Goal: Task Accomplishment & Management: Use online tool/utility

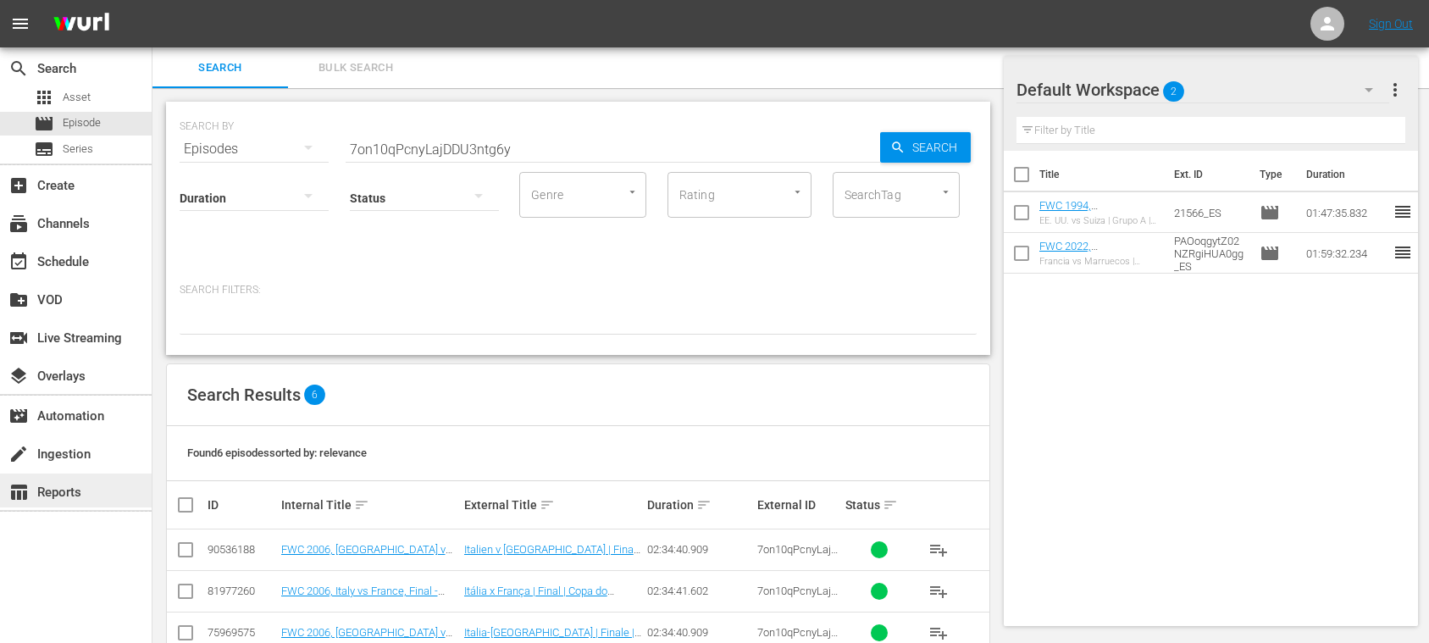
scroll to position [164, 0]
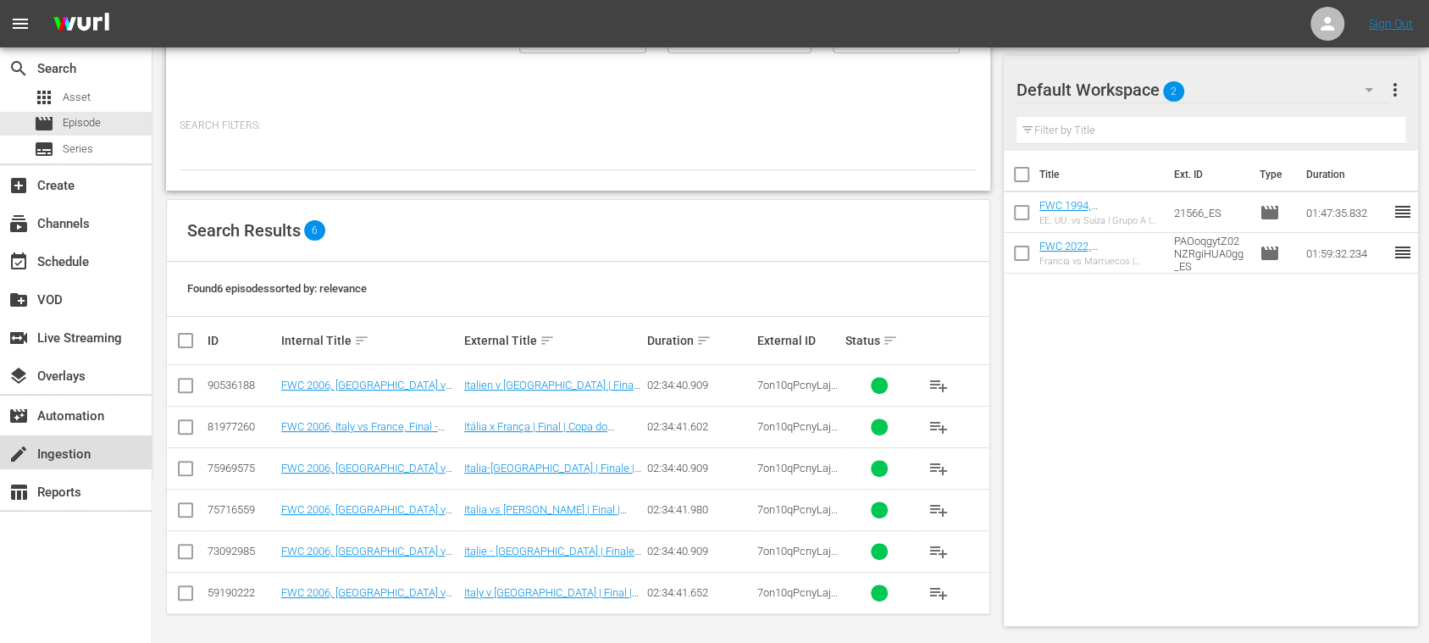
click at [83, 452] on div "create Ingestion" at bounding box center [47, 451] width 95 height 15
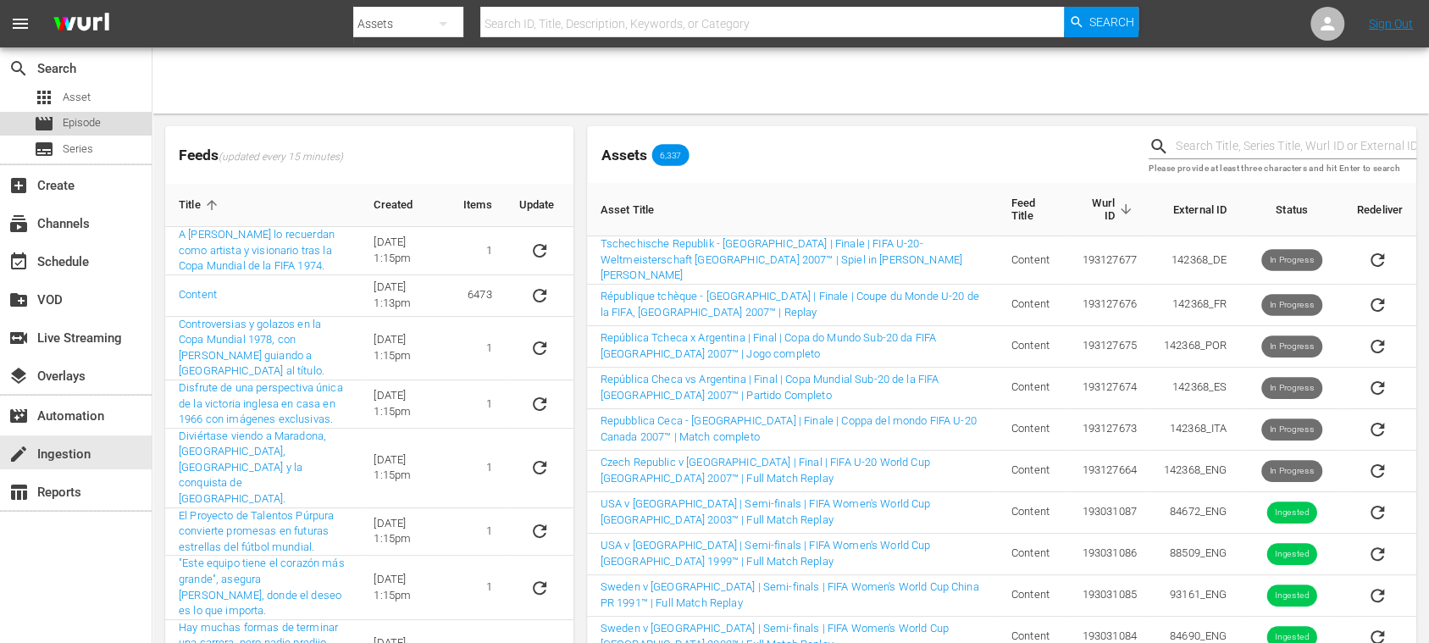
click at [94, 122] on span "Episode" at bounding box center [82, 122] width 38 height 17
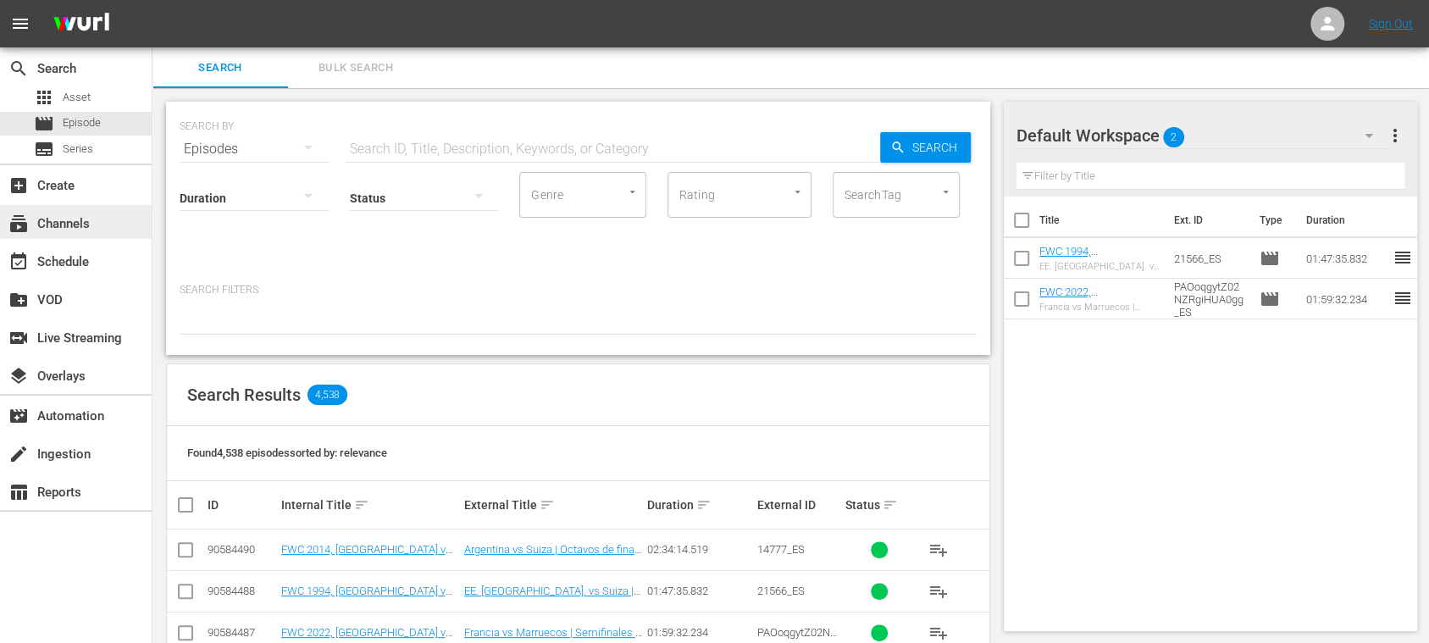
click at [87, 224] on div "subscriptions Channels" at bounding box center [47, 220] width 95 height 15
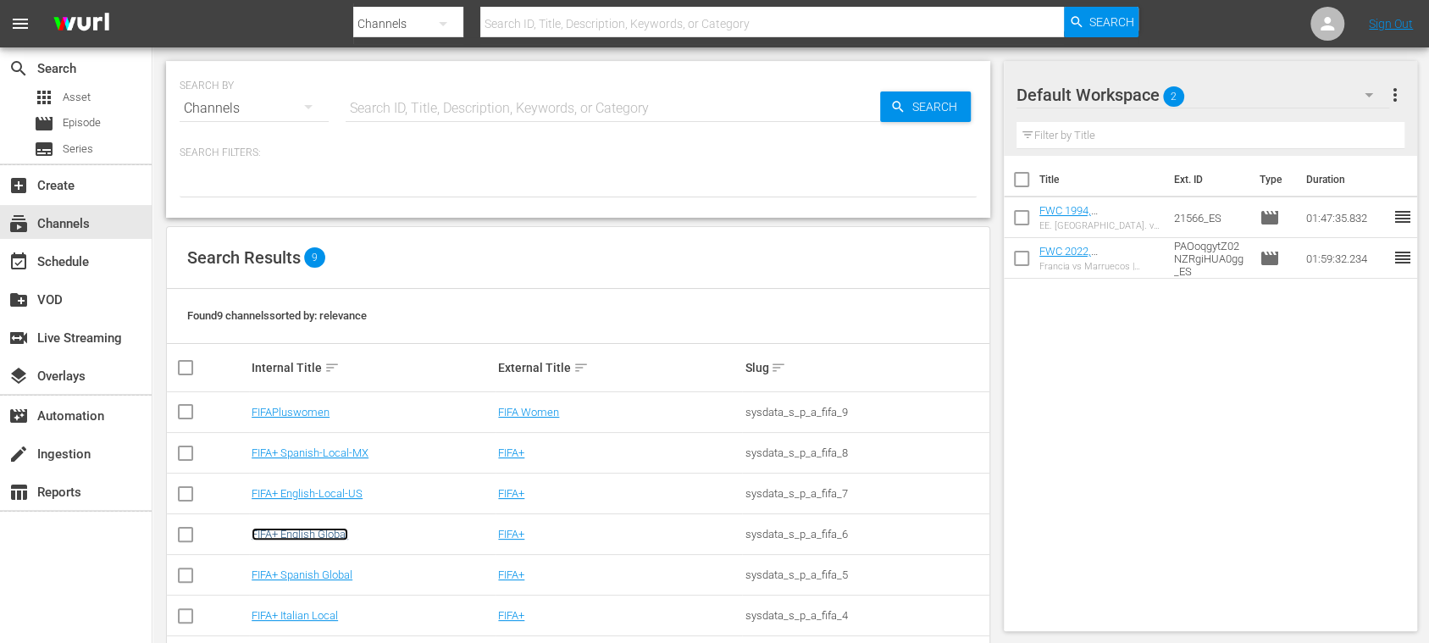
click at [337, 538] on link "FIFA+ English Global" at bounding box center [300, 534] width 97 height 13
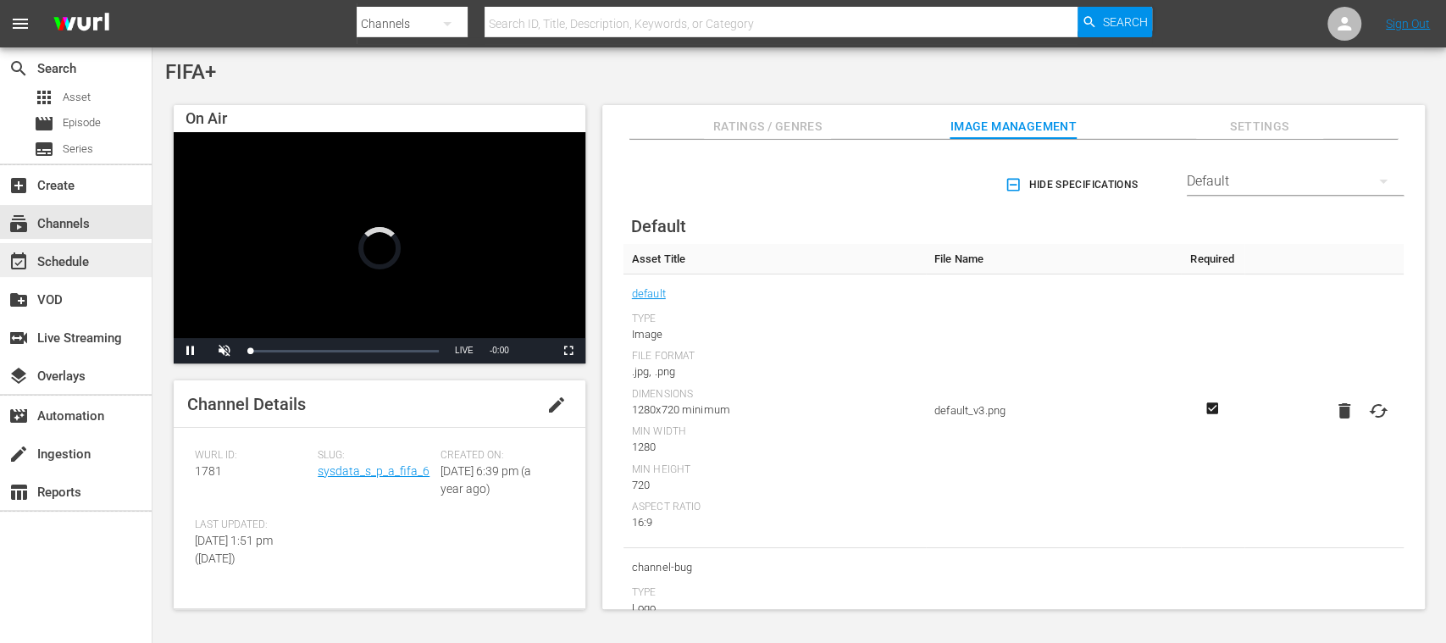
click at [91, 255] on div "event_available Schedule" at bounding box center [47, 259] width 95 height 15
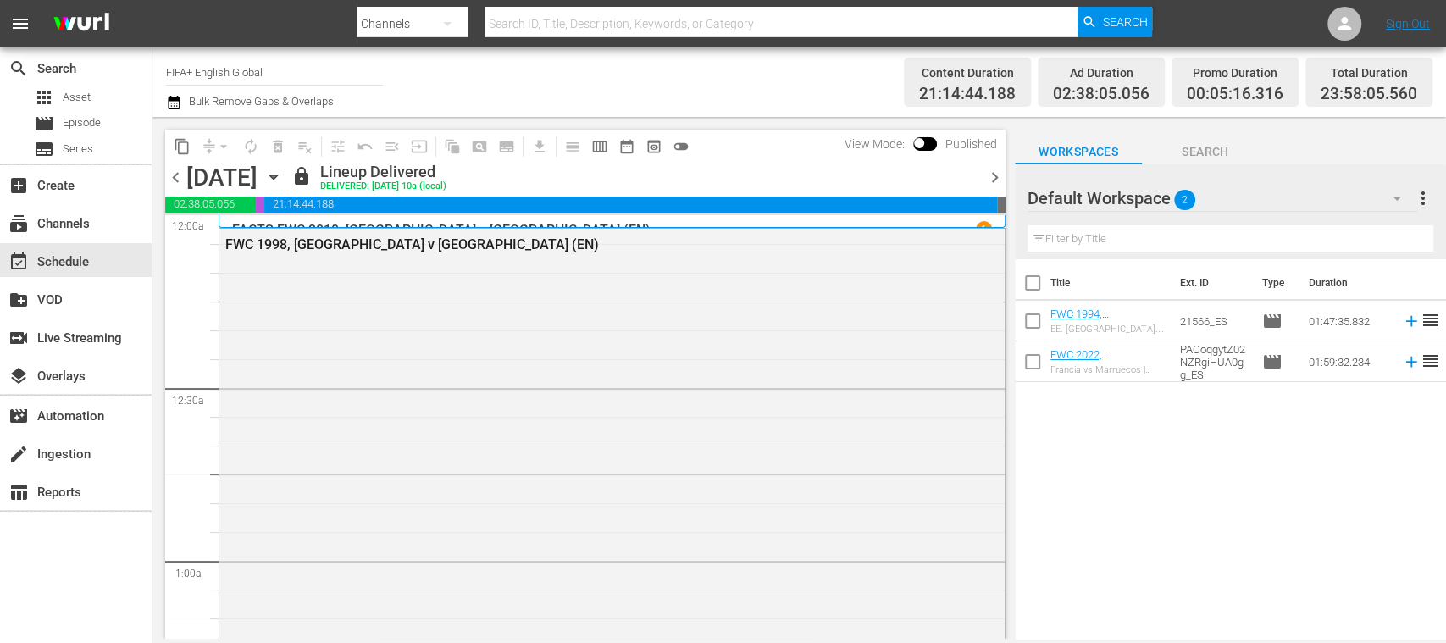
click at [173, 174] on span "chevron_left" at bounding box center [175, 177] width 21 height 21
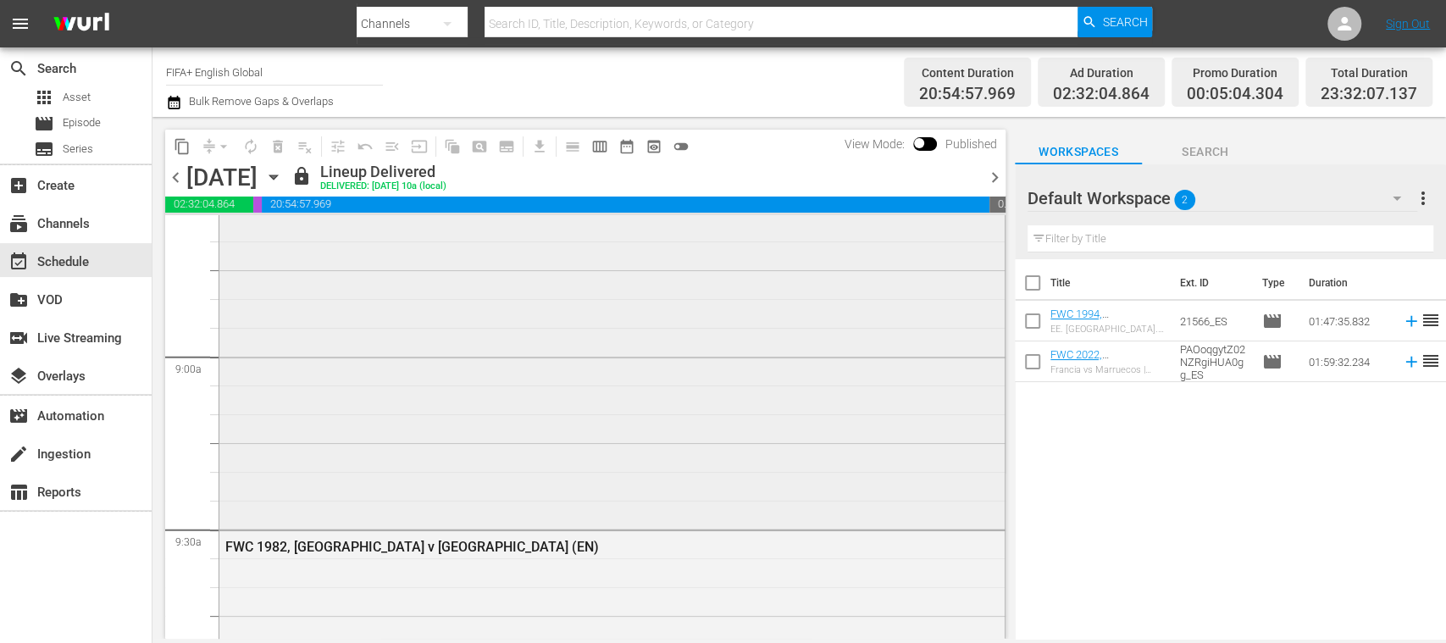
scroll to position [3011, 0]
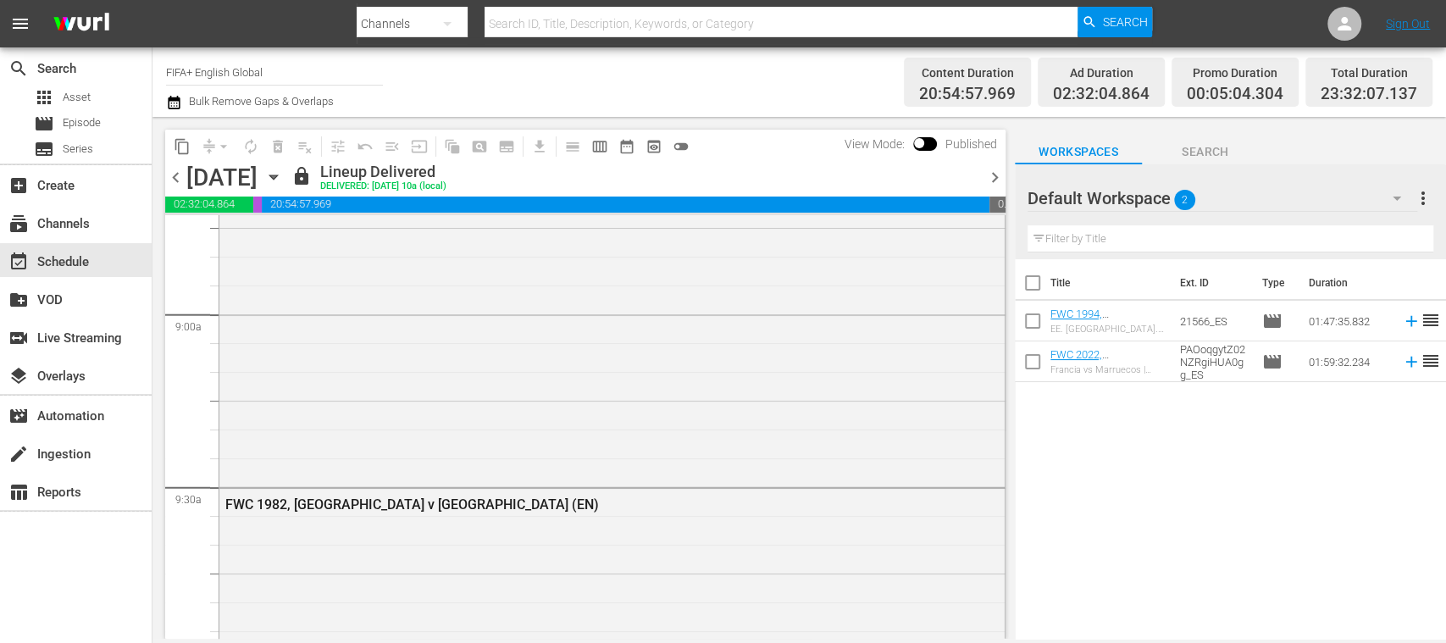
click at [176, 176] on span "chevron_left" at bounding box center [175, 177] width 21 height 21
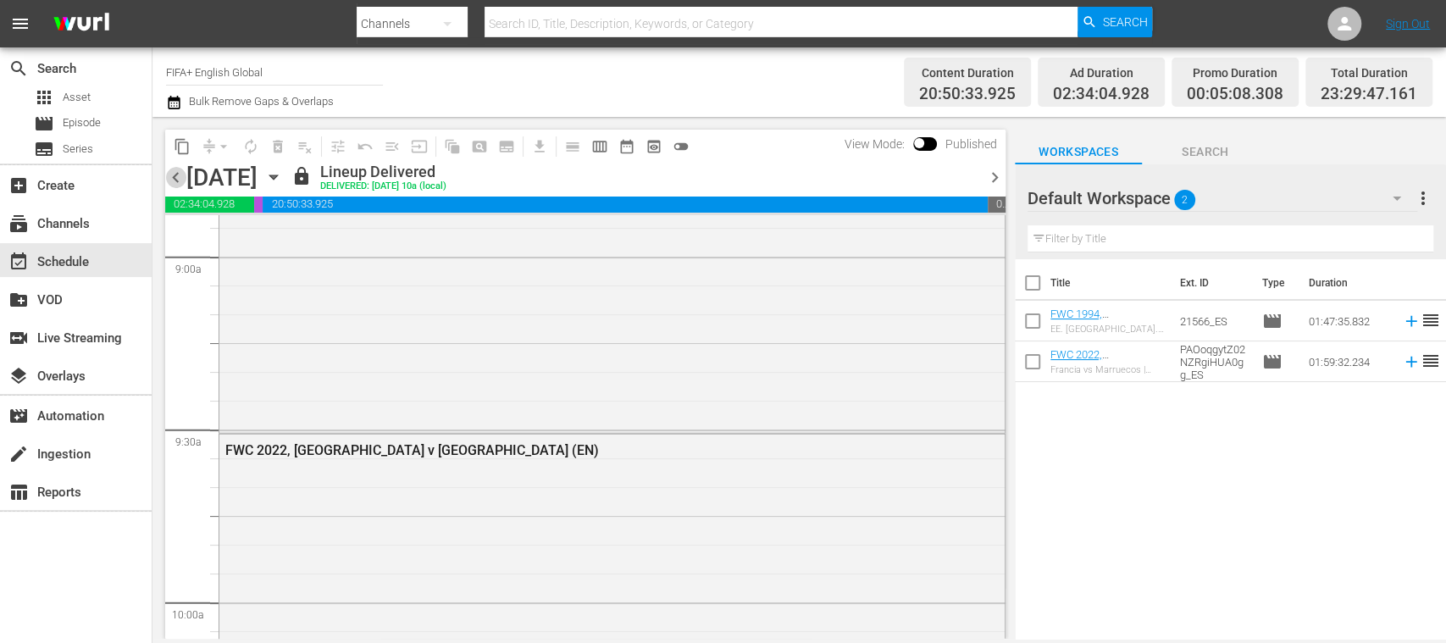
click at [176, 176] on span "chevron_left" at bounding box center [175, 177] width 21 height 21
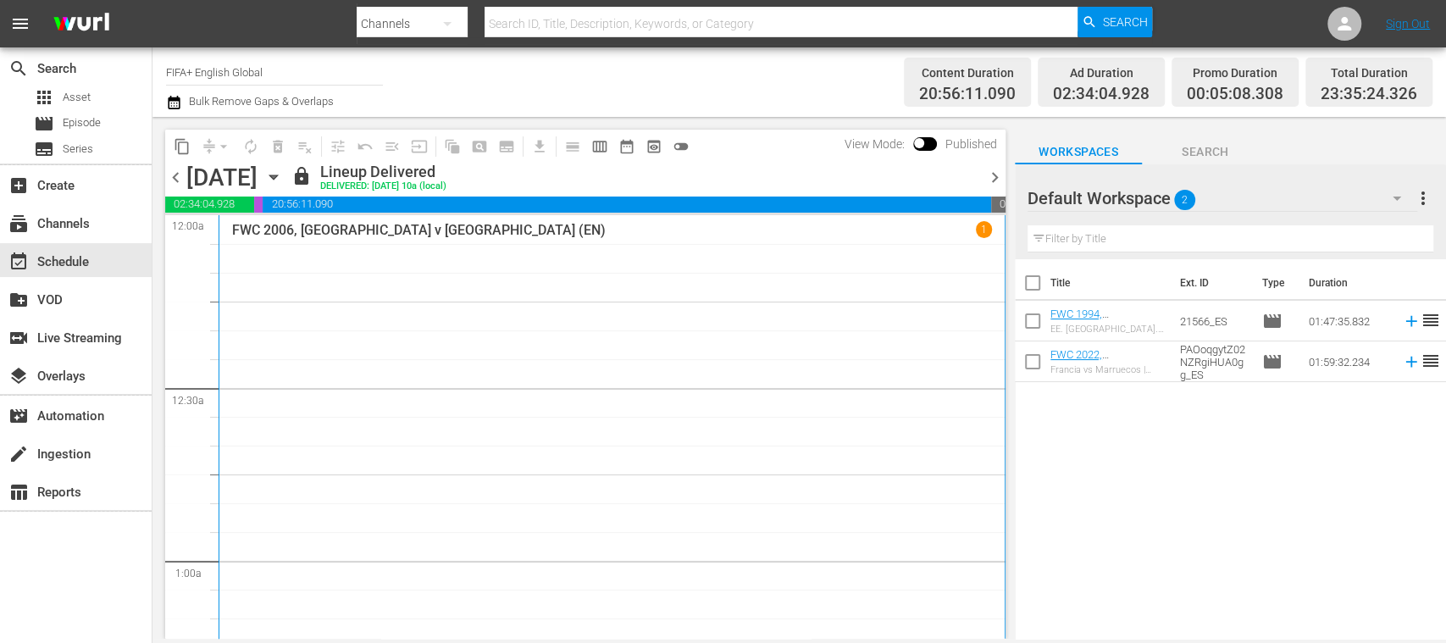
click at [993, 173] on span "chevron_right" at bounding box center [994, 177] width 21 height 21
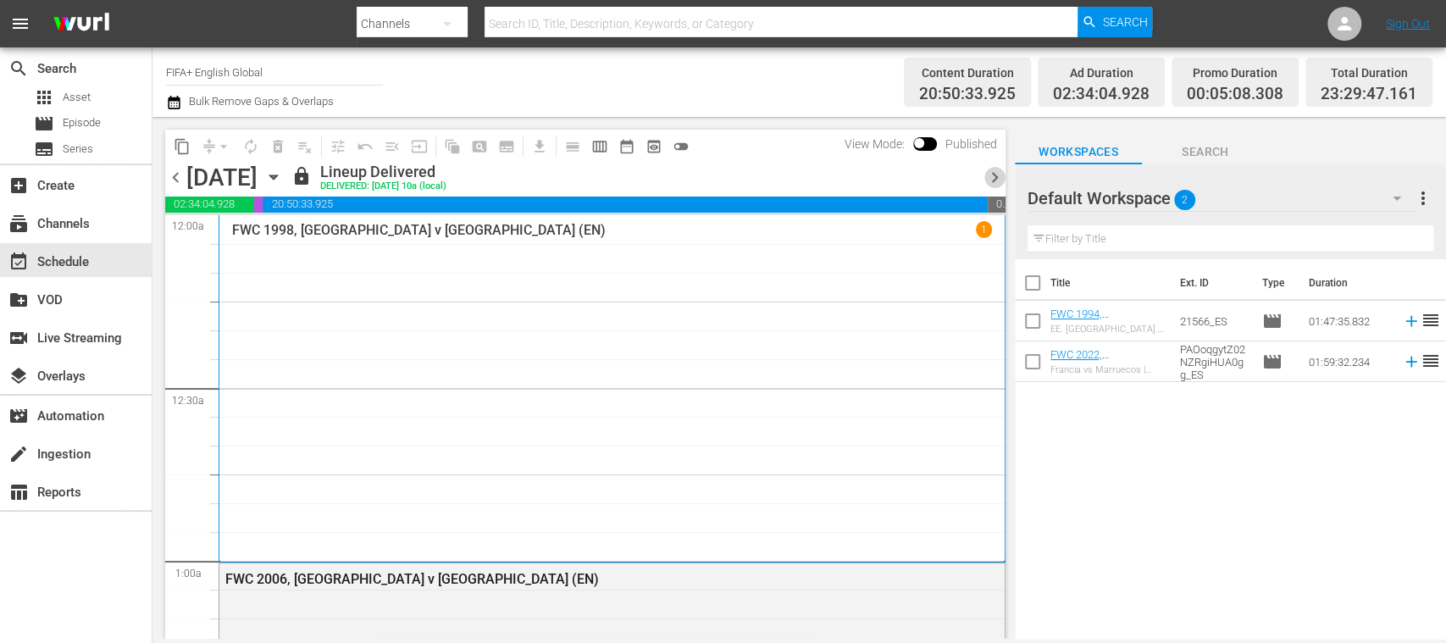
click at [993, 173] on span "chevron_right" at bounding box center [994, 177] width 21 height 21
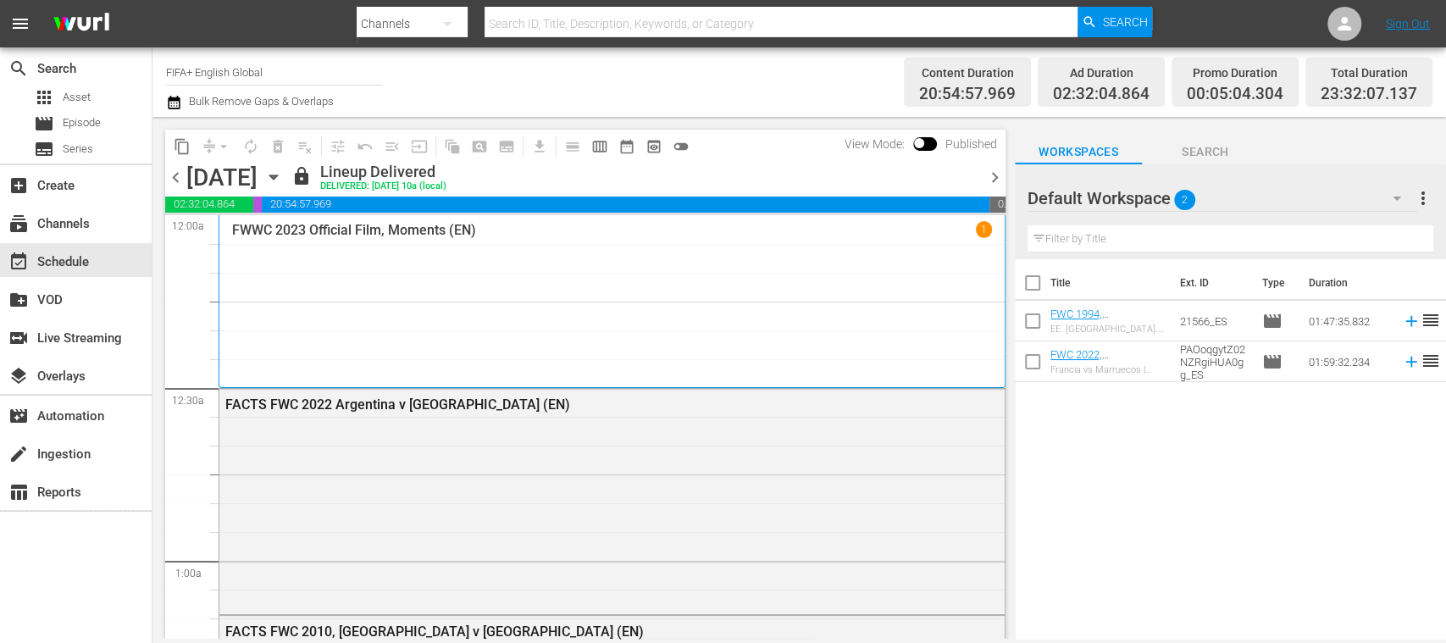
click at [995, 178] on span "chevron_right" at bounding box center [994, 177] width 21 height 21
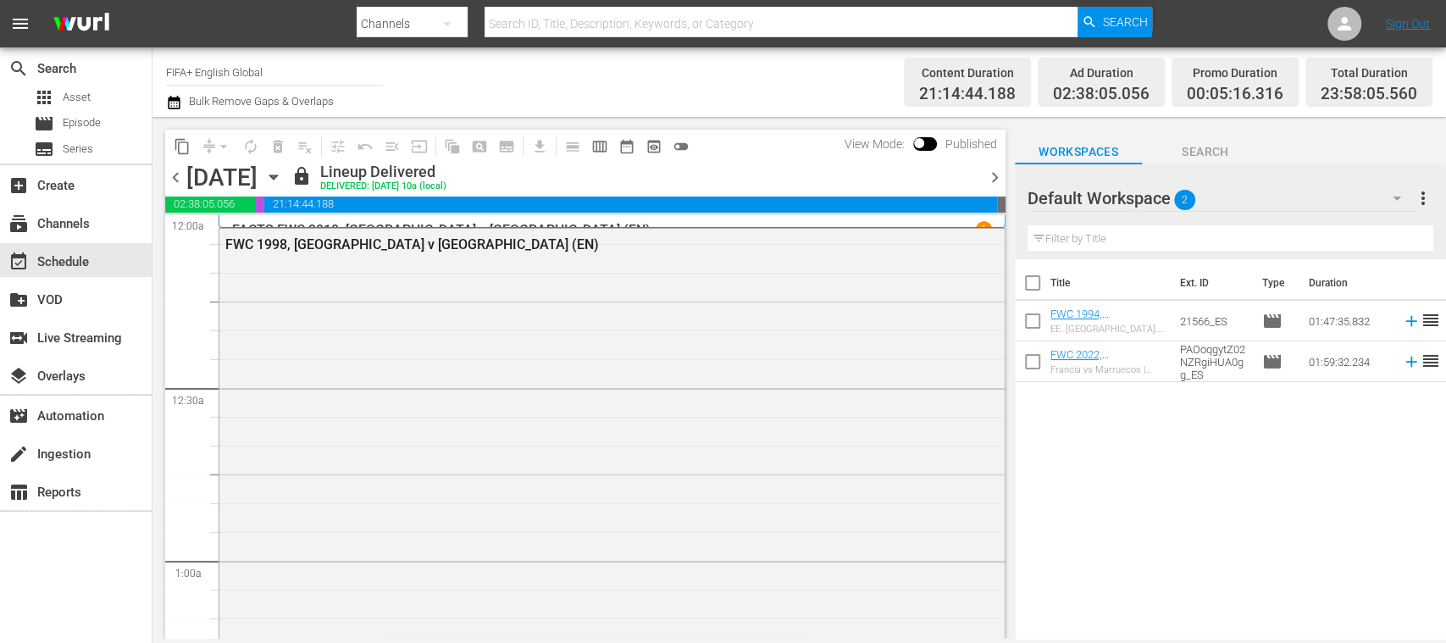
click at [995, 178] on span "chevron_right" at bounding box center [994, 177] width 21 height 21
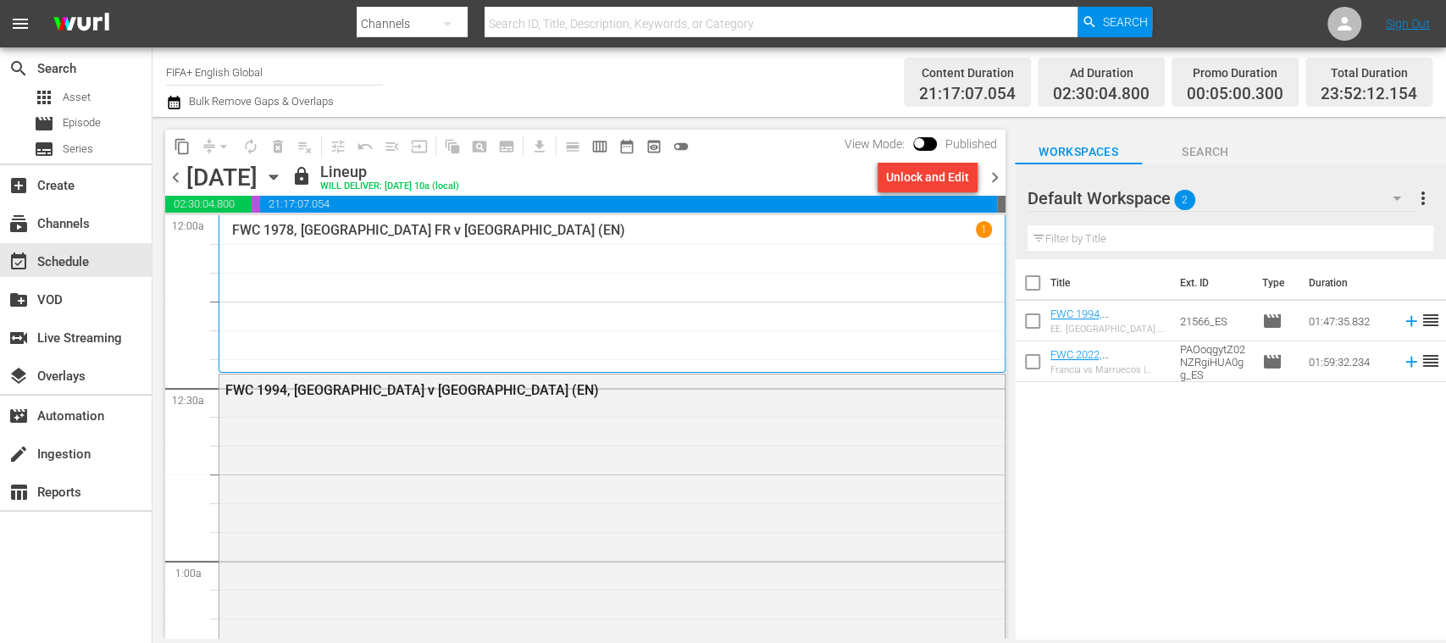
drag, startPoint x: 991, startPoint y: 174, endPoint x: 965, endPoint y: 190, distance: 30.4
click at [993, 174] on span "chevron_right" at bounding box center [994, 177] width 21 height 21
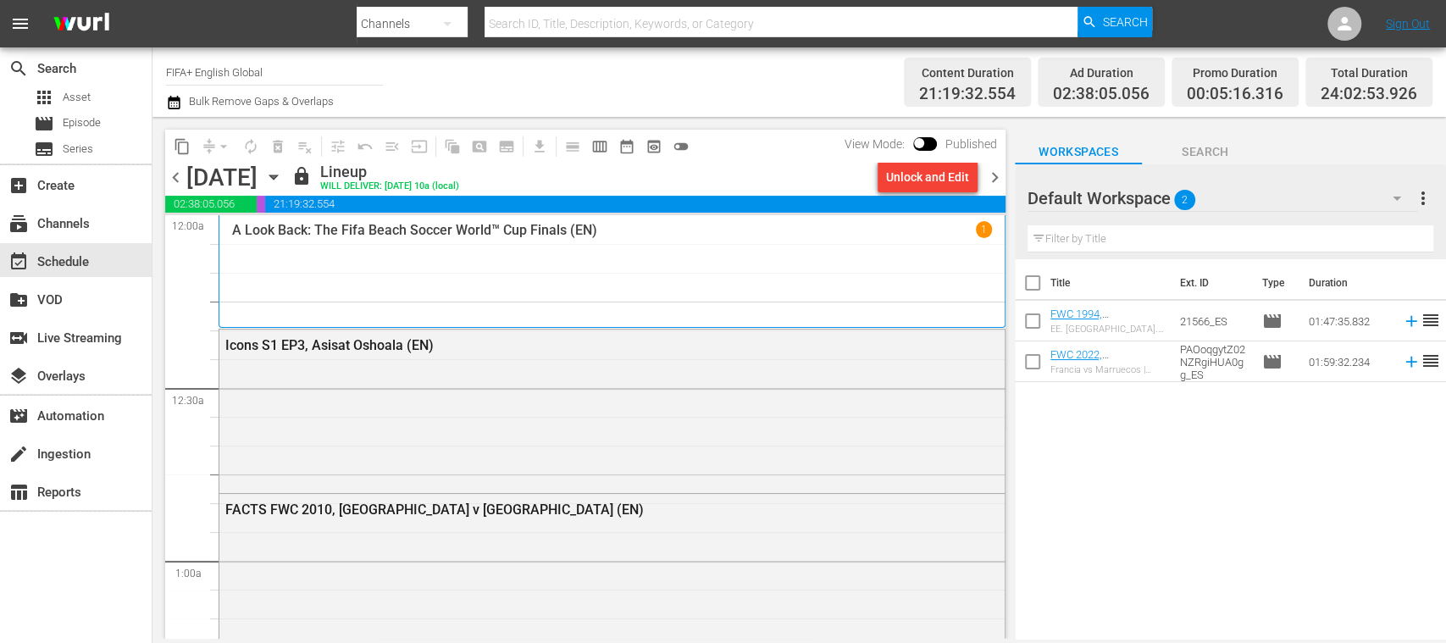
click at [176, 178] on span "chevron_left" at bounding box center [175, 177] width 21 height 21
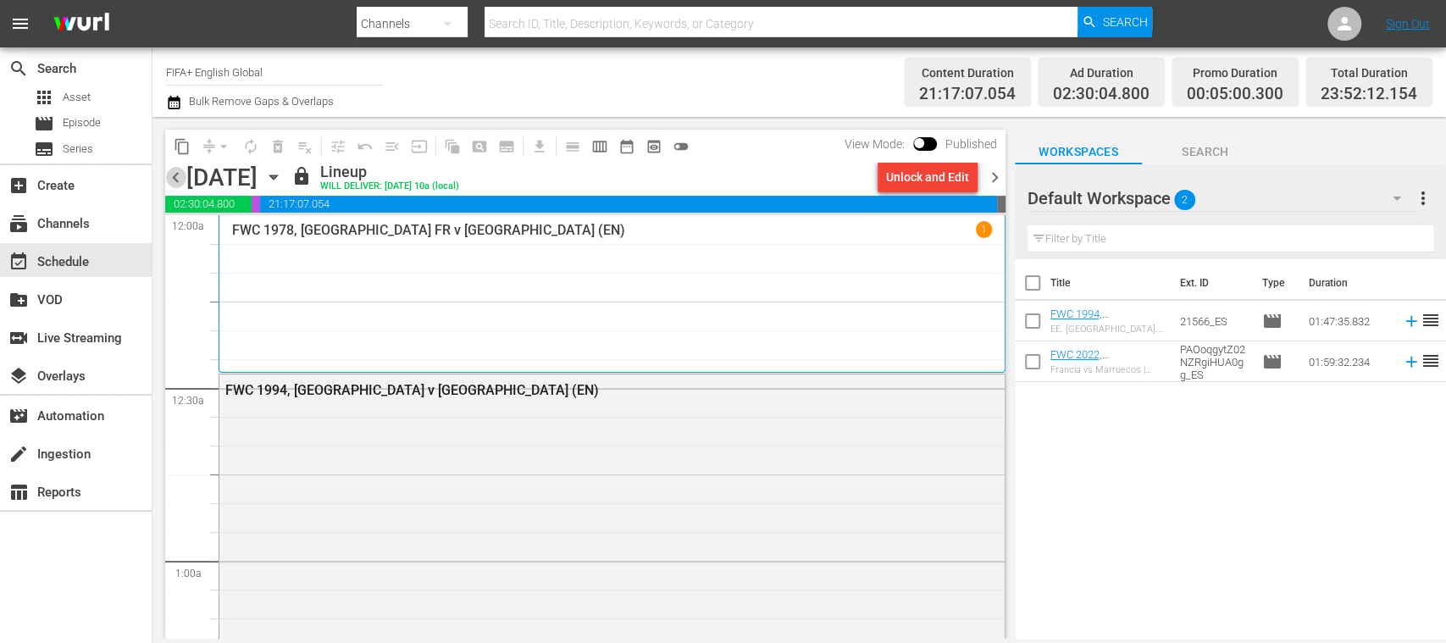
click at [173, 178] on span "chevron_left" at bounding box center [175, 177] width 21 height 21
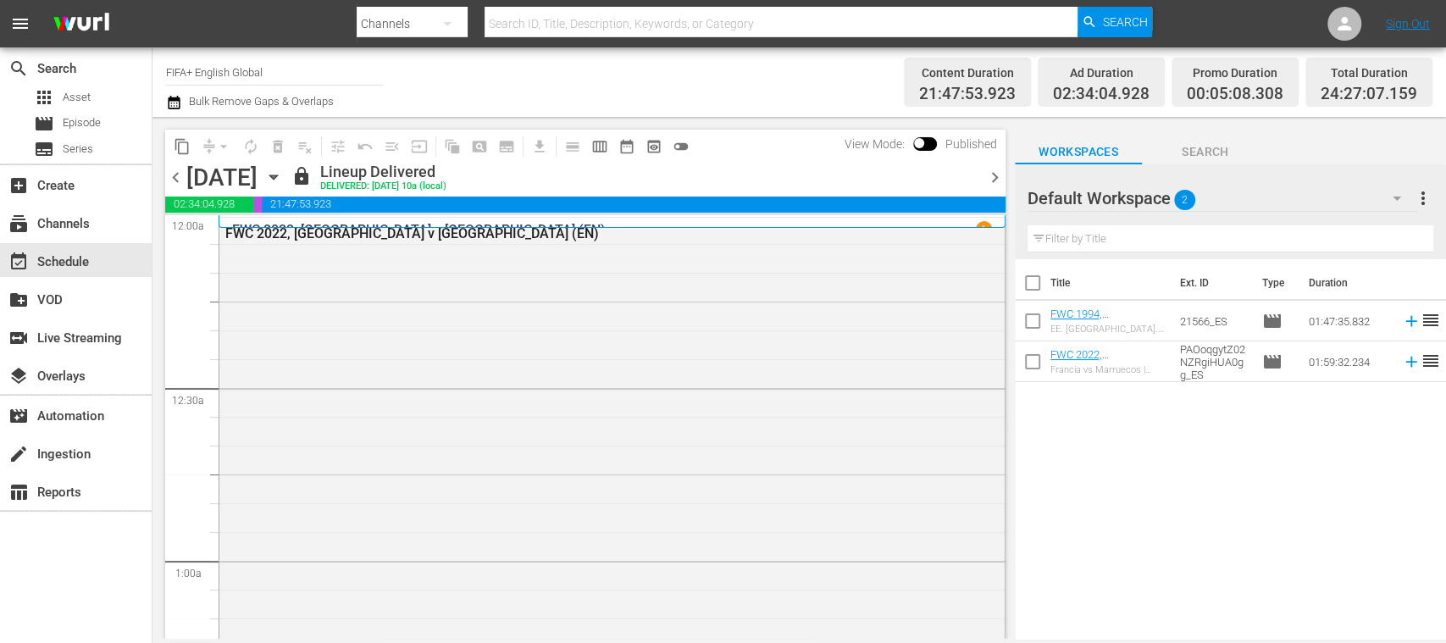
click at [173, 178] on span "chevron_left" at bounding box center [175, 177] width 21 height 21
click at [171, 178] on span "chevron_left" at bounding box center [175, 177] width 21 height 21
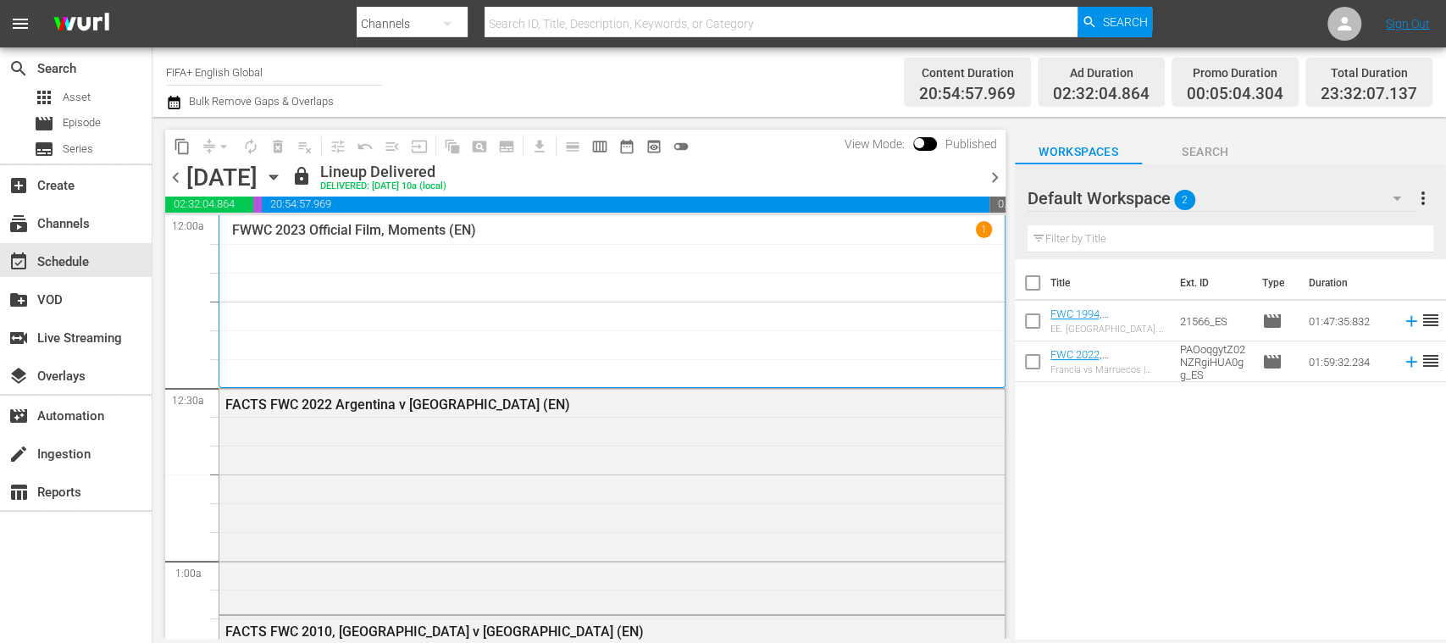
click at [173, 177] on span "chevron_left" at bounding box center [175, 177] width 21 height 21
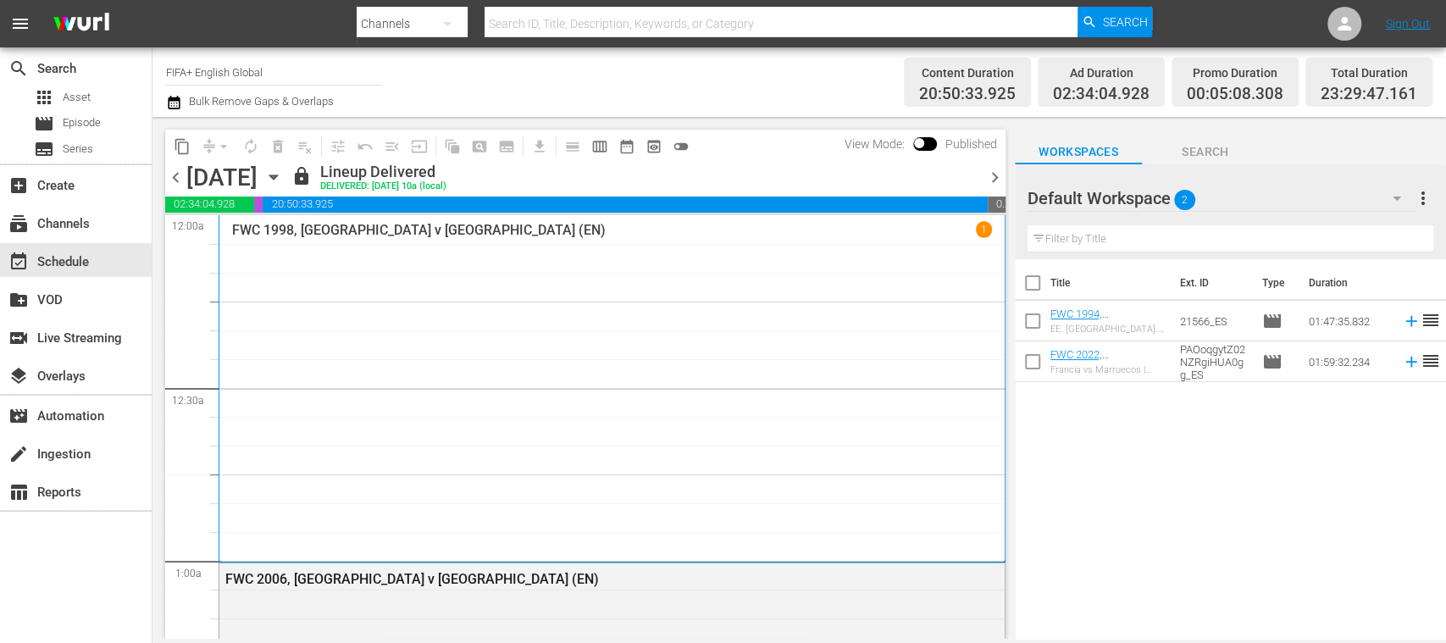
click at [994, 179] on span "chevron_right" at bounding box center [994, 177] width 21 height 21
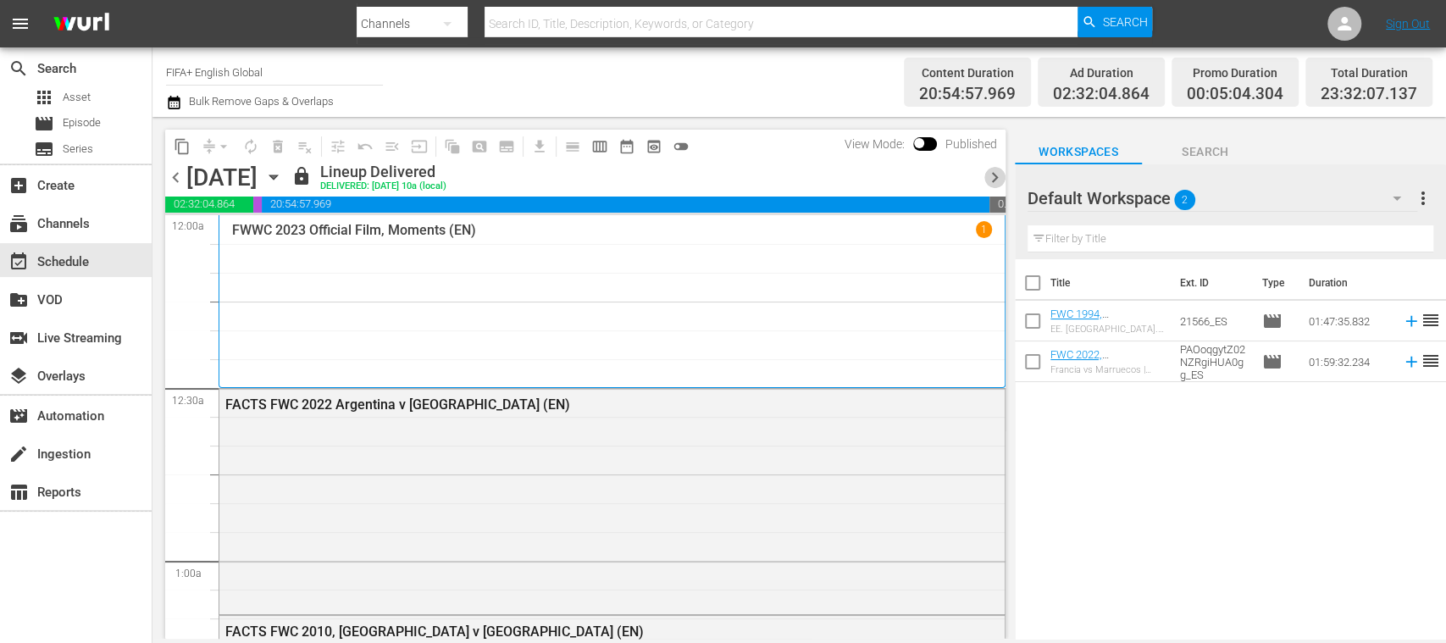
click at [998, 172] on span "chevron_right" at bounding box center [994, 177] width 21 height 21
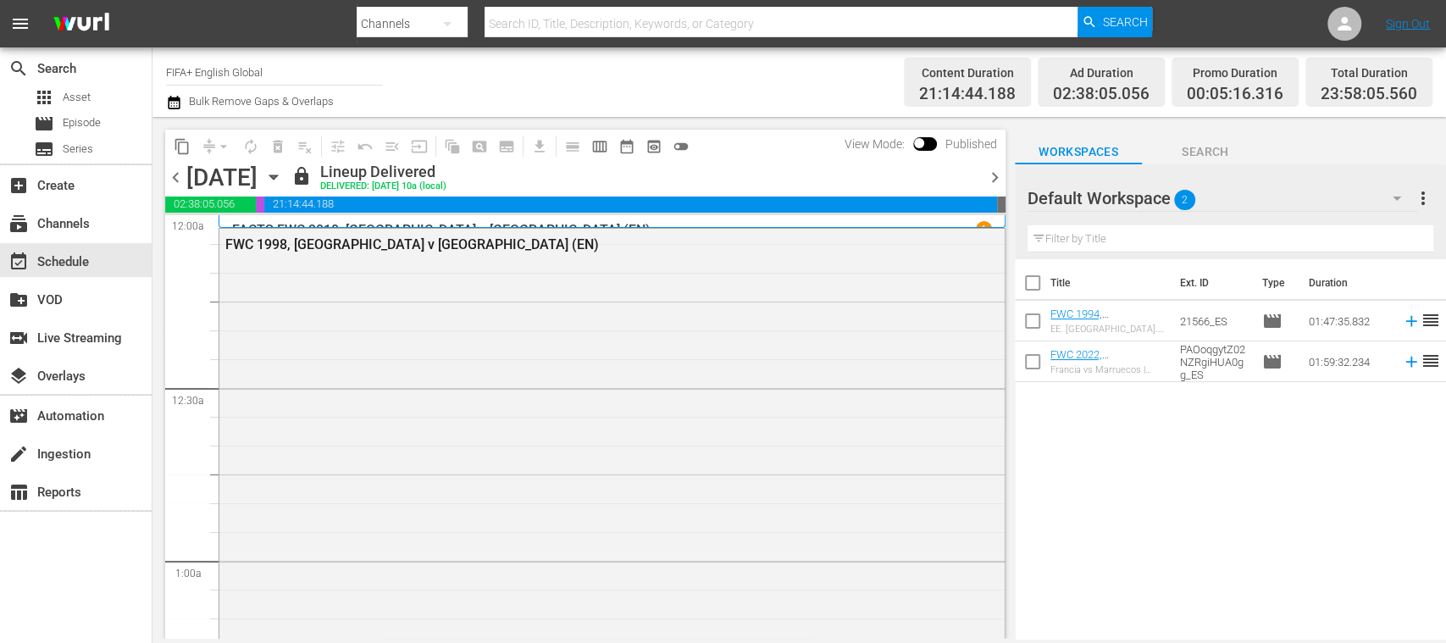
click at [993, 177] on span "chevron_right" at bounding box center [994, 177] width 21 height 21
drag, startPoint x: 993, startPoint y: 176, endPoint x: 1067, endPoint y: 47, distance: 149.5
click at [994, 176] on span "chevron_right" at bounding box center [994, 177] width 21 height 21
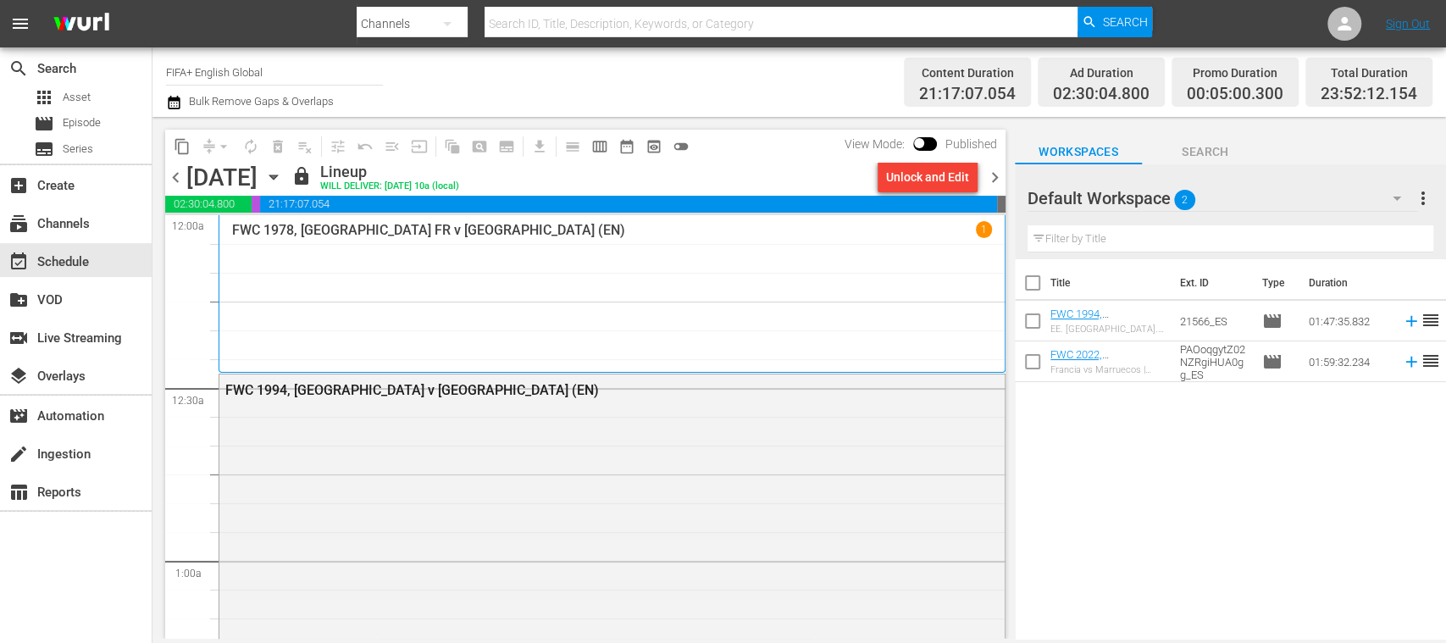
click at [991, 173] on span "chevron_right" at bounding box center [994, 177] width 21 height 21
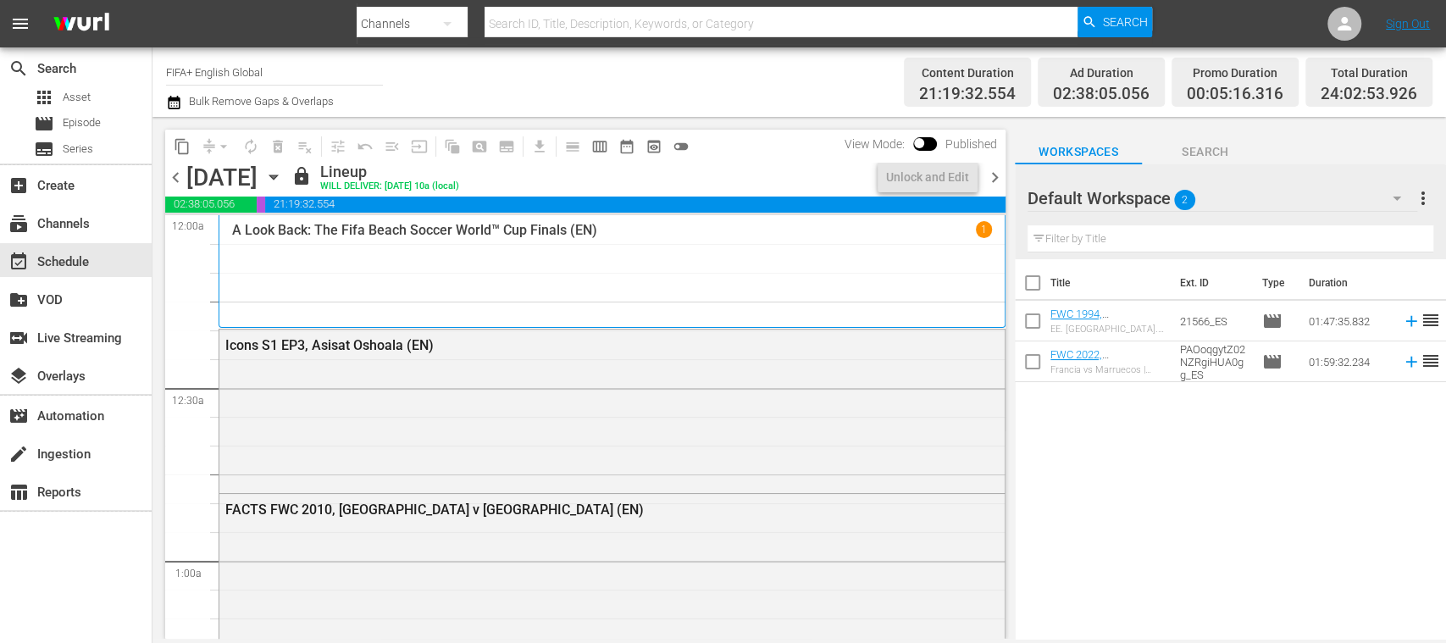
click at [991, 174] on span "chevron_right" at bounding box center [994, 177] width 21 height 21
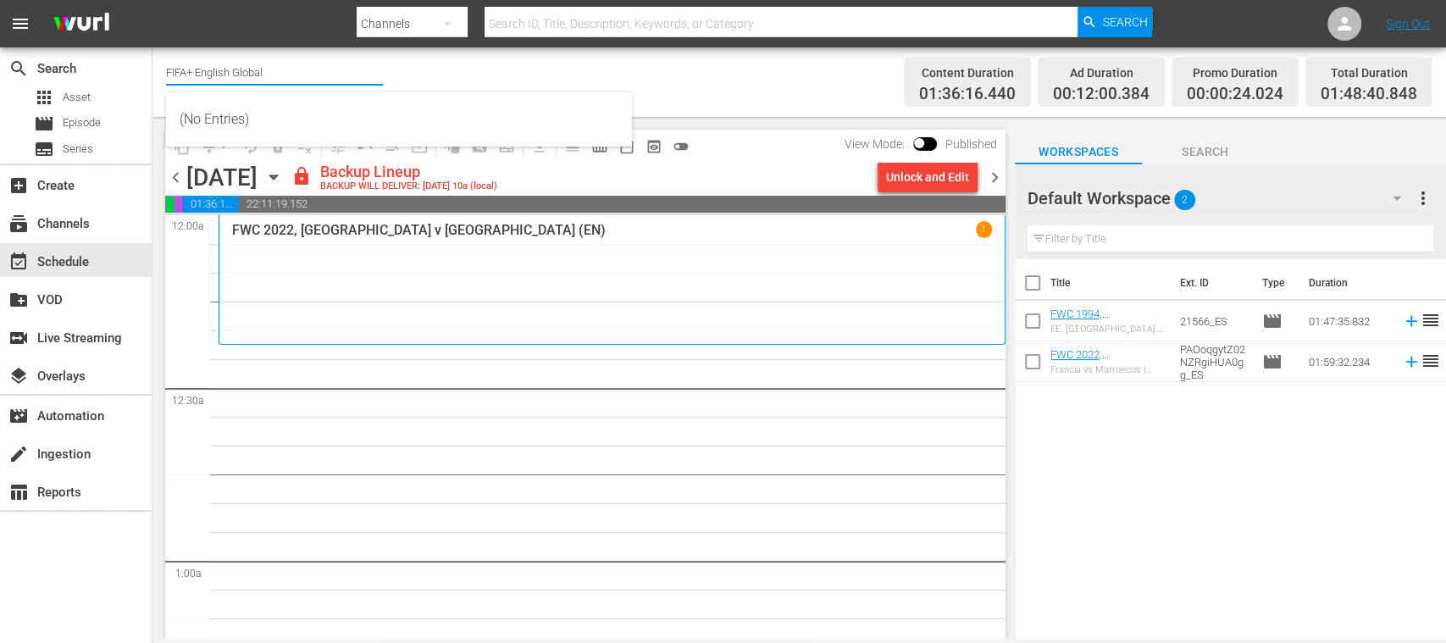
drag, startPoint x: 200, startPoint y: 73, endPoint x: 281, endPoint y: 69, distance: 81.4
click at [281, 69] on input "FIFA+ English Global" at bounding box center [274, 72] width 217 height 41
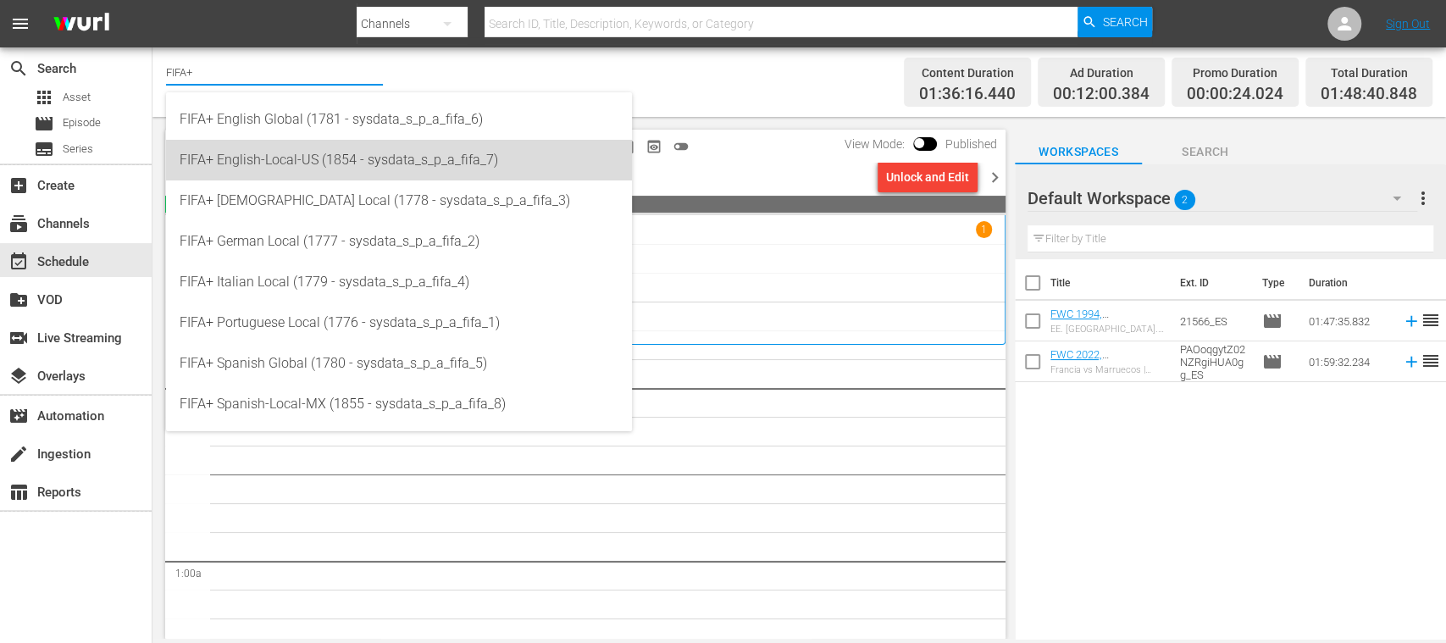
click at [253, 158] on div "FIFA+ English-Local-US (1854 - sysdata_s_p_a_fifa_7)" at bounding box center [399, 160] width 439 height 41
type input "FIFA+ English-Local-US (1854 - sysdata_s_p_a_fifa_7)"
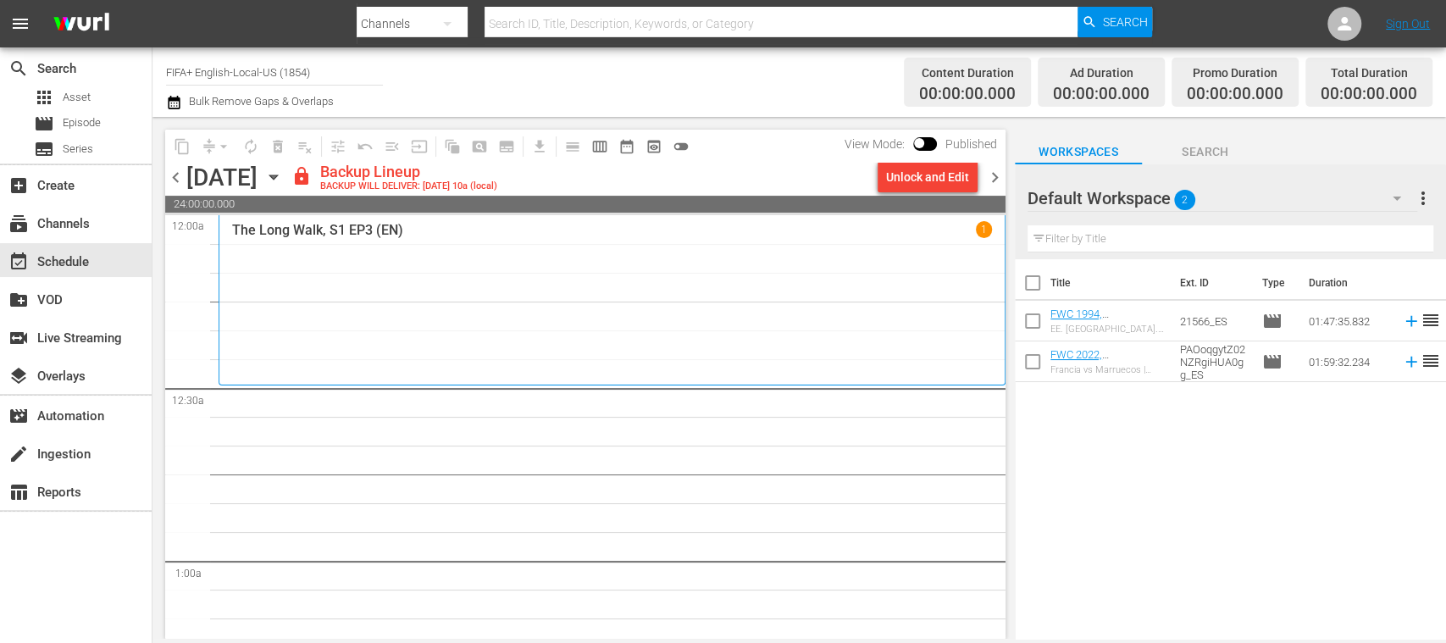
click at [177, 181] on span "chevron_left" at bounding box center [175, 177] width 21 height 21
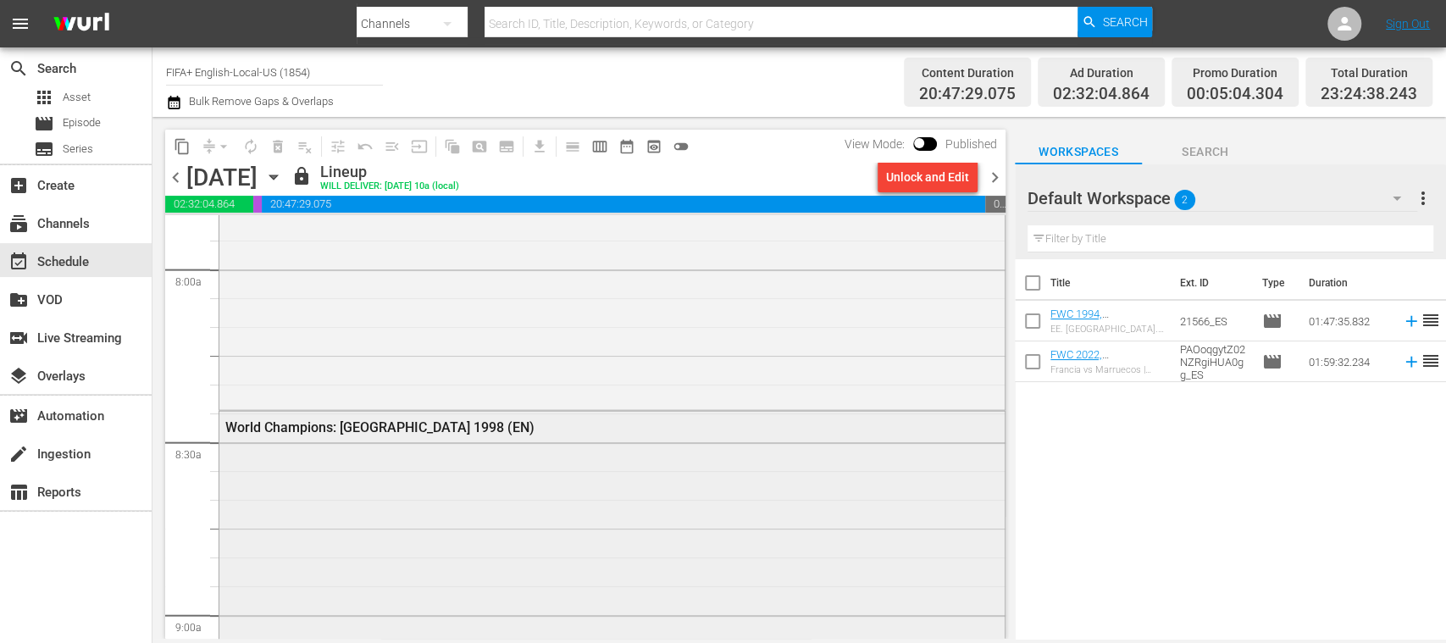
scroll to position [3011, 0]
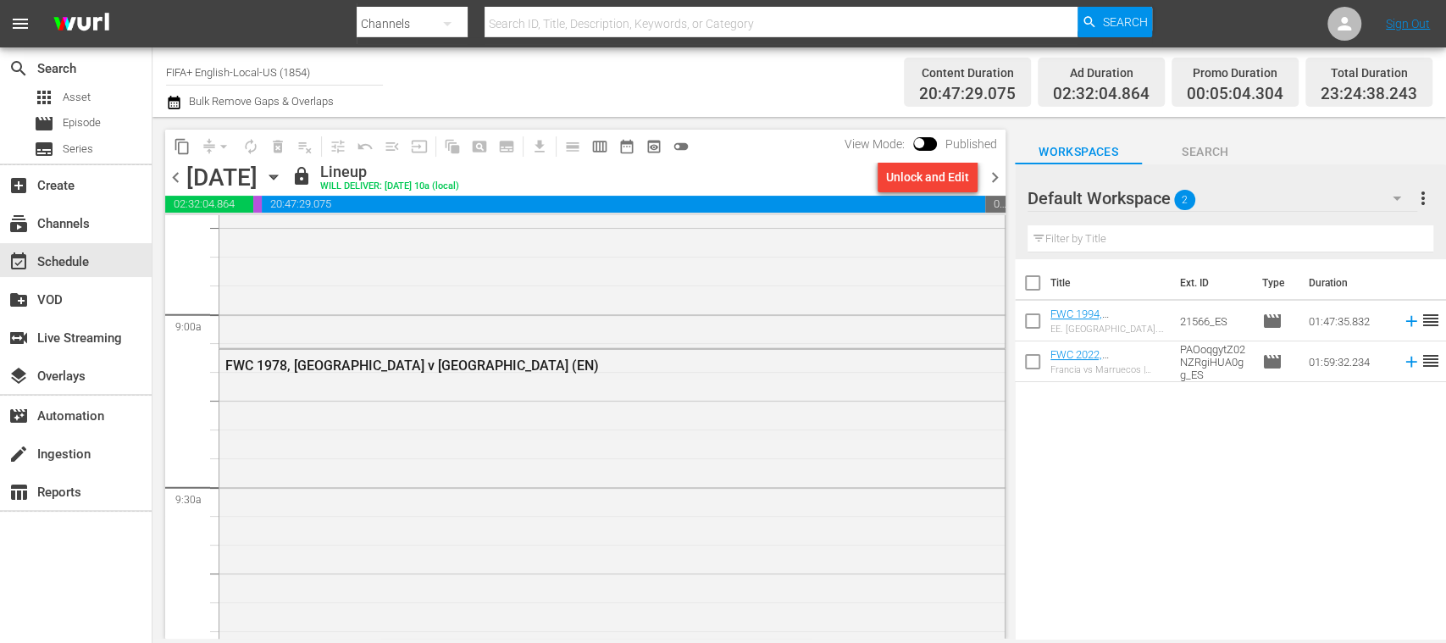
click at [173, 176] on span "chevron_left" at bounding box center [175, 177] width 21 height 21
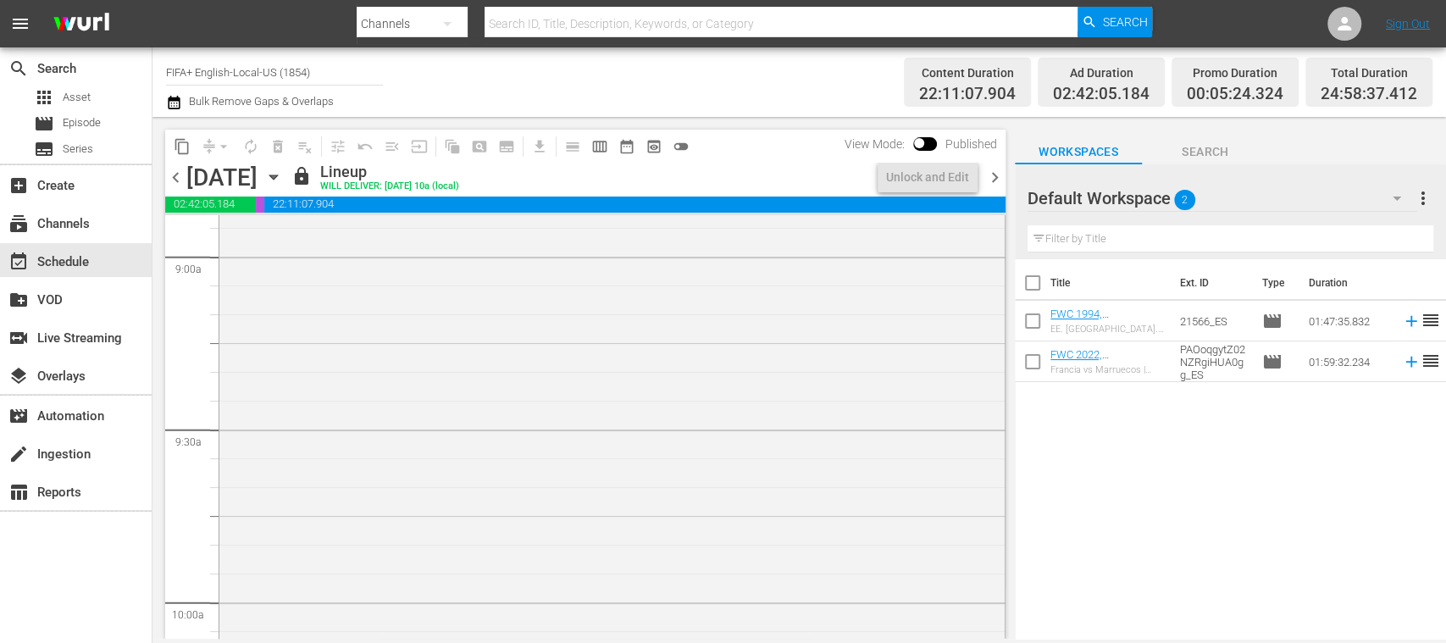
scroll to position [2924, 0]
click at [173, 178] on span "chevron_left" at bounding box center [175, 177] width 21 height 21
click at [171, 176] on span "chevron_left" at bounding box center [175, 177] width 21 height 21
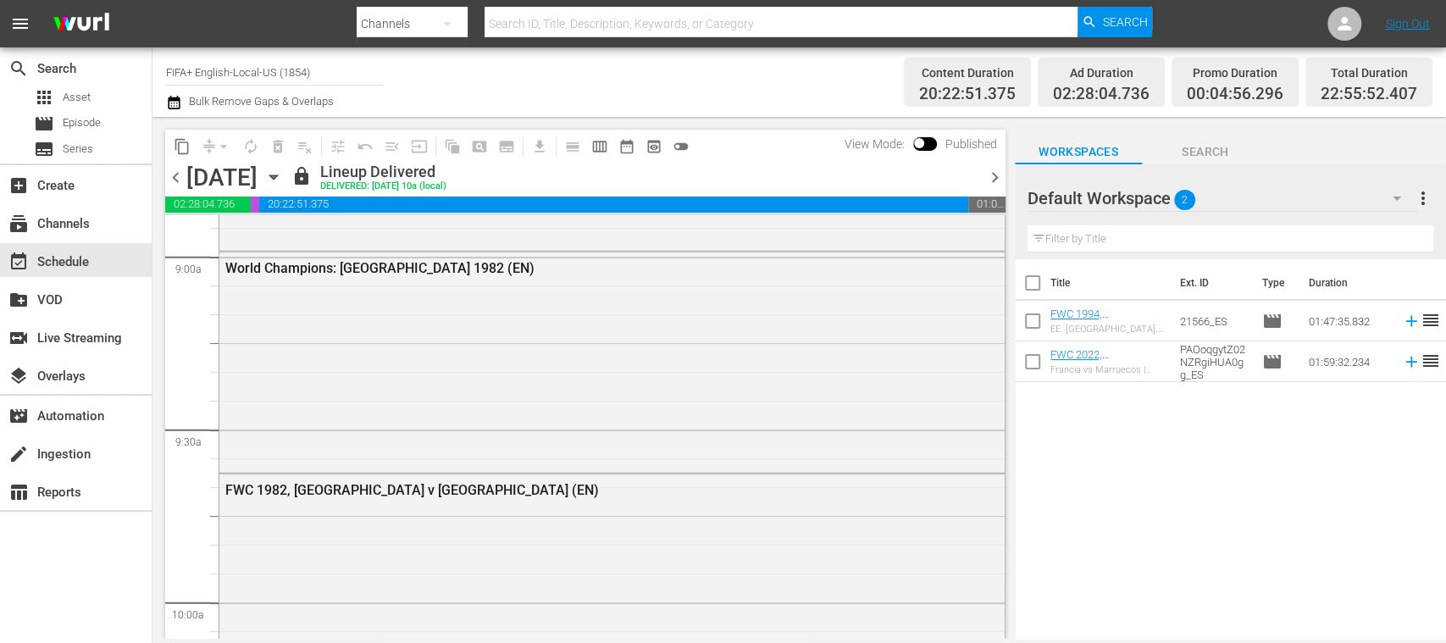
scroll to position [3039, 0]
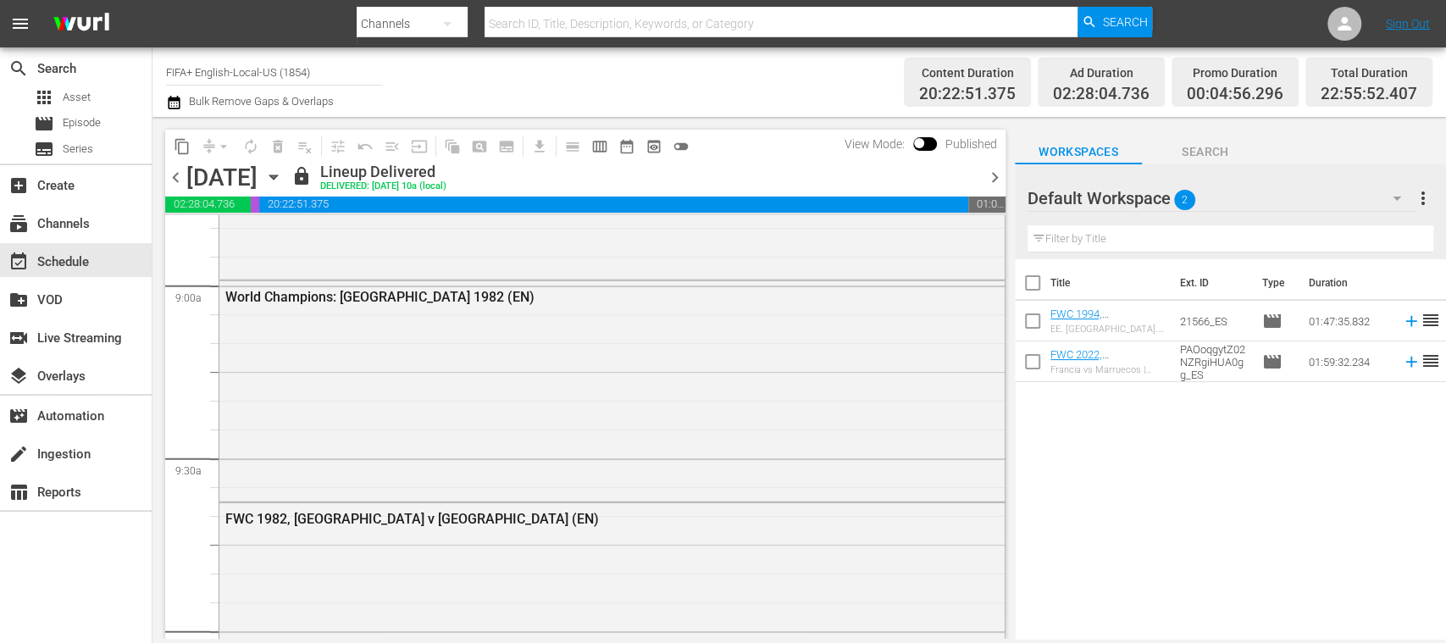
click at [171, 180] on span "chevron_left" at bounding box center [175, 177] width 21 height 21
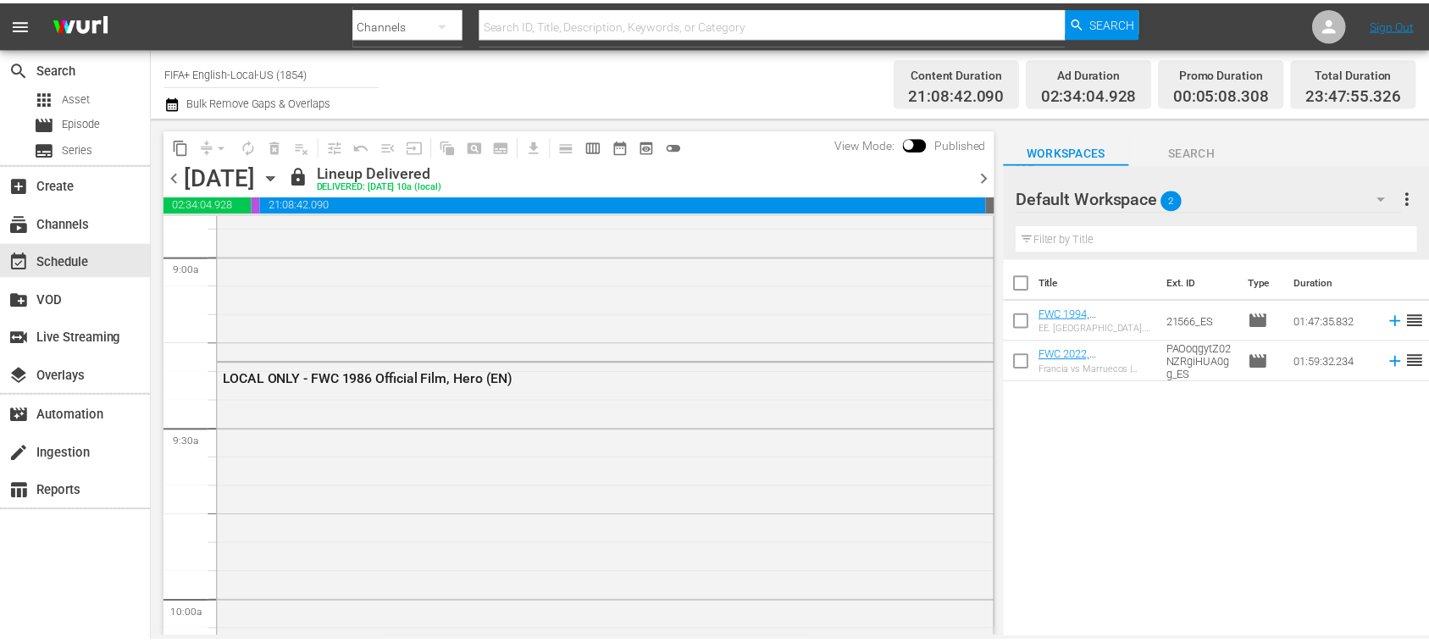
scroll to position [2953, 0]
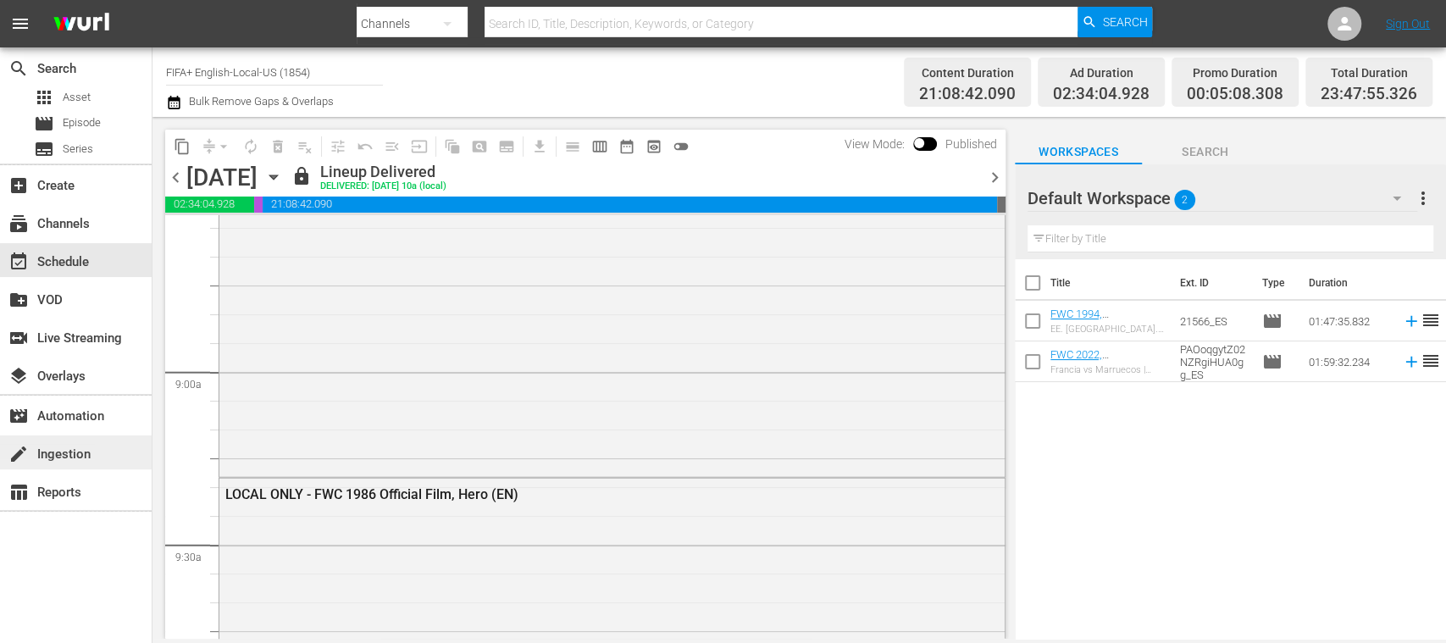
click at [89, 453] on div "create Ingestion" at bounding box center [47, 451] width 95 height 15
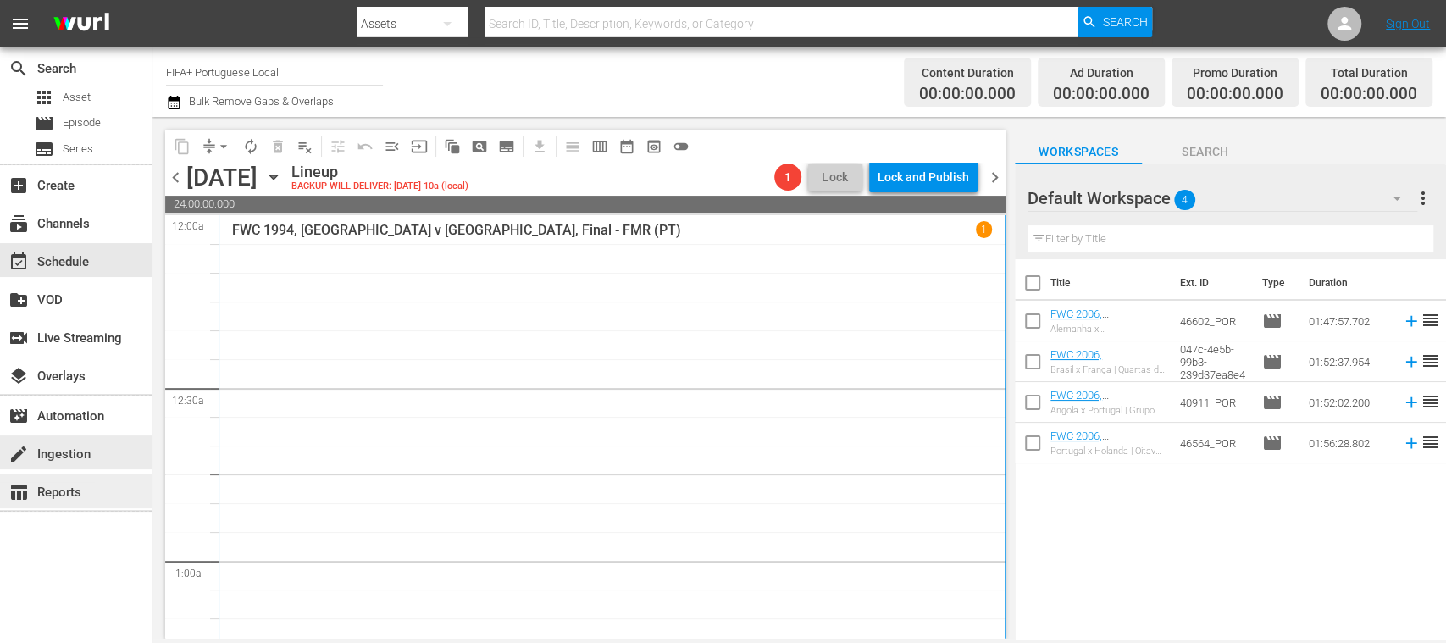
scroll to position [301, 0]
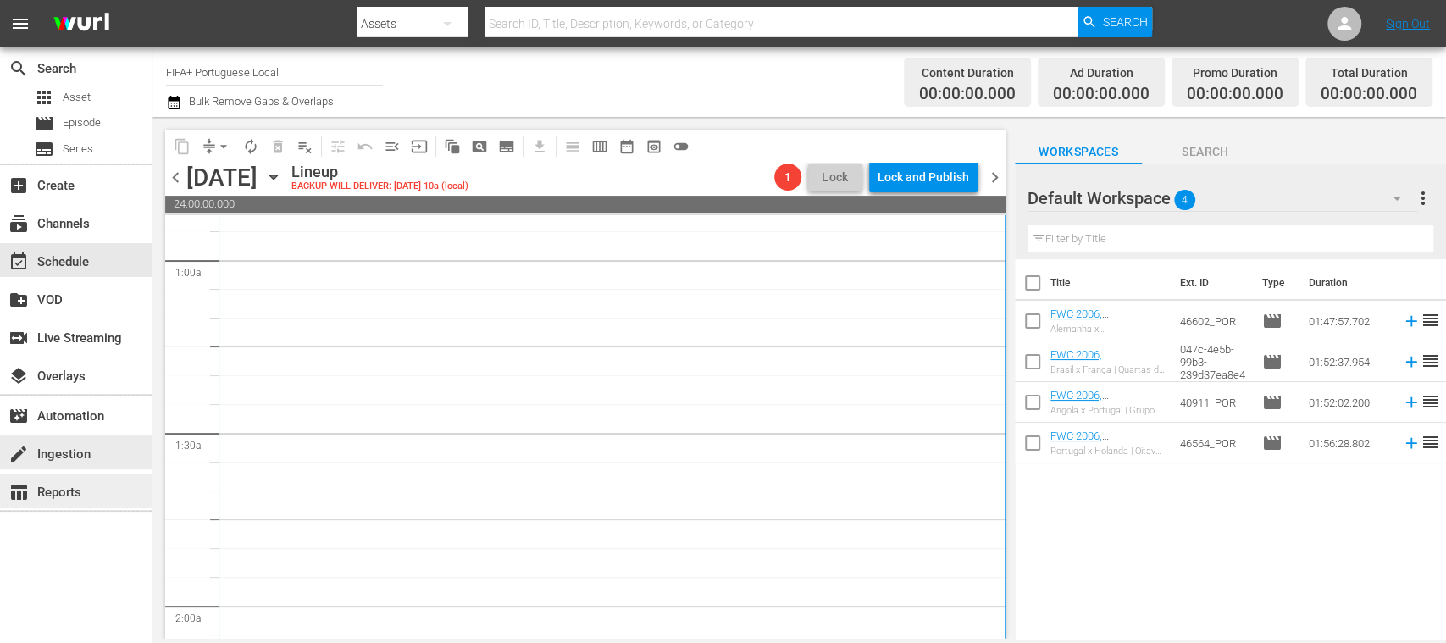
click at [78, 487] on div "table_chart Reports" at bounding box center [47, 489] width 95 height 15
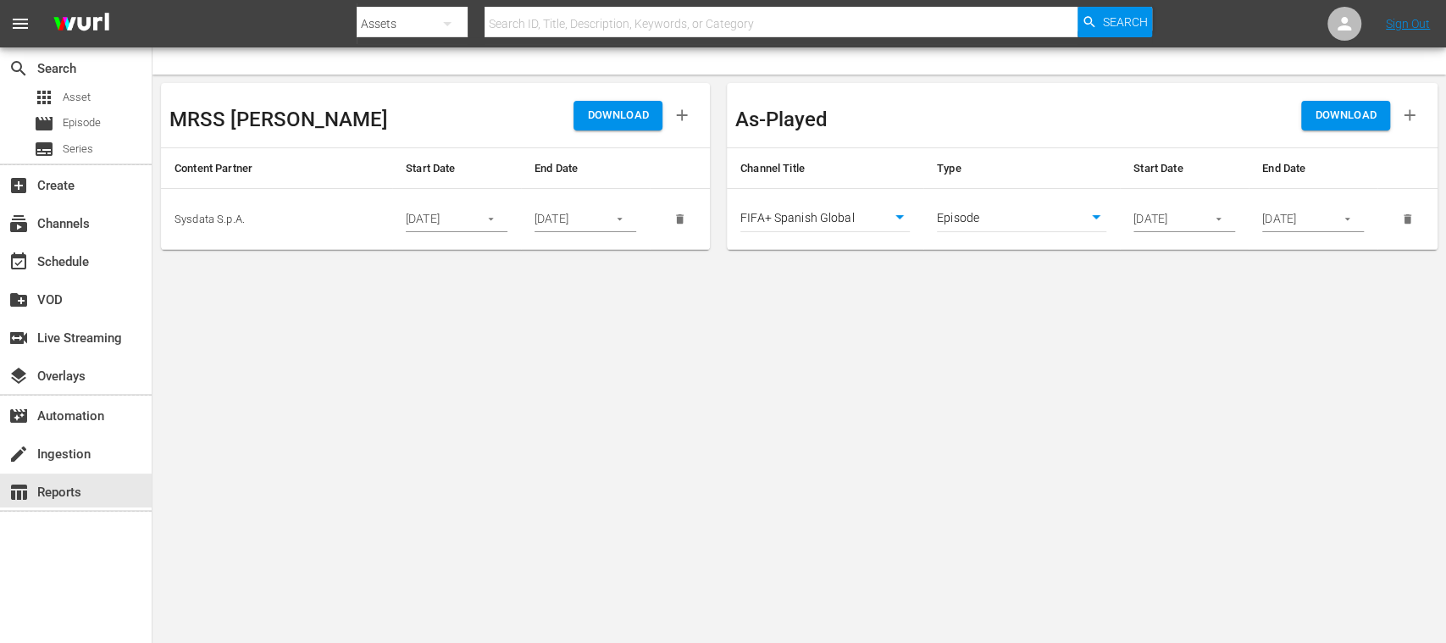
click at [620, 217] on icon "button" at bounding box center [619, 219] width 13 height 13
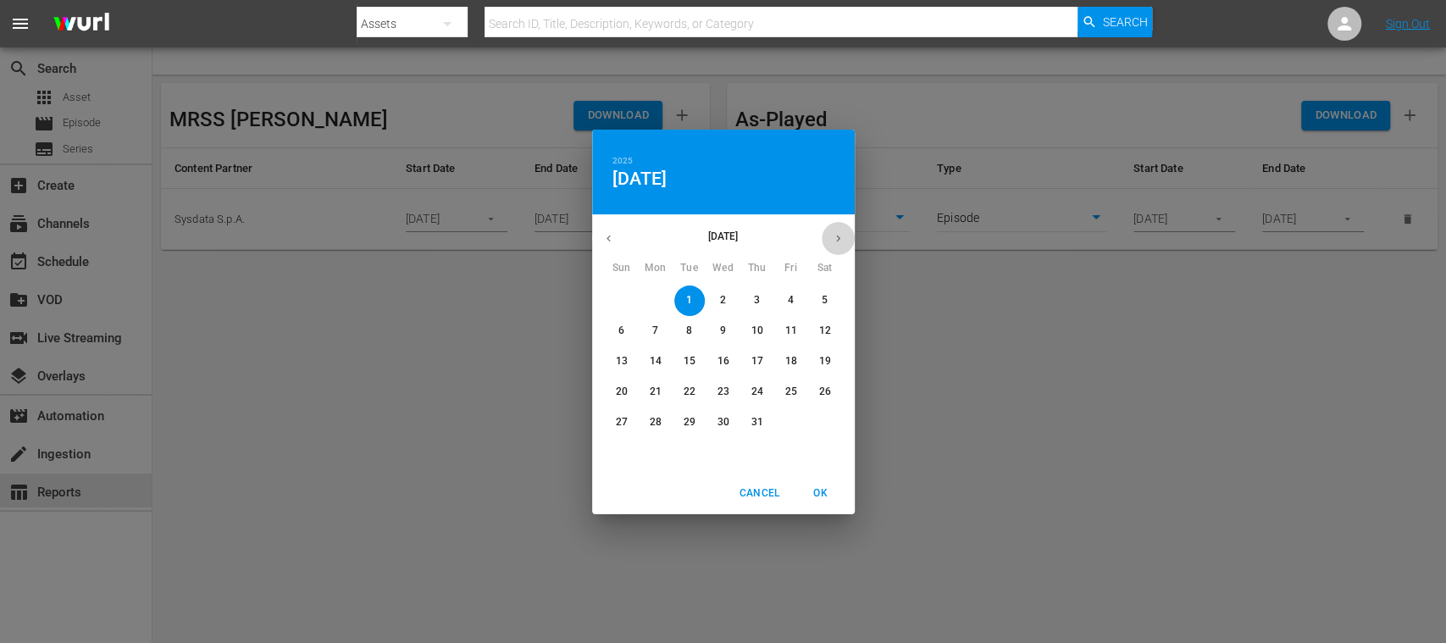
click at [840, 234] on icon "button" at bounding box center [838, 238] width 13 height 13
click at [840, 234] on div "September 2025 August 2025 July 2025" at bounding box center [723, 238] width 263 height 33
click at [679, 417] on div "30" at bounding box center [689, 422] width 34 height 30
click at [689, 422] on div "30" at bounding box center [689, 422] width 34 height 30
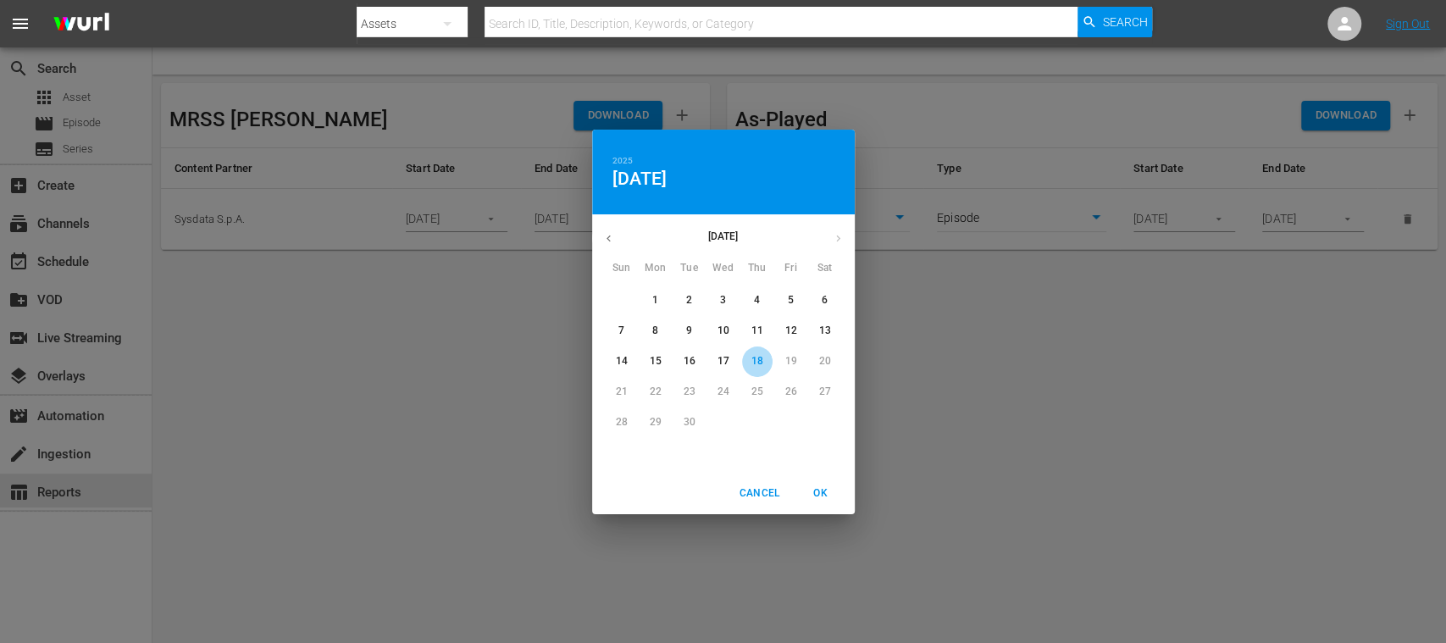
click at [752, 354] on p "18" at bounding box center [756, 361] width 12 height 14
click at [821, 489] on span "OK" at bounding box center [820, 493] width 41 height 18
type input "09/18/2025"
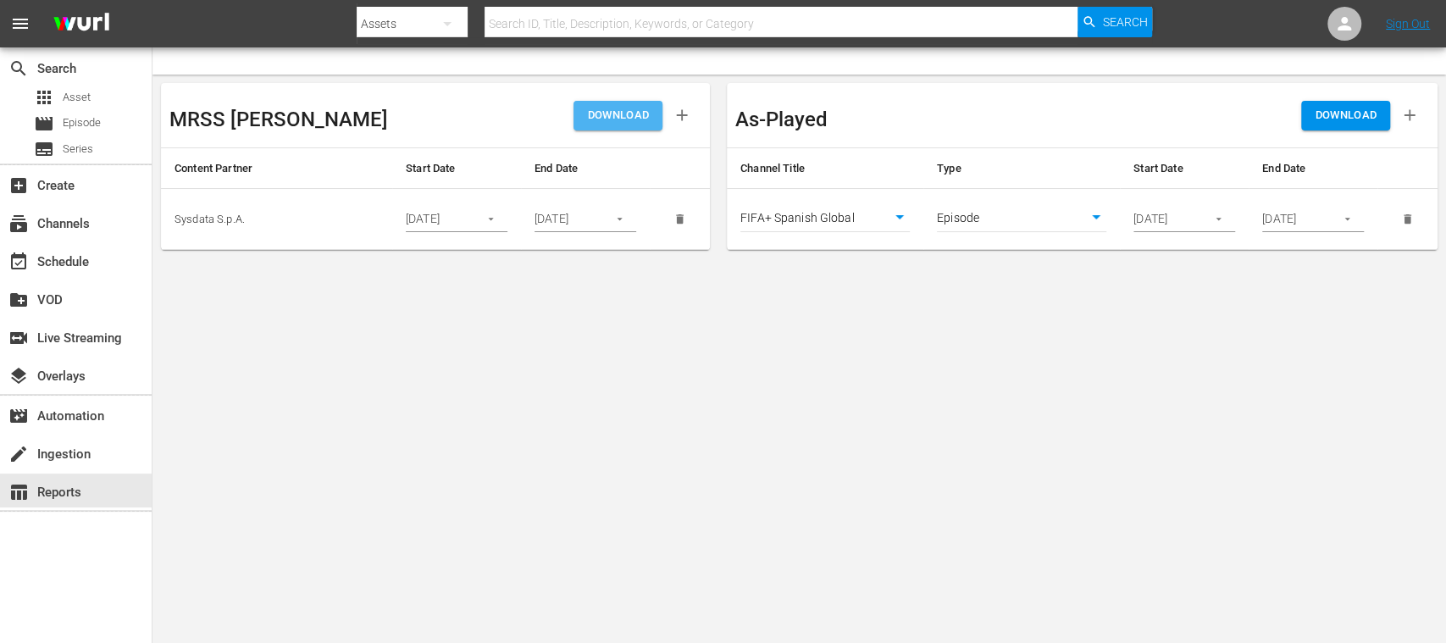
click at [638, 112] on span "DOWNLOAD" at bounding box center [618, 115] width 62 height 19
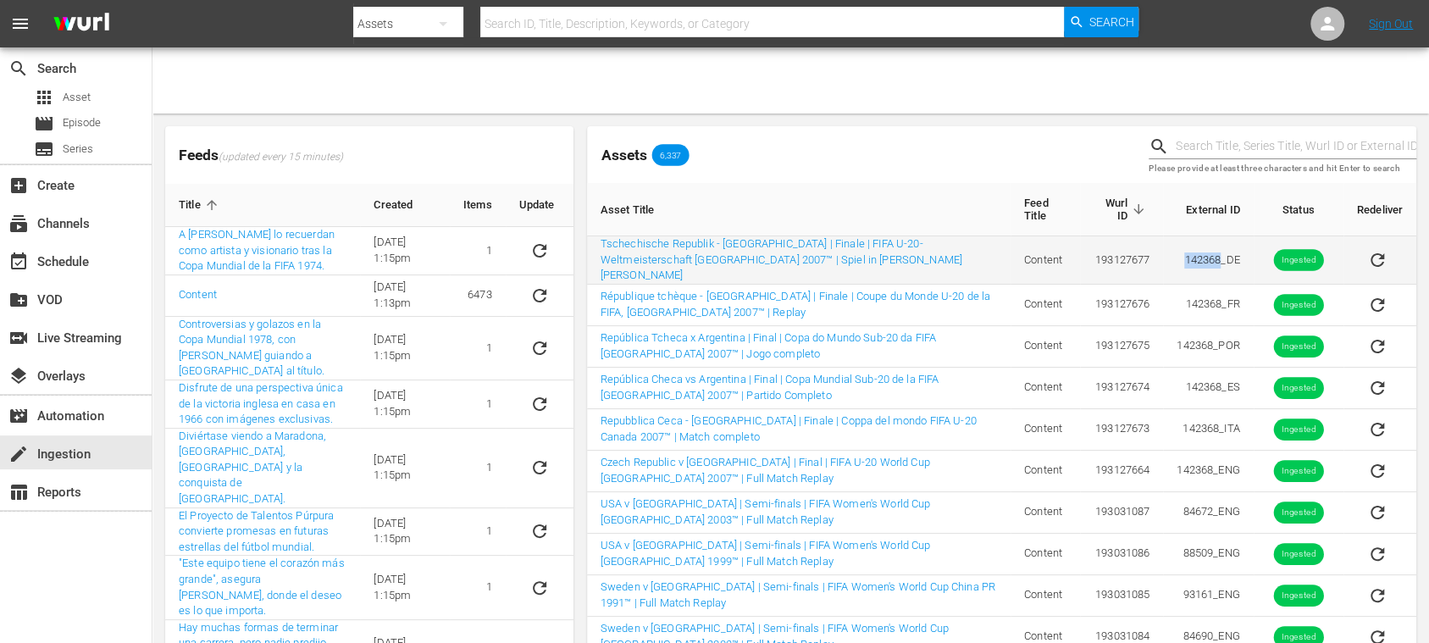
drag, startPoint x: 1177, startPoint y: 258, endPoint x: 1219, endPoint y: 256, distance: 41.6
click at [1219, 256] on td "142368_DE" at bounding box center [1208, 260] width 90 height 48
copy td "142368"
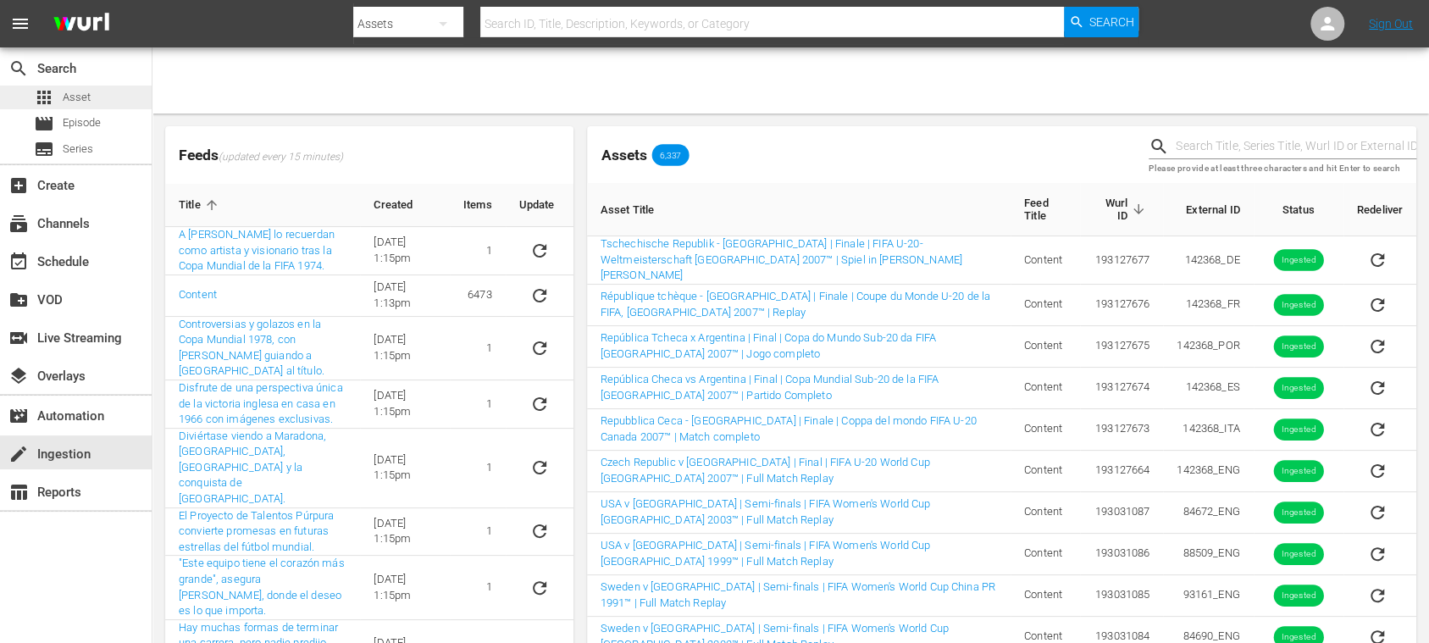
click at [89, 96] on span "Asset" at bounding box center [77, 97] width 28 height 17
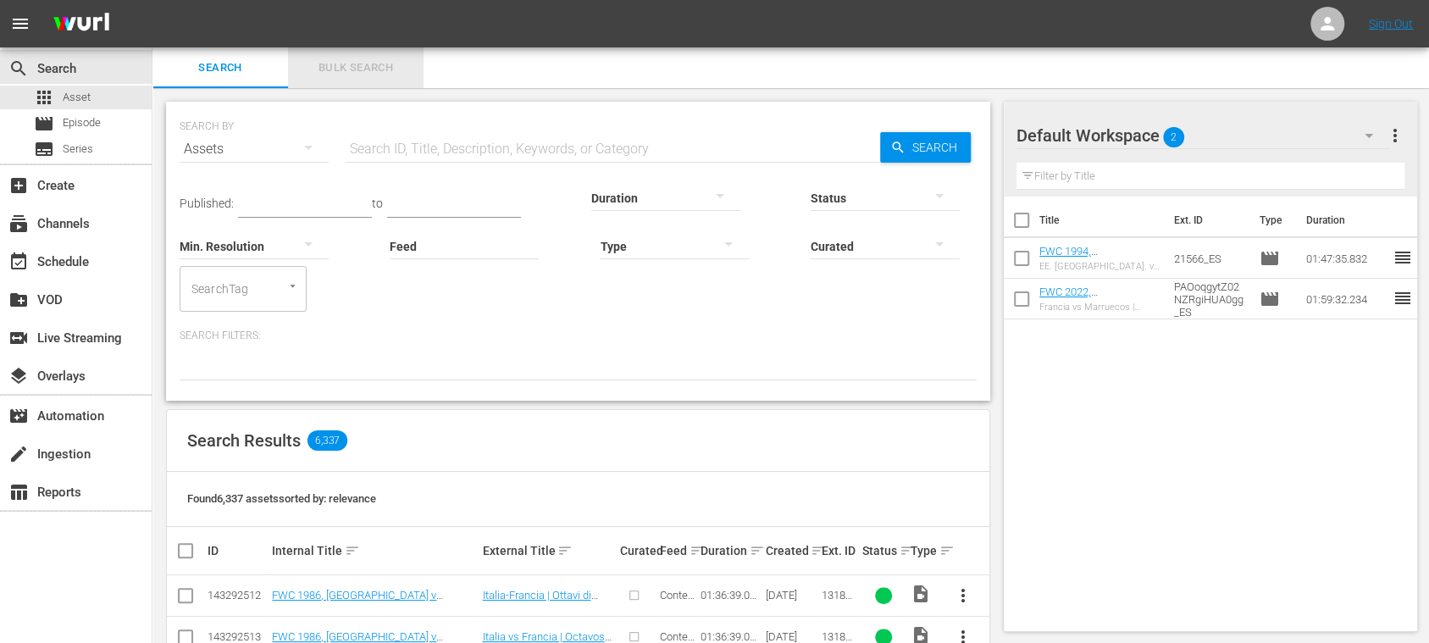
click at [373, 66] on span "Bulk Search" at bounding box center [355, 67] width 115 height 19
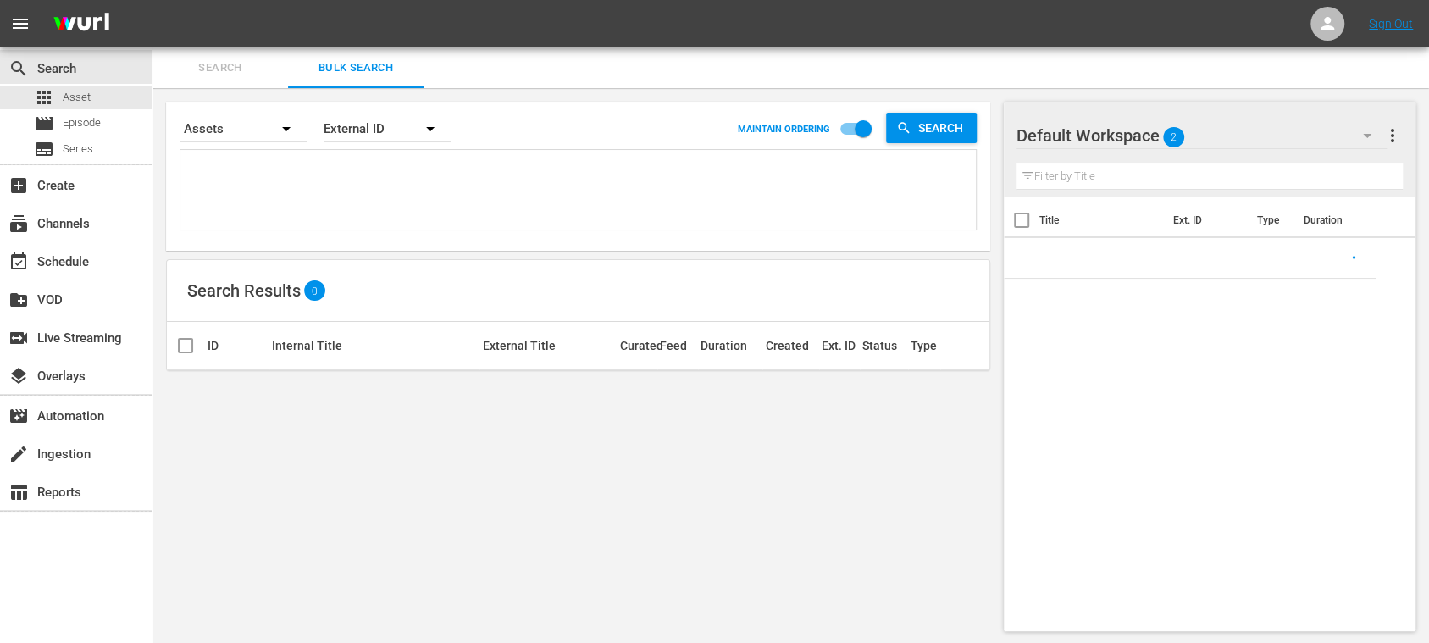
click at [227, 61] on span "Search" at bounding box center [220, 67] width 115 height 19
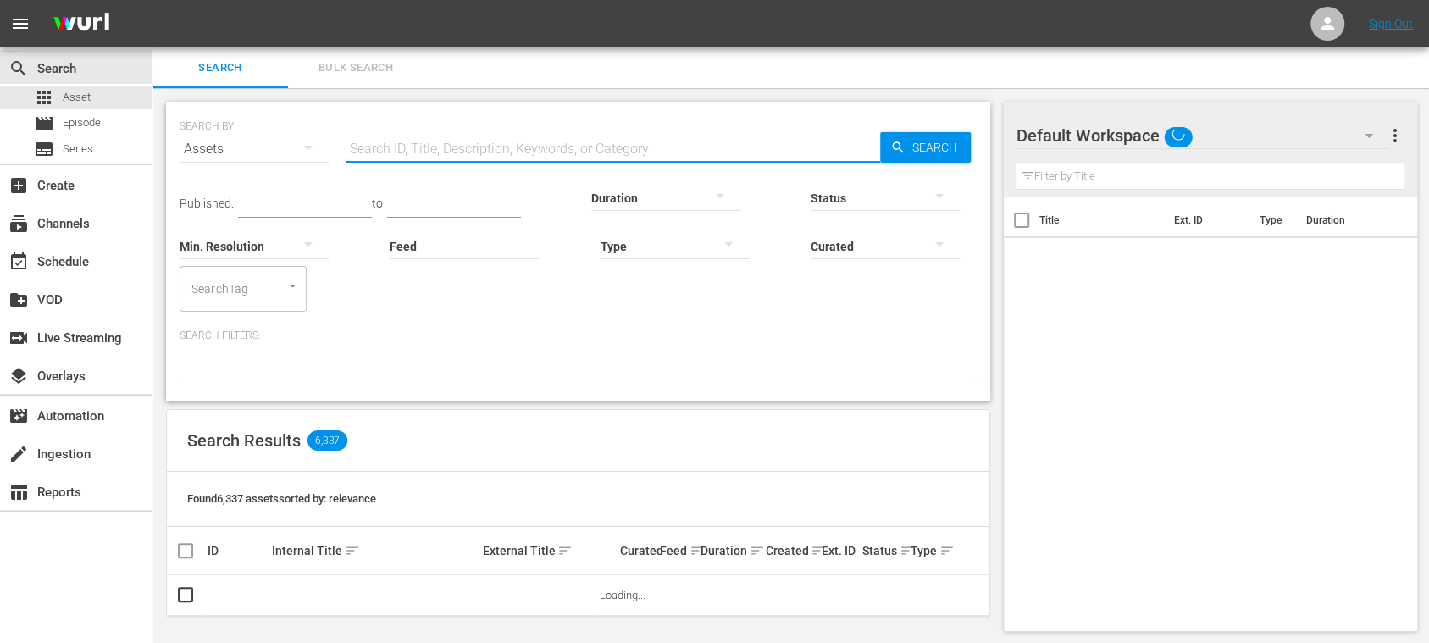
click at [396, 140] on input "text" at bounding box center [613, 149] width 534 height 41
paste input "142368"
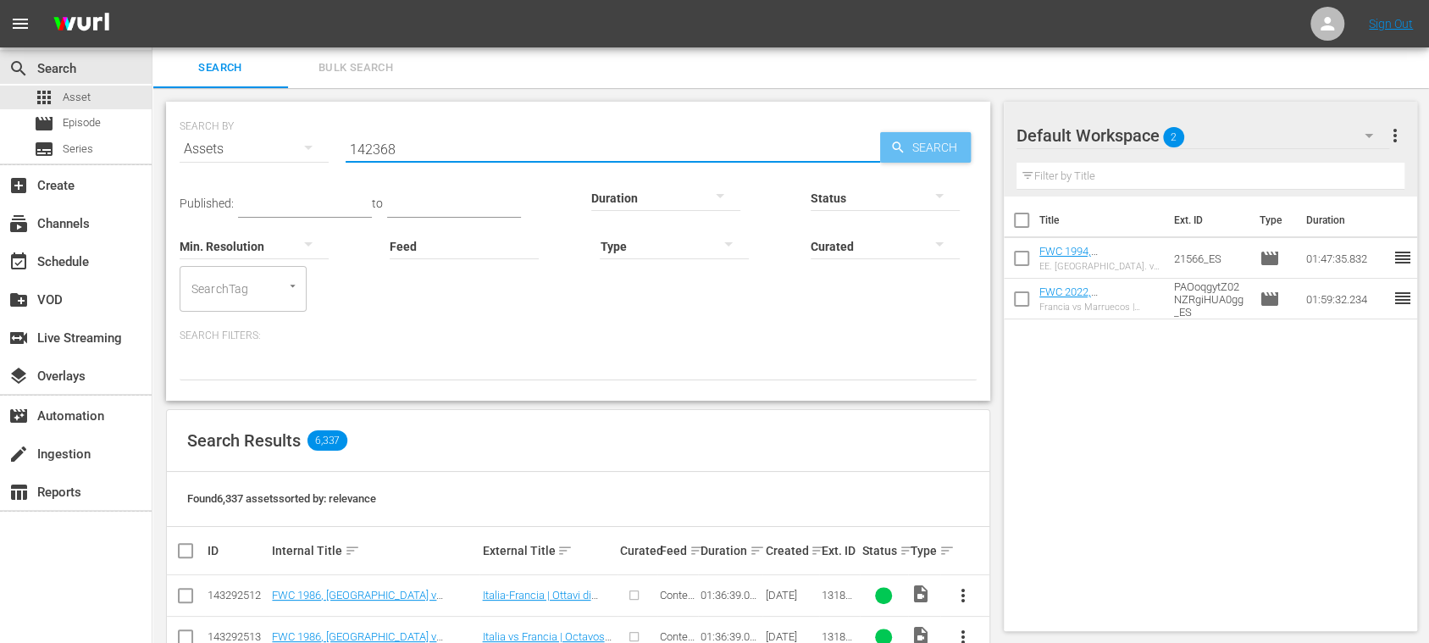
type input "142368"
click at [895, 146] on icon "button" at bounding box center [897, 147] width 15 height 15
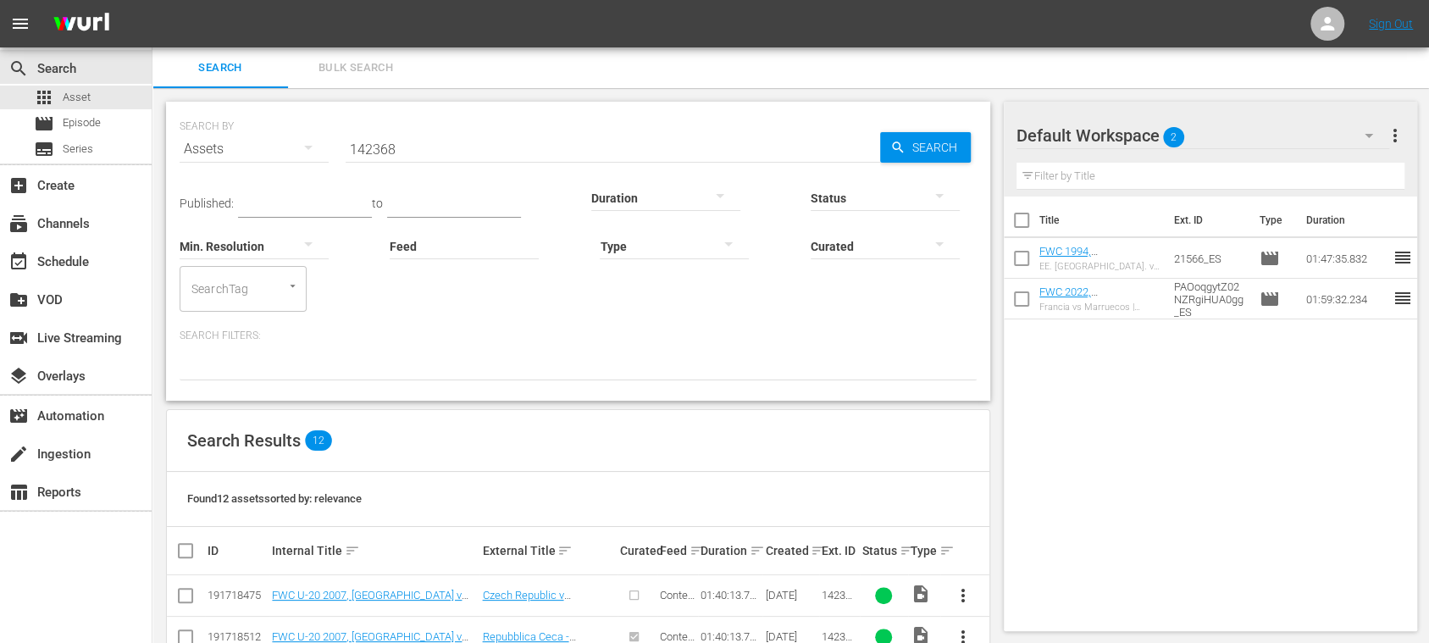
click at [1395, 141] on span "more_vert" at bounding box center [1394, 135] width 20 height 20
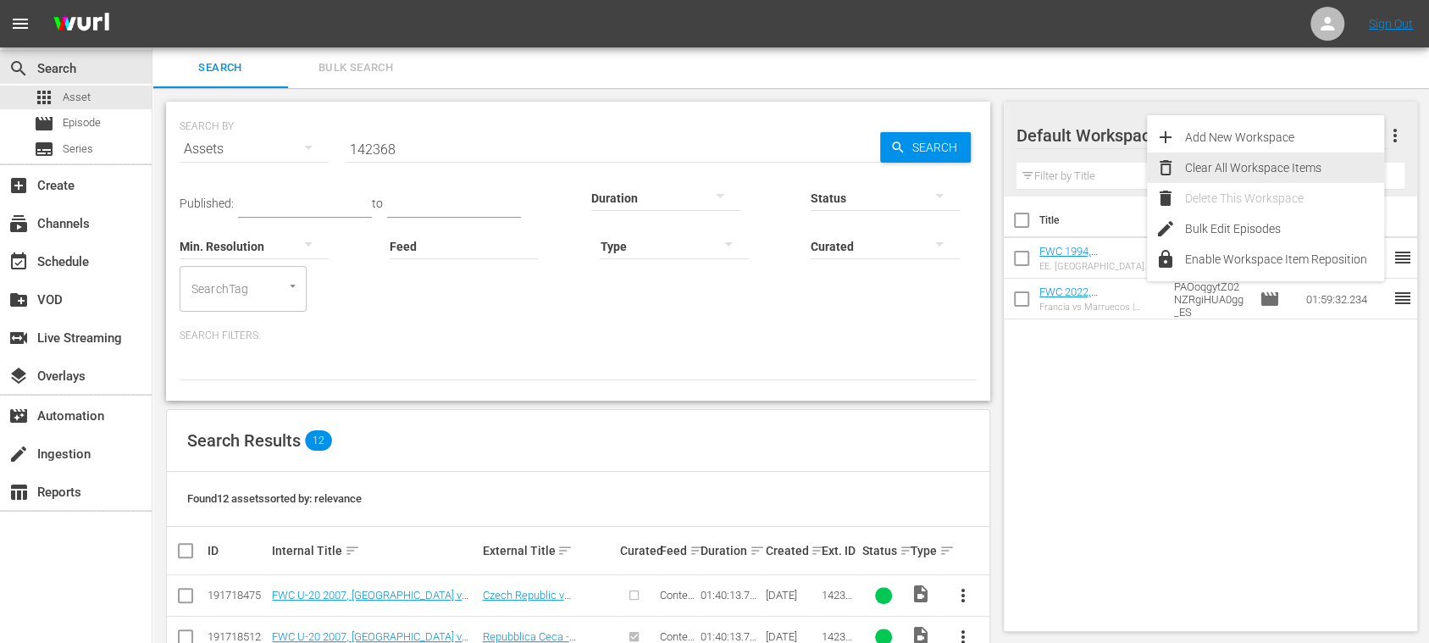
drag, startPoint x: 1337, startPoint y: 164, endPoint x: 1294, endPoint y: 186, distance: 48.5
click at [1337, 164] on div "Clear All Workspace Items" at bounding box center [1284, 167] width 199 height 30
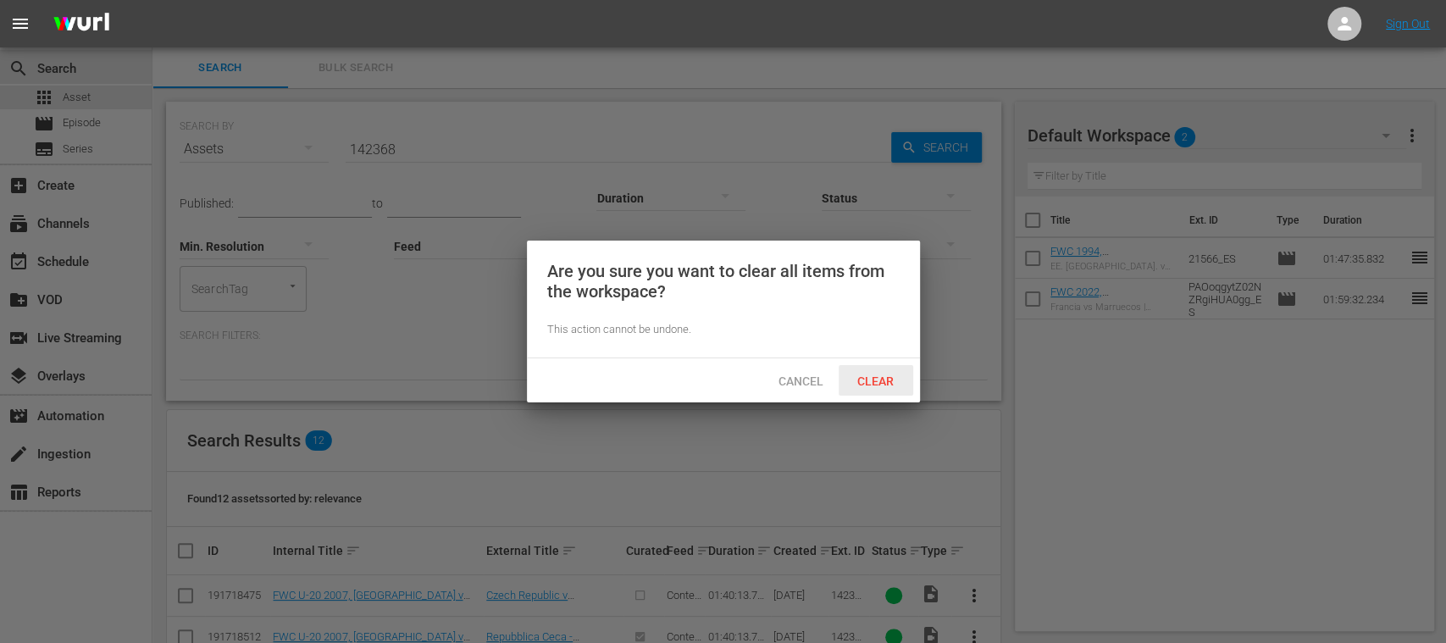
click at [865, 374] on span "Clear" at bounding box center [875, 381] width 64 height 14
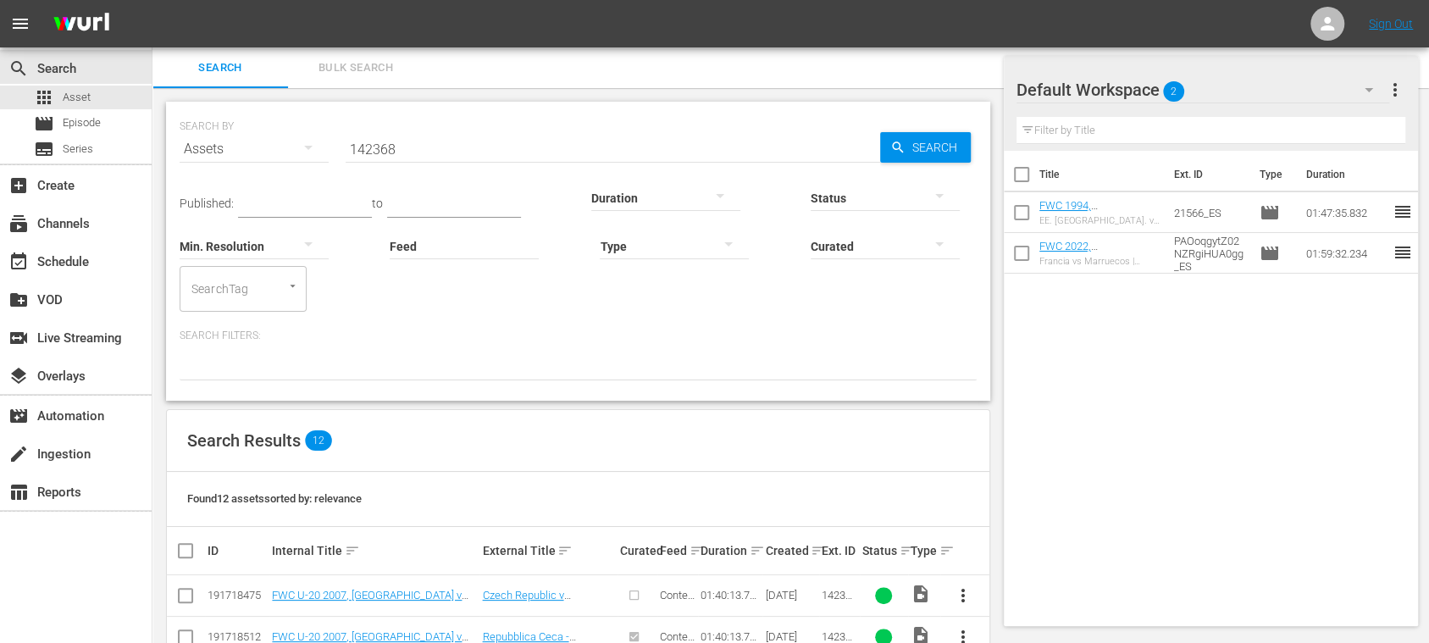
scroll to position [457, 0]
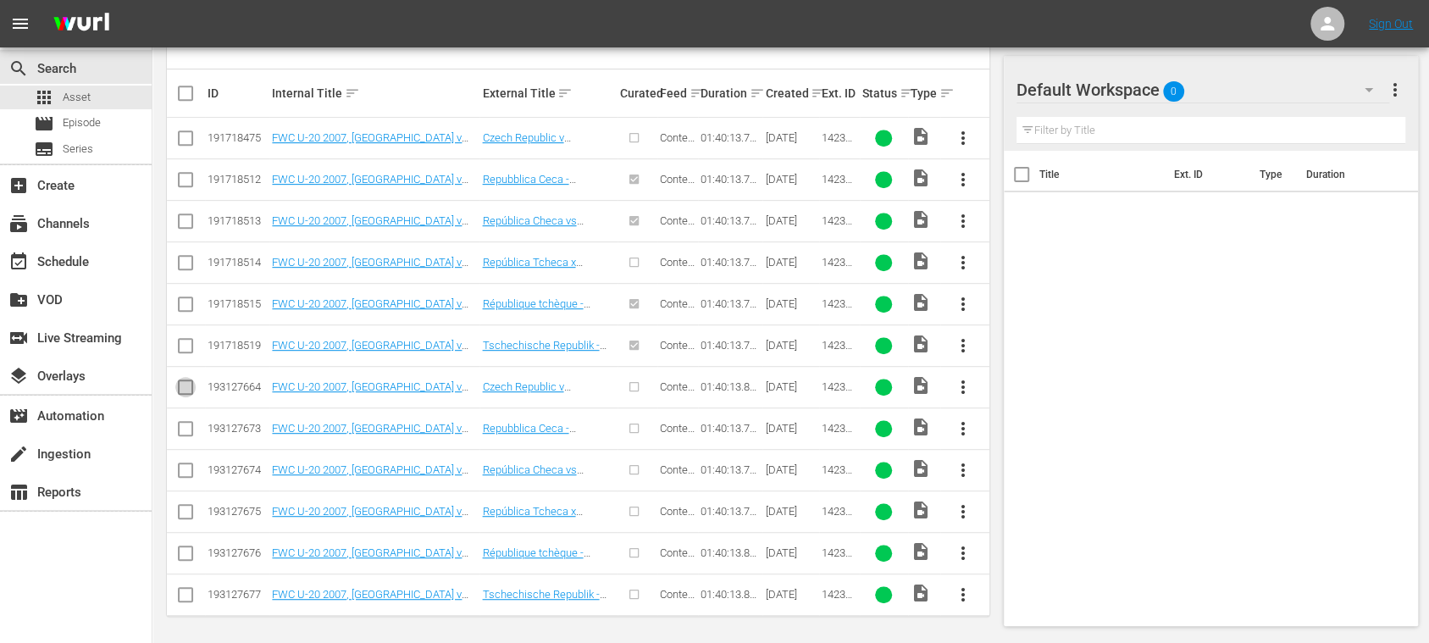
click at [182, 384] on input "checkbox" at bounding box center [185, 390] width 20 height 20
checkbox input "true"
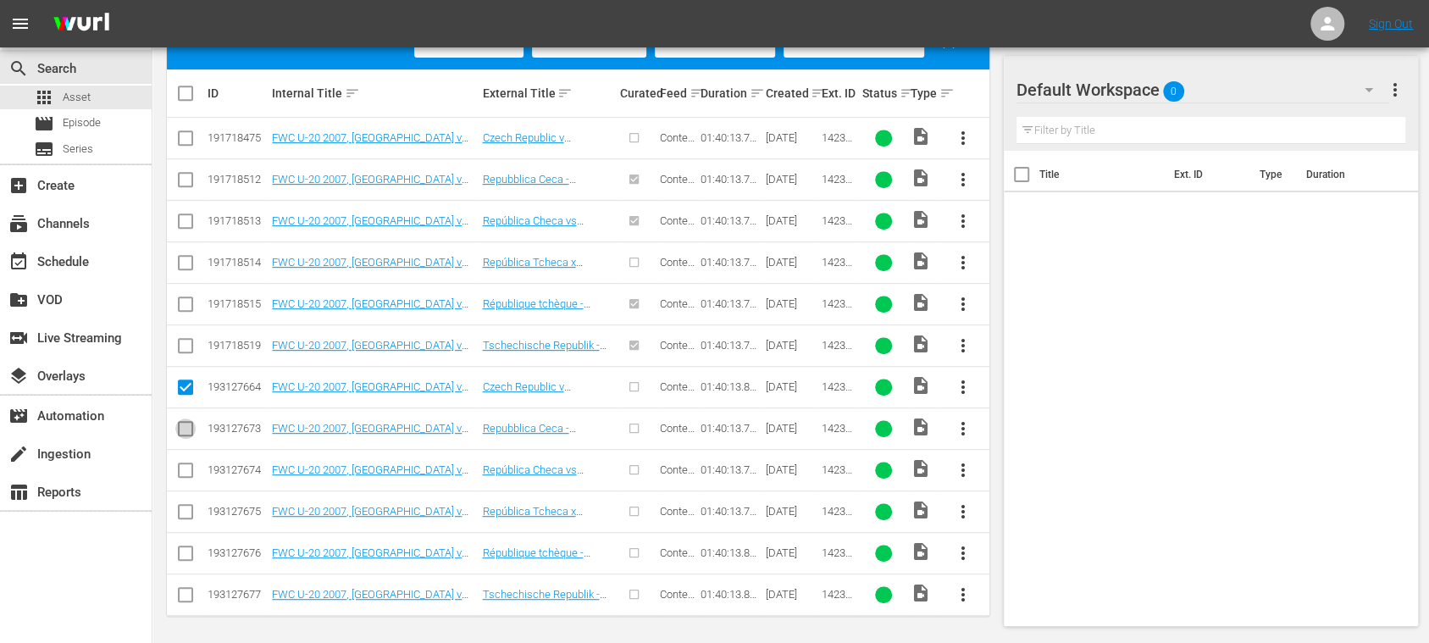
drag, startPoint x: 186, startPoint y: 426, endPoint x: 181, endPoint y: 444, distance: 18.5
click at [185, 426] on input "checkbox" at bounding box center [185, 432] width 20 height 20
checkbox input "true"
click at [187, 464] on input "checkbox" at bounding box center [185, 473] width 20 height 20
checkbox input "true"
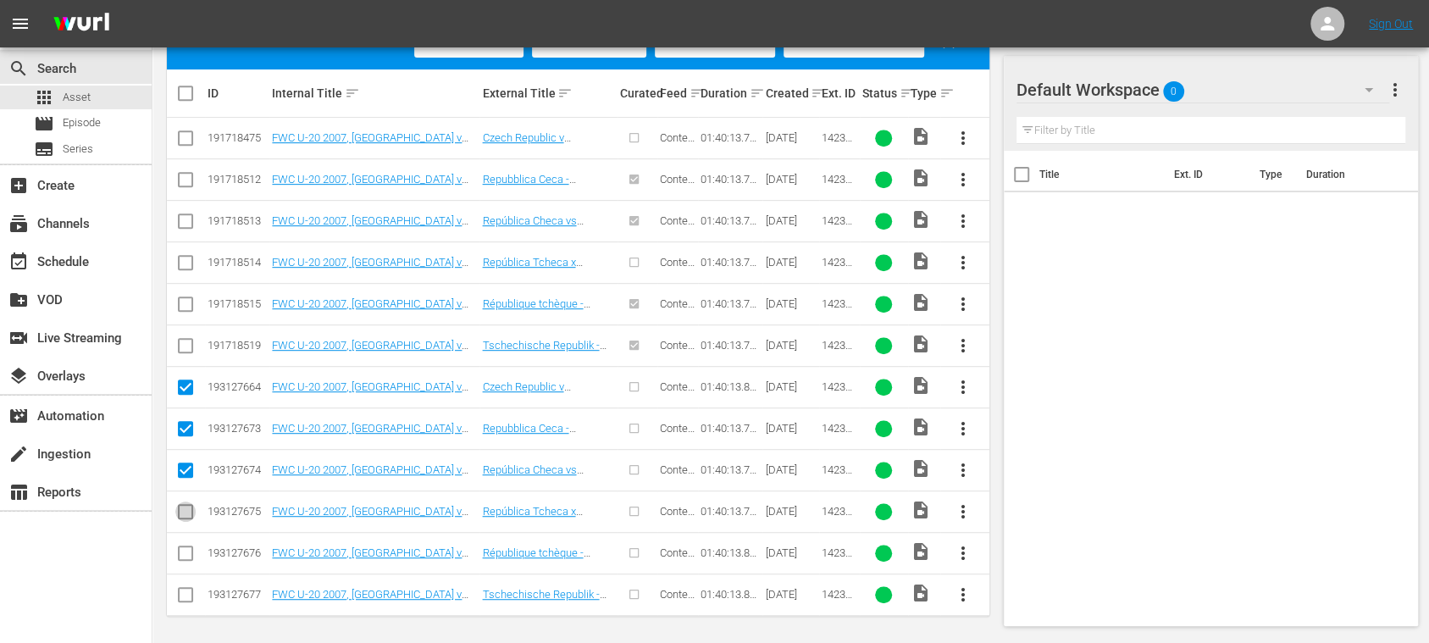
click at [186, 505] on input "checkbox" at bounding box center [185, 515] width 20 height 20
checkbox input "true"
click at [186, 537] on td at bounding box center [186, 552] width 38 height 41
click at [183, 547] on input "checkbox" at bounding box center [185, 556] width 20 height 20
checkbox input "true"
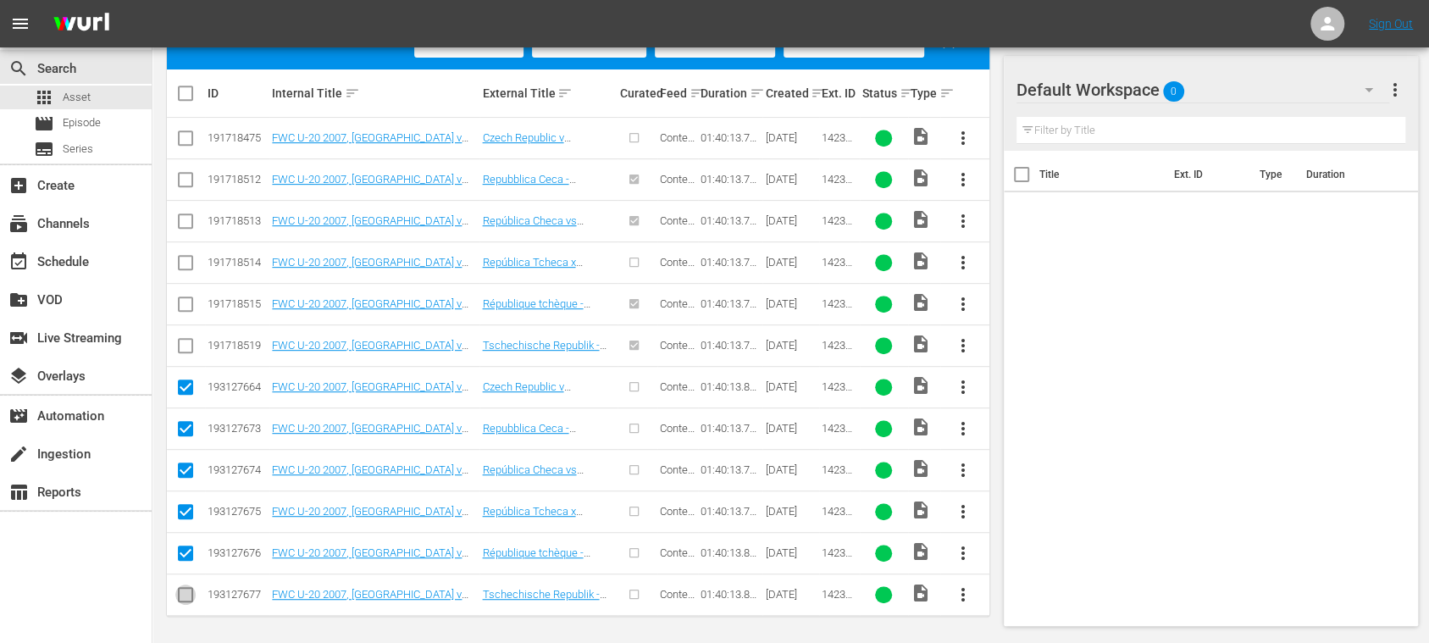
click at [186, 588] on input "checkbox" at bounding box center [185, 598] width 20 height 20
checkbox input "true"
click at [357, 387] on link "FWC U-20 2007, [GEOGRAPHIC_DATA] v [GEOGRAPHIC_DATA], Final - FMR (EN)" at bounding box center [367, 392] width 190 height 25
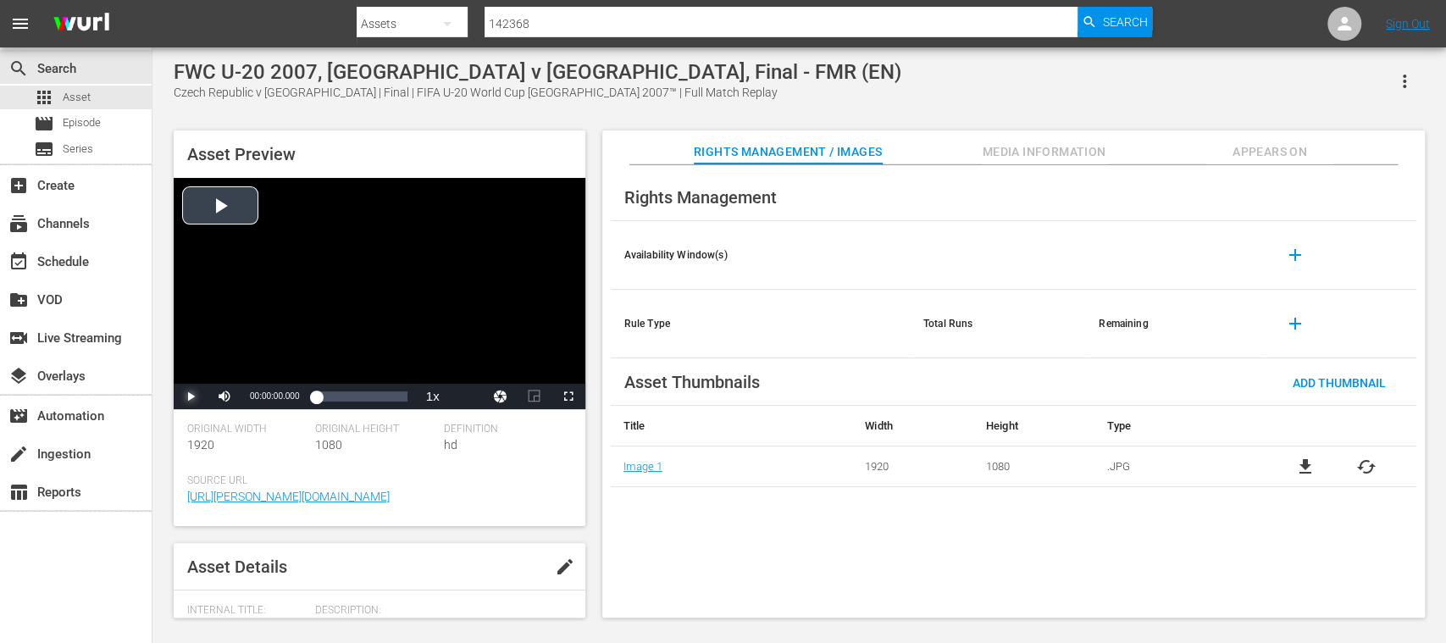
click at [191, 396] on span "Video Player" at bounding box center [191, 396] width 0 height 0
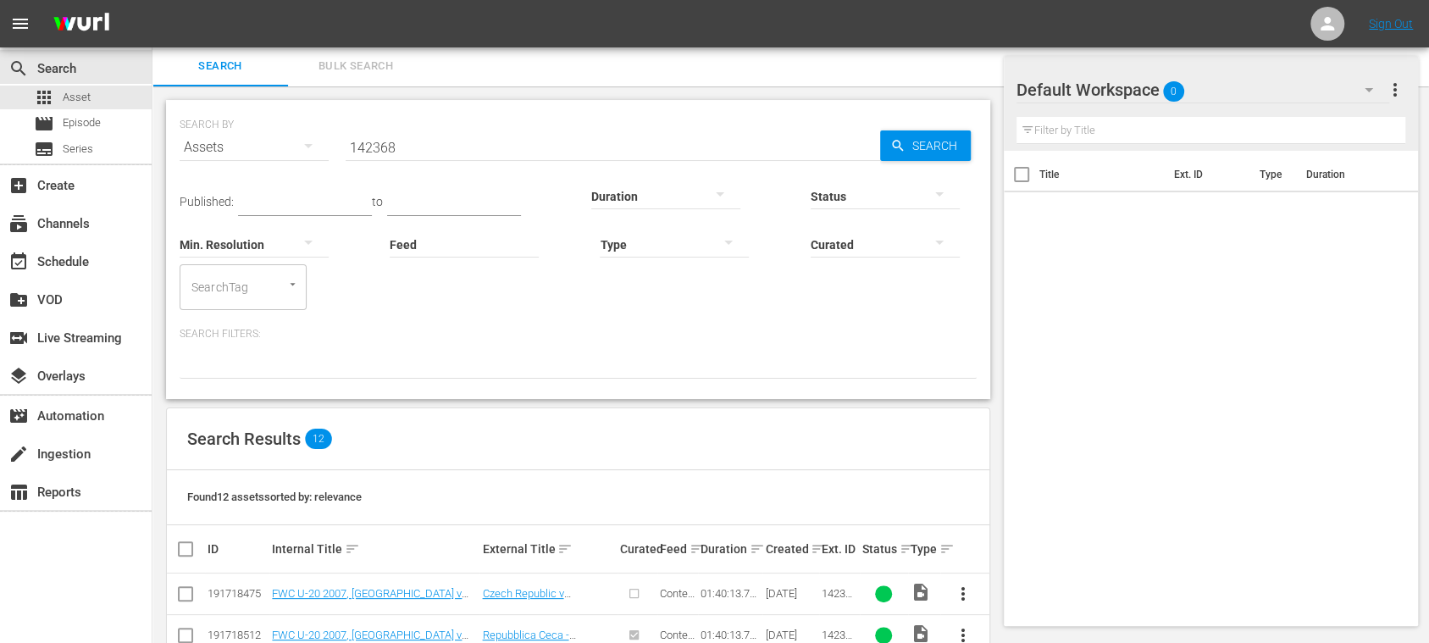
scroll to position [457, 0]
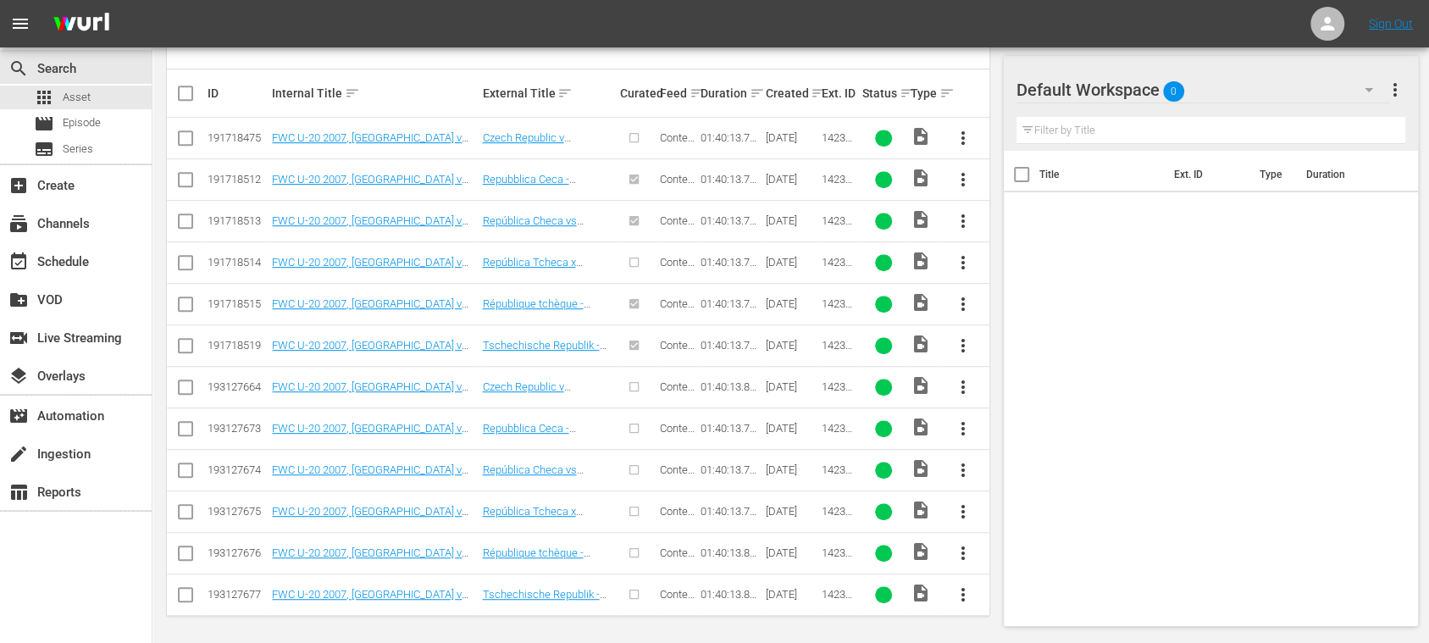
click at [189, 387] on input "checkbox" at bounding box center [185, 390] width 20 height 20
checkbox input "true"
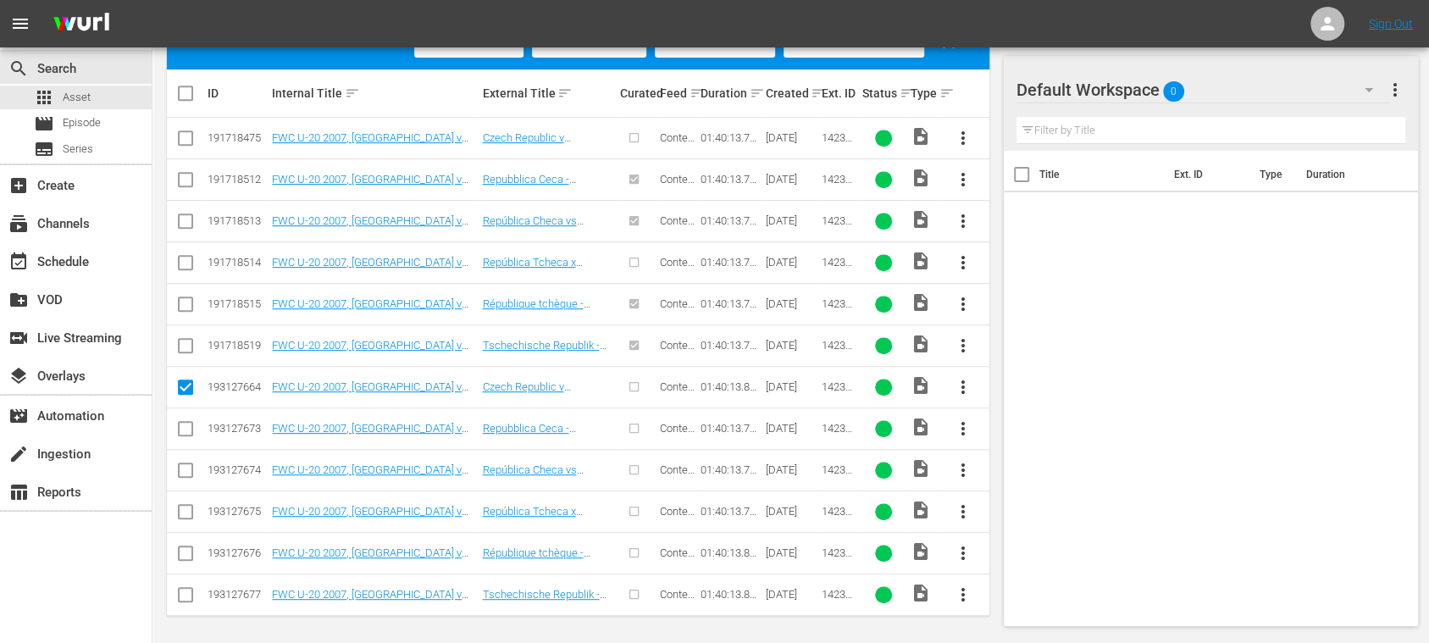
click at [191, 427] on input "checkbox" at bounding box center [185, 432] width 20 height 20
checkbox input "true"
click at [185, 467] on input "checkbox" at bounding box center [185, 473] width 20 height 20
checkbox input "true"
click at [187, 505] on input "checkbox" at bounding box center [185, 515] width 20 height 20
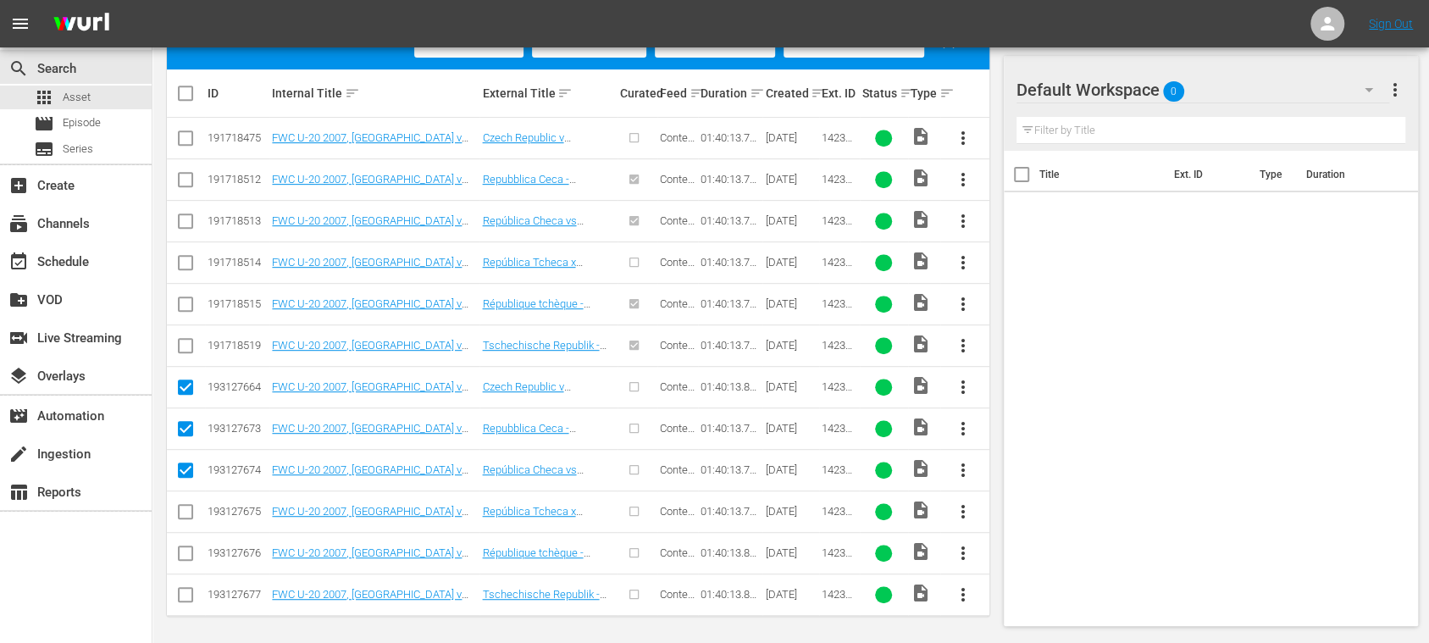
checkbox input "true"
click at [185, 546] on input "checkbox" at bounding box center [185, 556] width 20 height 20
checkbox input "true"
drag, startPoint x: 188, startPoint y: 586, endPoint x: 203, endPoint y: 572, distance: 20.4
click at [188, 588] on input "checkbox" at bounding box center [185, 598] width 20 height 20
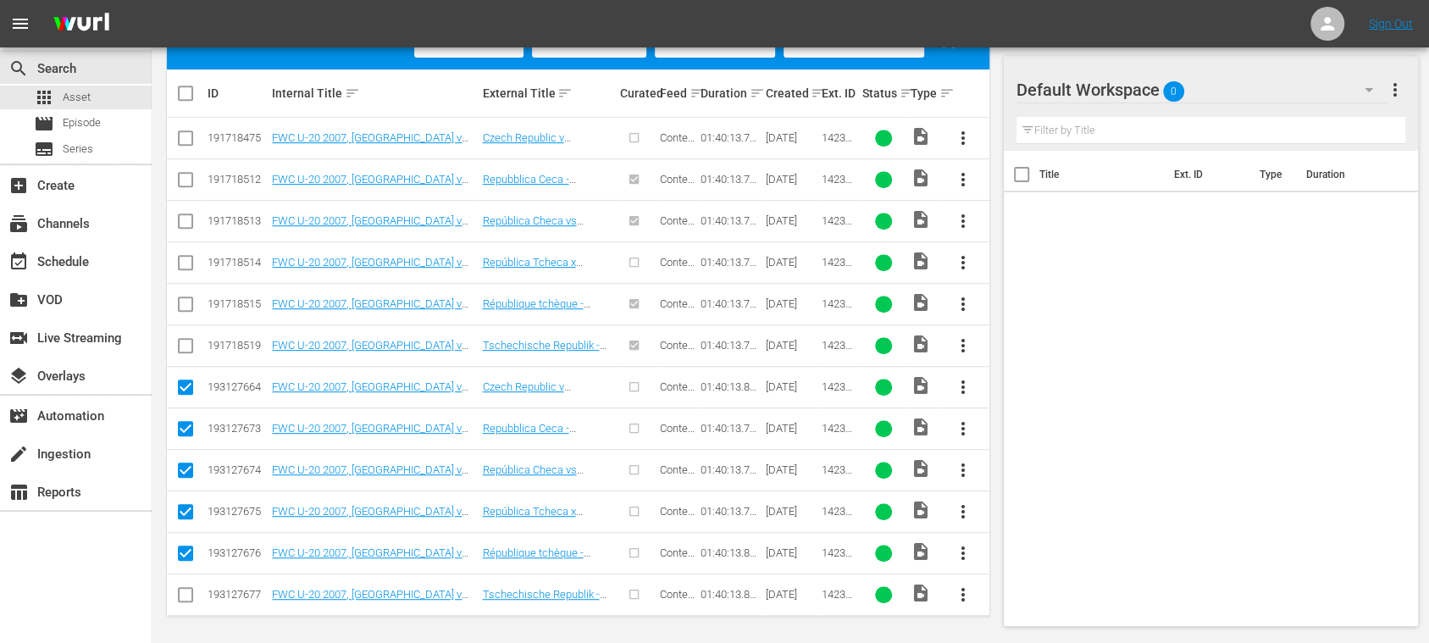
checkbox input "true"
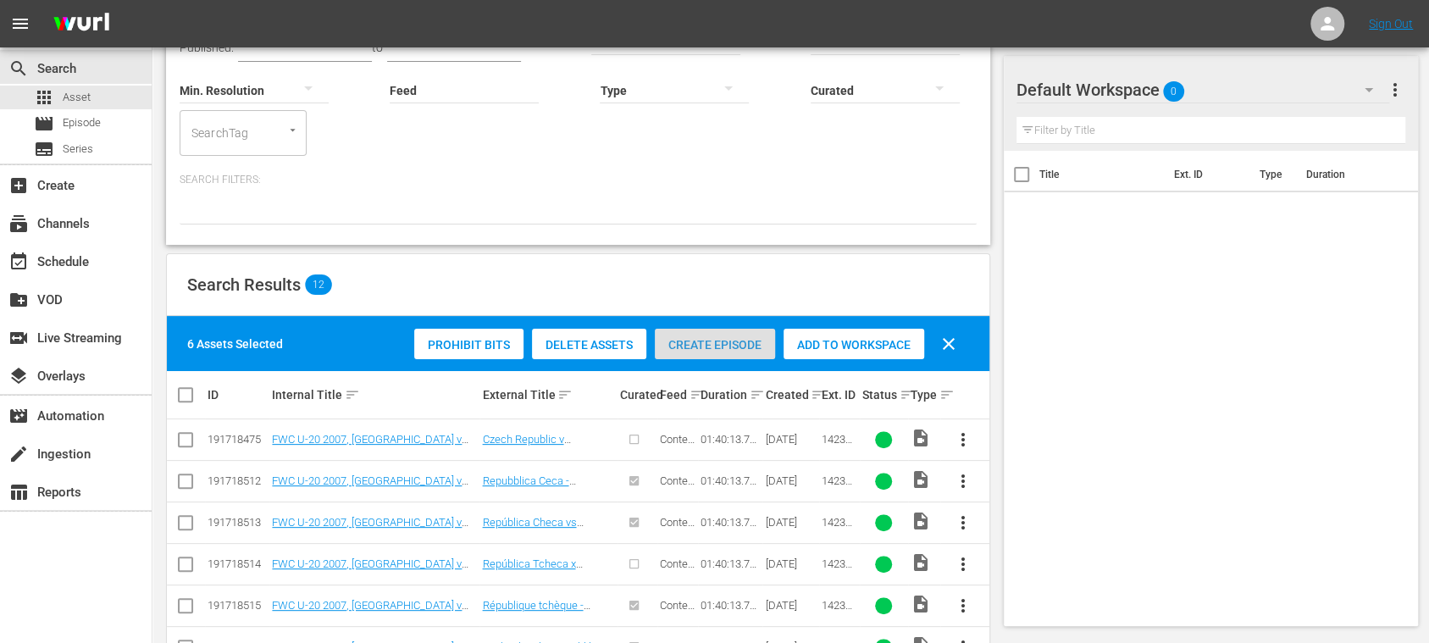
click at [716, 349] on span "Create Episode" at bounding box center [715, 345] width 120 height 14
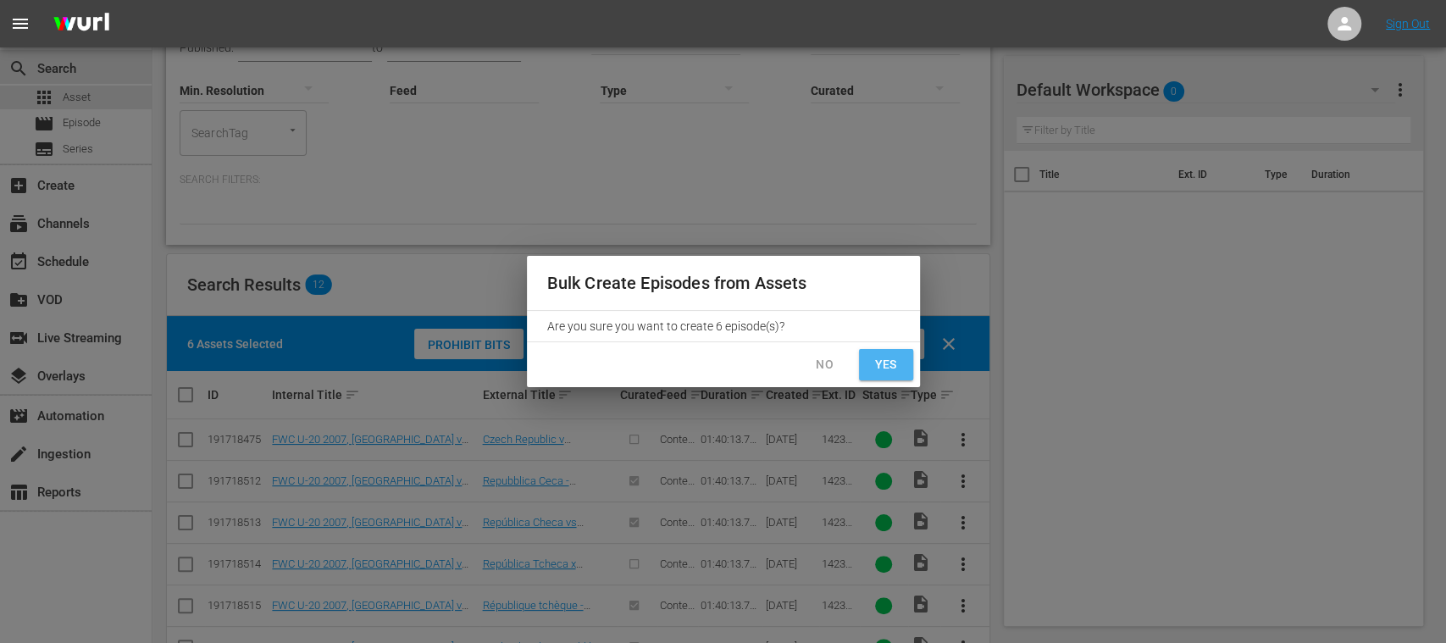
click at [888, 362] on span "Yes" at bounding box center [885, 364] width 27 height 21
checkbox input "false"
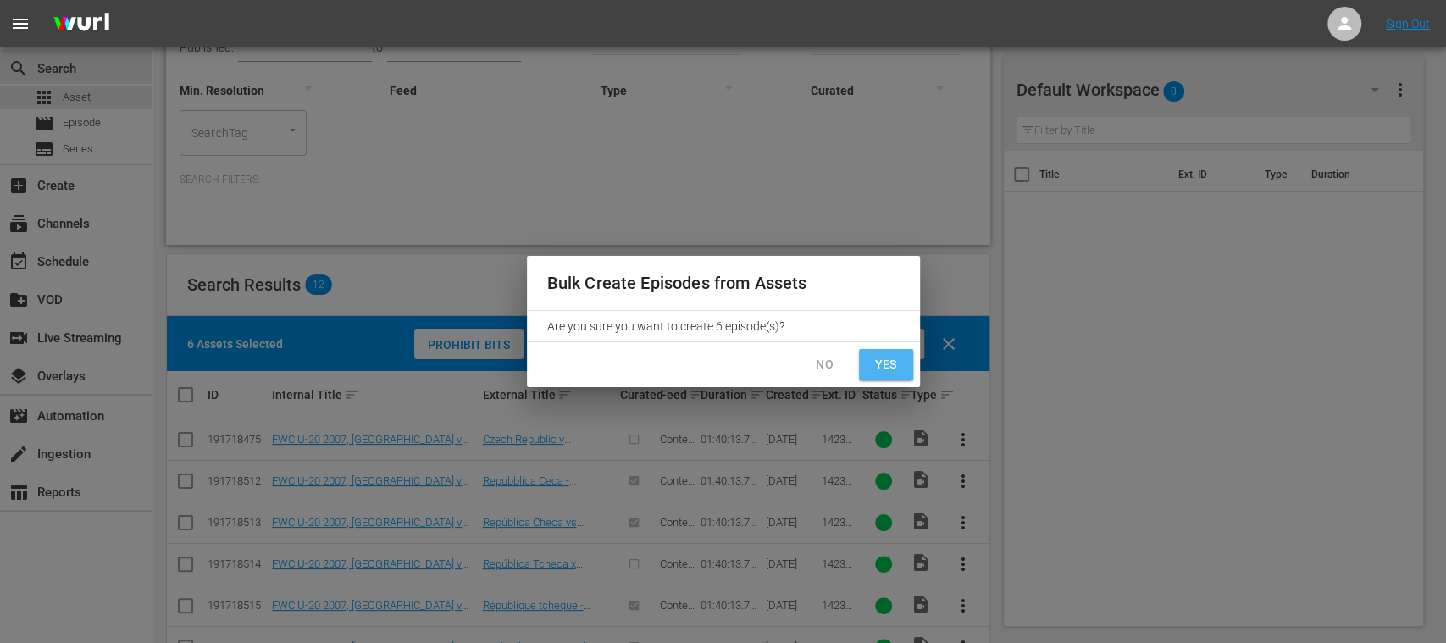
checkbox input "false"
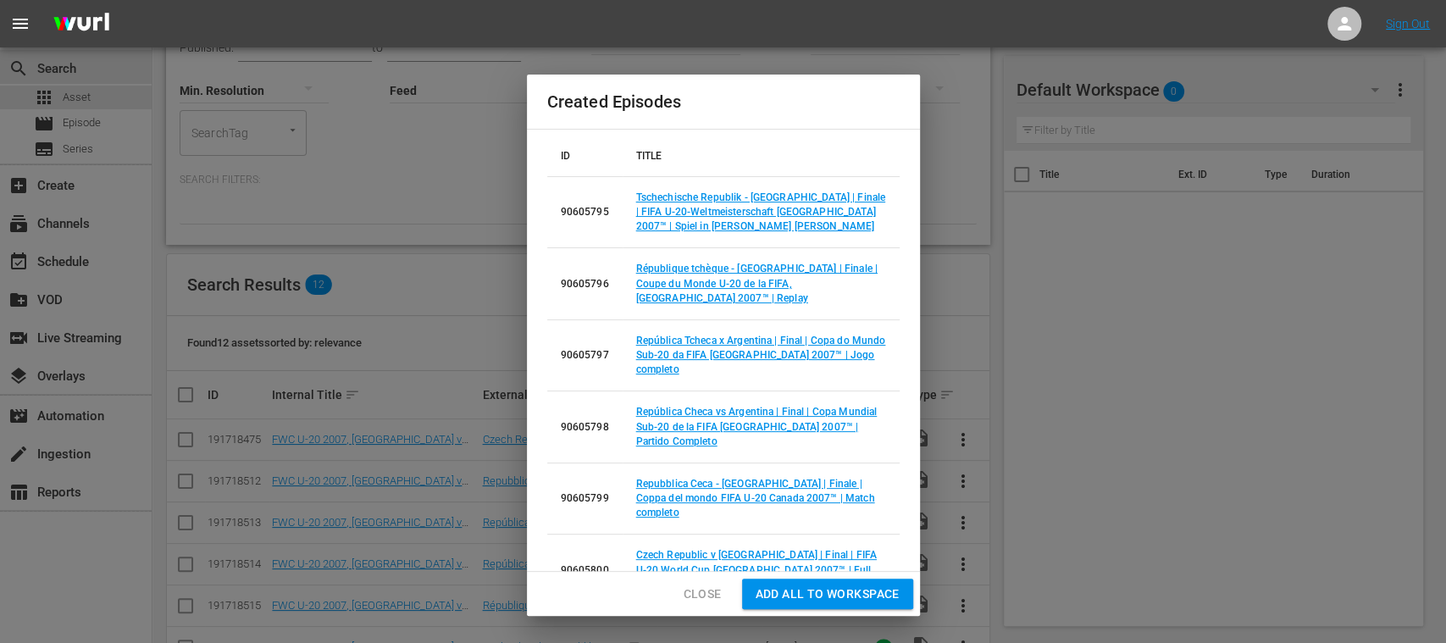
drag, startPoint x: 834, startPoint y: 581, endPoint x: 1172, endPoint y: 596, distance: 338.2
click at [834, 583] on span "Add all to Workspace" at bounding box center [827, 593] width 144 height 21
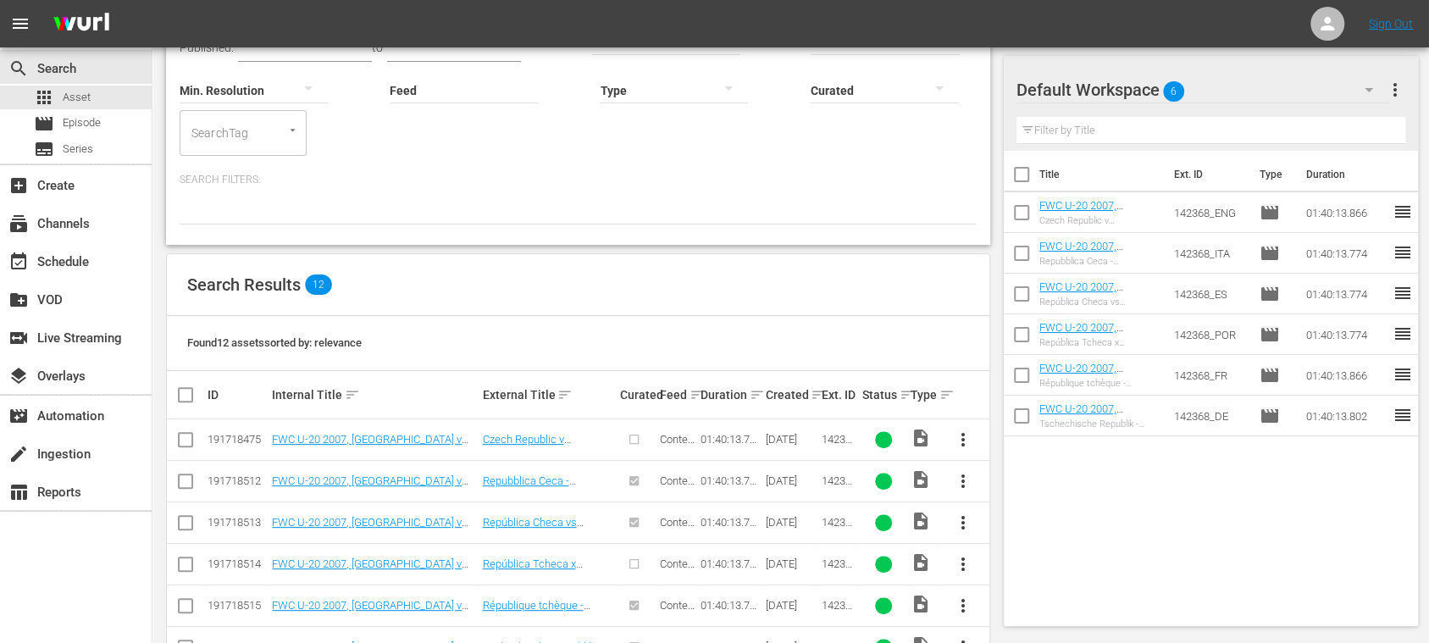
click at [1401, 79] on button "more_vert" at bounding box center [1395, 89] width 20 height 41
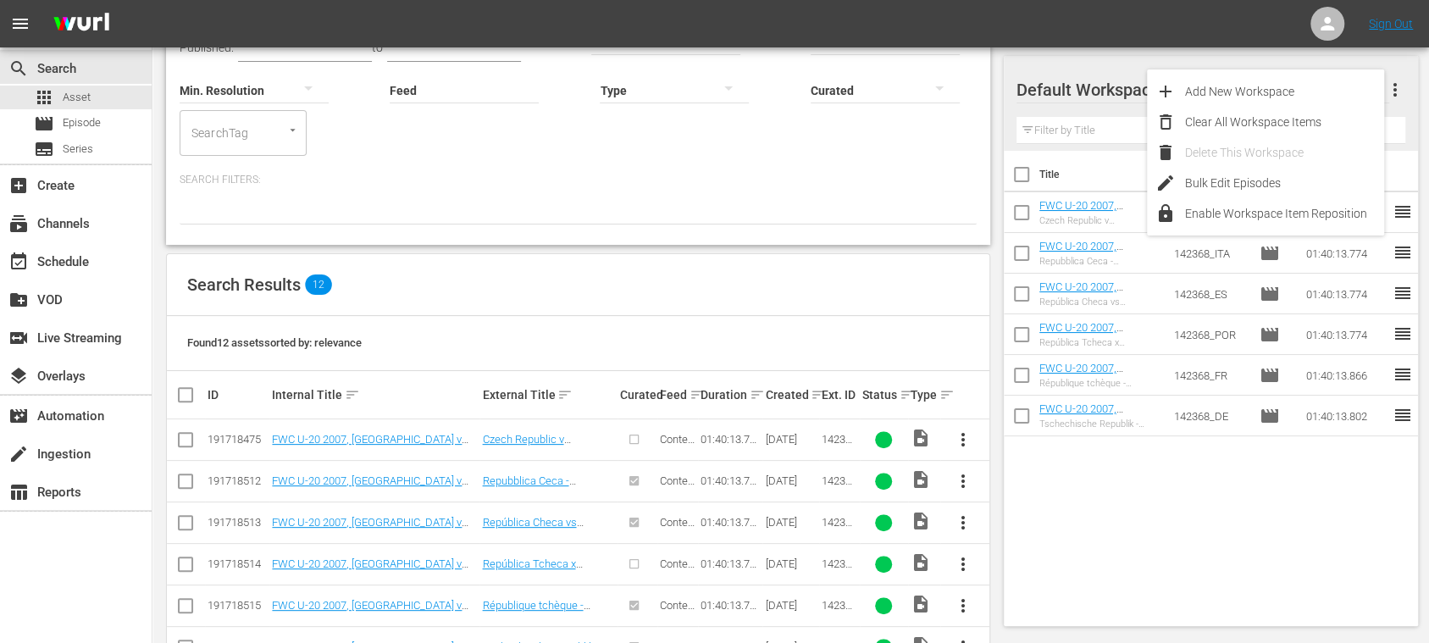
click at [1023, 172] on input "checkbox" at bounding box center [1022, 178] width 36 height 36
checkbox input "true"
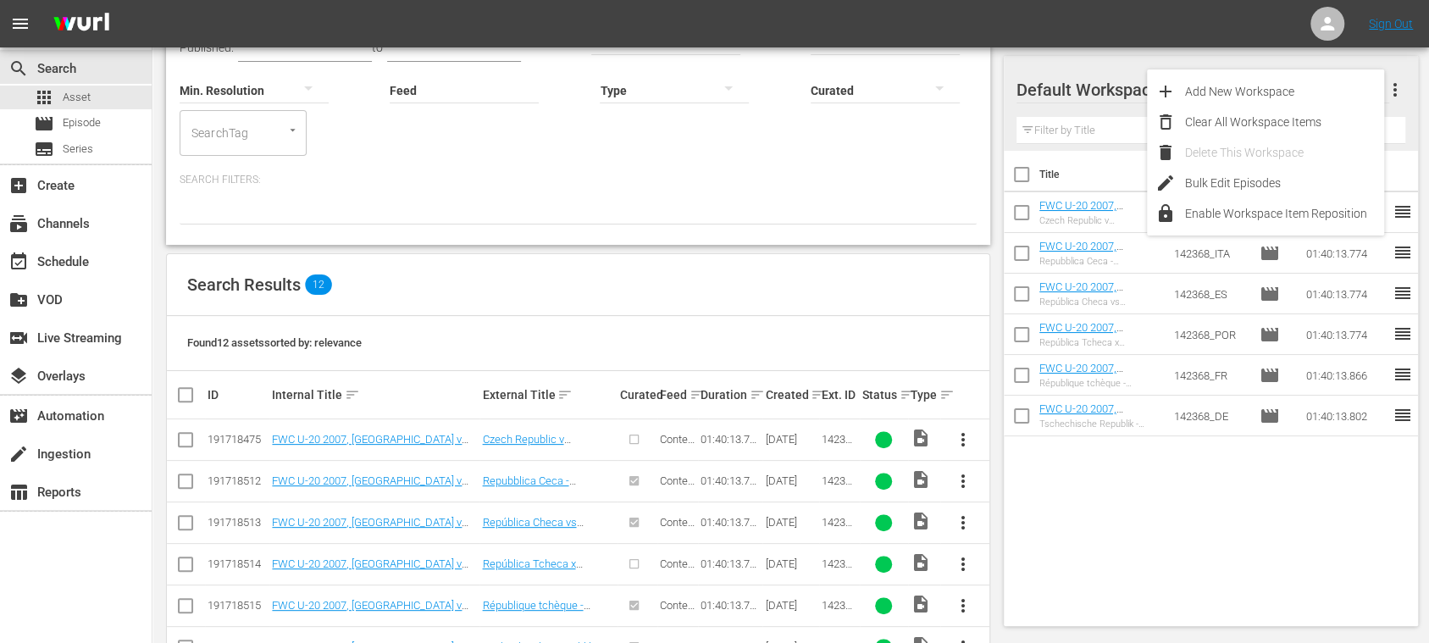
checkbox input "true"
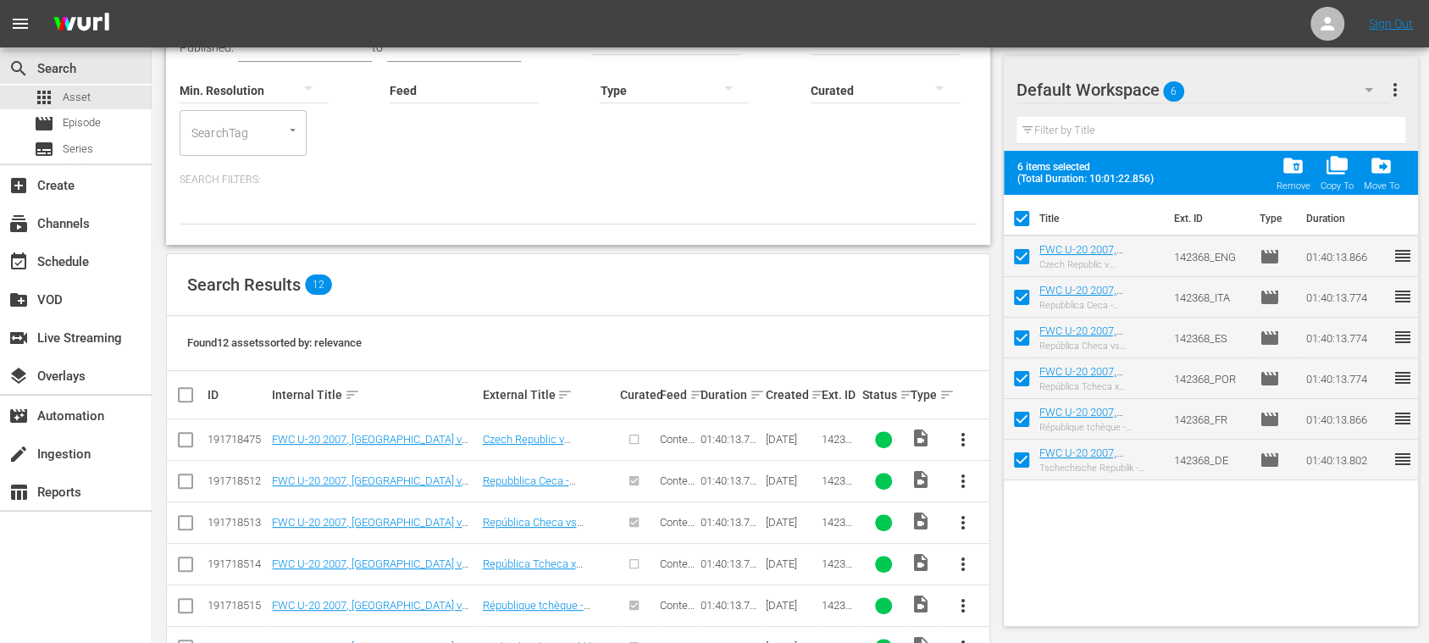
click at [1396, 90] on span "more_vert" at bounding box center [1395, 90] width 20 height 20
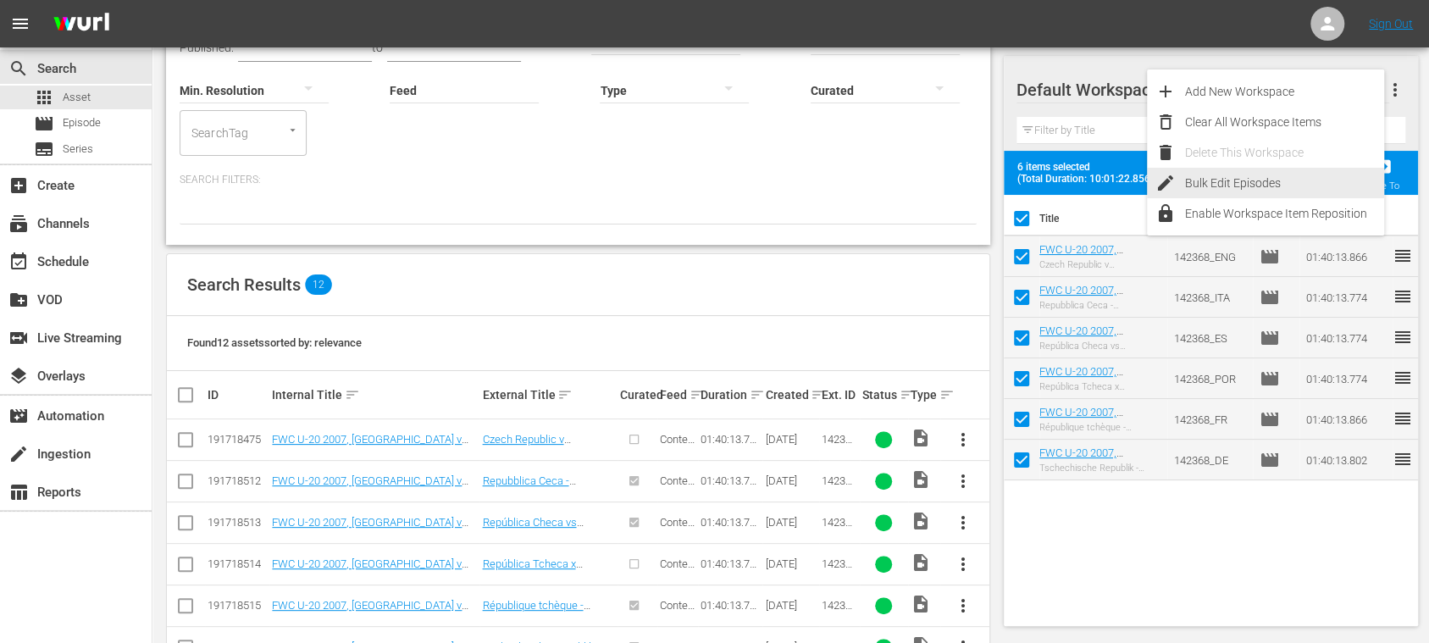
click at [1257, 180] on div "Bulk Edit Episodes" at bounding box center [1284, 183] width 199 height 30
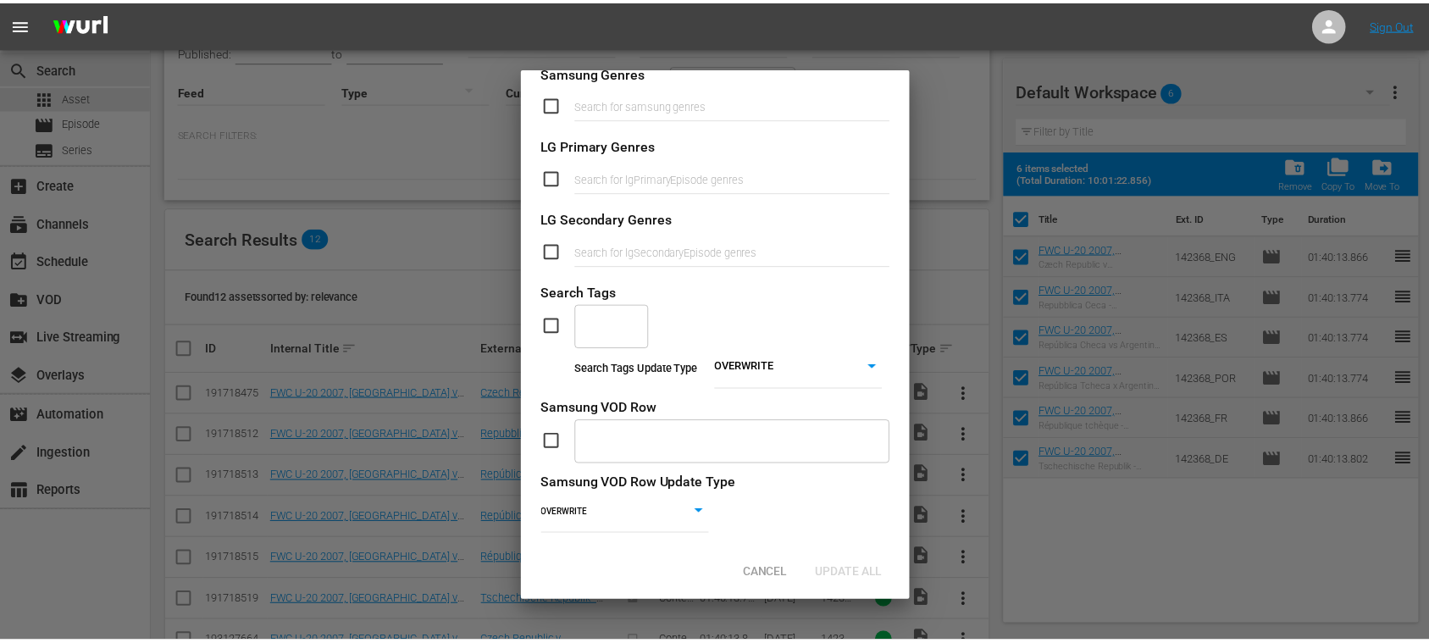
scroll to position [697, 0]
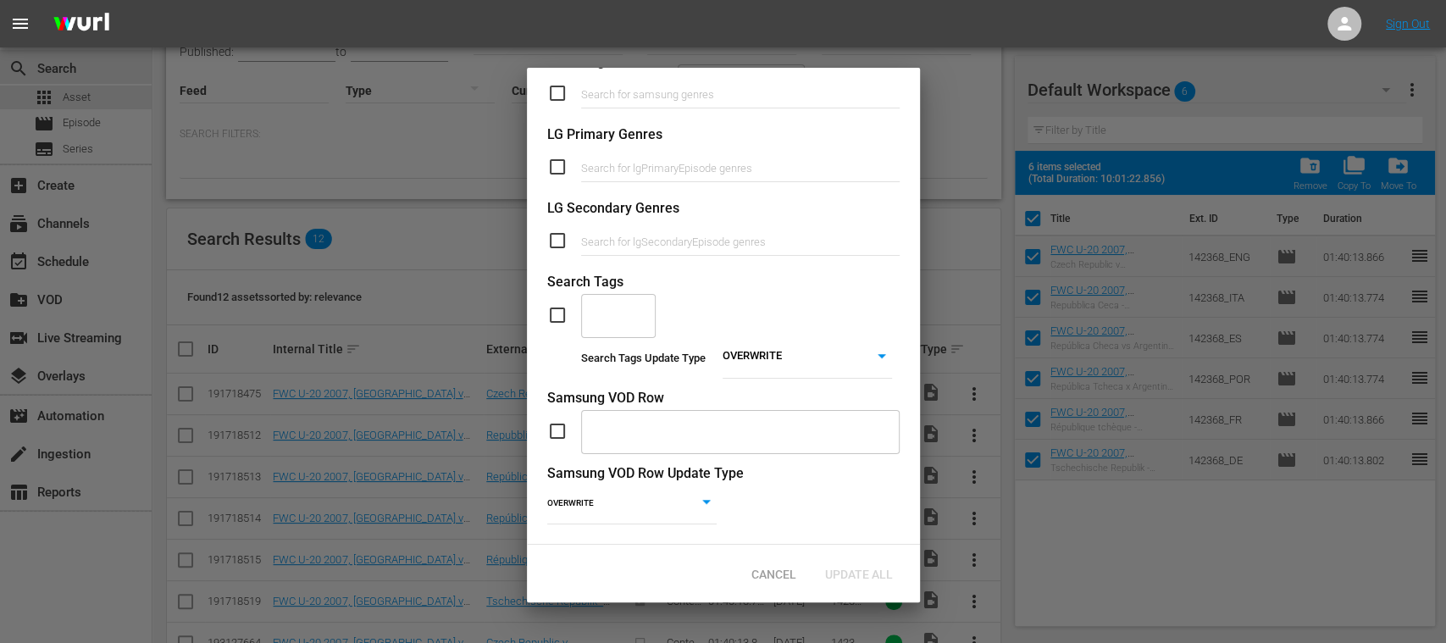
click at [555, 305] on input "checkbox" at bounding box center [564, 315] width 34 height 20
checkbox input "true"
click at [614, 300] on input "text" at bounding box center [606, 315] width 34 height 30
type input "ful"
click at [598, 351] on span "TYPE_Full Match Replay" at bounding box center [620, 363] width 53 height 53
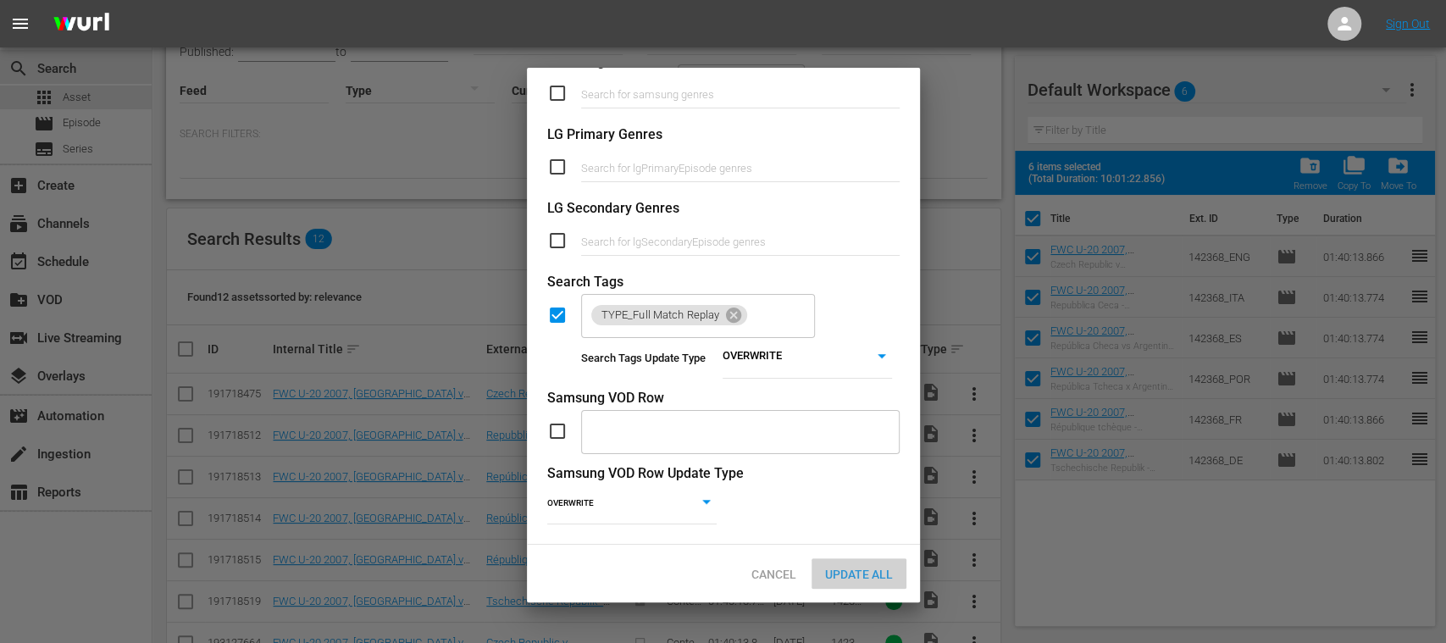
click at [867, 576] on span "Update All" at bounding box center [858, 574] width 95 height 14
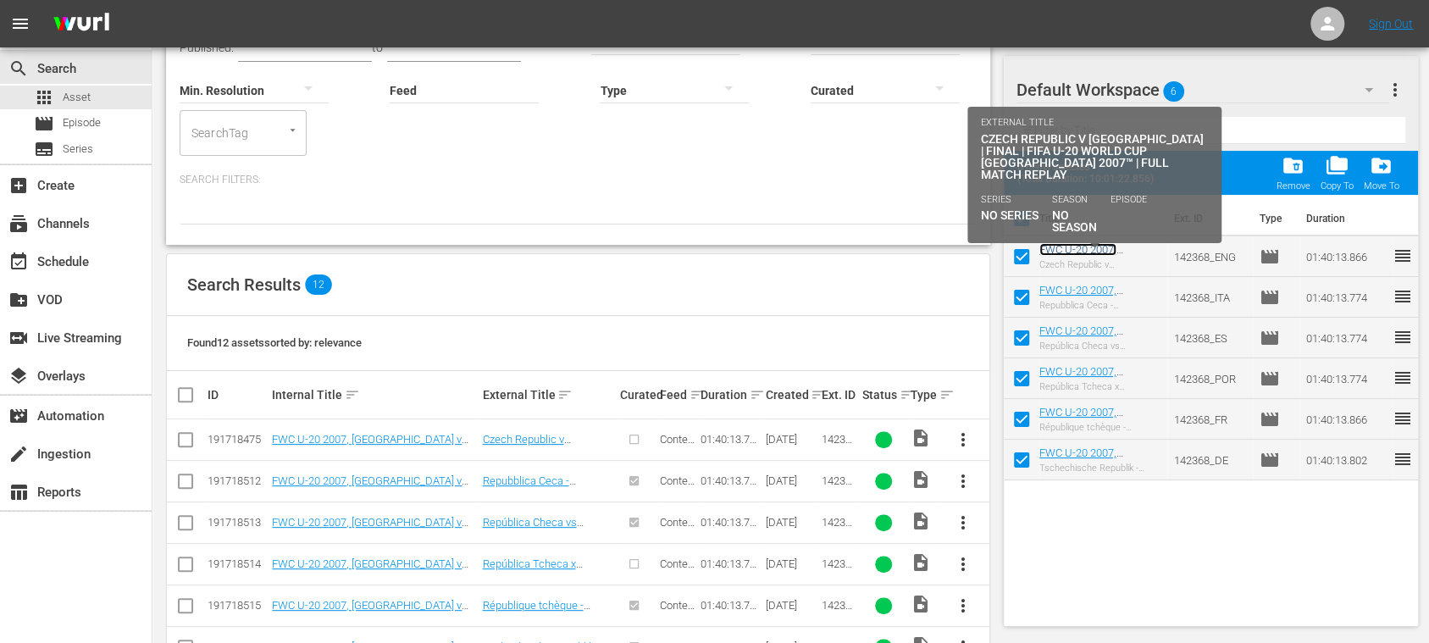
click at [1111, 249] on link "FWC U-20 2007, [GEOGRAPHIC_DATA] v [GEOGRAPHIC_DATA], Final - FMR (EN)" at bounding box center [1094, 268] width 110 height 51
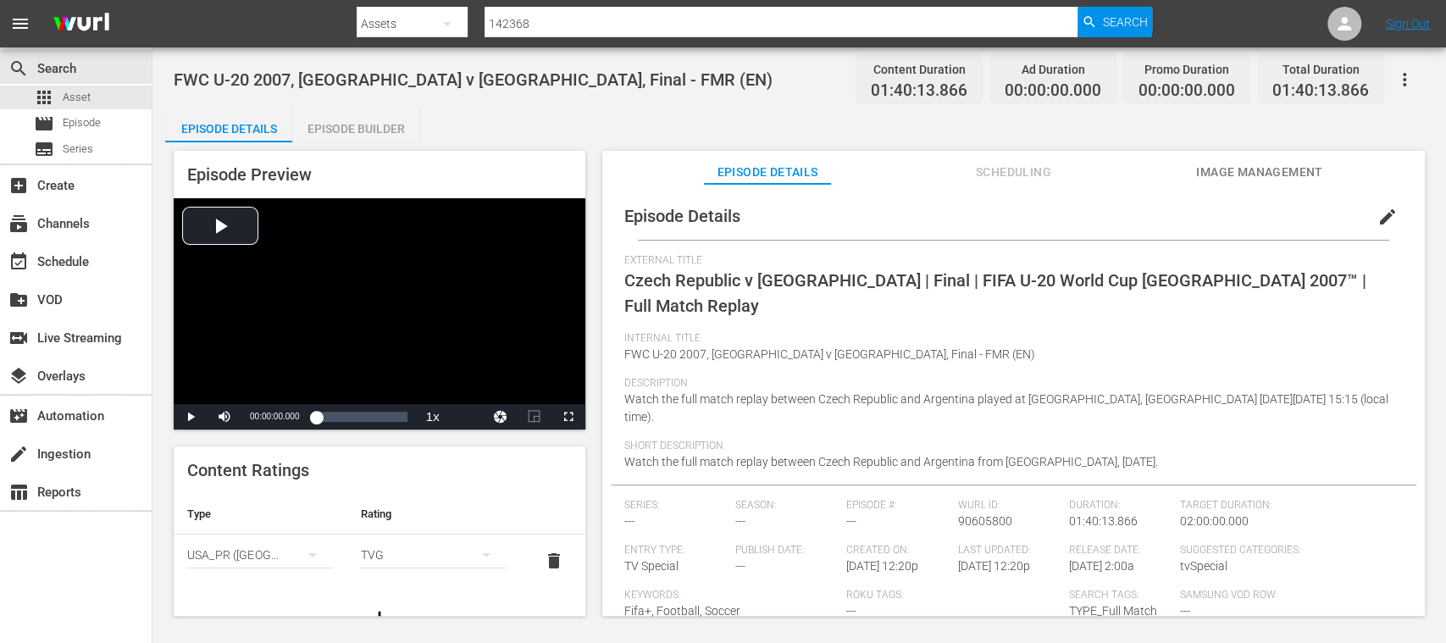
click at [376, 130] on div "Episode Builder" at bounding box center [355, 128] width 127 height 41
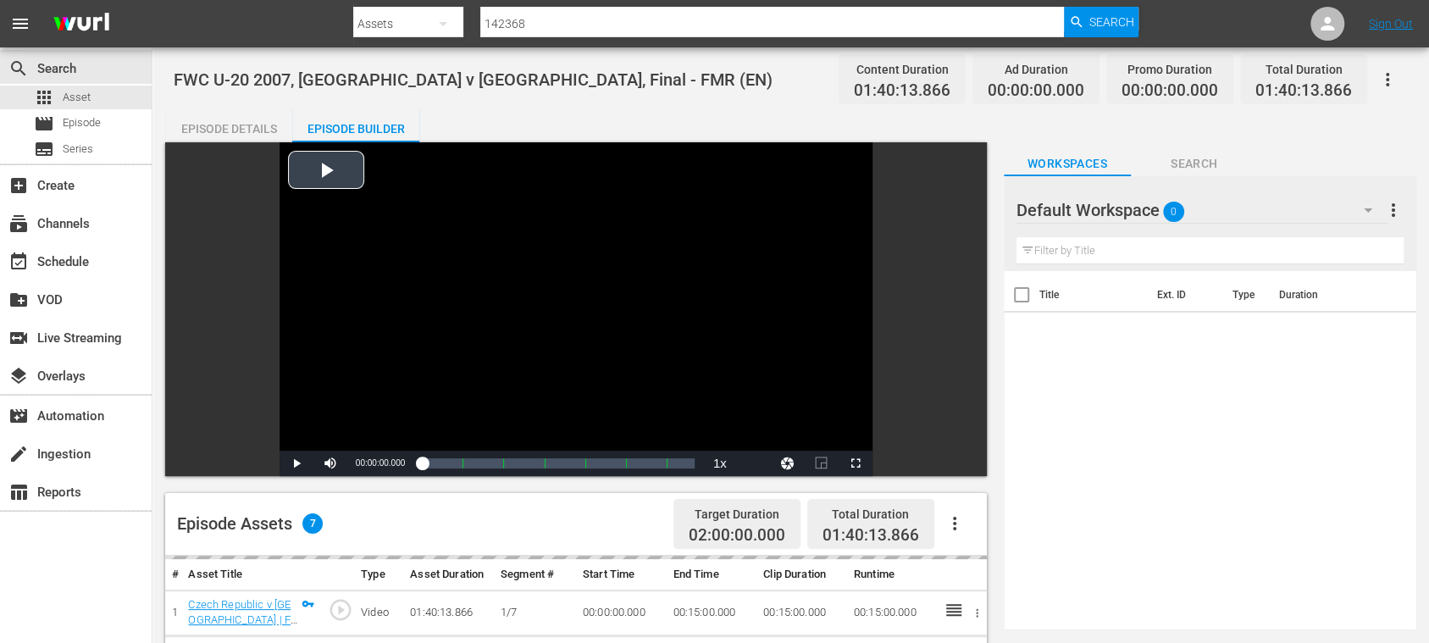
scroll to position [301, 0]
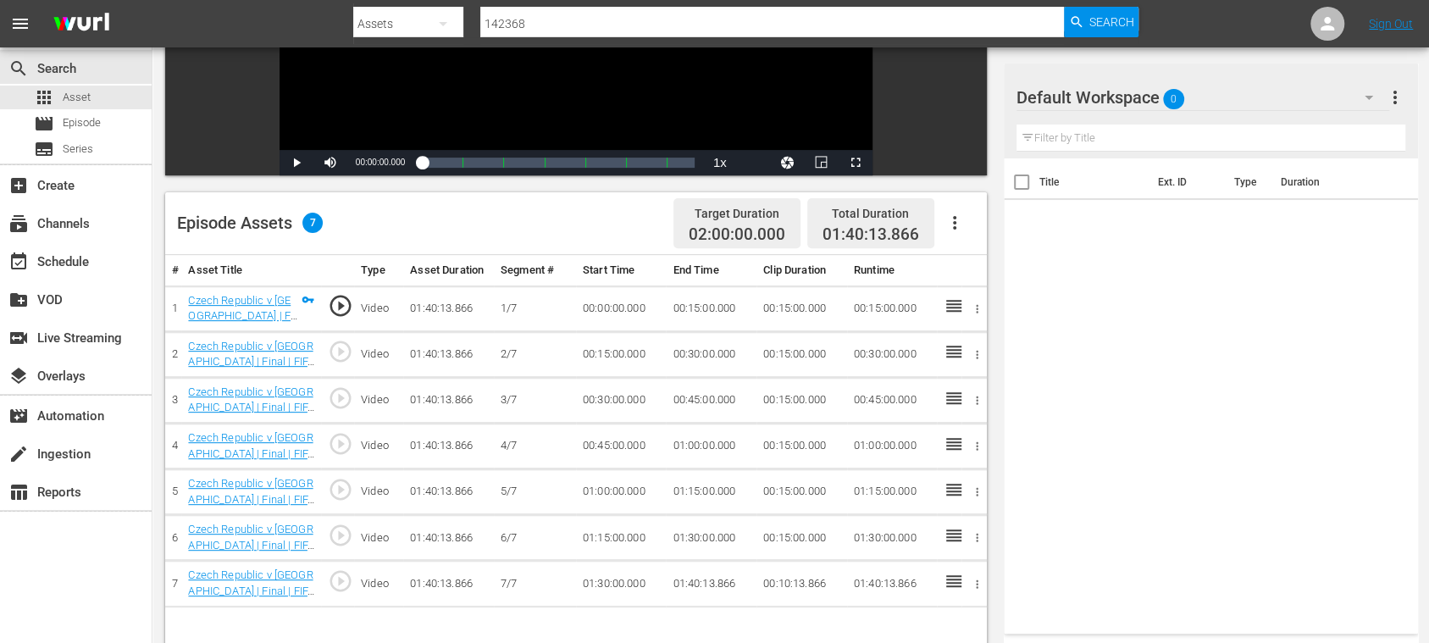
click at [962, 218] on icon "button" at bounding box center [954, 223] width 20 height 20
click at [973, 218] on div "Fill with Ads" at bounding box center [1004, 229] width 115 height 41
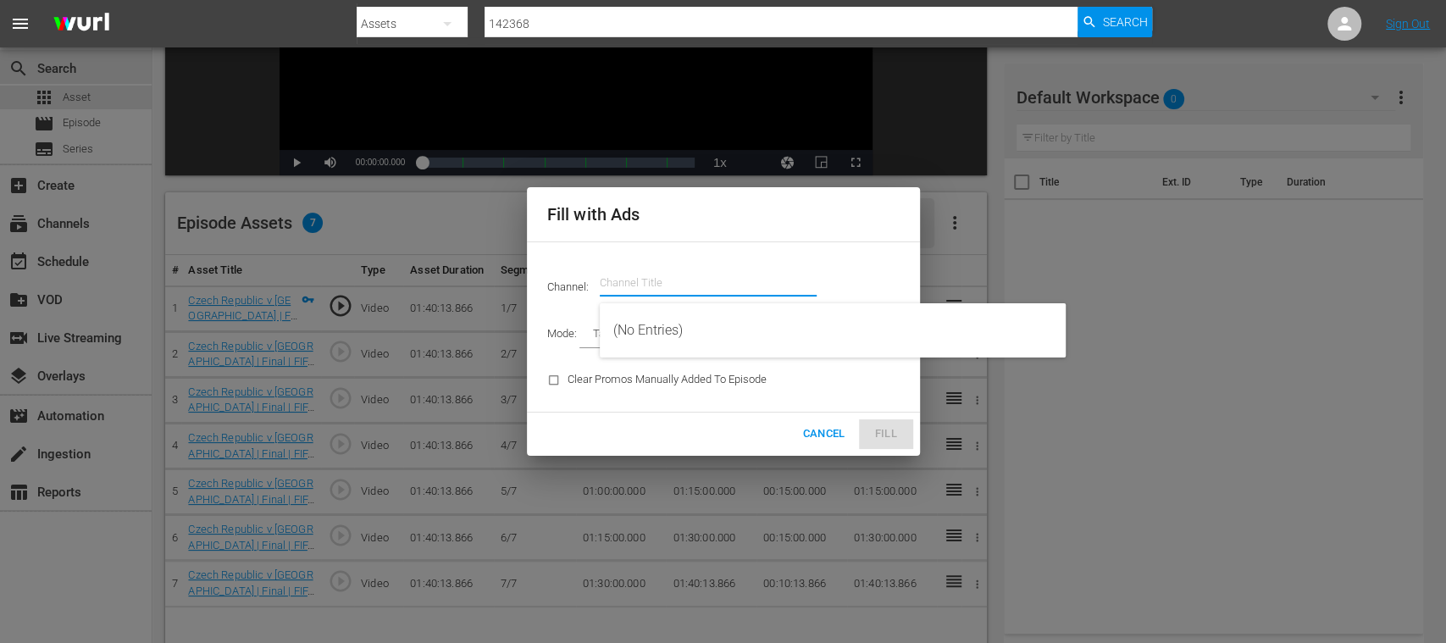
click at [707, 289] on input "text" at bounding box center [708, 283] width 217 height 41
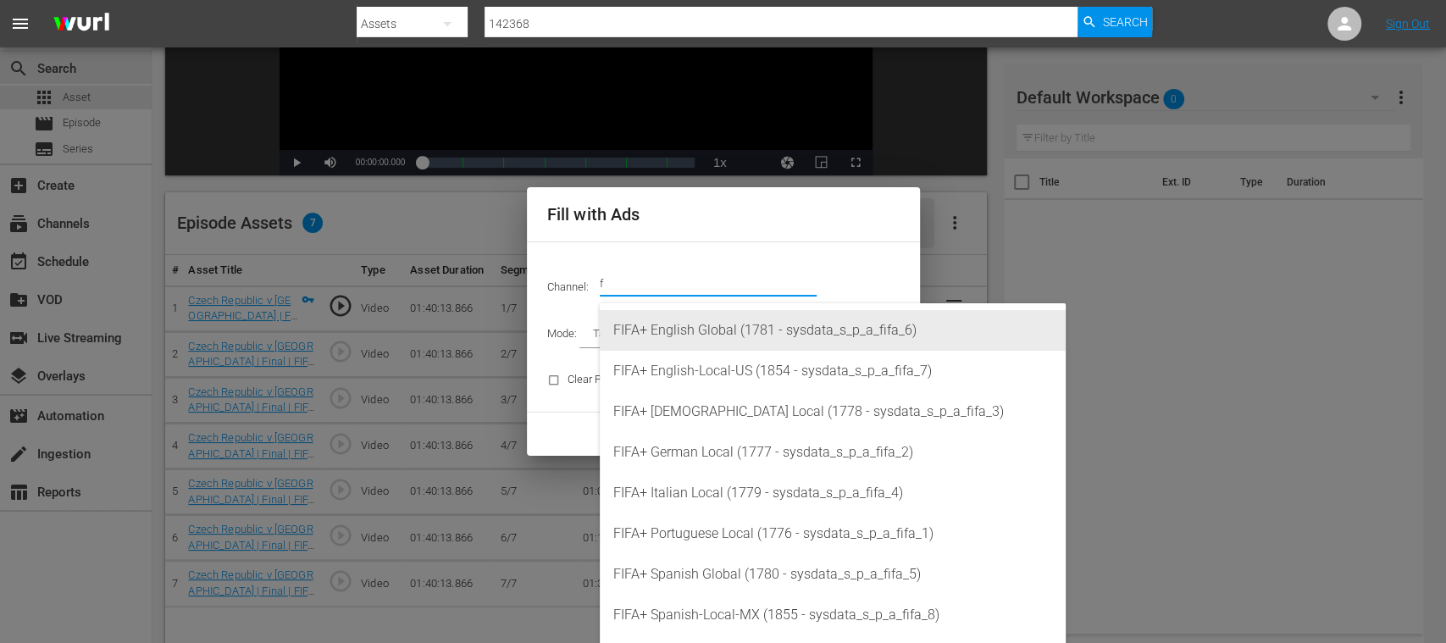
click at [718, 334] on div "FIFA+ English Global (1781 - sysdata_s_p_a_fifa_6)" at bounding box center [832, 330] width 439 height 41
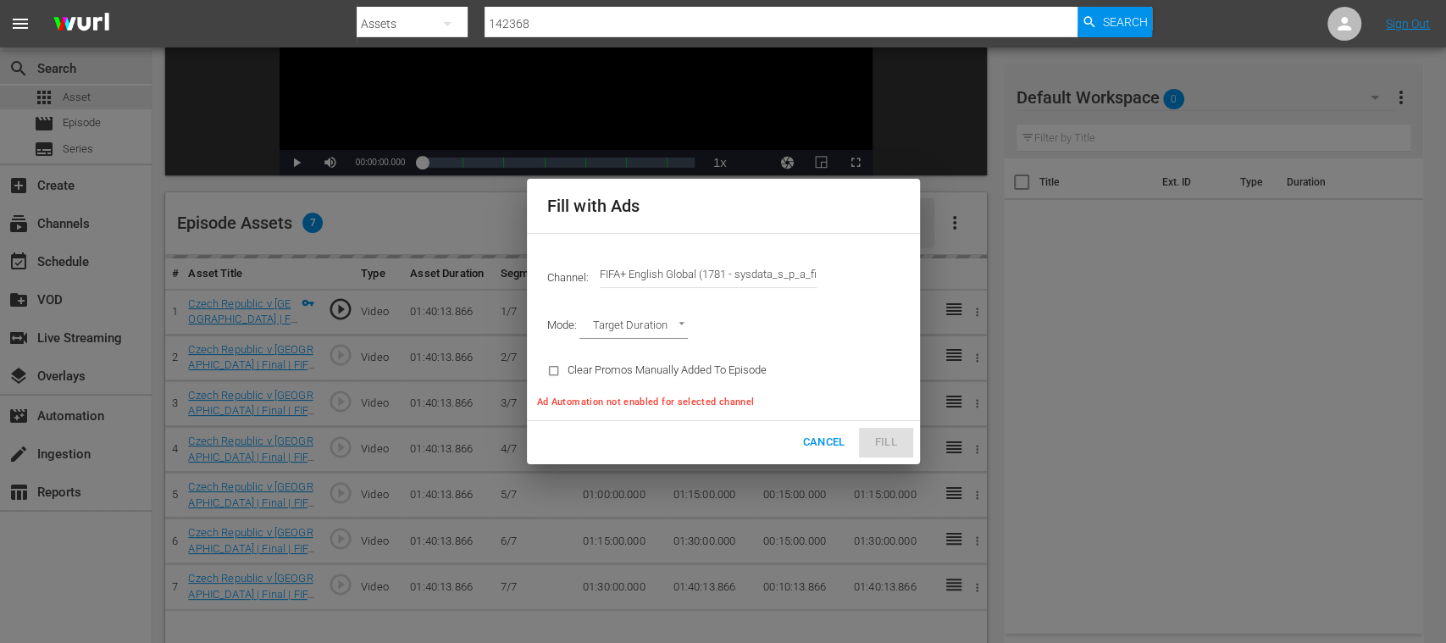
type input "FIFA+ English Global (1781)"
type input "AD_BREAK_DURATION"
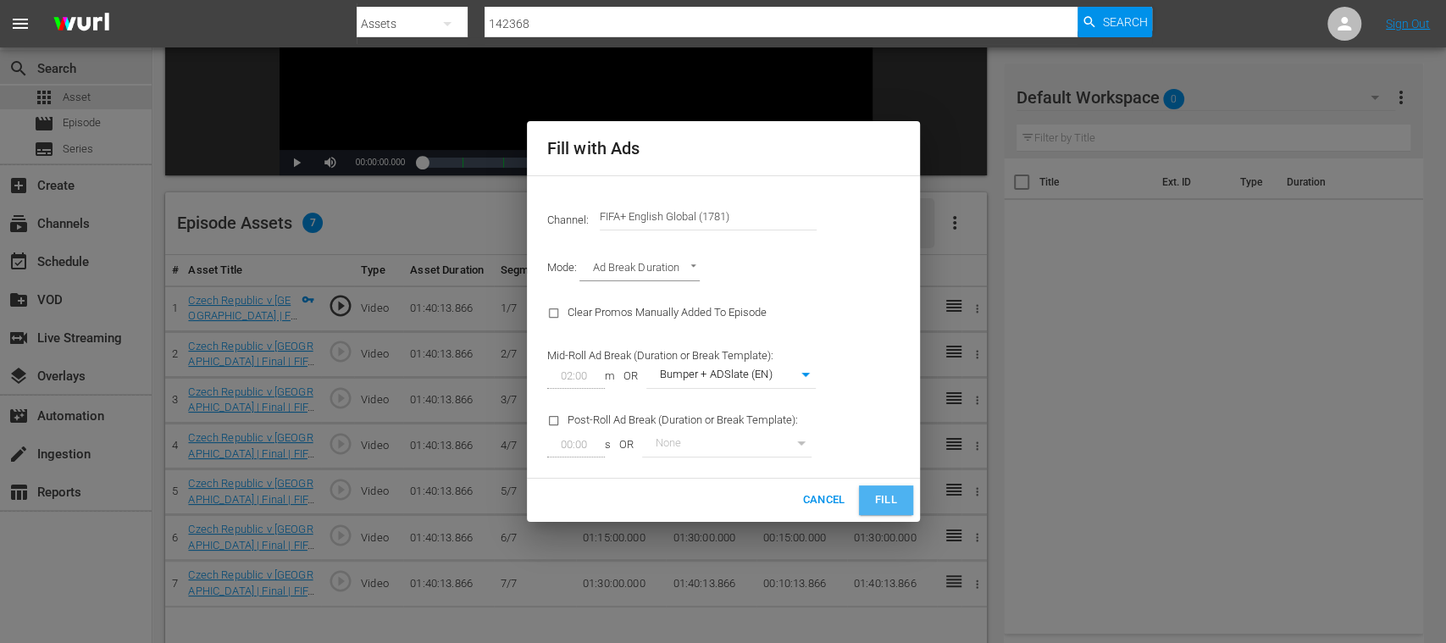
click at [888, 498] on span "Fill" at bounding box center [885, 499] width 27 height 19
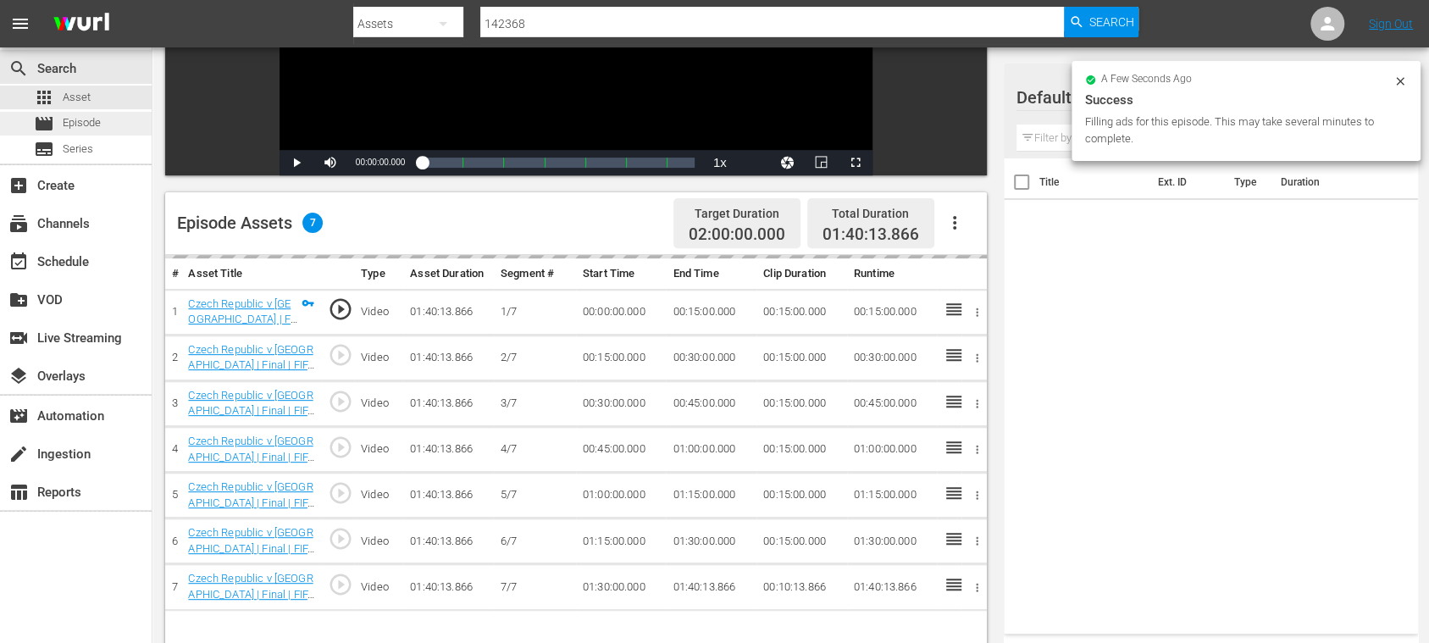
click at [73, 117] on span "Episode" at bounding box center [82, 122] width 38 height 17
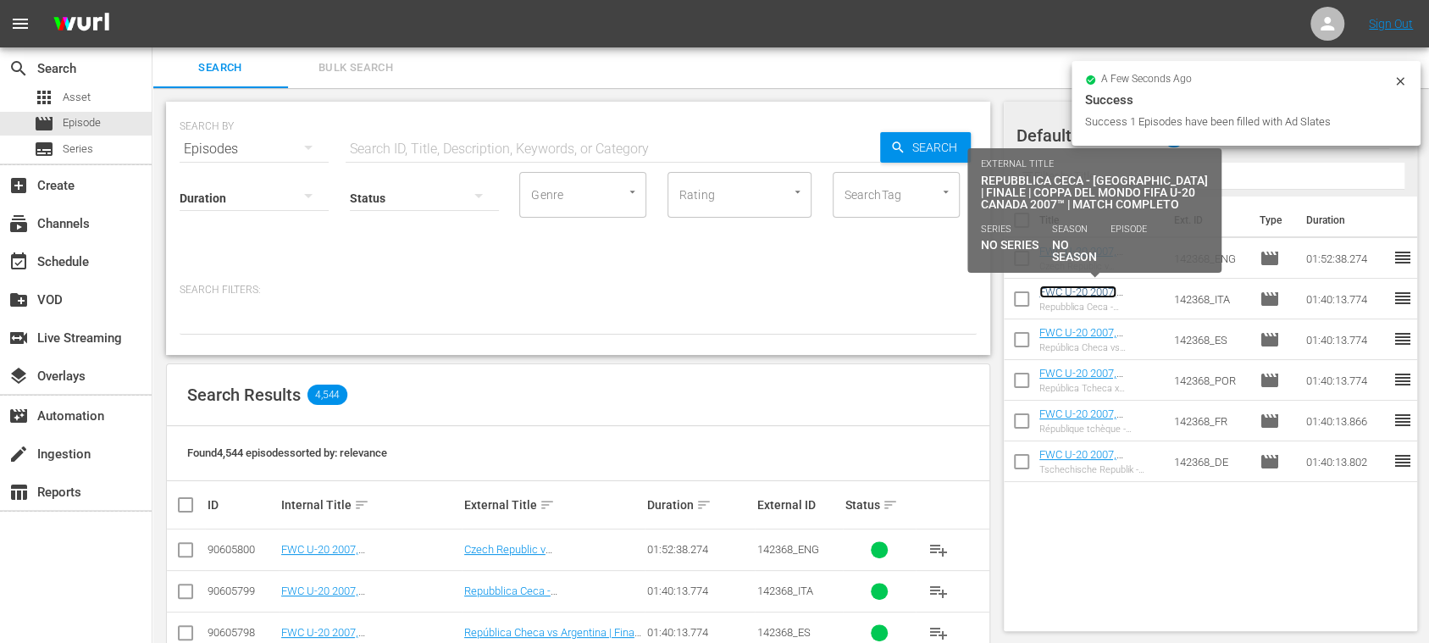
click at [1064, 291] on link "FWC U-20 2007, [GEOGRAPHIC_DATA] v [GEOGRAPHIC_DATA], Final - FMR (IT)" at bounding box center [1094, 310] width 110 height 51
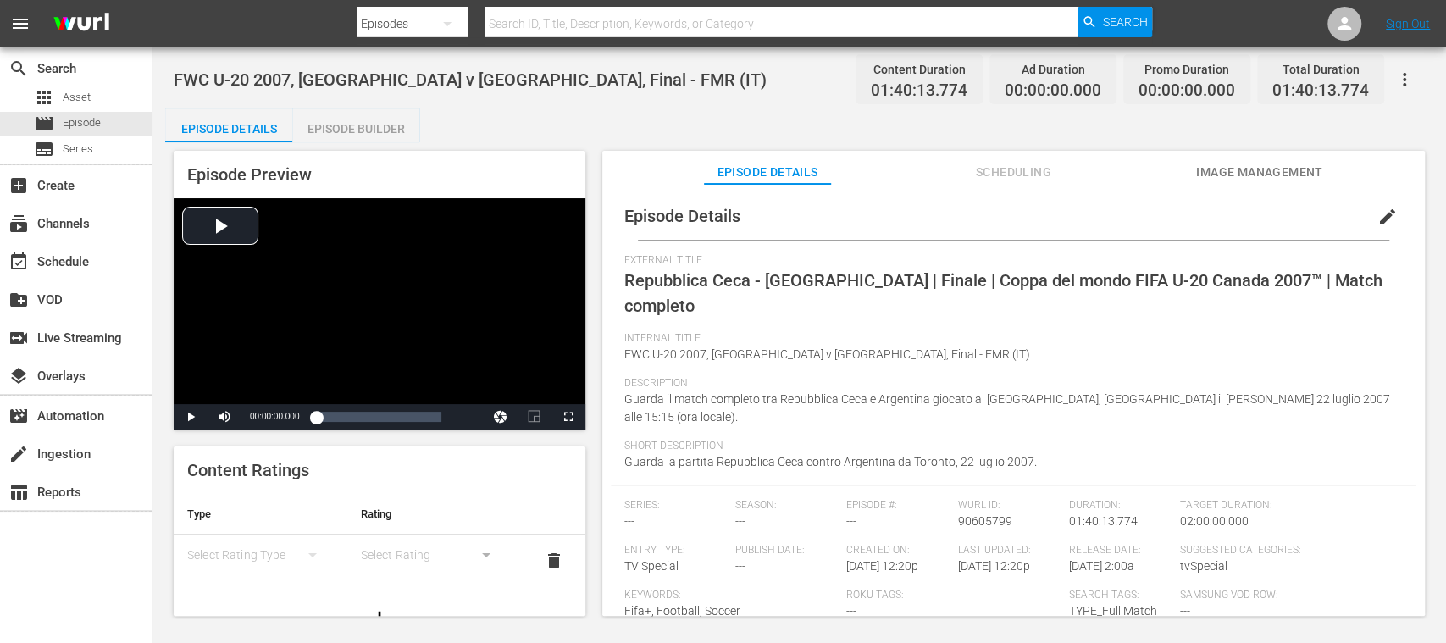
click at [382, 128] on div "Episode Builder" at bounding box center [355, 128] width 127 height 41
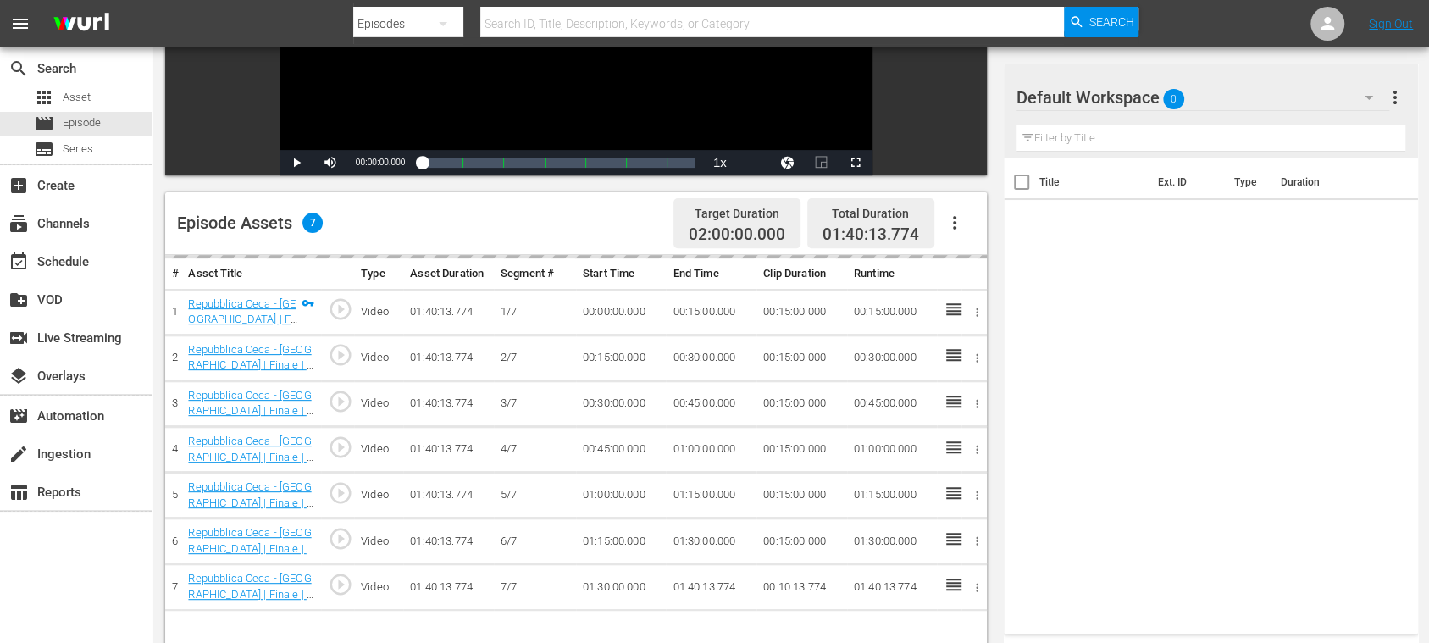
scroll to position [440, 0]
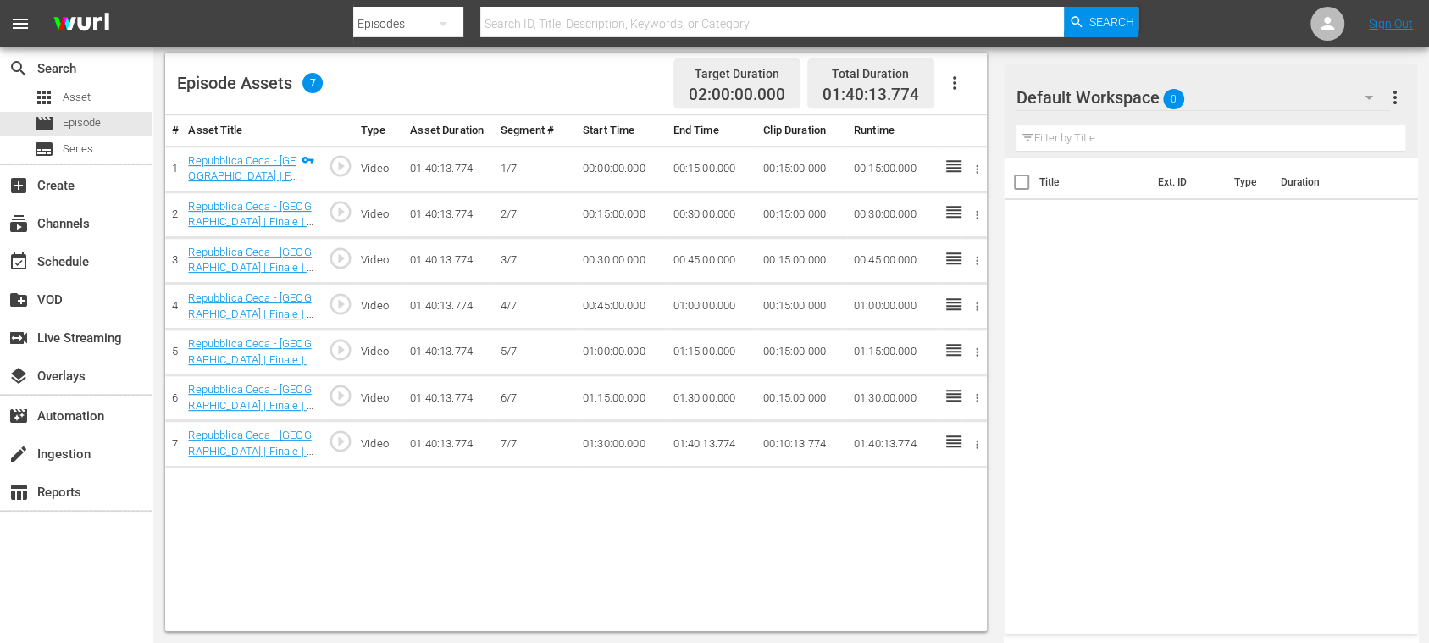
click at [954, 84] on icon "button" at bounding box center [954, 83] width 3 height 14
click at [960, 86] on div "Fill with Ads" at bounding box center [1004, 89] width 115 height 41
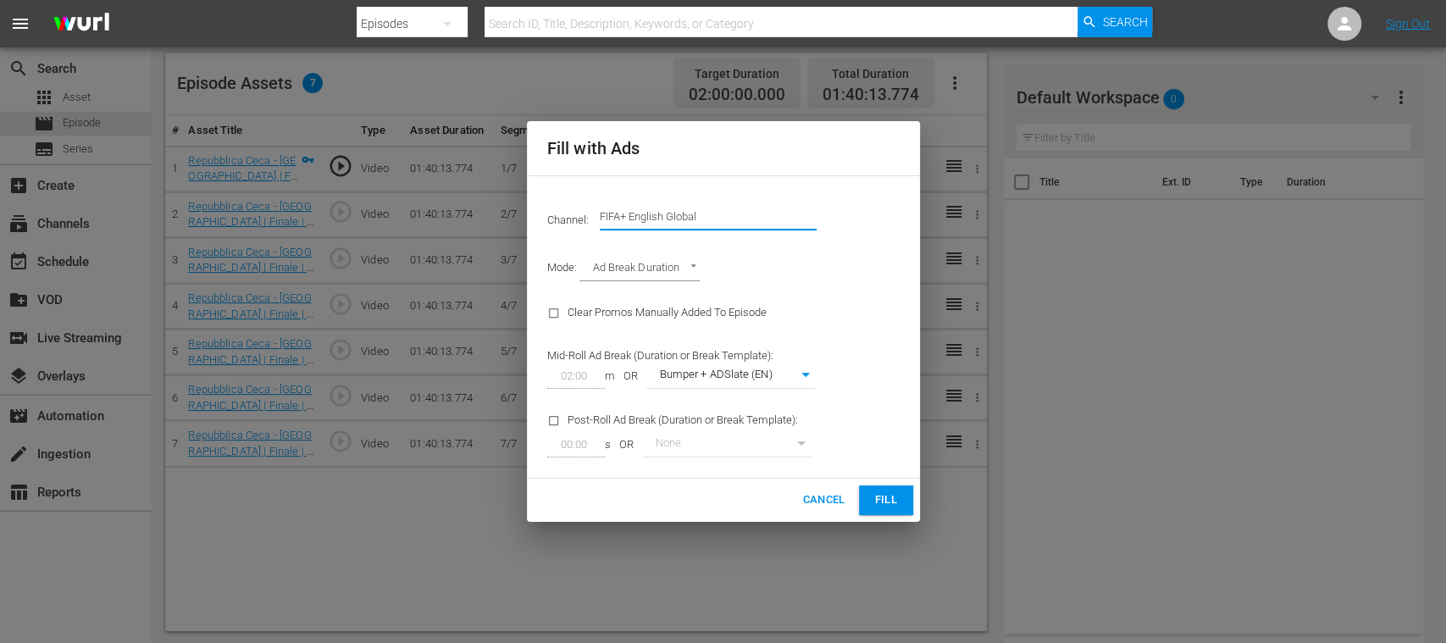
drag, startPoint x: 639, startPoint y: 213, endPoint x: 808, endPoint y: 210, distance: 168.5
click at [807, 212] on input "FIFA+ English Global" at bounding box center [708, 216] width 217 height 41
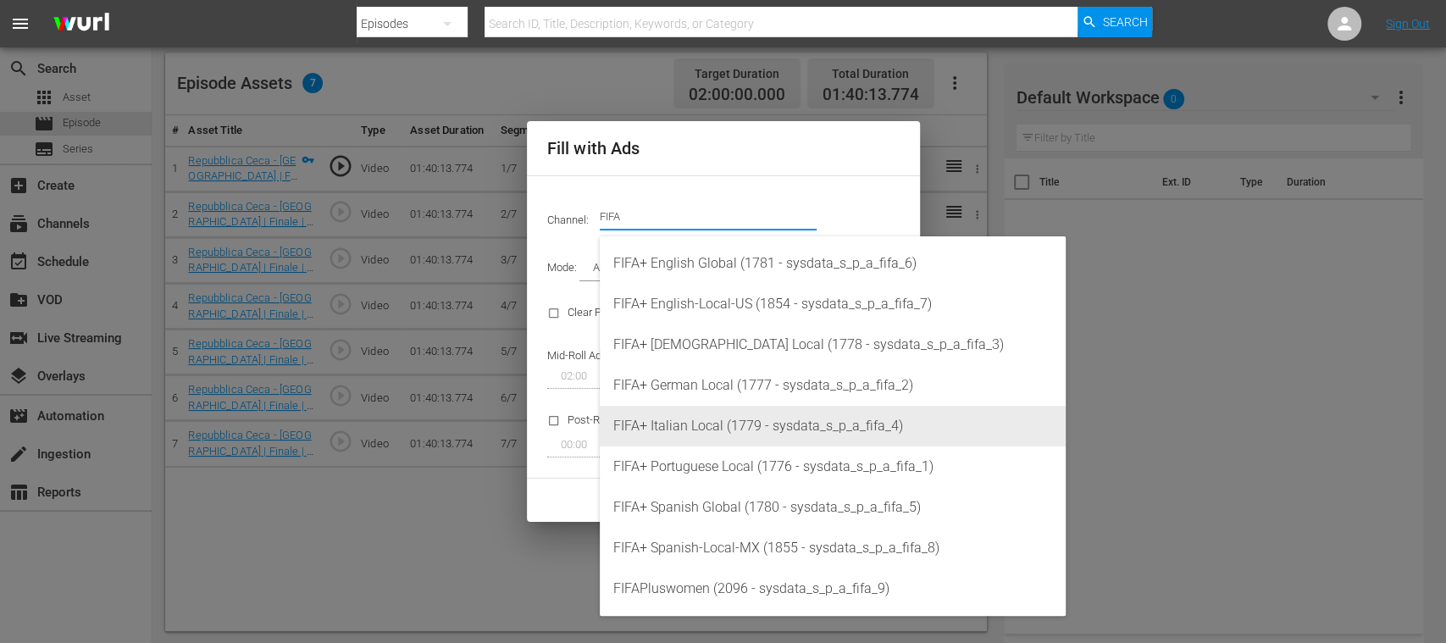
click at [740, 420] on div "FIFA+ Italian Local (1779 - sysdata_s_p_a_fifa_4)" at bounding box center [832, 426] width 439 height 41
type input "FIFA+ Italian Local (1779)"
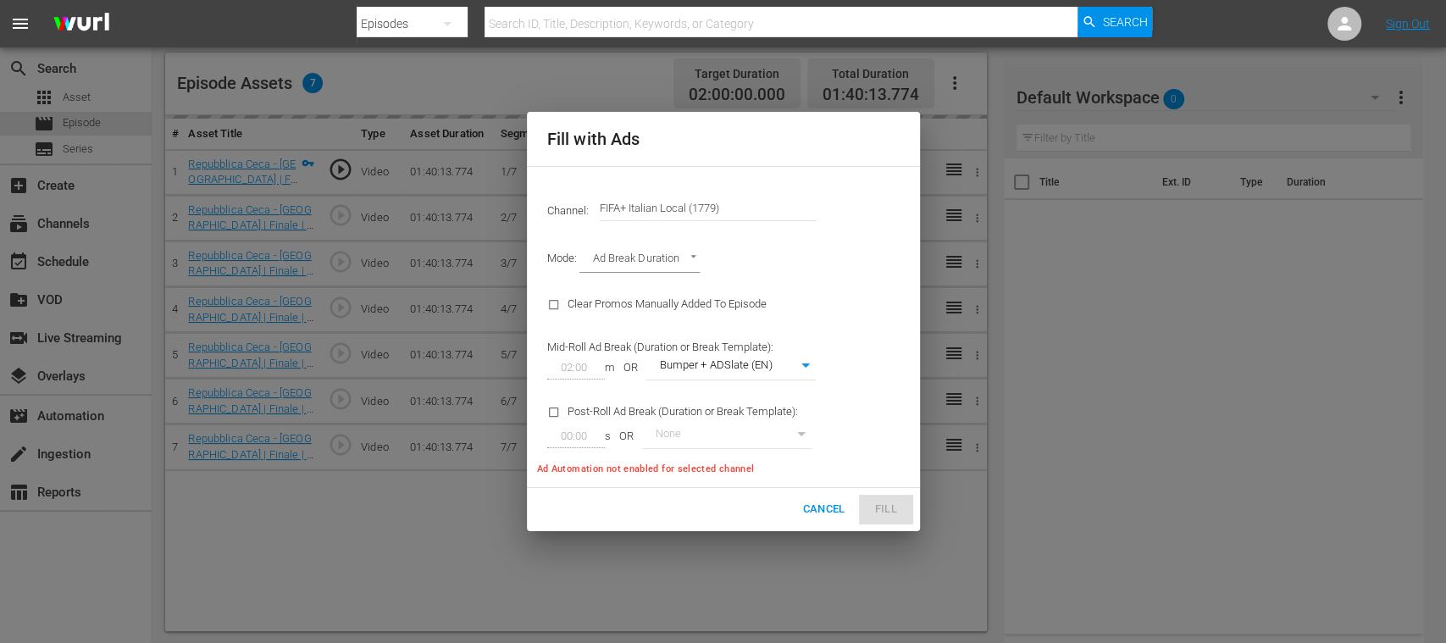
type input "341"
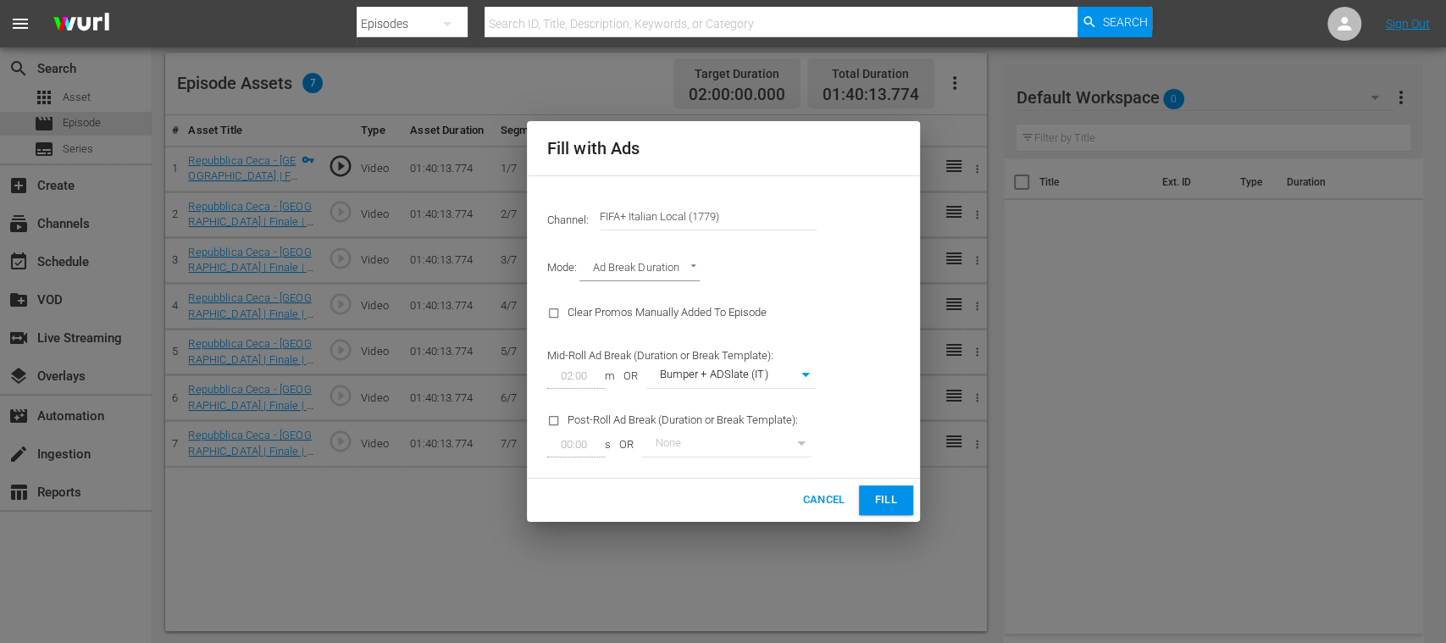
click at [883, 499] on span "Fill" at bounding box center [885, 499] width 27 height 19
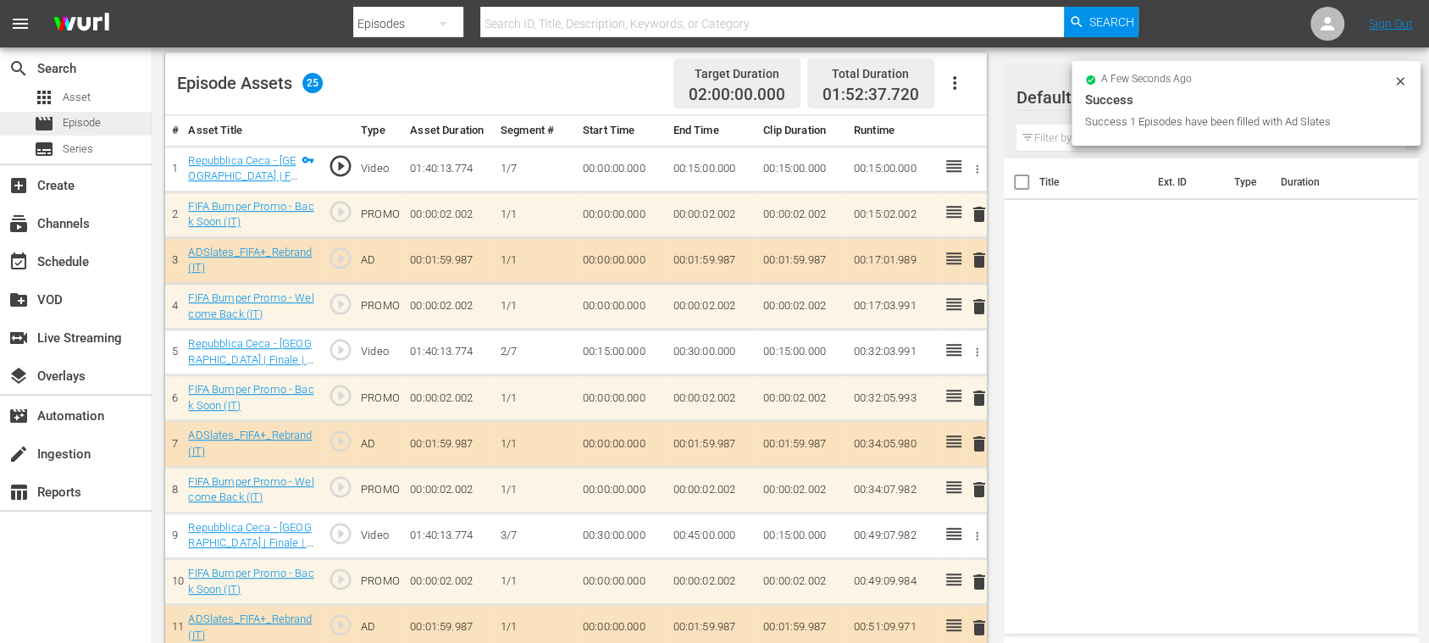
click at [91, 118] on span "Episode" at bounding box center [82, 122] width 38 height 17
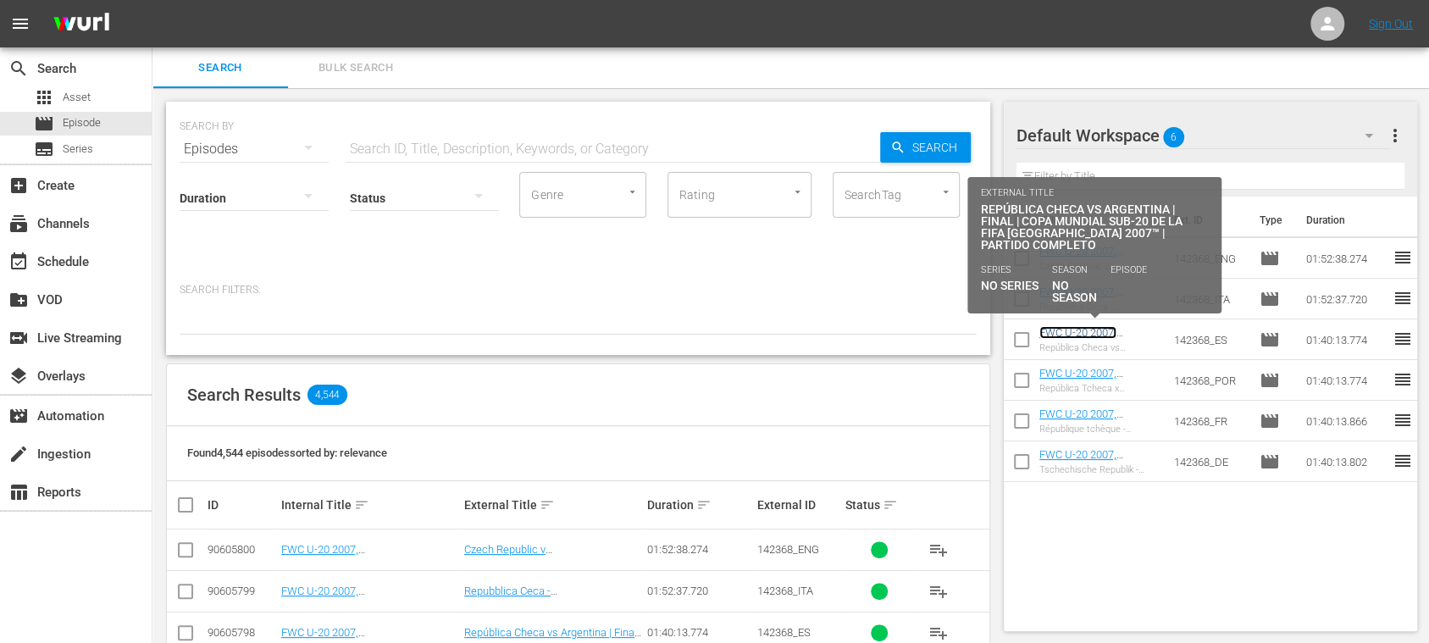
click at [1081, 329] on link "FWC U-20 2007, [GEOGRAPHIC_DATA] v [GEOGRAPHIC_DATA], Final - FMR (ES)" at bounding box center [1094, 351] width 110 height 51
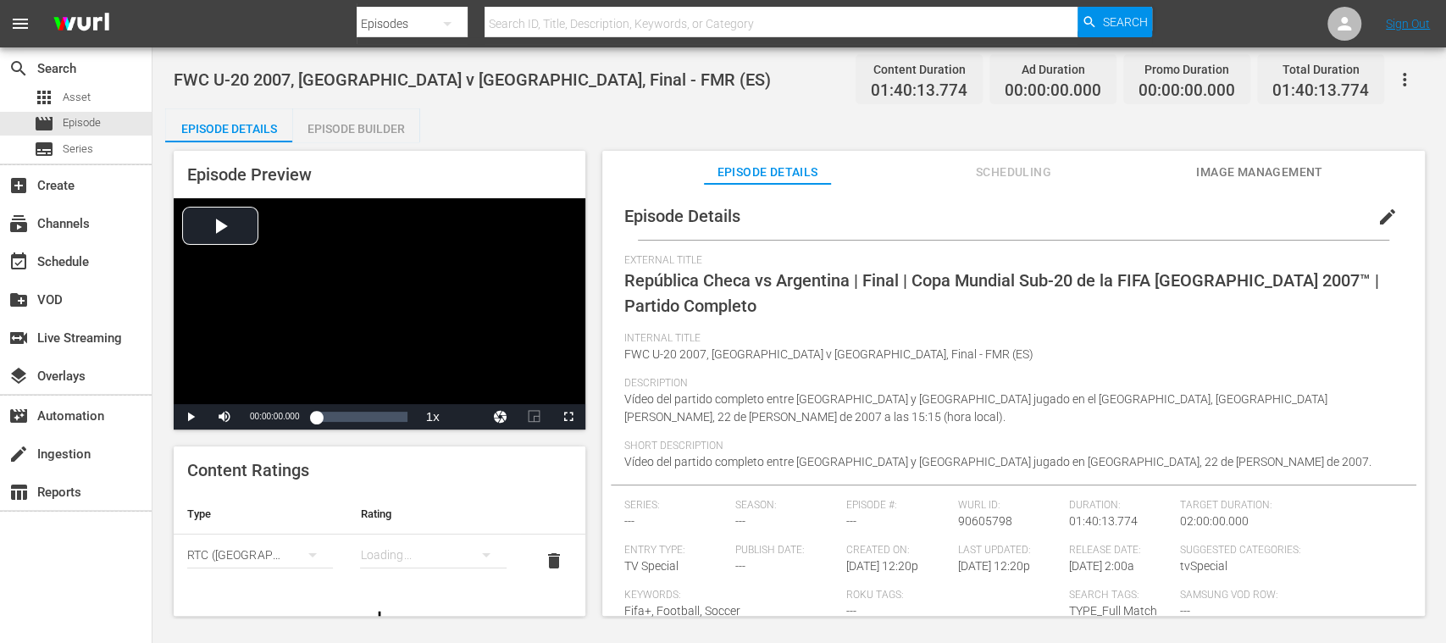
click at [382, 126] on div "Episode Builder" at bounding box center [355, 128] width 127 height 41
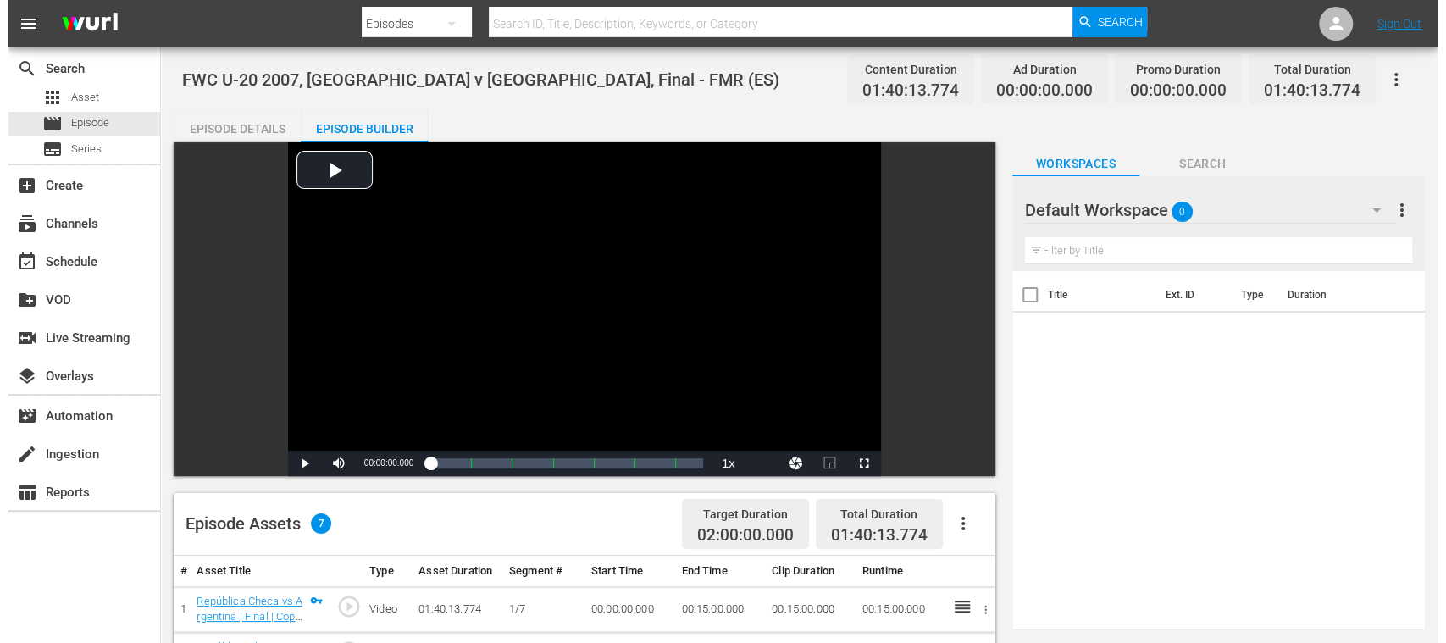
scroll to position [301, 0]
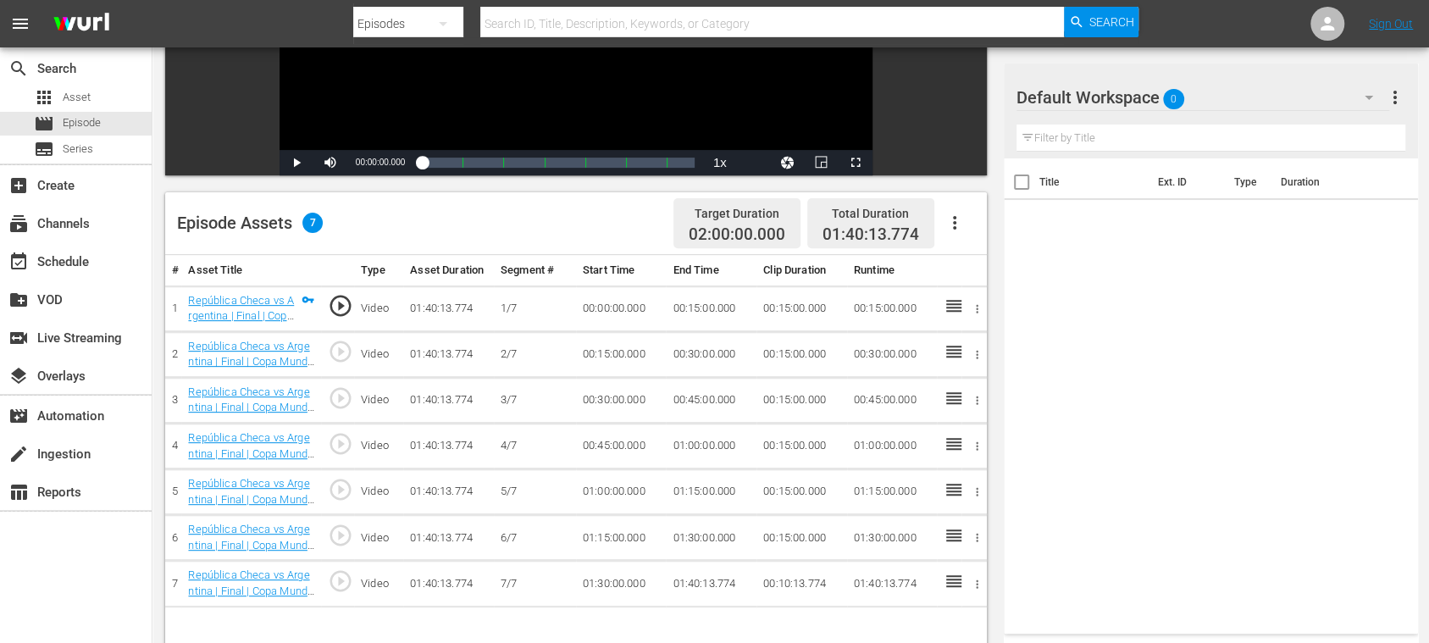
click at [956, 223] on icon "button" at bounding box center [954, 223] width 20 height 20
click at [964, 229] on div "Fill with Ads" at bounding box center [1004, 229] width 115 height 41
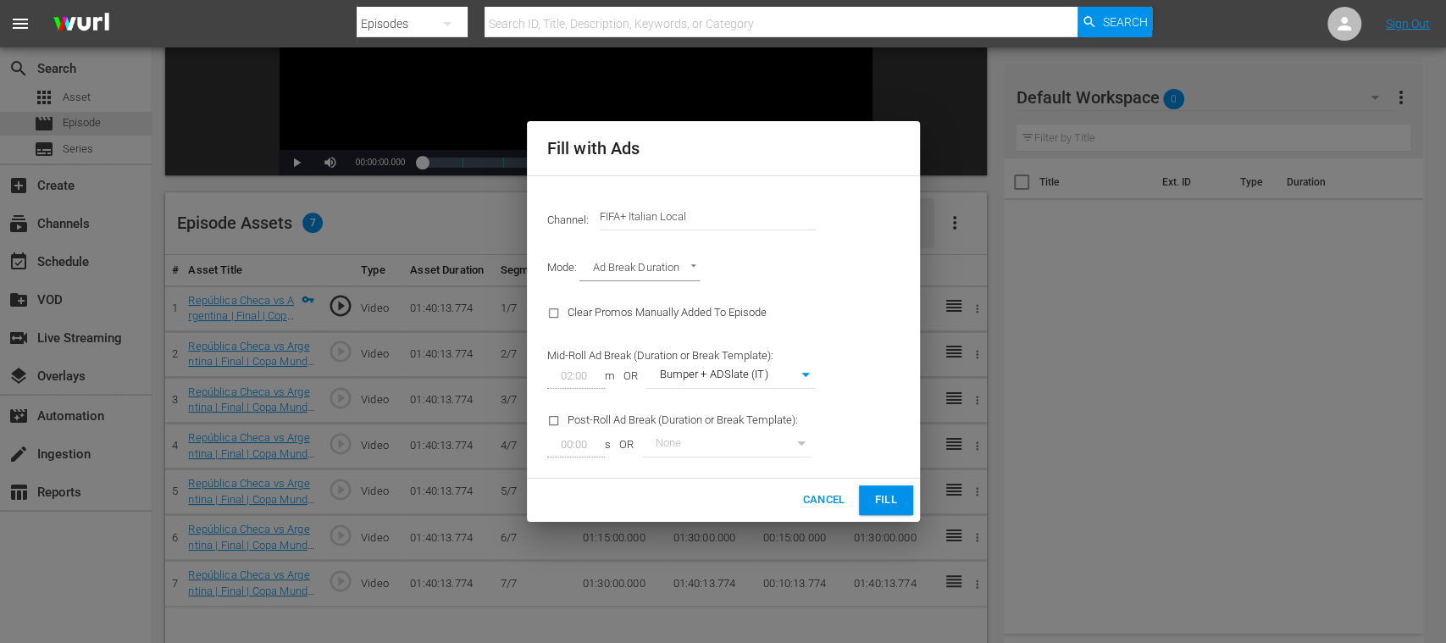
click at [815, 498] on span "Cancel" at bounding box center [823, 499] width 42 height 19
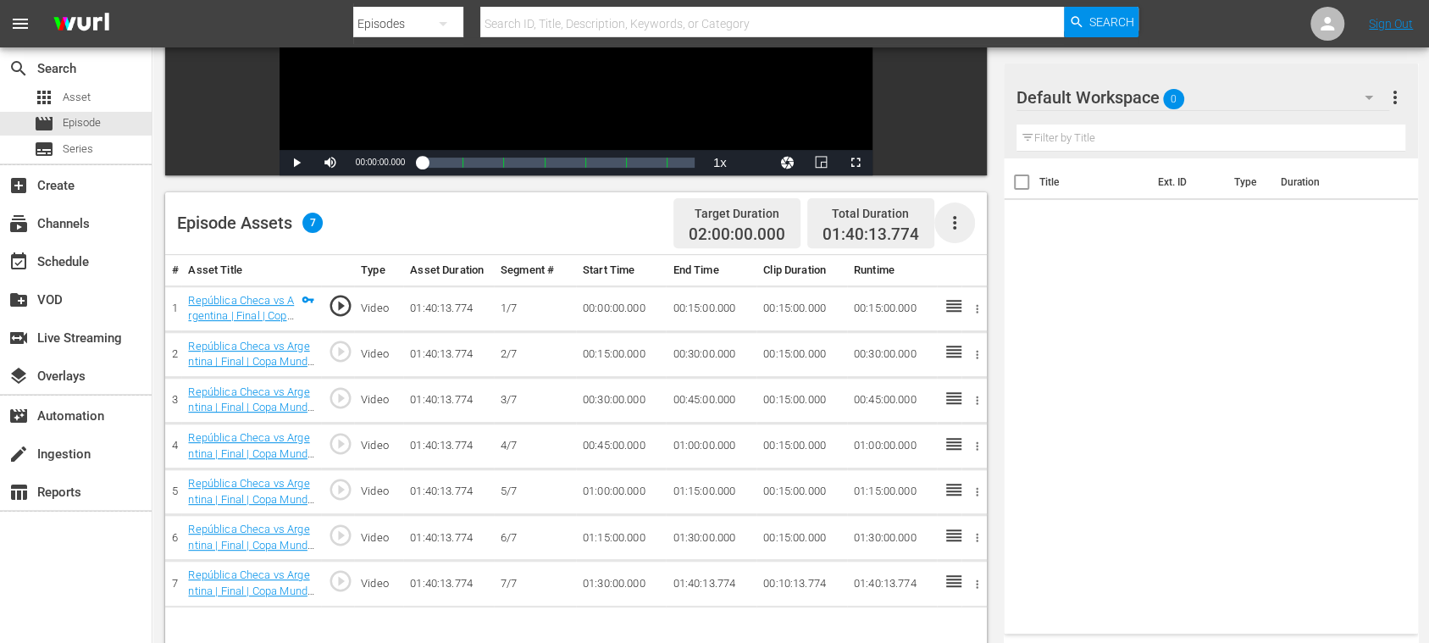
click at [962, 215] on icon "button" at bounding box center [954, 223] width 20 height 20
click at [964, 220] on div "Fill with Ads" at bounding box center [1004, 229] width 115 height 41
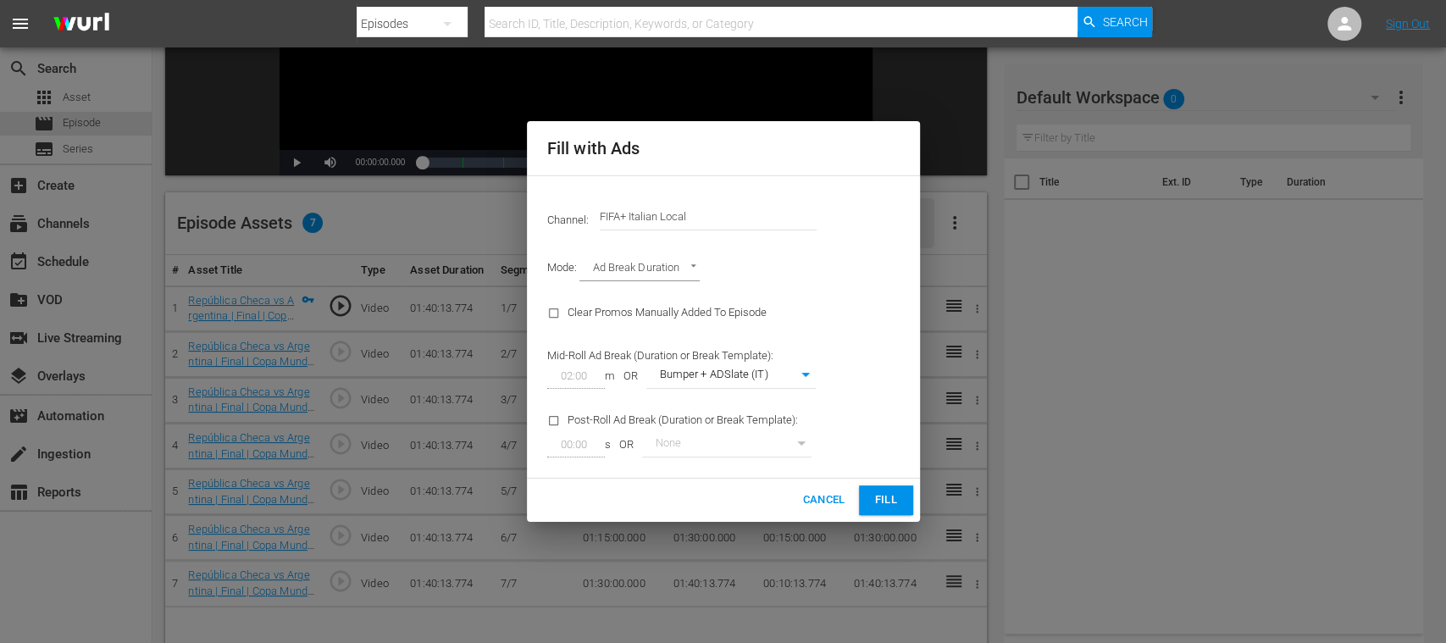
drag, startPoint x: 628, startPoint y: 215, endPoint x: 782, endPoint y: 214, distance: 154.1
click at [781, 214] on input "FIFA+ Italian Local" at bounding box center [708, 216] width 217 height 41
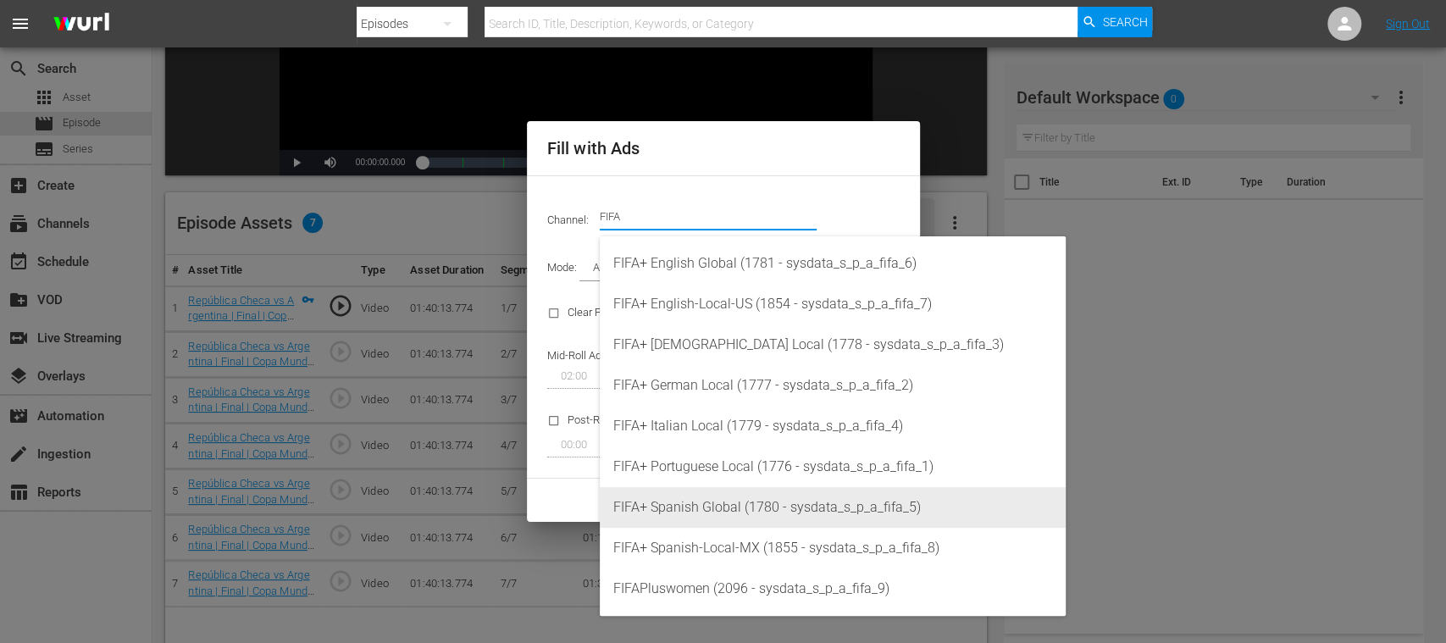
click at [743, 510] on div "FIFA+ Spanish Global (1780 - sysdata_s_p_a_fifa_5)" at bounding box center [832, 507] width 439 height 41
type input "FIFA+ Spanish Global (1780)"
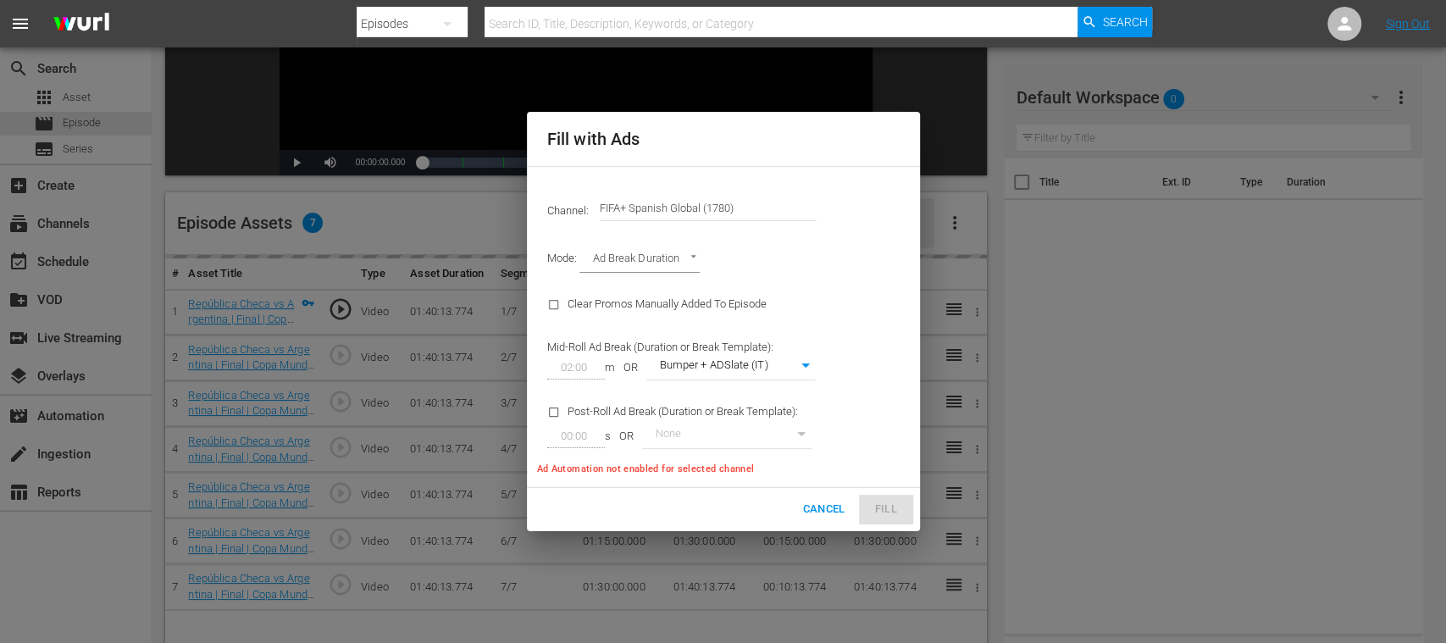
type input "339"
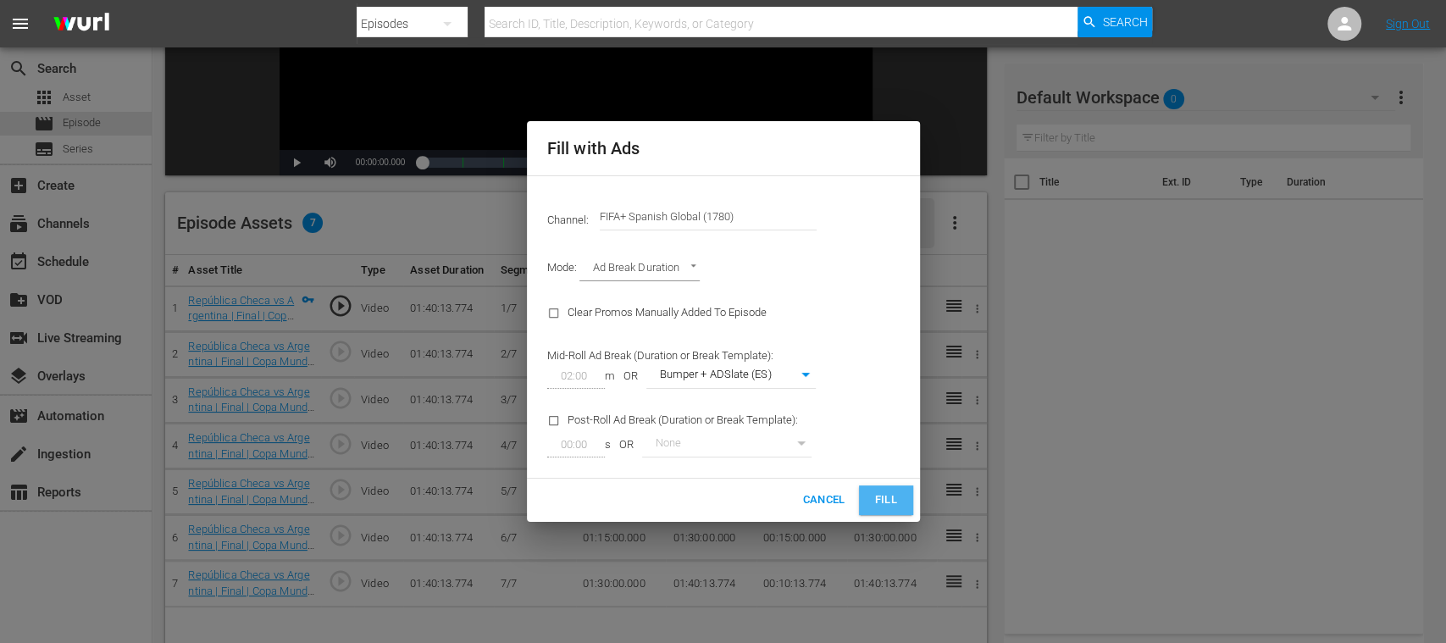
click at [885, 500] on span "Fill" at bounding box center [885, 499] width 27 height 19
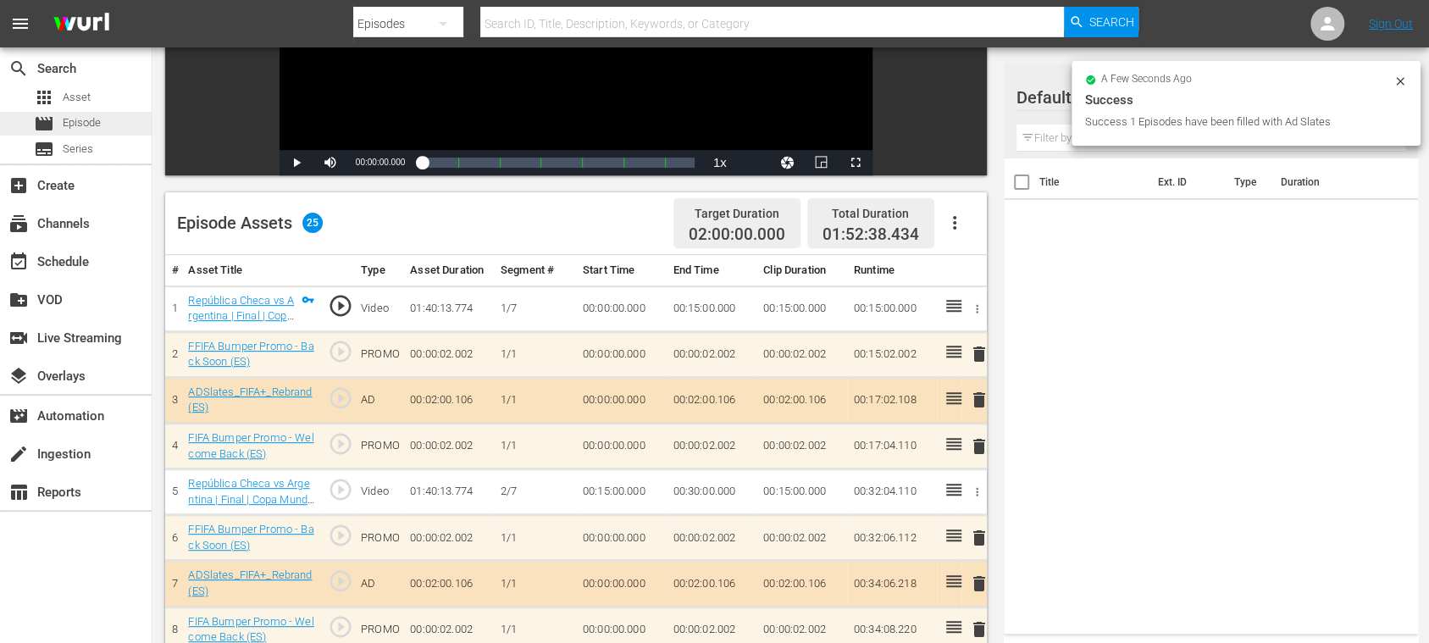
click at [95, 120] on span "Episode" at bounding box center [82, 122] width 38 height 17
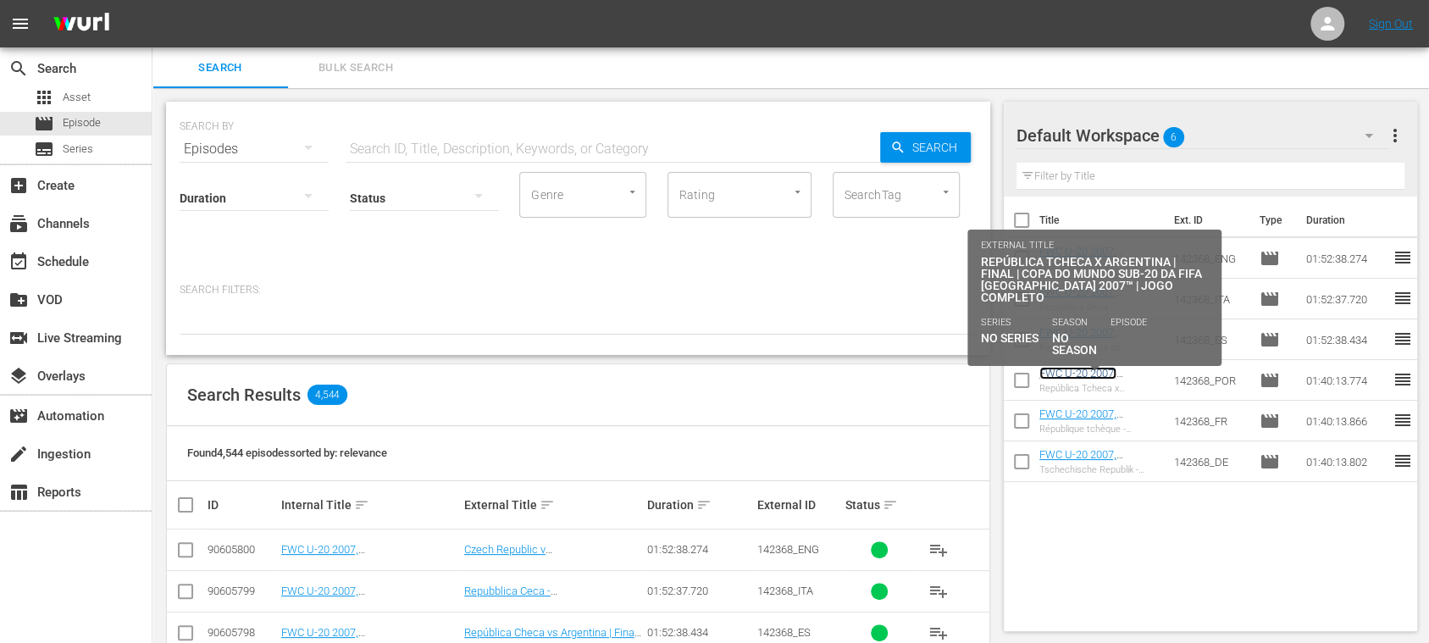
click at [1084, 371] on link "FWC U-20 2007, [GEOGRAPHIC_DATA] v [GEOGRAPHIC_DATA], Final - FMR (PT)" at bounding box center [1094, 392] width 110 height 51
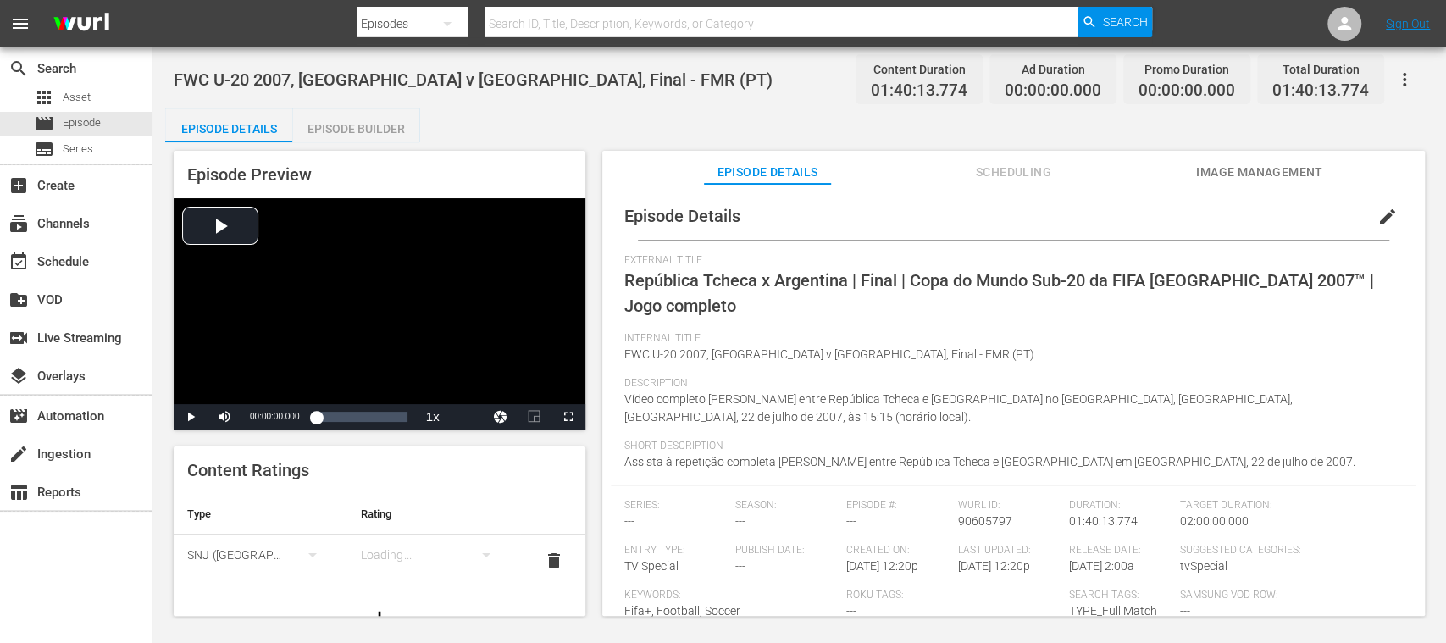
click at [373, 142] on div "Episode Preview Video Player is loading. Play Video Play Mute Current Time 00:0…" at bounding box center [799, 385] width 1268 height 487
click at [374, 134] on div "Episode Builder" at bounding box center [355, 128] width 127 height 41
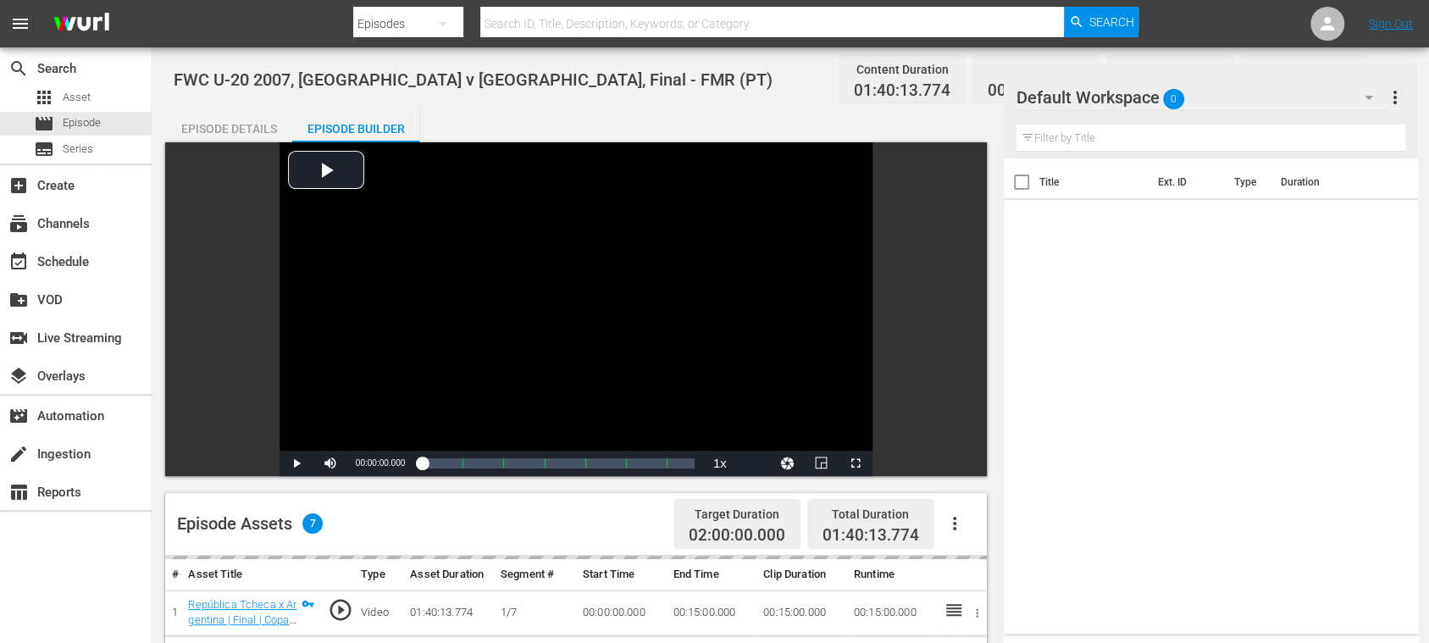
scroll to position [301, 0]
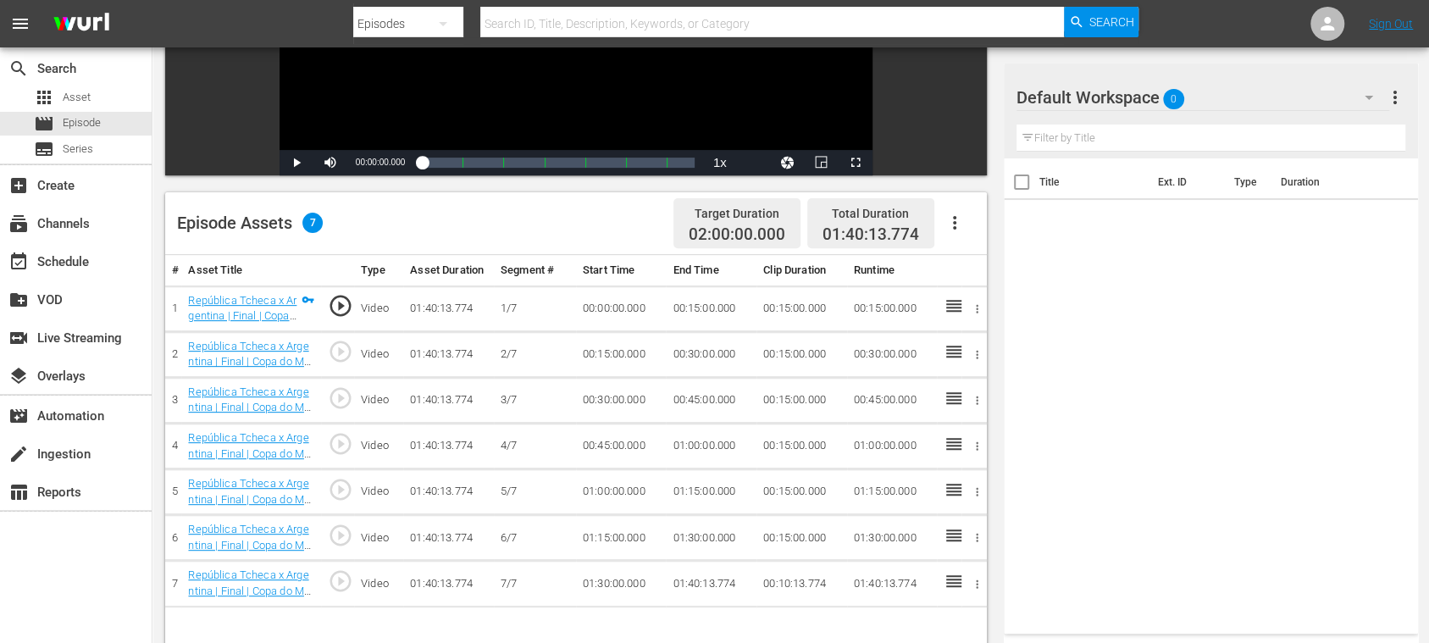
click at [954, 227] on icon "button" at bounding box center [954, 223] width 3 height 14
click at [970, 230] on div "Fill with Ads" at bounding box center [1004, 229] width 115 height 41
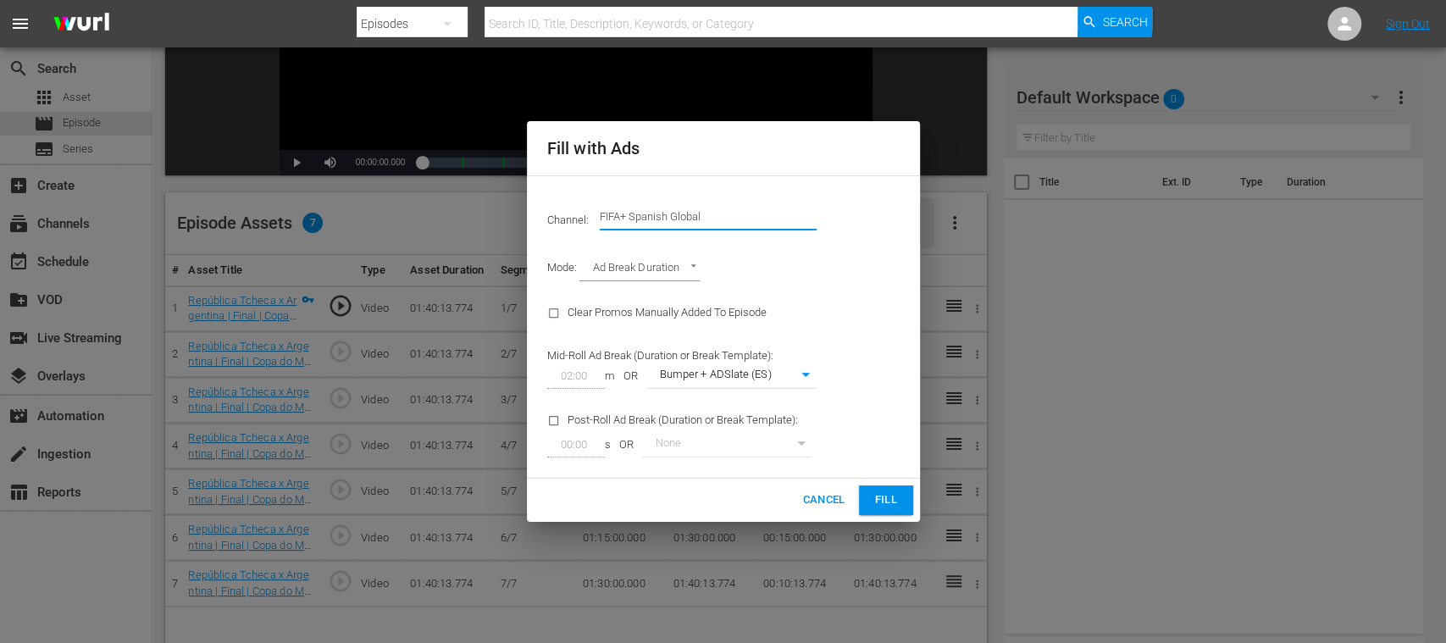
drag, startPoint x: 686, startPoint y: 217, endPoint x: 828, endPoint y: 217, distance: 142.3
click at [821, 217] on div "Channel: Channel Title FIFA+ Spanish Global" at bounding box center [723, 216] width 373 height 61
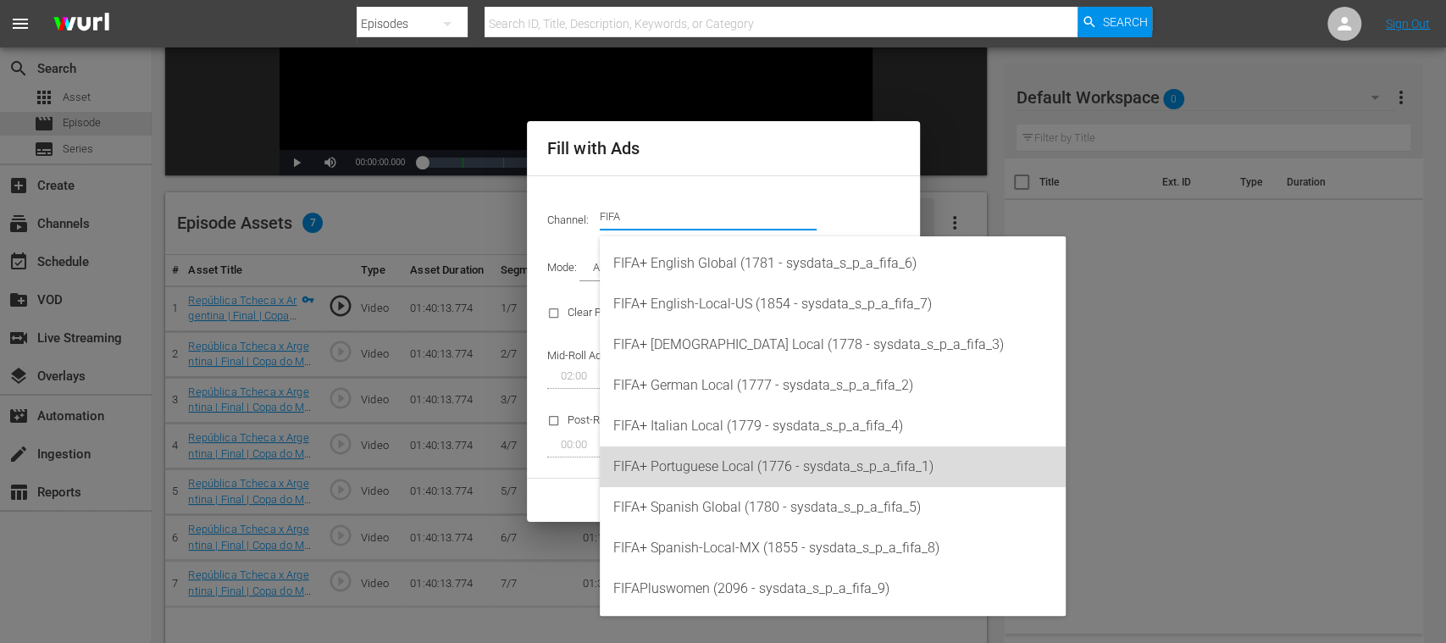
click at [726, 474] on div "FIFA+ Portuguese Local (1776 - sysdata_s_p_a_fifa_1)" at bounding box center [832, 466] width 439 height 41
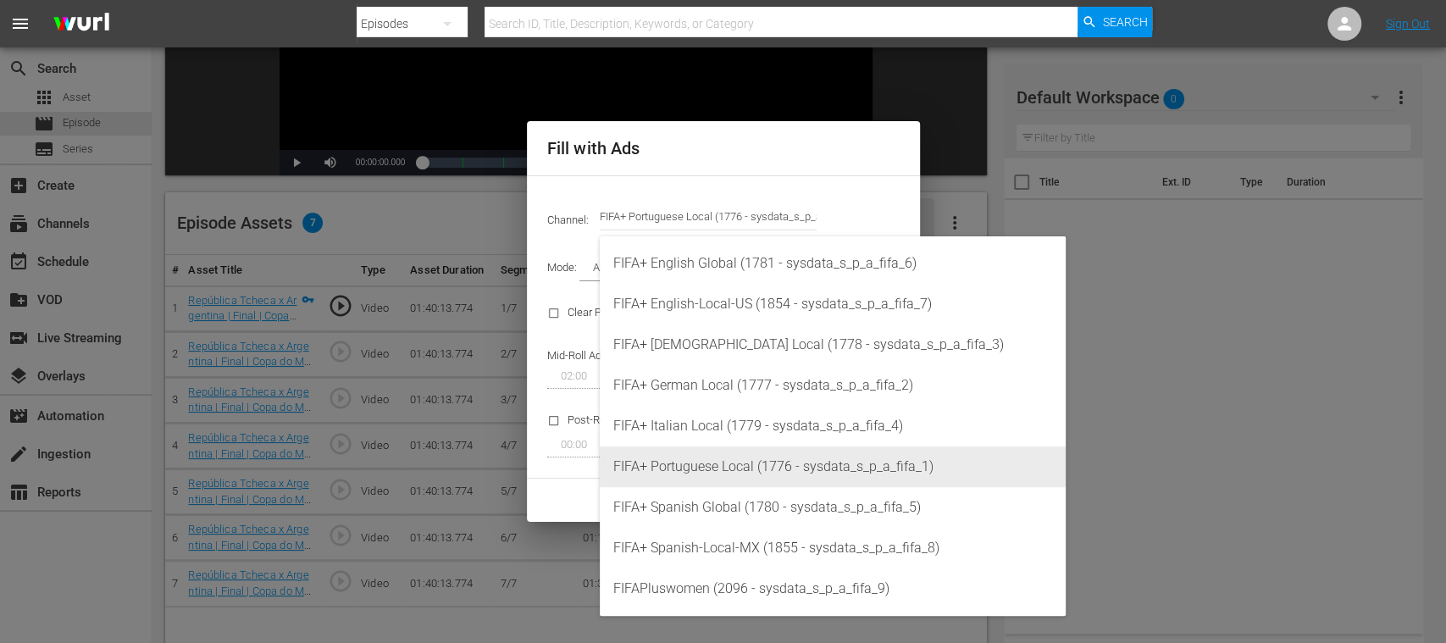
type input "FIFA+ Portuguese Local (1776)"
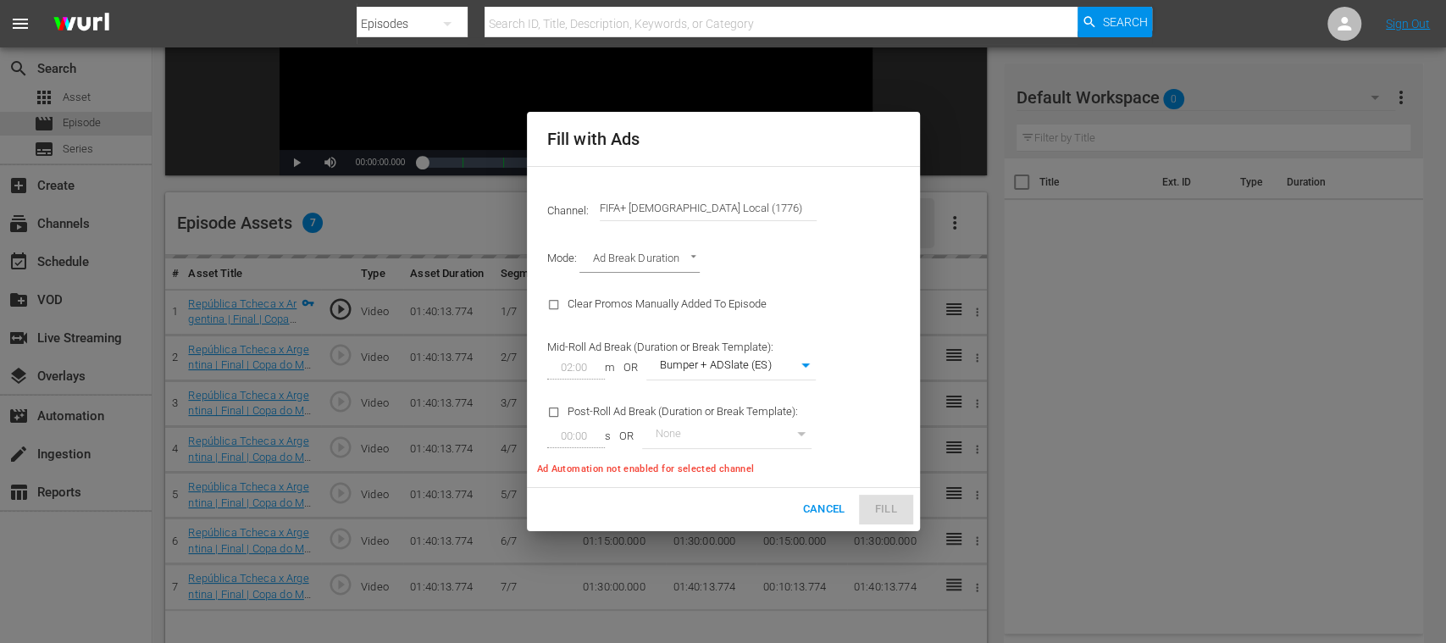
type input "338"
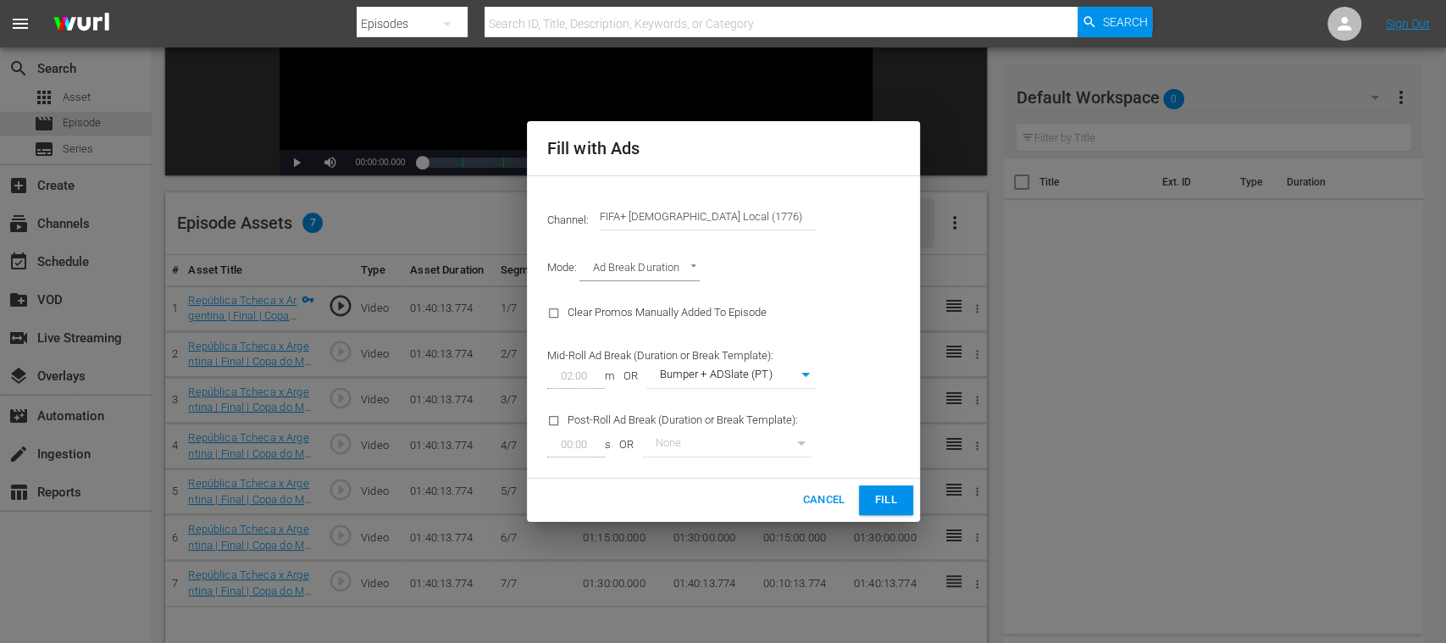
click at [896, 506] on span "Fill" at bounding box center [885, 499] width 27 height 19
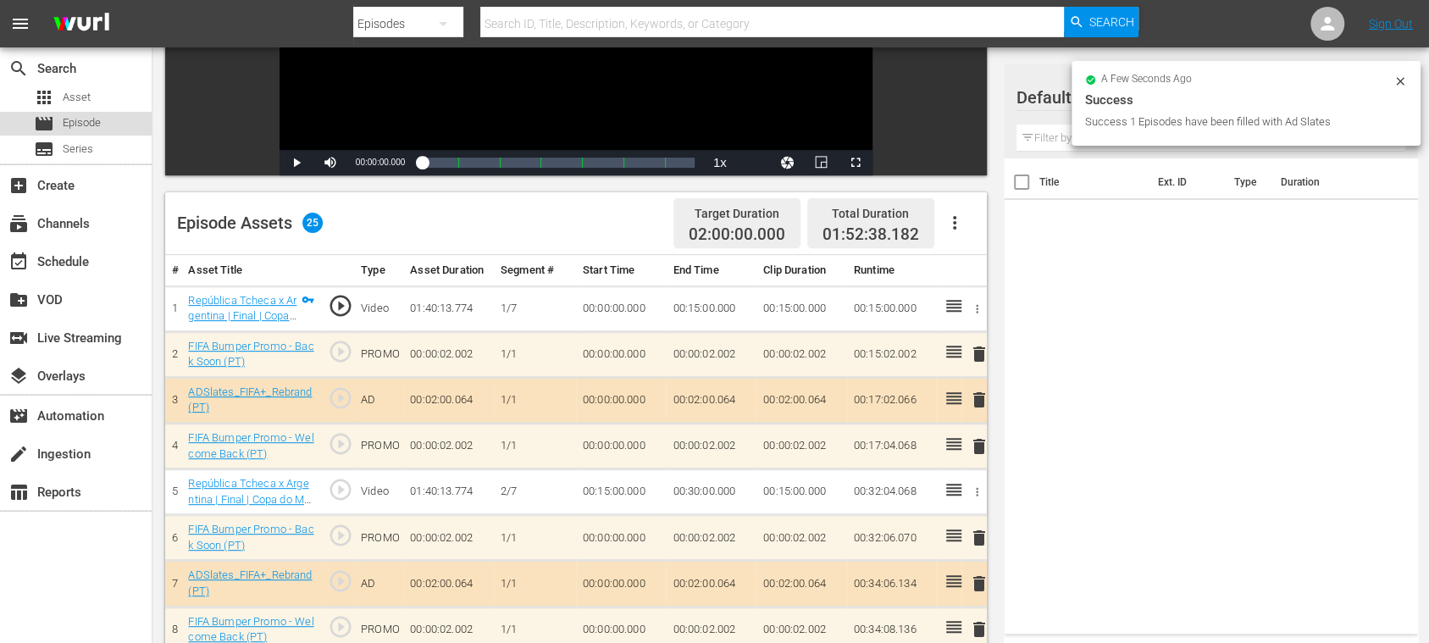
click at [97, 117] on span "Episode" at bounding box center [82, 122] width 38 height 17
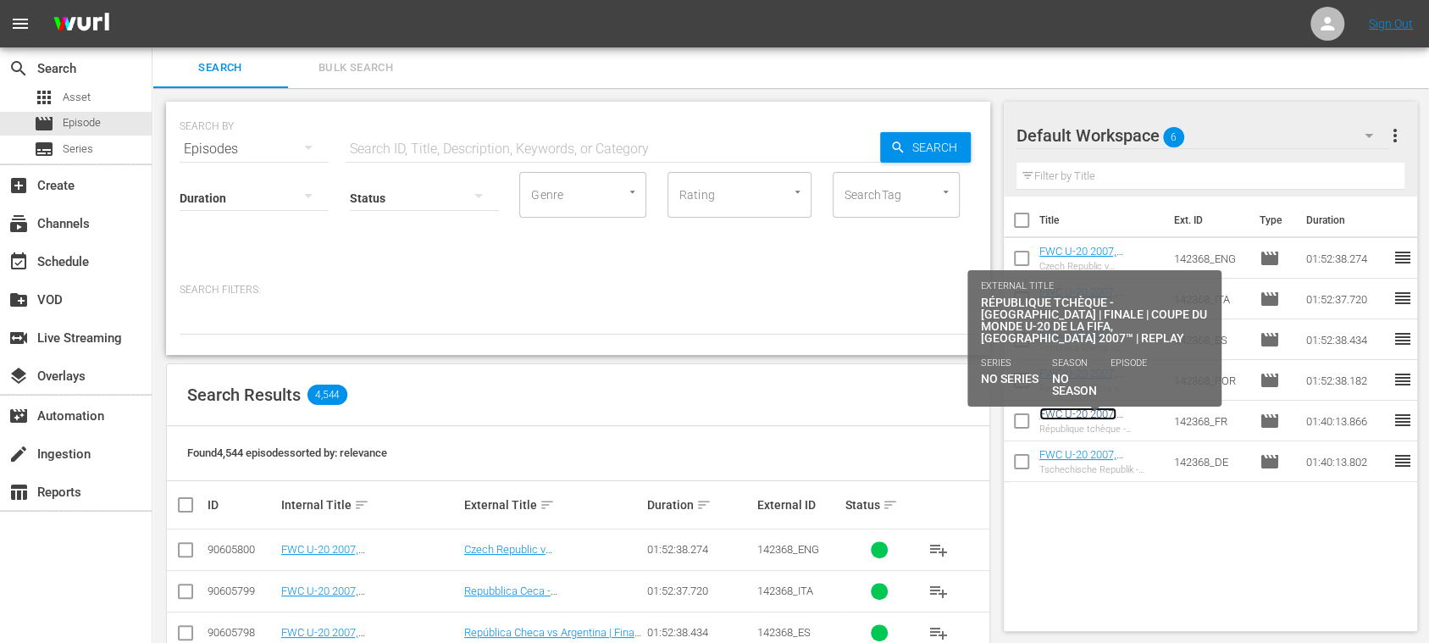
click at [1110, 417] on link "FWC U-20 2007, [GEOGRAPHIC_DATA] v [GEOGRAPHIC_DATA], Final - FMR (FR)" at bounding box center [1094, 432] width 110 height 51
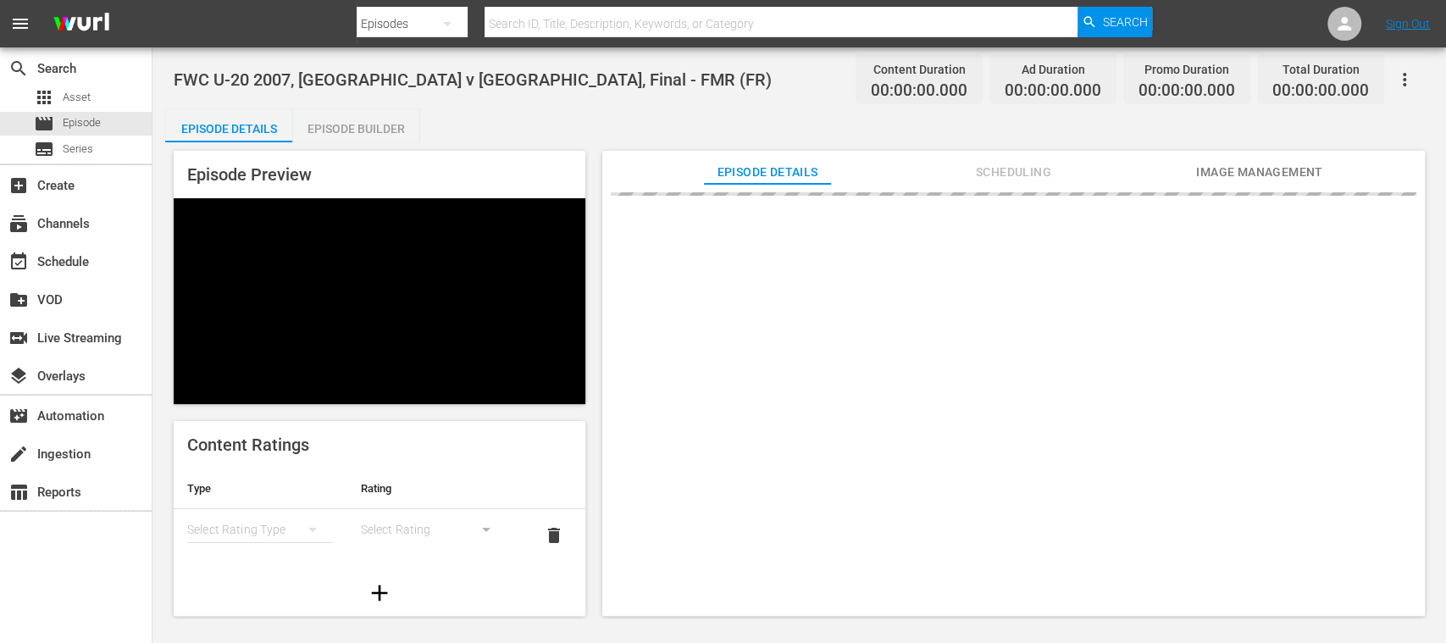
click at [358, 134] on div "Episode Builder" at bounding box center [355, 128] width 127 height 41
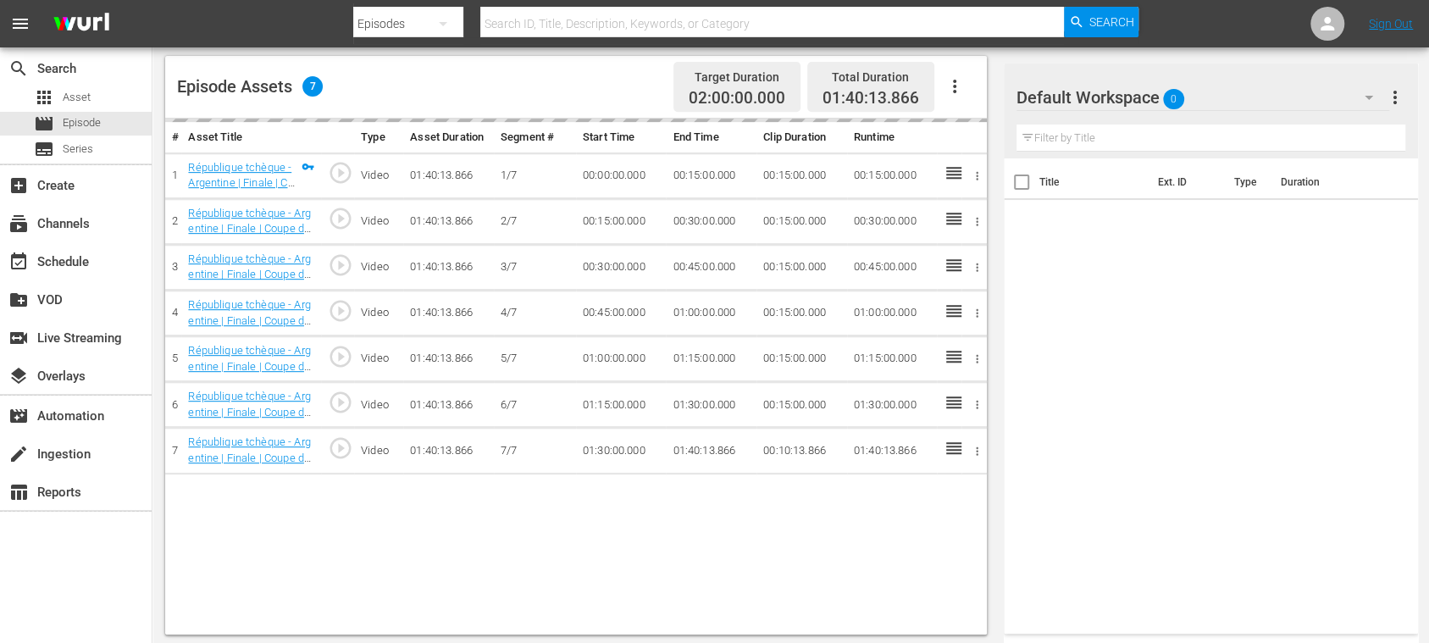
scroll to position [440, 0]
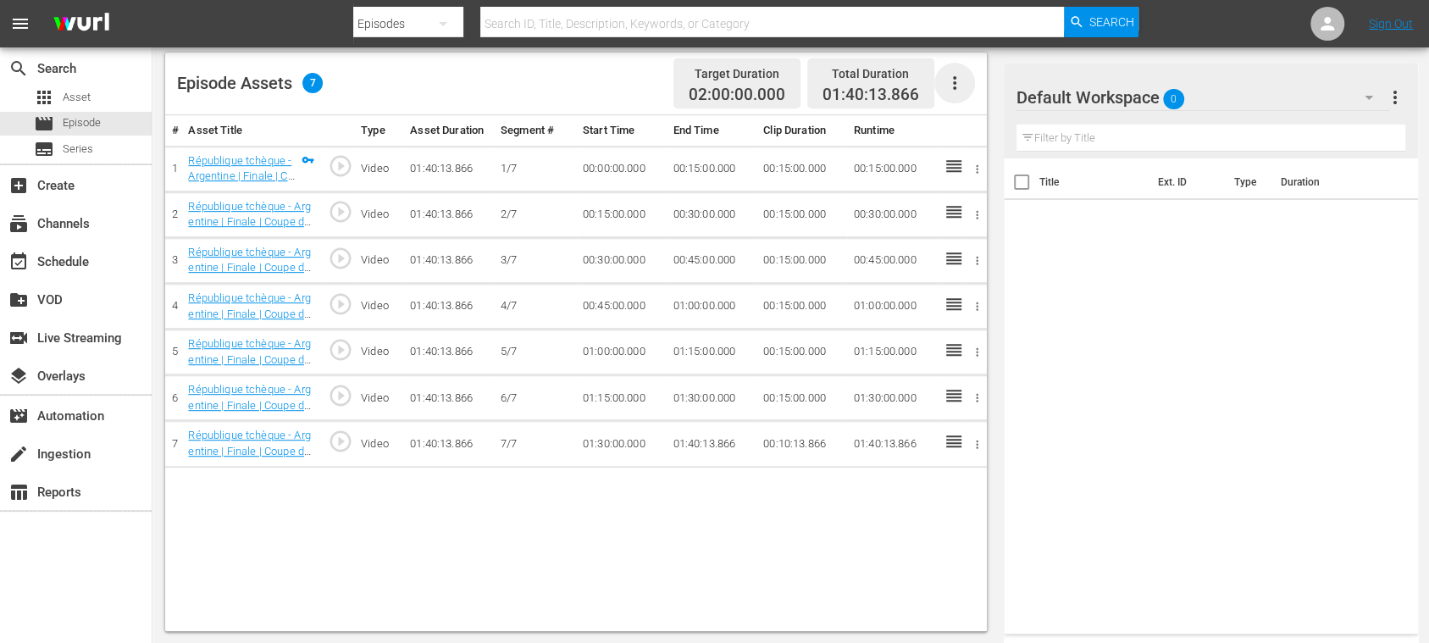
click at [954, 87] on icon "button" at bounding box center [954, 83] width 3 height 14
click at [960, 90] on div "Fill with Ads" at bounding box center [1004, 89] width 115 height 41
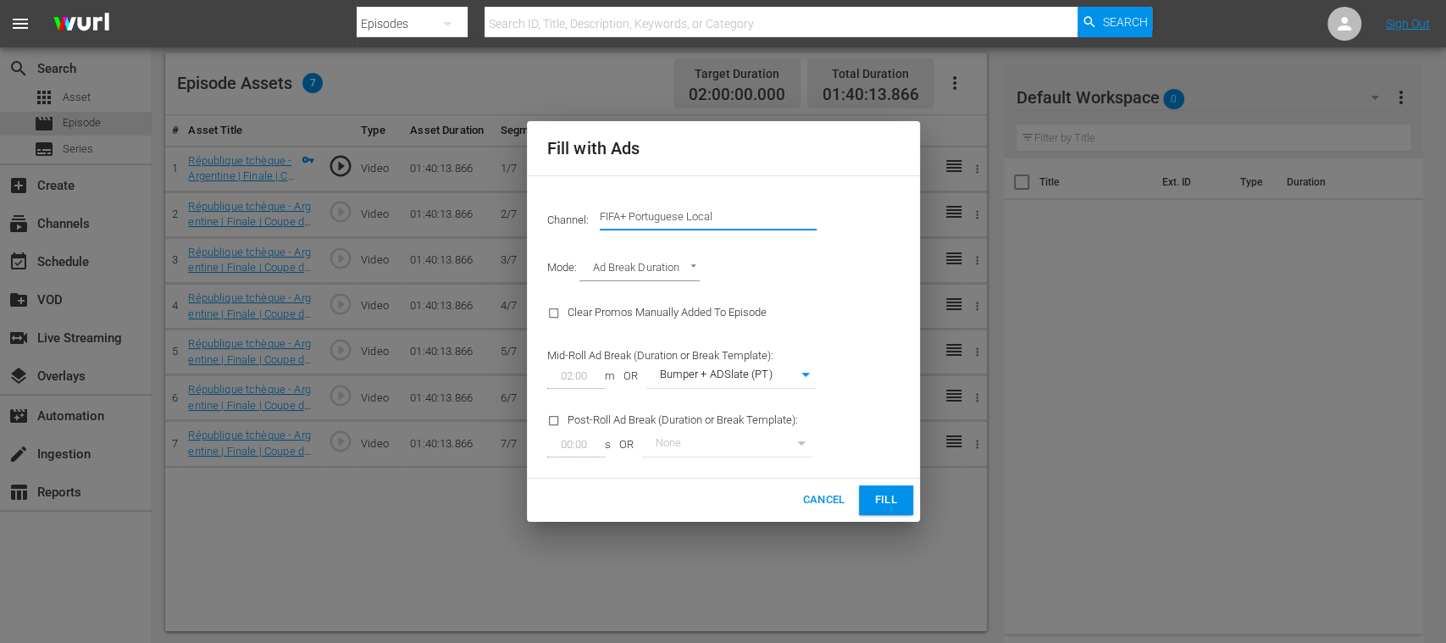
drag, startPoint x: 627, startPoint y: 216, endPoint x: 965, endPoint y: 217, distance: 338.7
click at [965, 217] on div "Fill with Ads Channel: Channel Title FIFA+ Portuguese Local Mode: Ad Break Dura…" at bounding box center [723, 321] width 1446 height 643
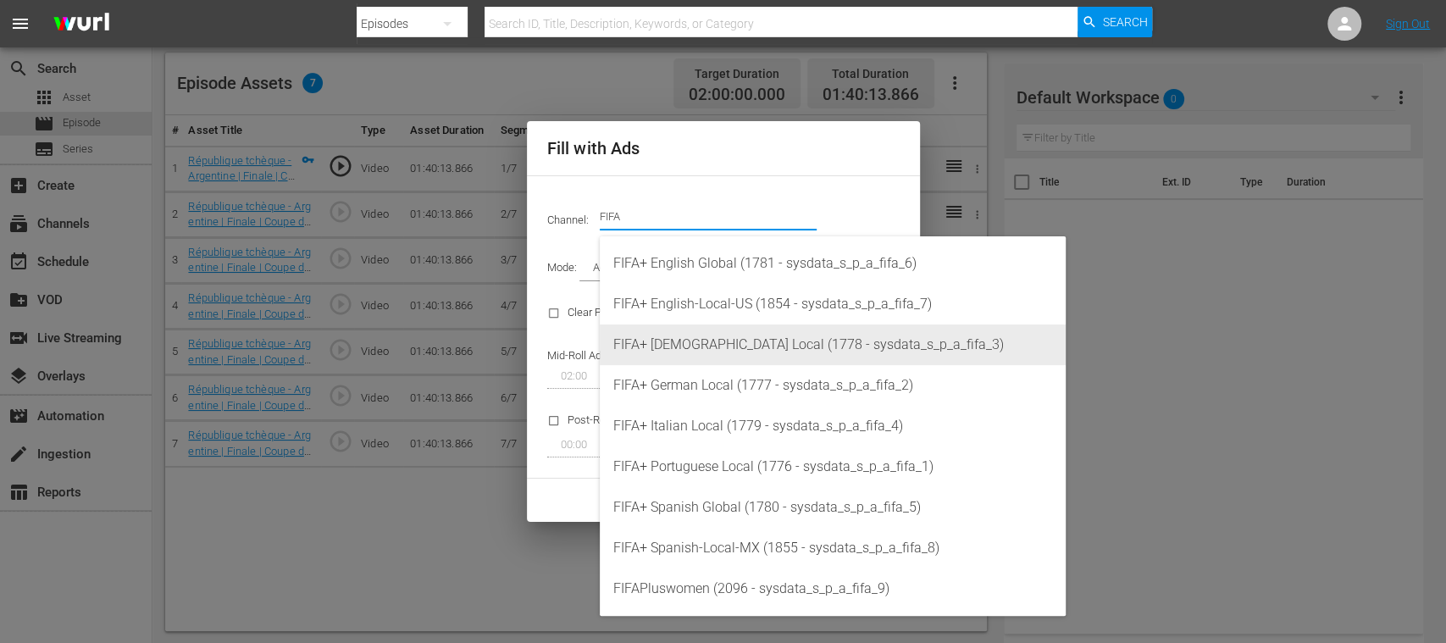
click at [714, 346] on div "FIFA+ French Local (1778 - sysdata_s_p_a_fifa_3)" at bounding box center [832, 344] width 439 height 41
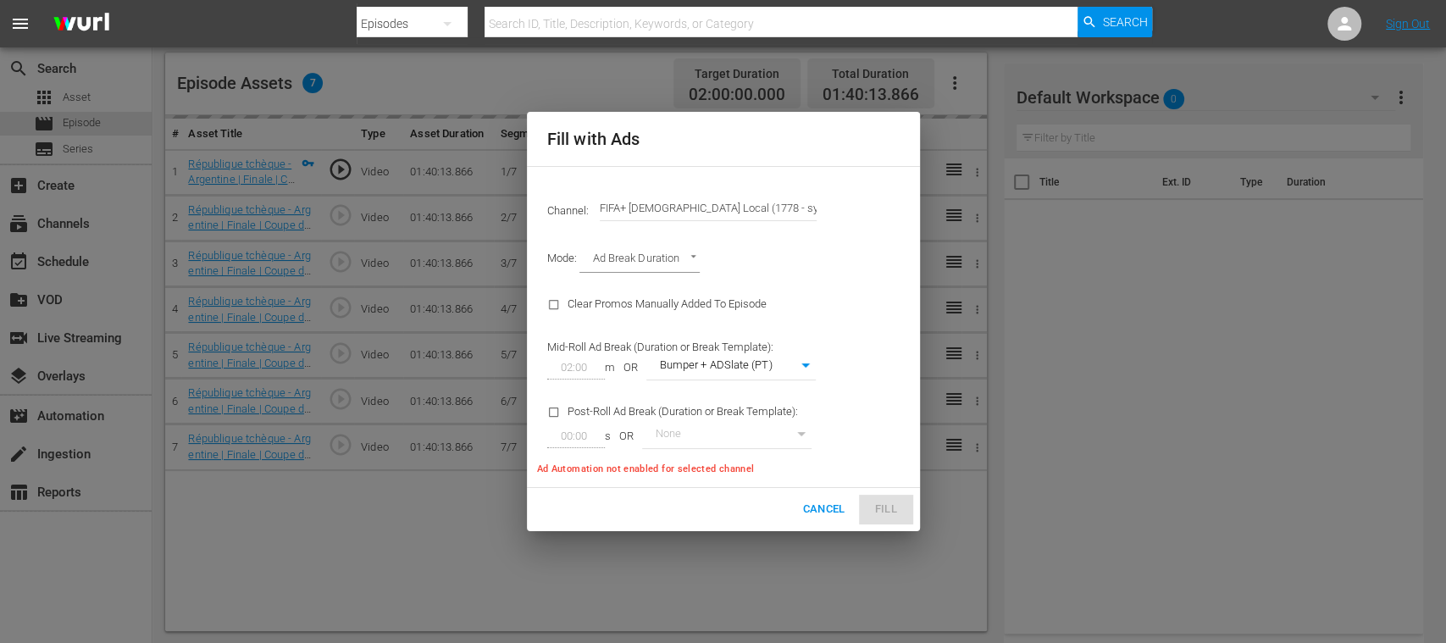
type input "FIFA+ French Local (1778)"
type input "342"
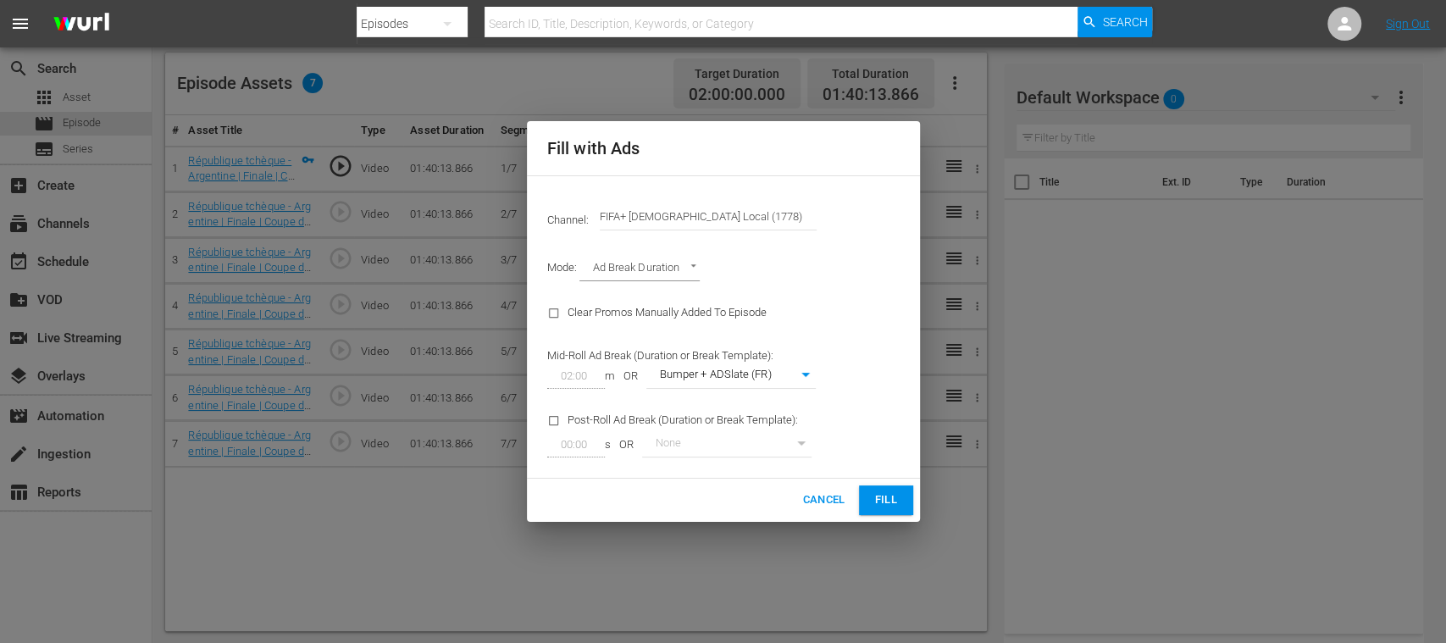
click at [890, 500] on span "Fill" at bounding box center [885, 499] width 27 height 19
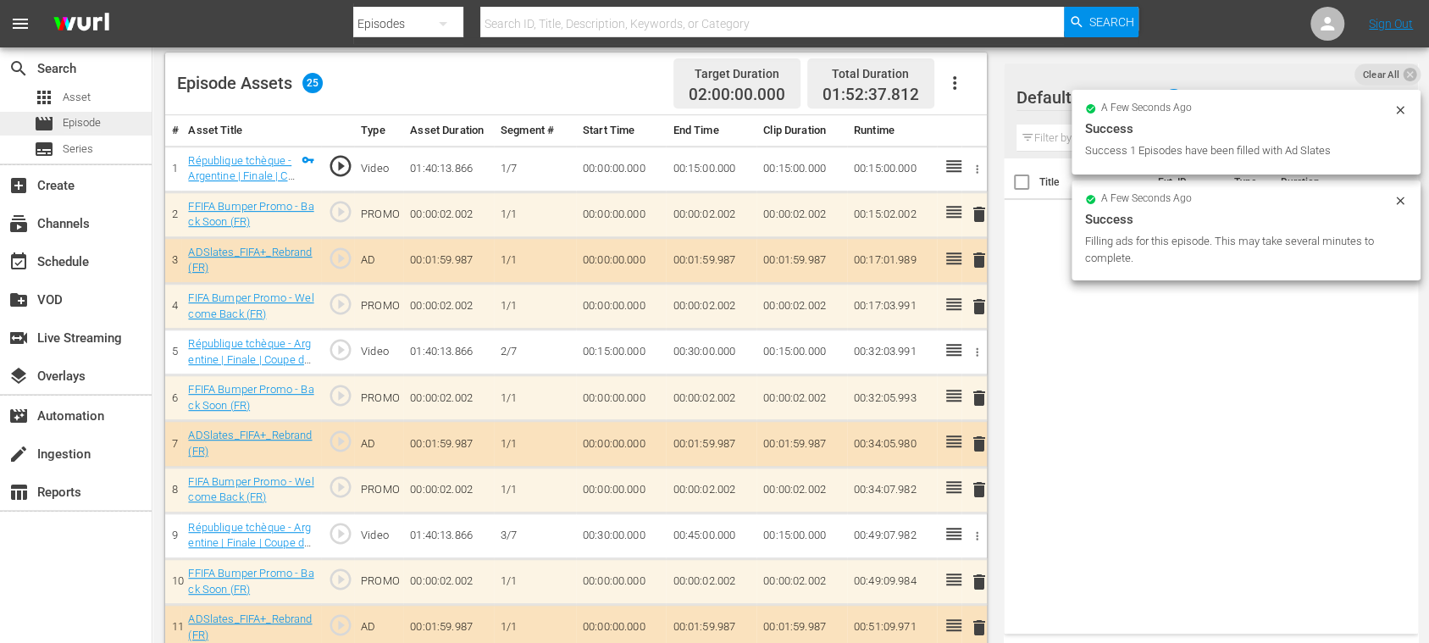
click at [81, 120] on span "Episode" at bounding box center [82, 122] width 38 height 17
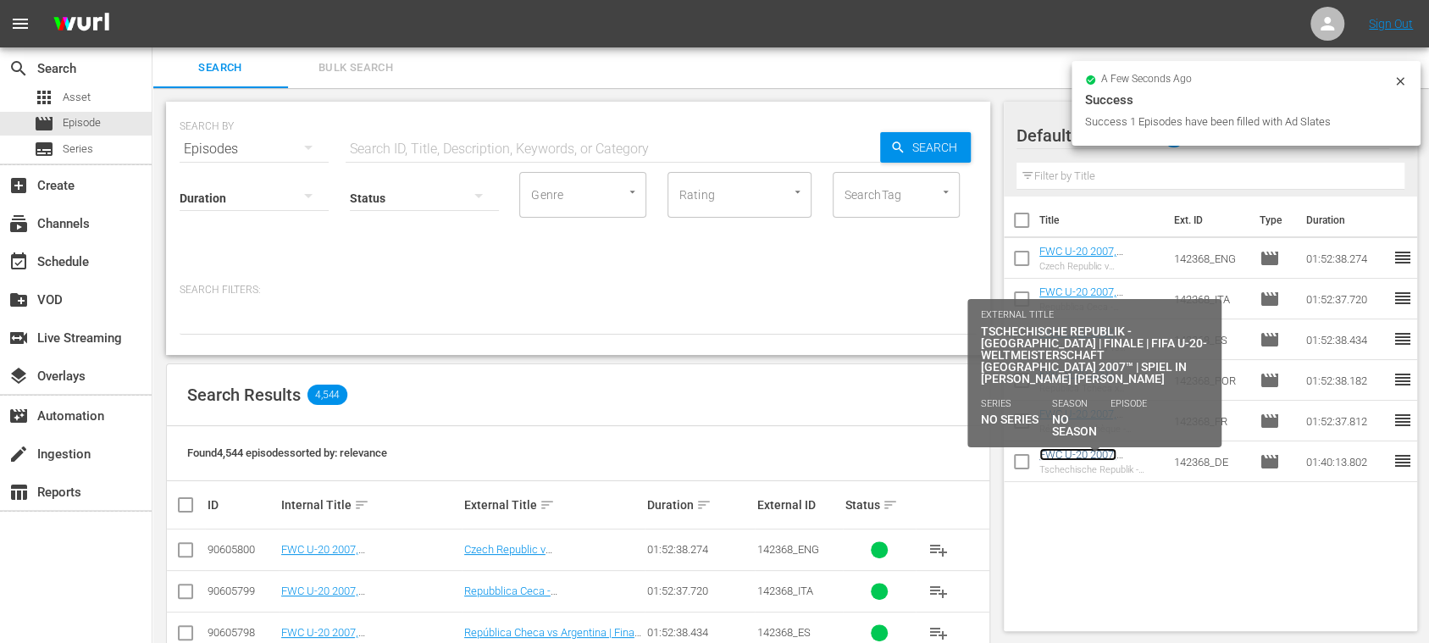
click at [1098, 456] on link "FWC U-20 2007, [GEOGRAPHIC_DATA] v [GEOGRAPHIC_DATA], Final - FMR (DE)" at bounding box center [1094, 473] width 110 height 51
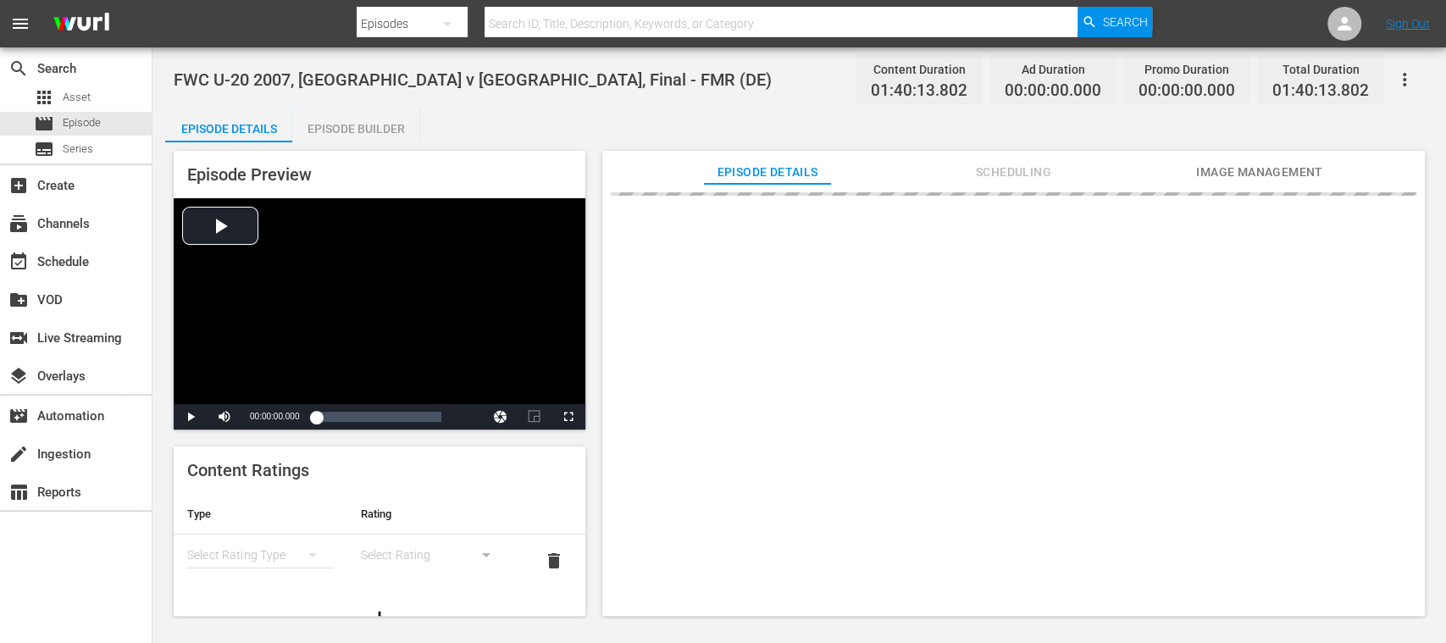
click at [348, 122] on div "Episode Builder" at bounding box center [355, 128] width 127 height 41
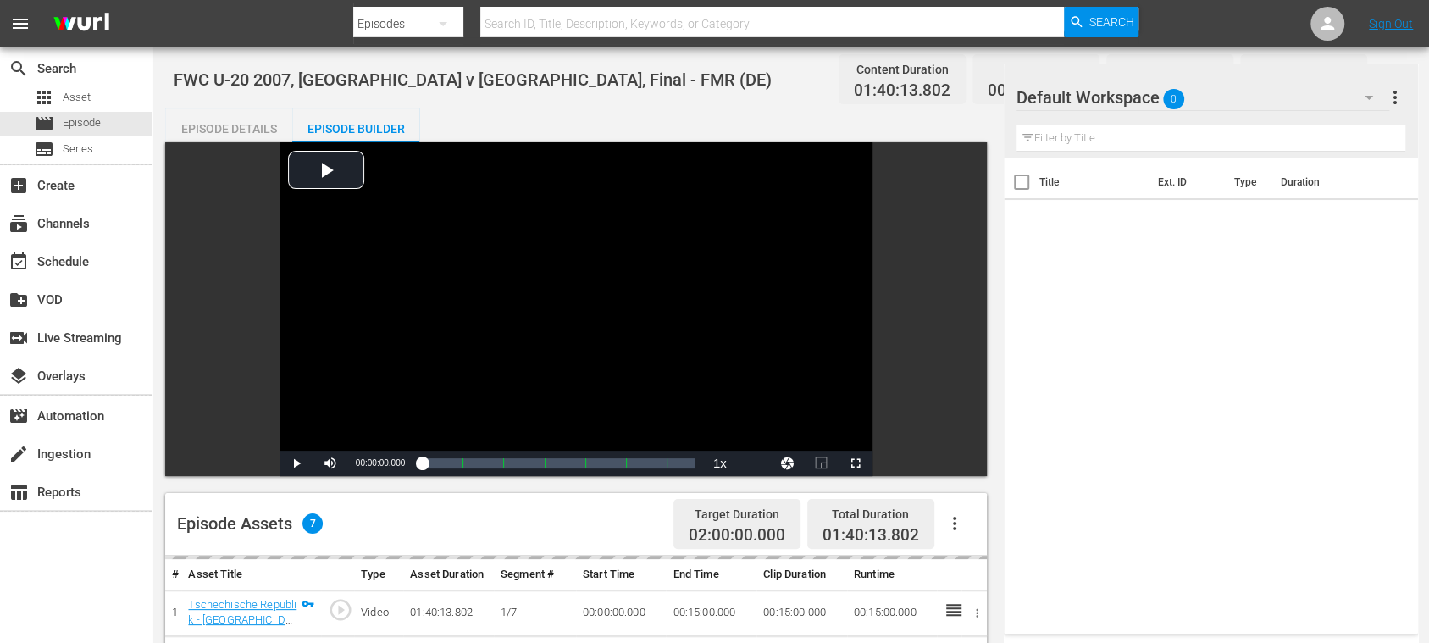
scroll to position [301, 0]
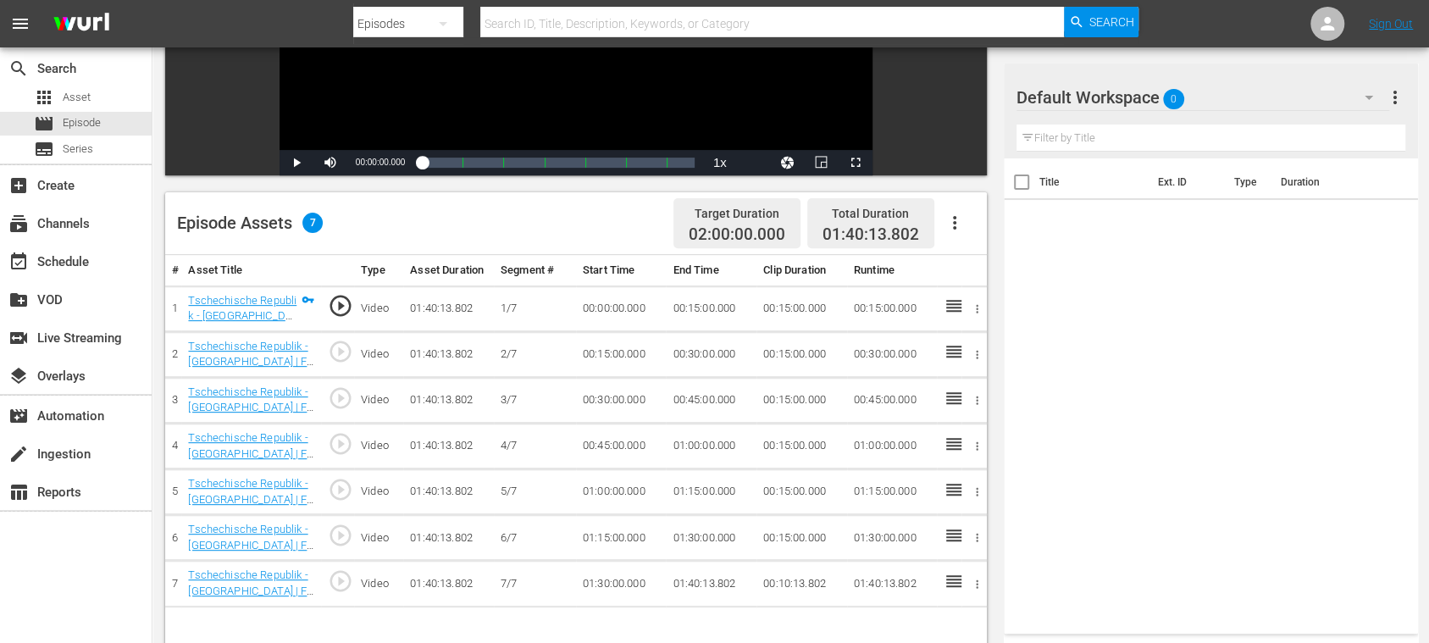
click at [950, 220] on icon "button" at bounding box center [954, 223] width 20 height 20
click at [966, 222] on div "Fill with Ads" at bounding box center [1004, 229] width 115 height 41
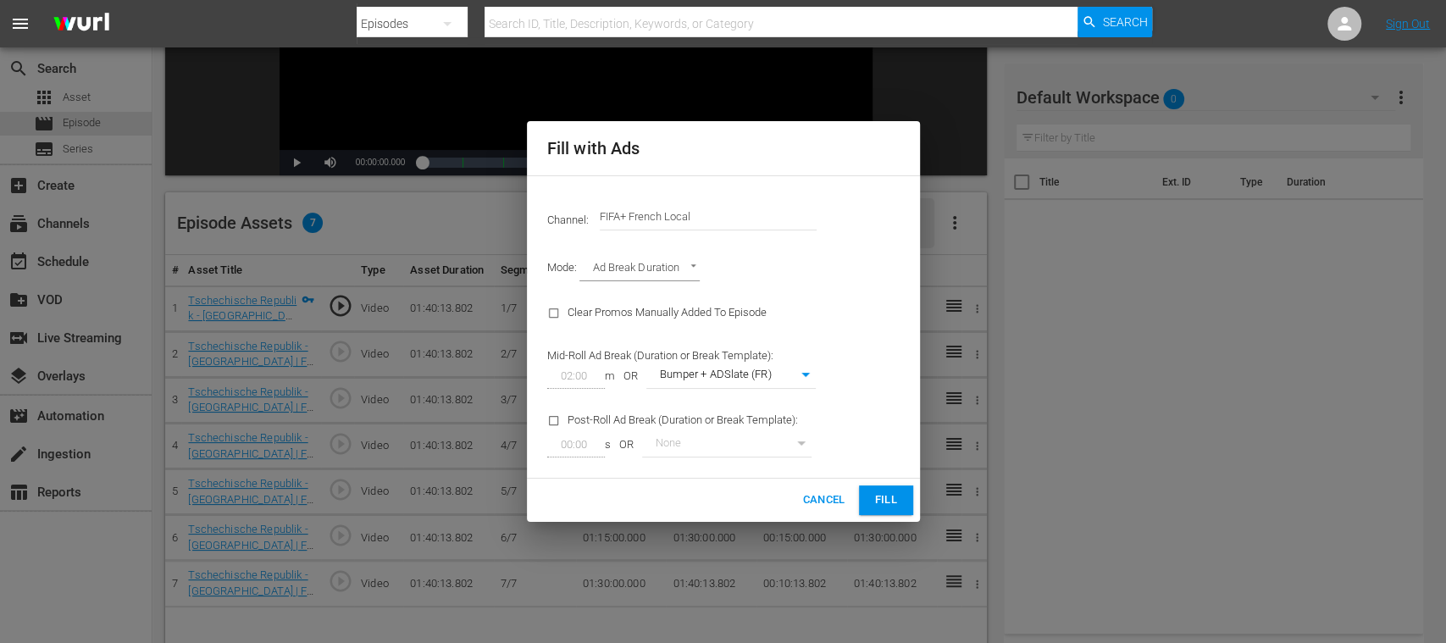
drag, startPoint x: 625, startPoint y: 206, endPoint x: 871, endPoint y: 207, distance: 246.4
click at [871, 207] on div "Channel: Channel Title FIFA+ French Local" at bounding box center [723, 216] width 373 height 61
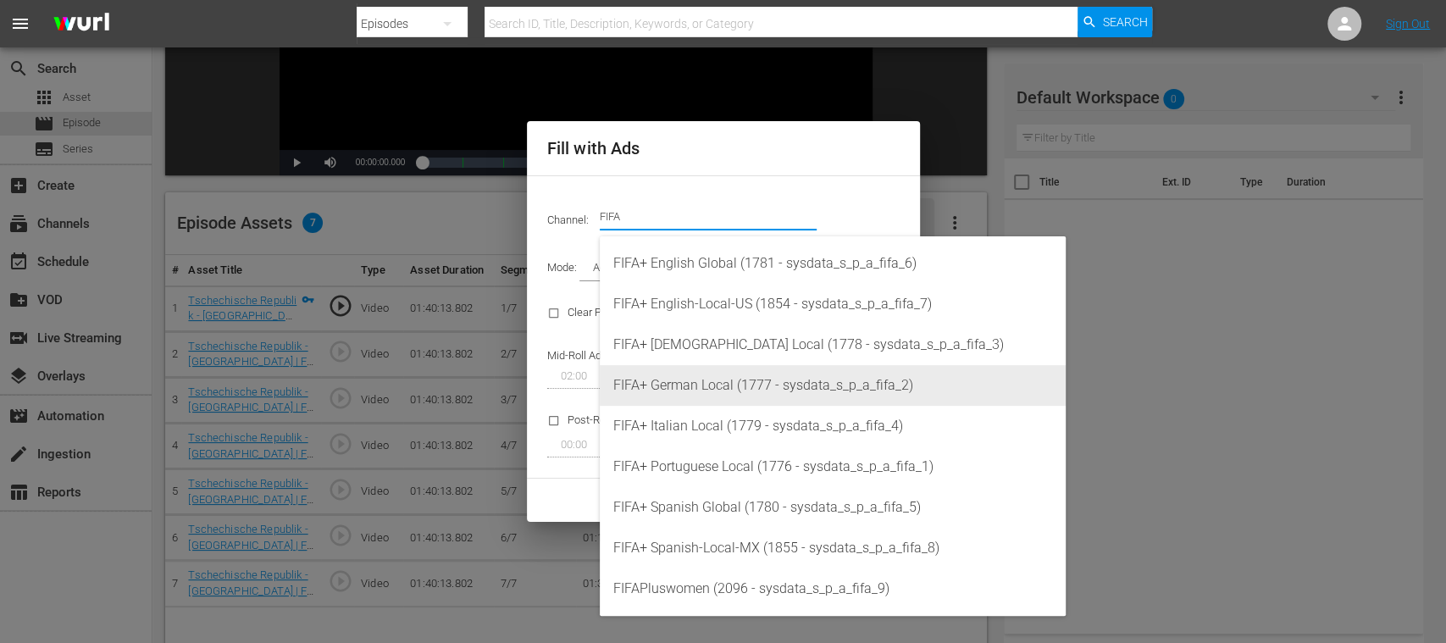
click at [757, 383] on div "FIFA+ German Local (1777 - sysdata_s_p_a_fifa_2)" at bounding box center [832, 385] width 439 height 41
type input "FIFA+ German Local (1777)"
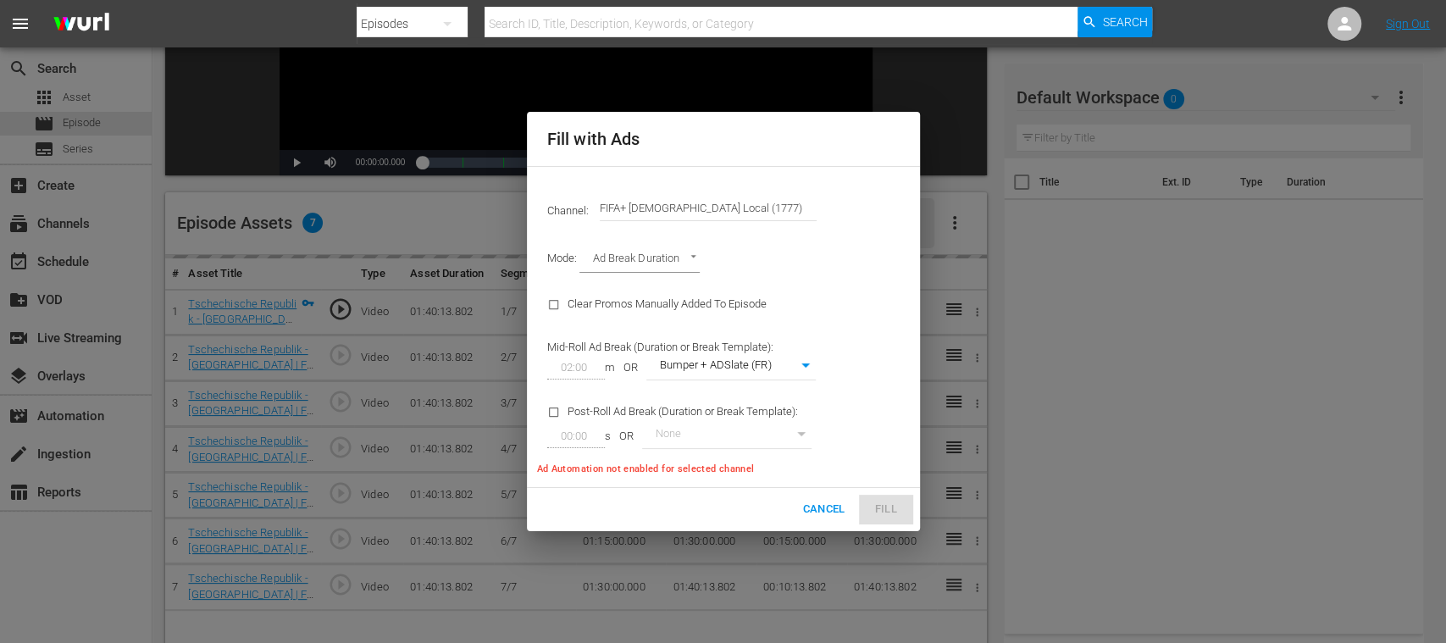
type input "337"
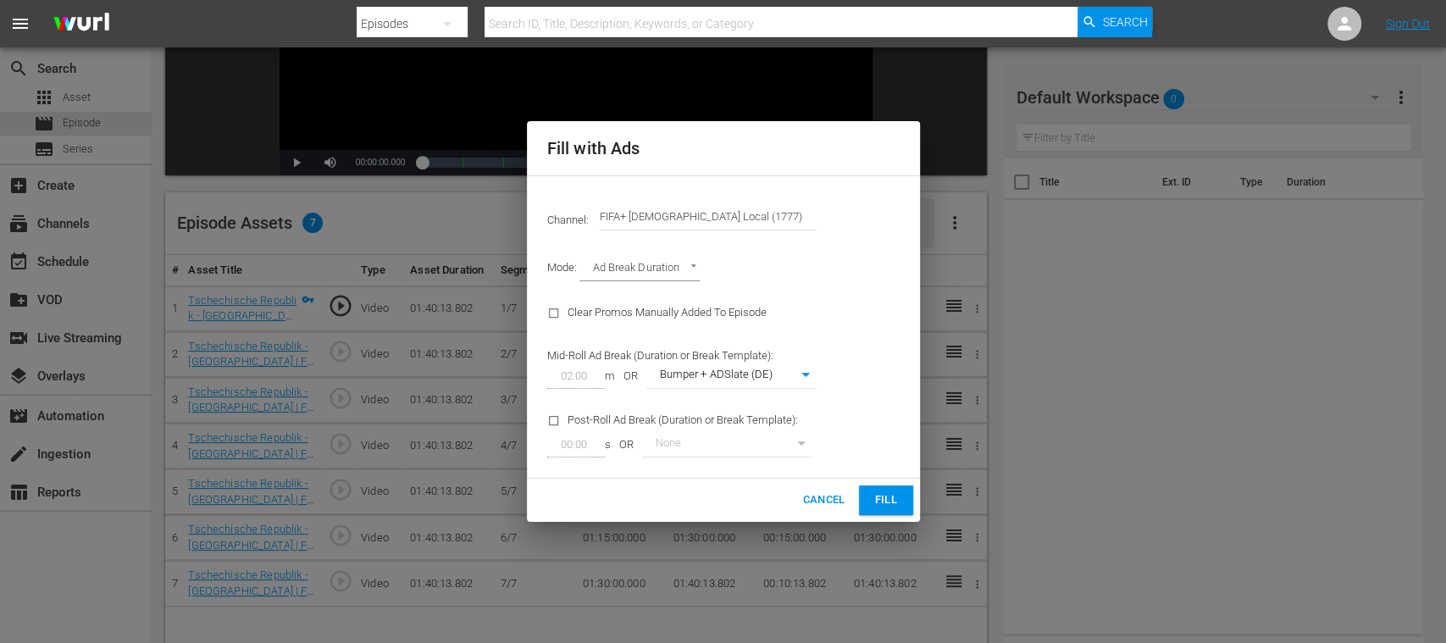
click at [877, 498] on span "Fill" at bounding box center [885, 499] width 27 height 19
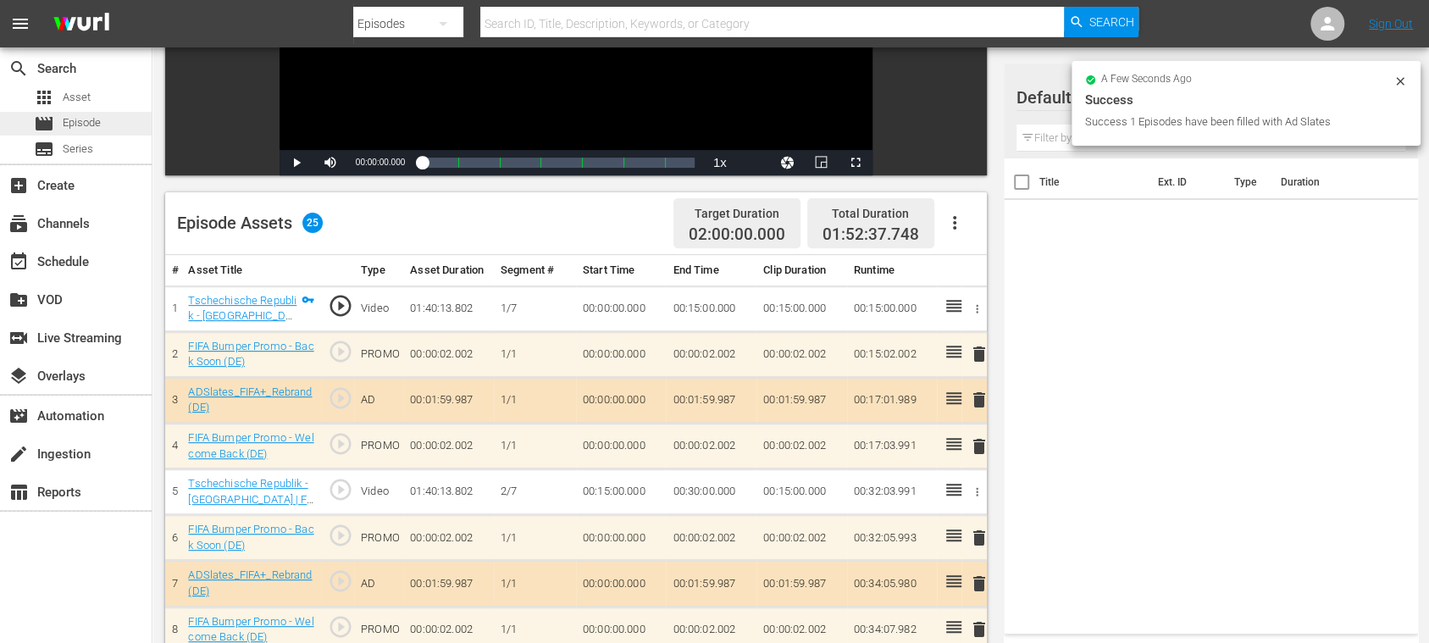
click at [88, 124] on span "Episode" at bounding box center [82, 122] width 38 height 17
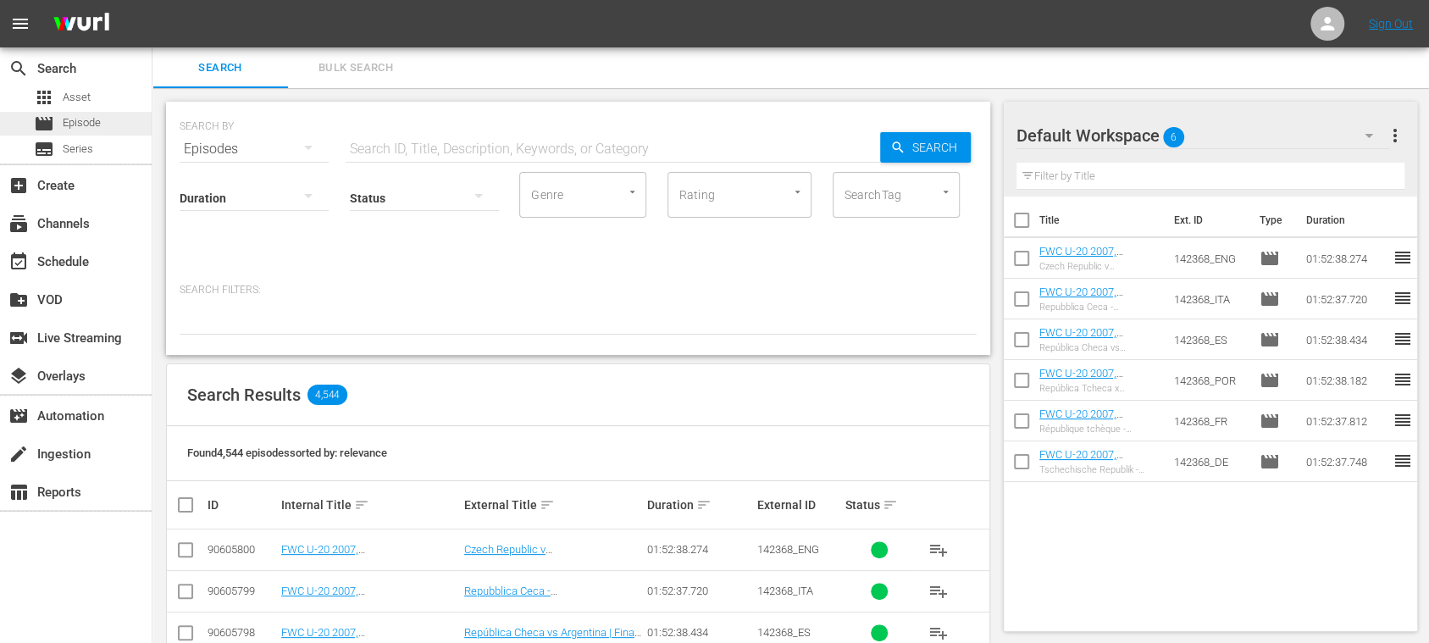
click at [85, 117] on span "Episode" at bounding box center [82, 122] width 38 height 17
click at [364, 65] on span "Bulk Search" at bounding box center [355, 67] width 115 height 19
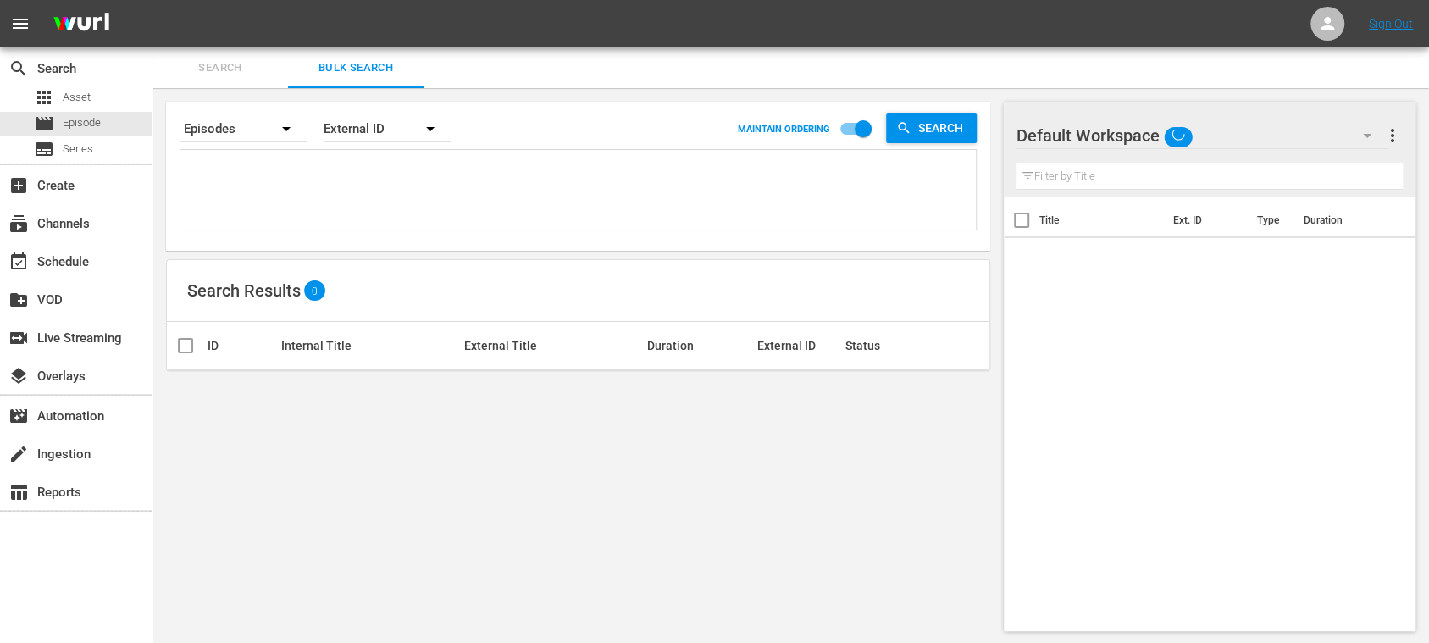
click at [276, 177] on textarea at bounding box center [580, 192] width 791 height 77
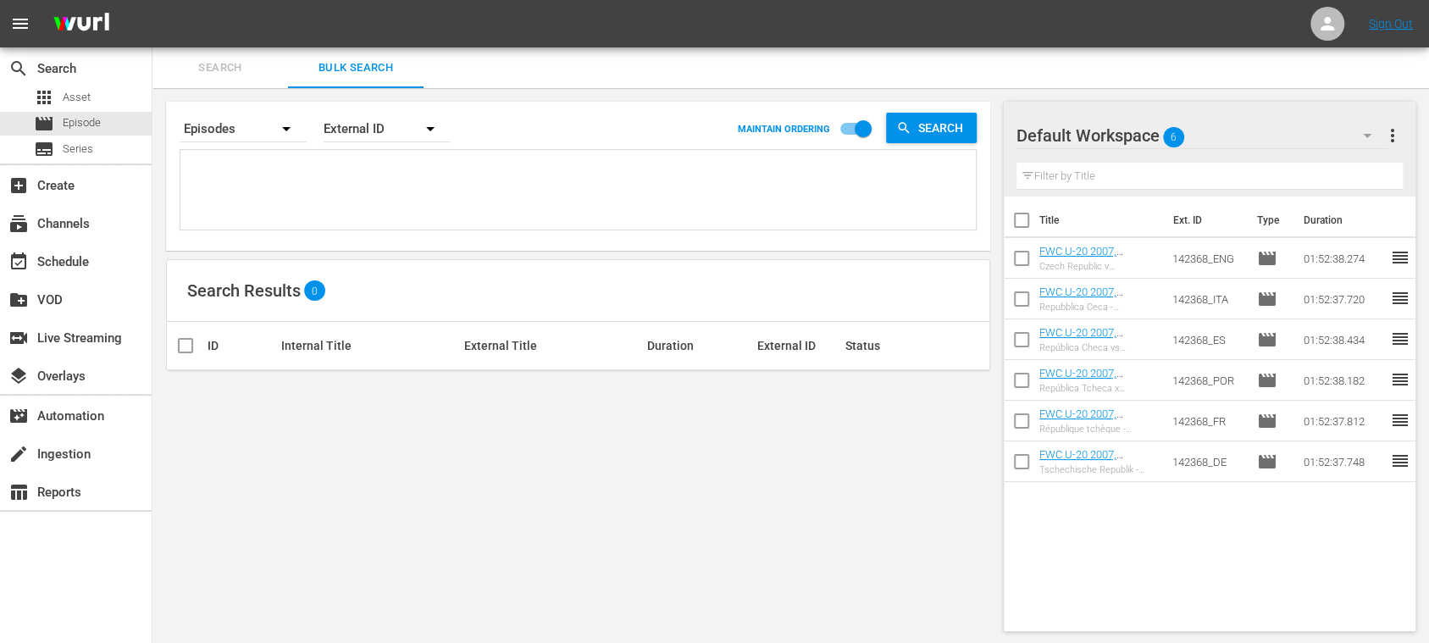
paste textarea "81309_ENG 83455_ENG 75542_ENG 75522_ENG 75818_ENG 75816_ENG 75868_ENG 75865_ENG…"
type textarea "81309_ENG 83455_ENG 75542_ENG 75522_ENG 75818_ENG 75816_ENG 75868_ENG 75865_ENG…"
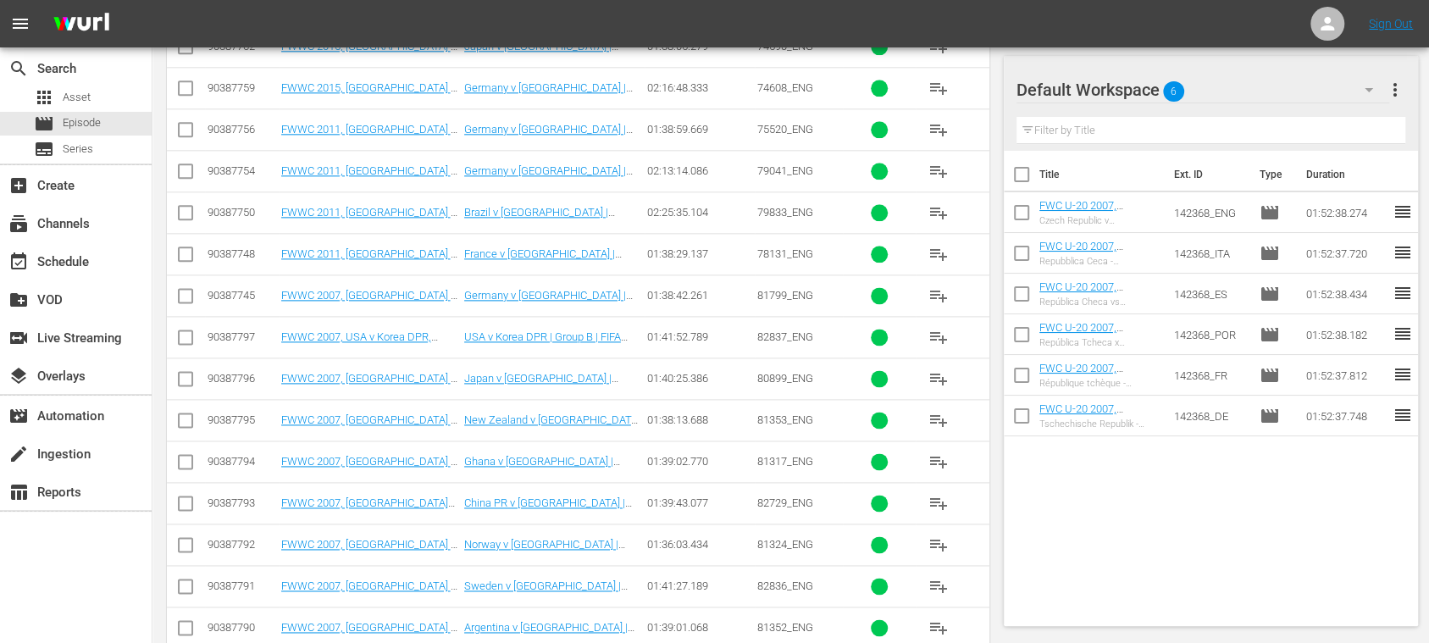
scroll to position [6599, 0]
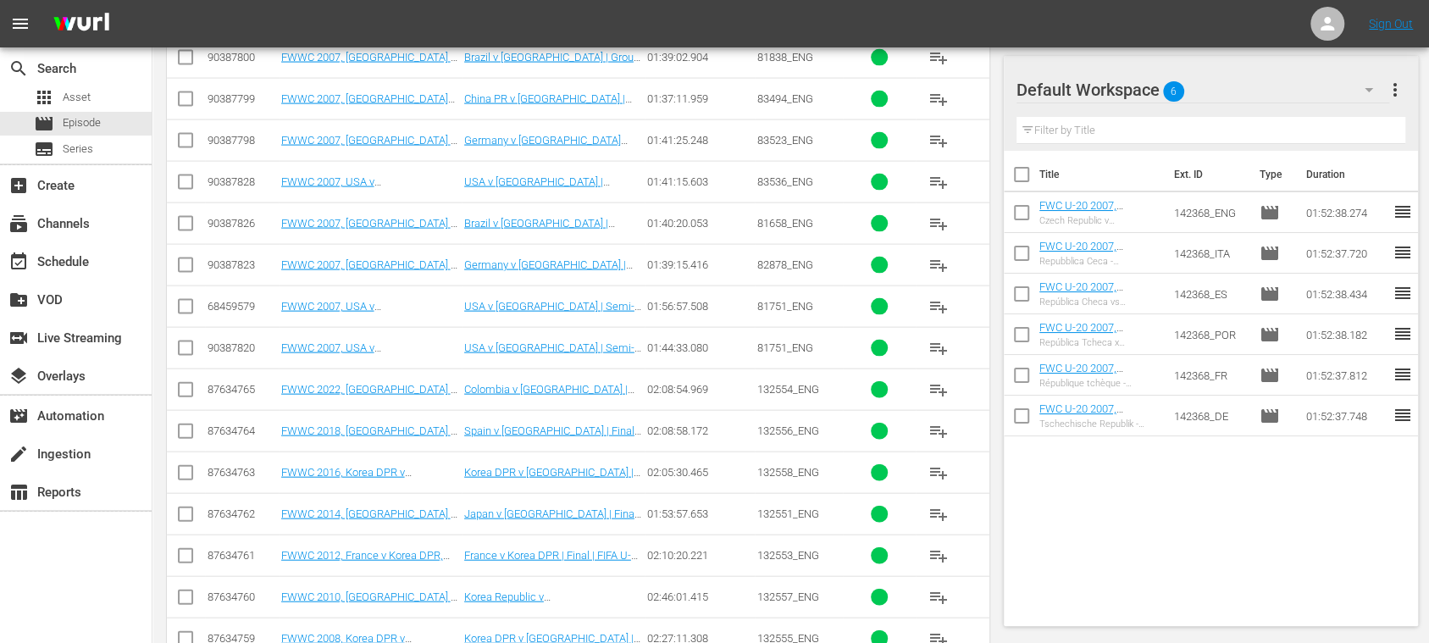
type textarea "81309_ENG 83455_ENG 75542_ENG 75522_ENG 75818_ENG 75816_ENG 75868_ENG 75865_ENG…"
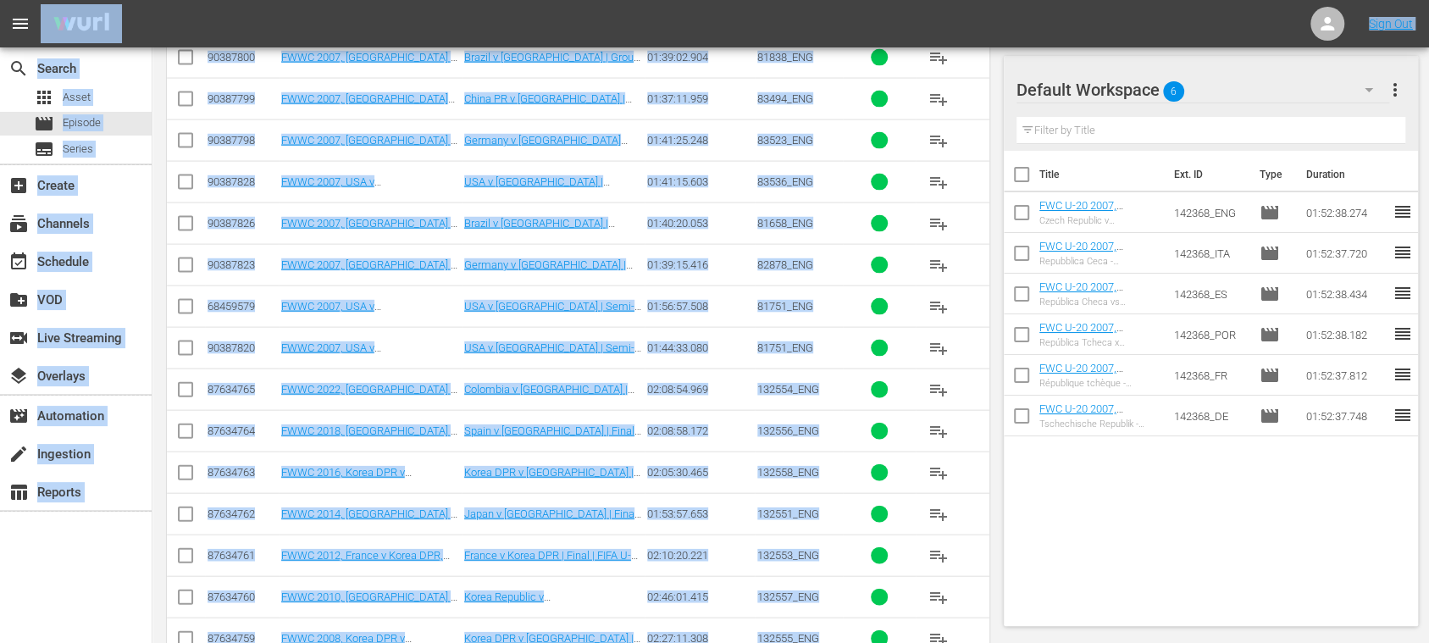
drag, startPoint x: 821, startPoint y: 589, endPoint x: 420, endPoint y: 159, distance: 588.4
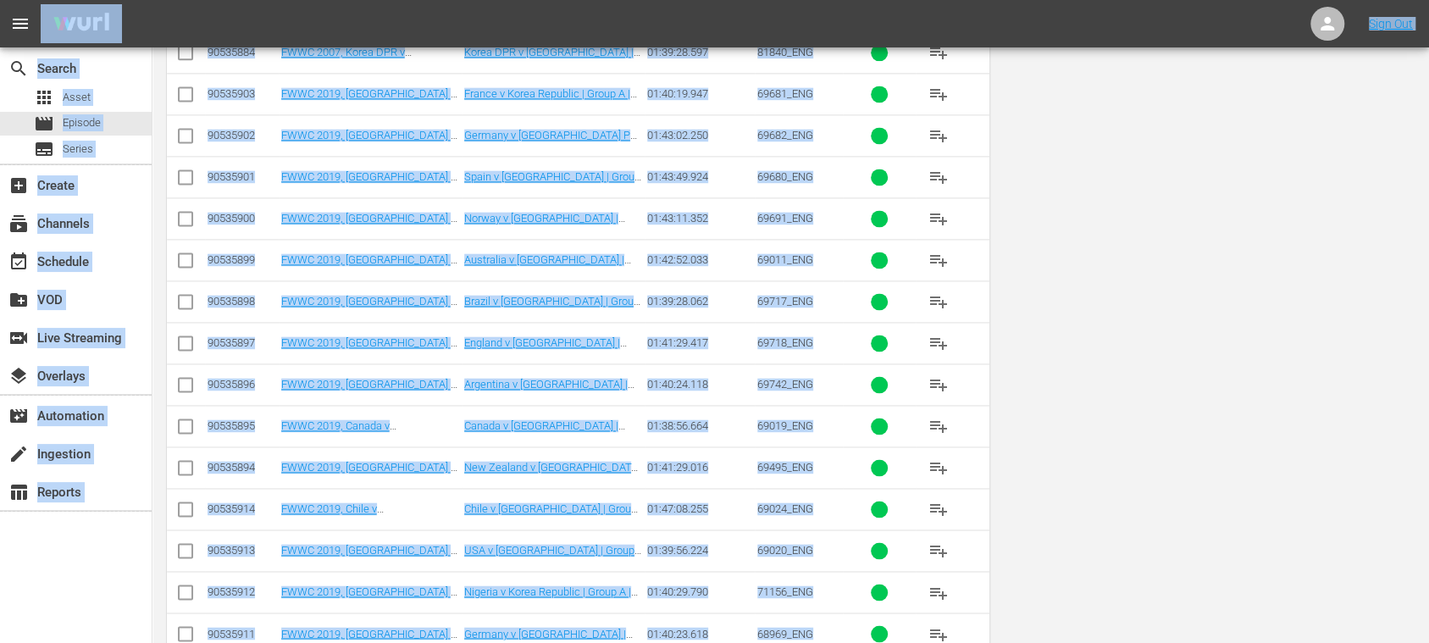
scroll to position [0, 0]
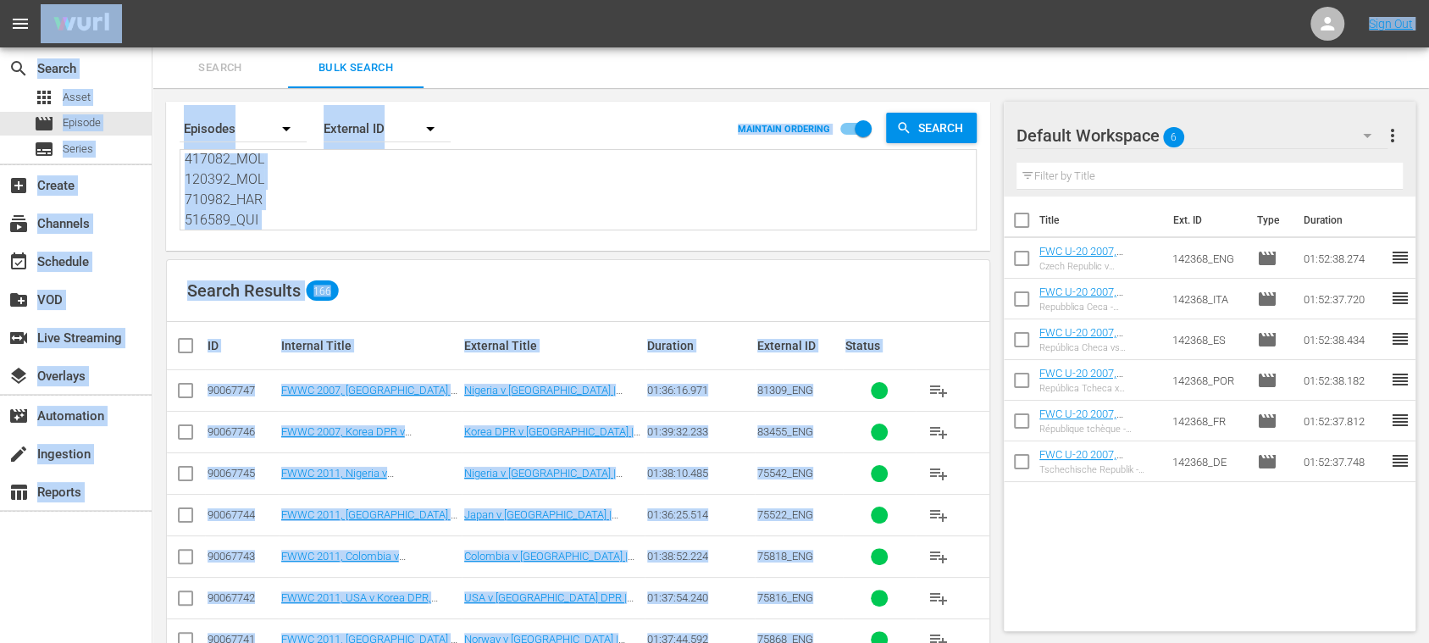
click at [467, 279] on div "Search Results 166" at bounding box center [578, 291] width 822 height 62
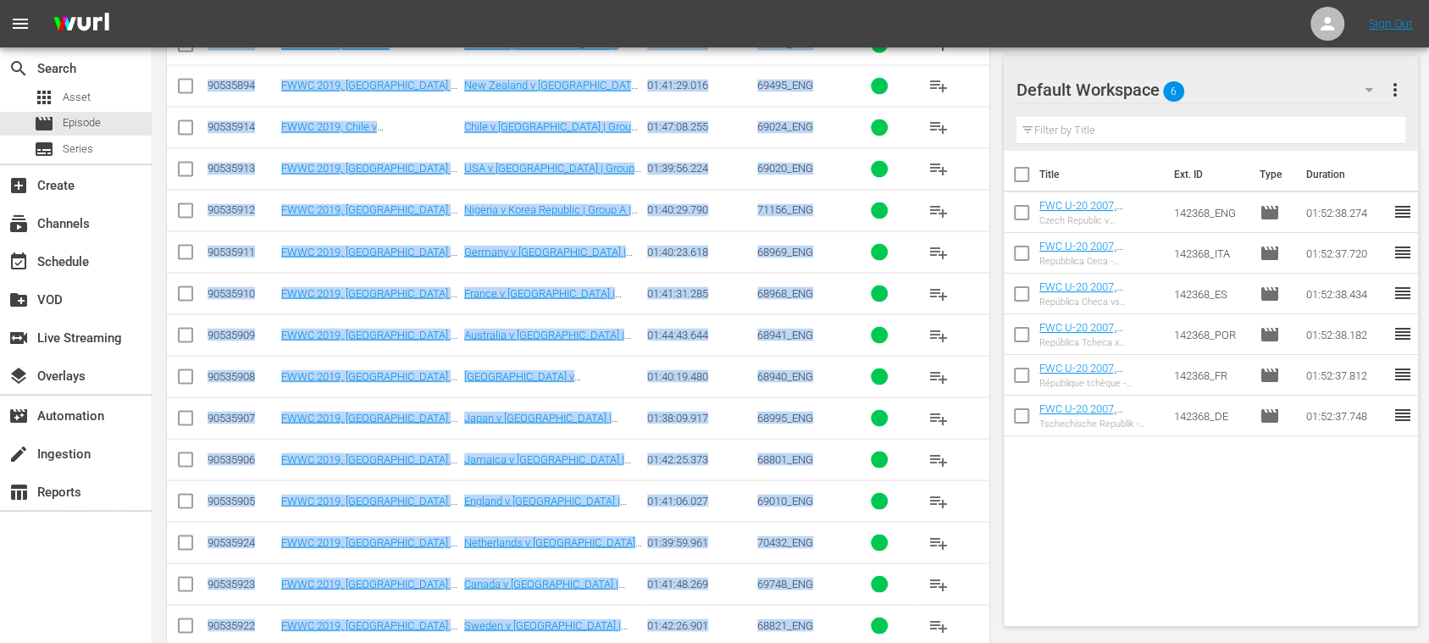
drag, startPoint x: 265, startPoint y: 334, endPoint x: 1208, endPoint y: 432, distance: 947.6
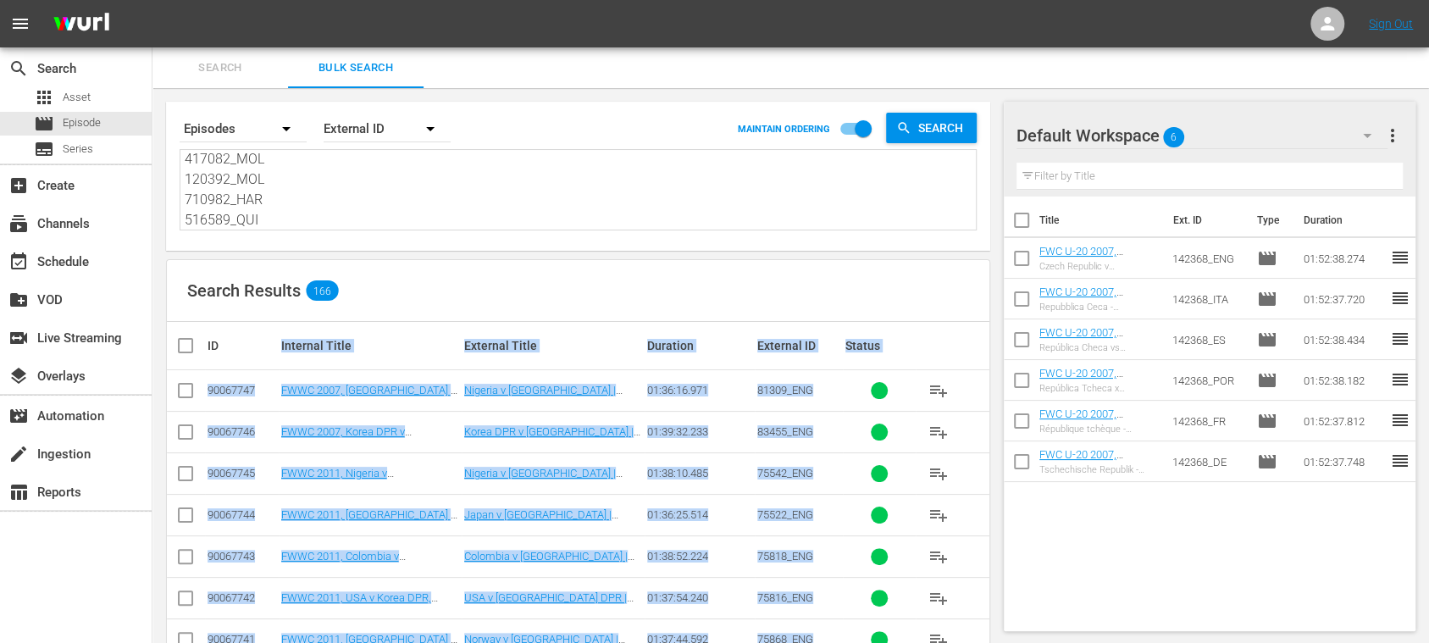
click at [556, 301] on div "Search Results 166" at bounding box center [578, 291] width 822 height 62
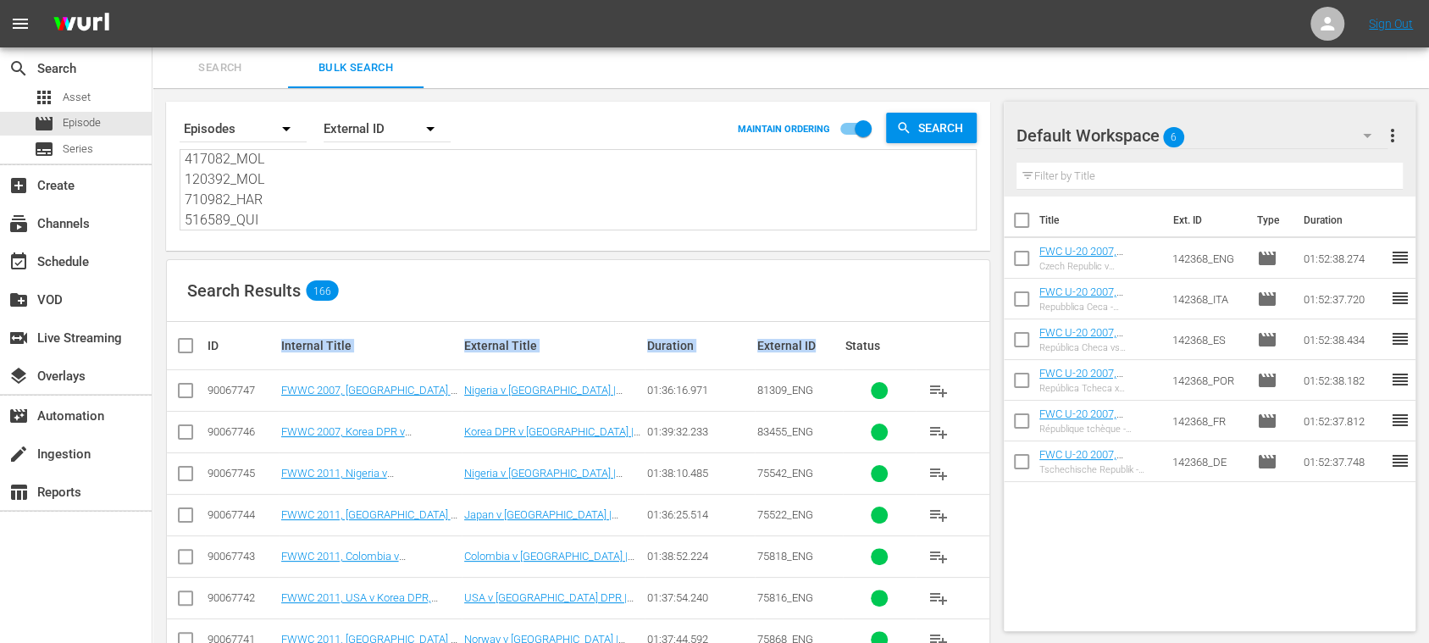
drag, startPoint x: 261, startPoint y: 335, endPoint x: 827, endPoint y: 342, distance: 565.7
click at [827, 342] on tr "ID Internal Title External Title Duration External ID Status" at bounding box center [578, 345] width 822 height 47
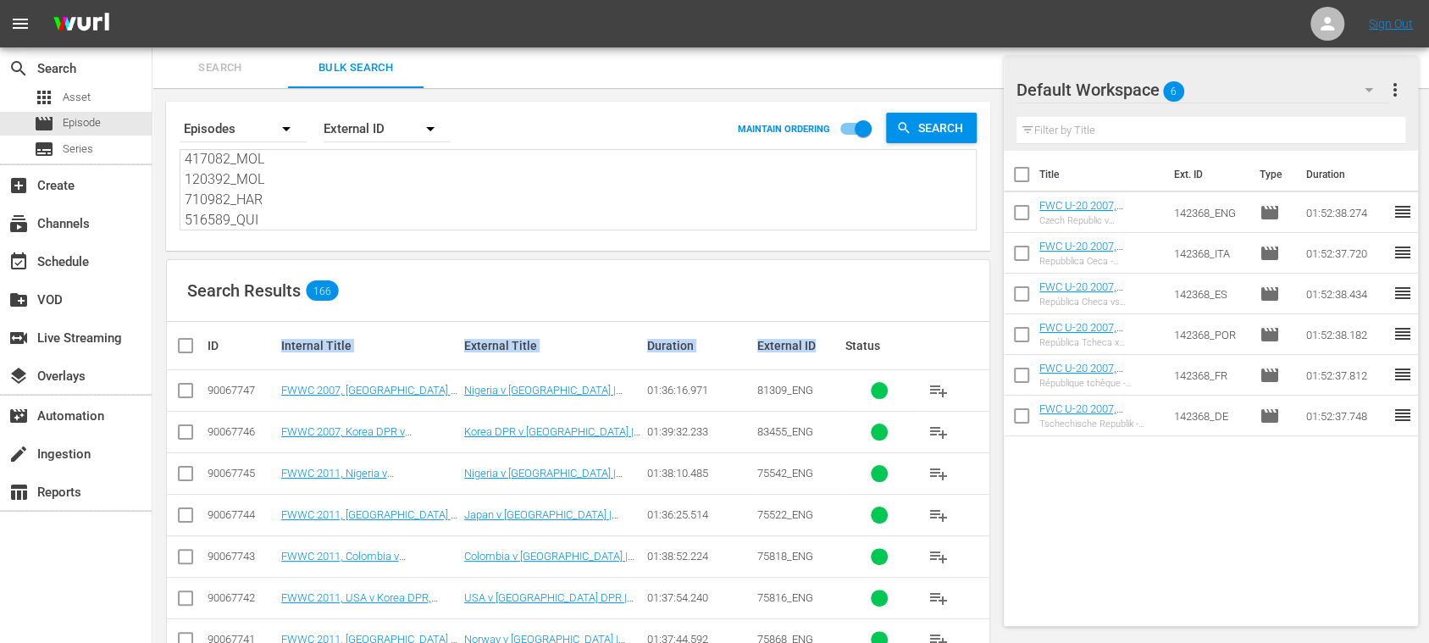
scroll to position [6599, 0]
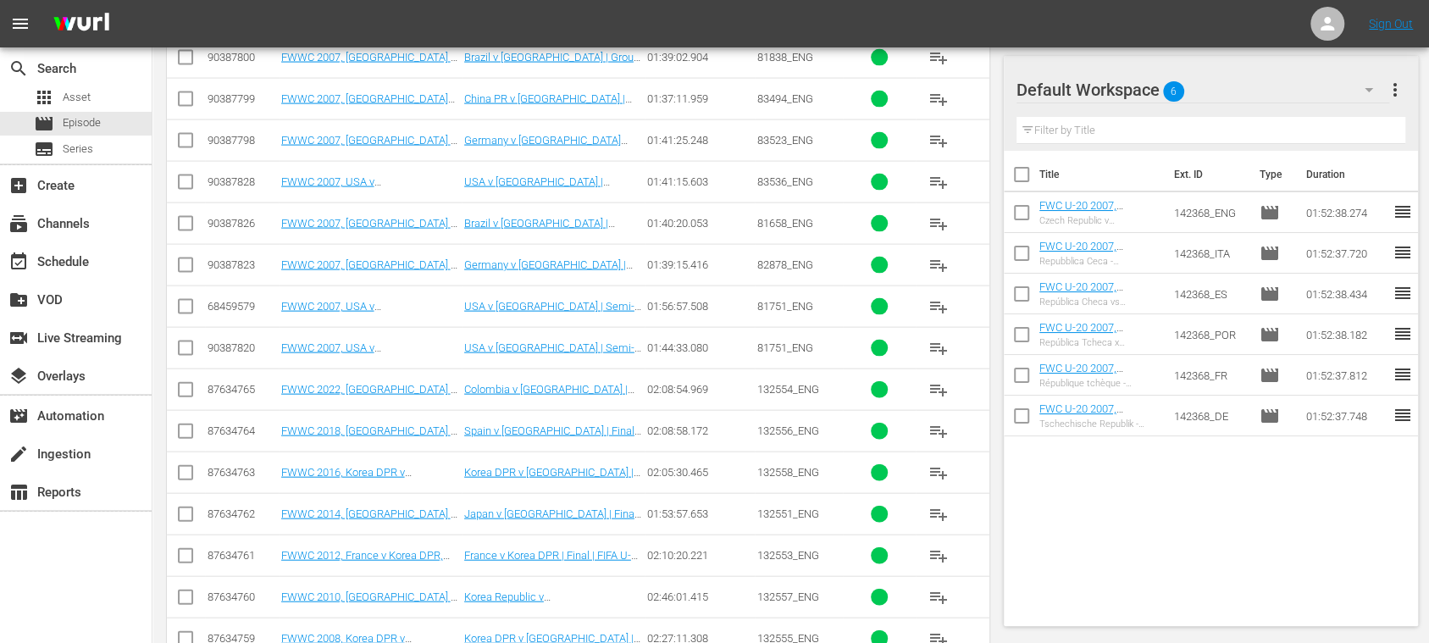
click at [830, 632] on div "132555_ENG" at bounding box center [798, 638] width 83 height 13
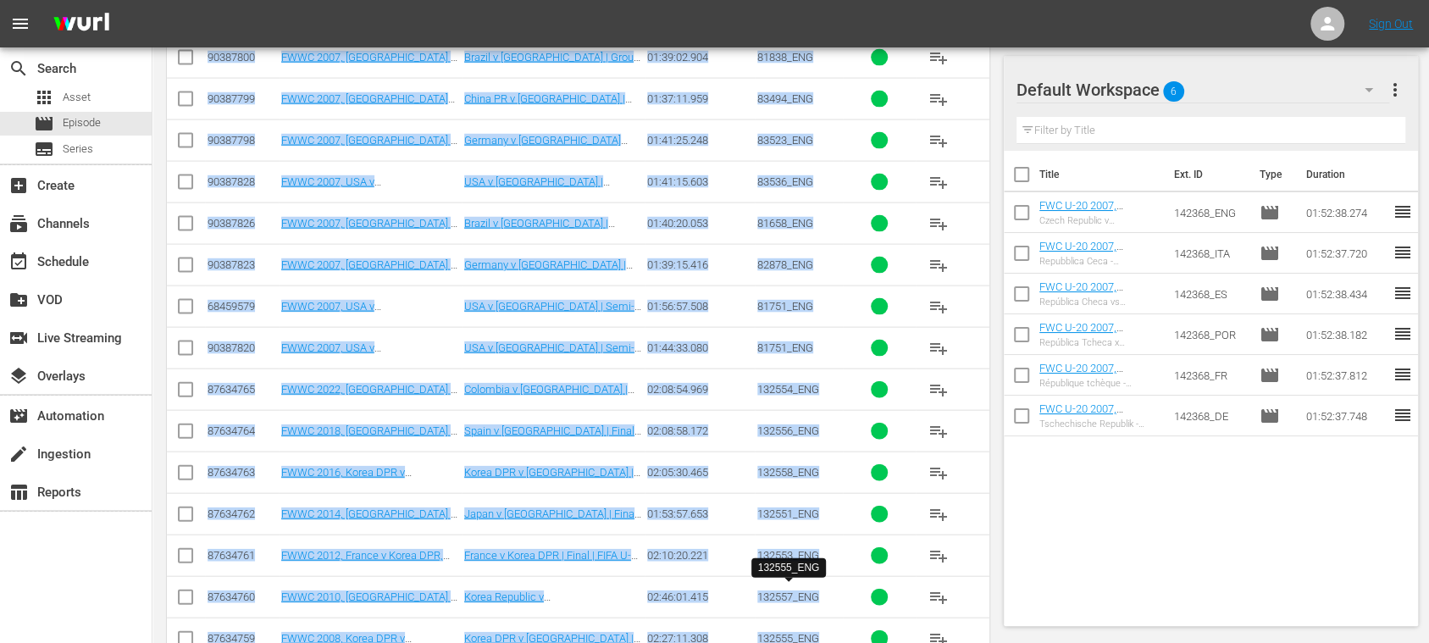
copy div "Internal Title External Title Duration External ID Status 90067747 FWWC 2007, N…"
click at [86, 124] on span "Episode" at bounding box center [82, 122] width 38 height 17
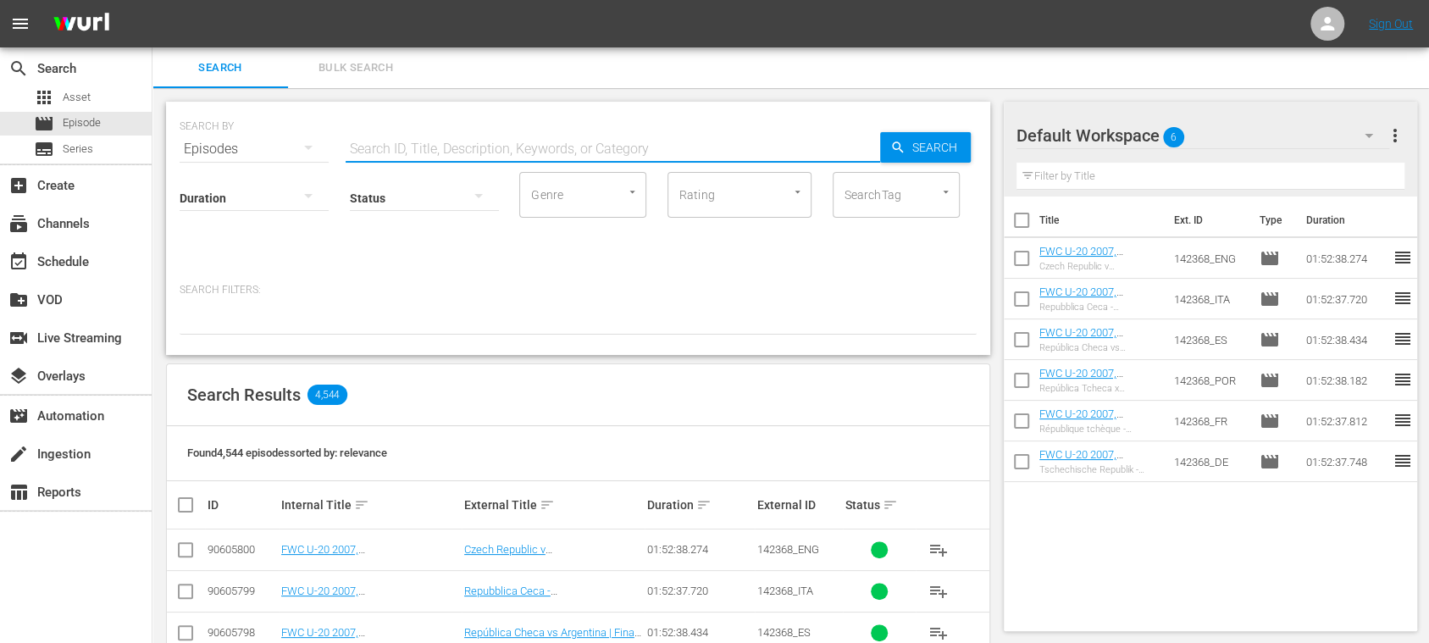
click at [379, 140] on input "text" at bounding box center [613, 149] width 534 height 41
paste input "81751_ENG"
type input "81751_ENG"
click at [918, 144] on span "Search" at bounding box center [937, 147] width 65 height 30
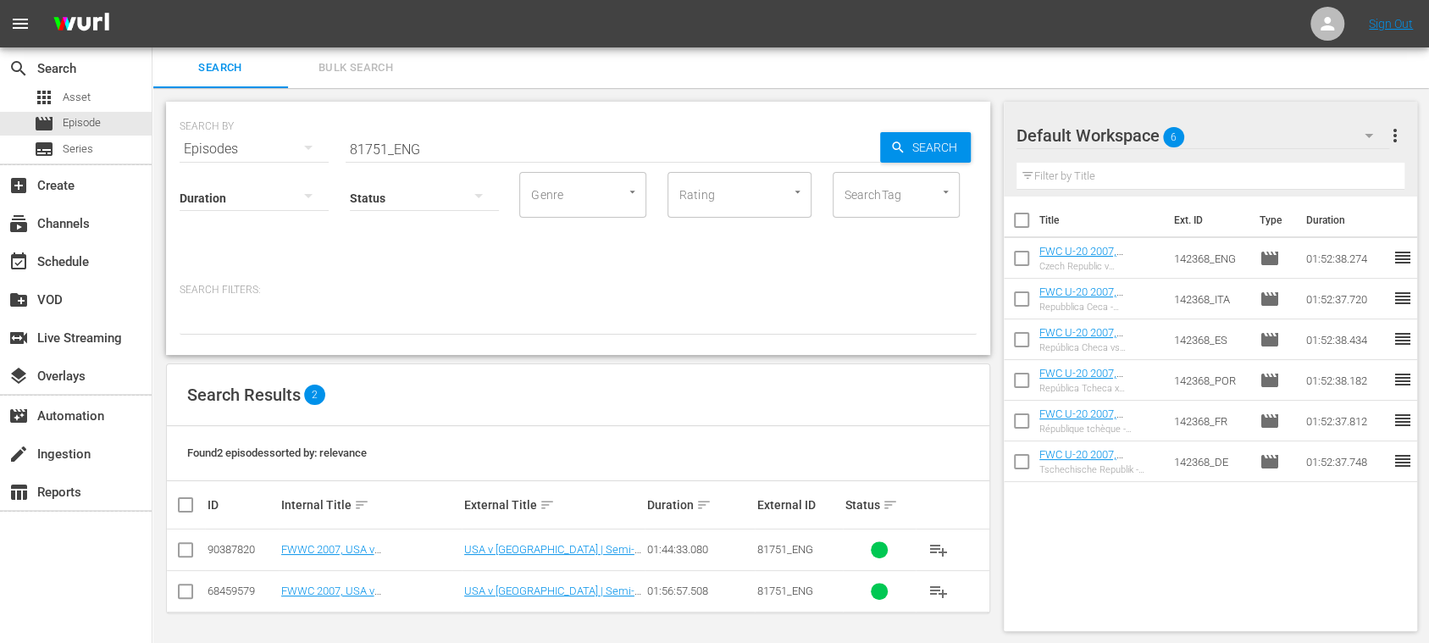
scroll to position [2, 0]
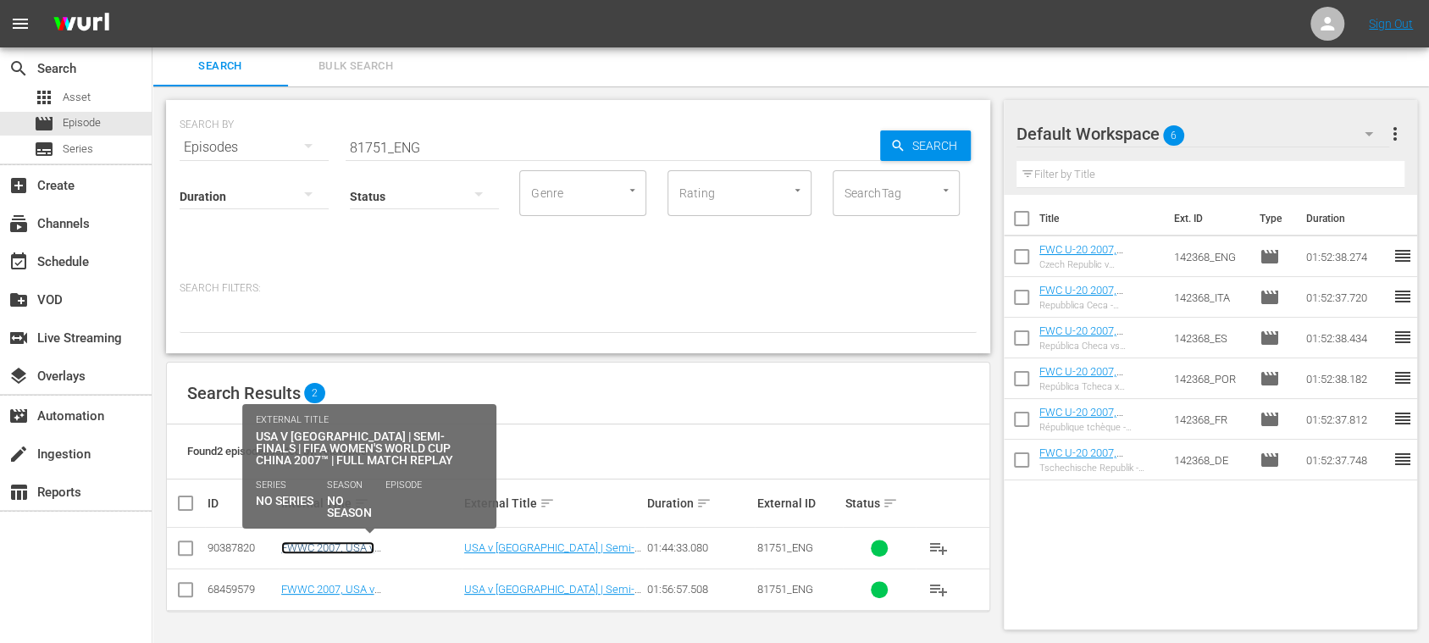
click at [390, 545] on link "FWWC 2007, USA v Brazil, Semi-Finals - FMR (EN)" at bounding box center [366, 560] width 171 height 38
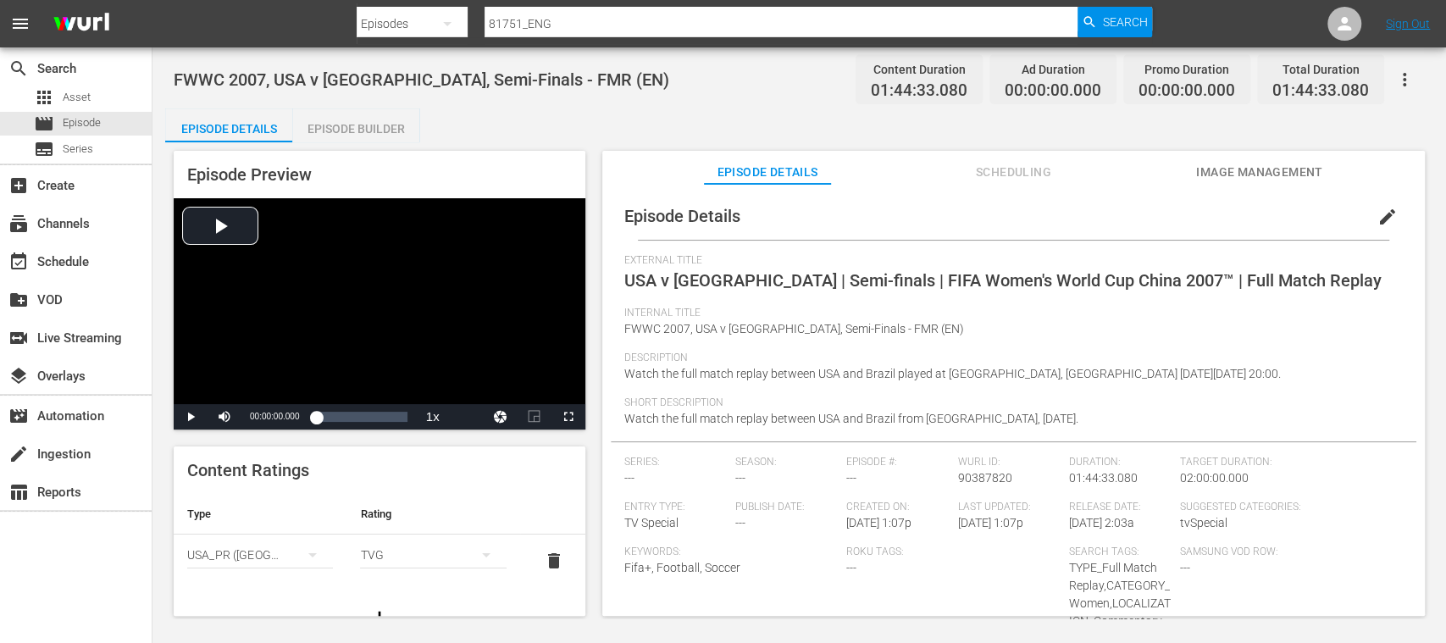
click at [388, 123] on div "Episode Builder" at bounding box center [355, 128] width 127 height 41
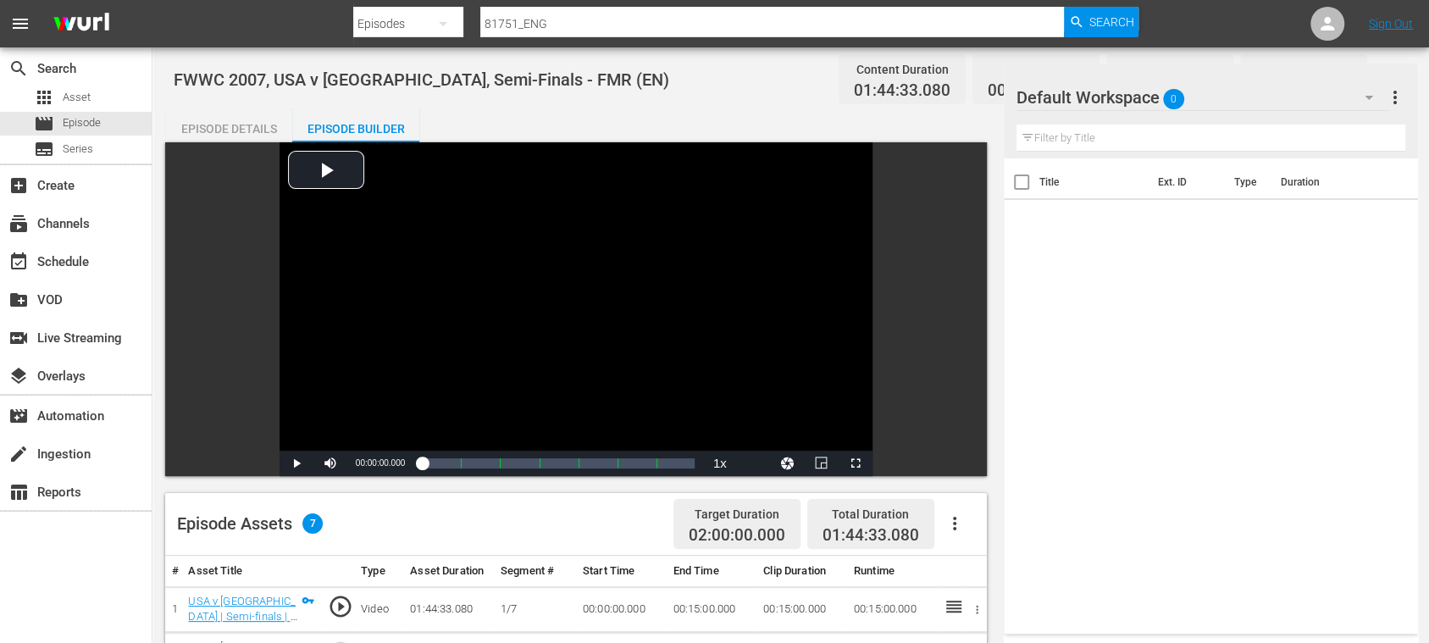
scroll to position [301, 0]
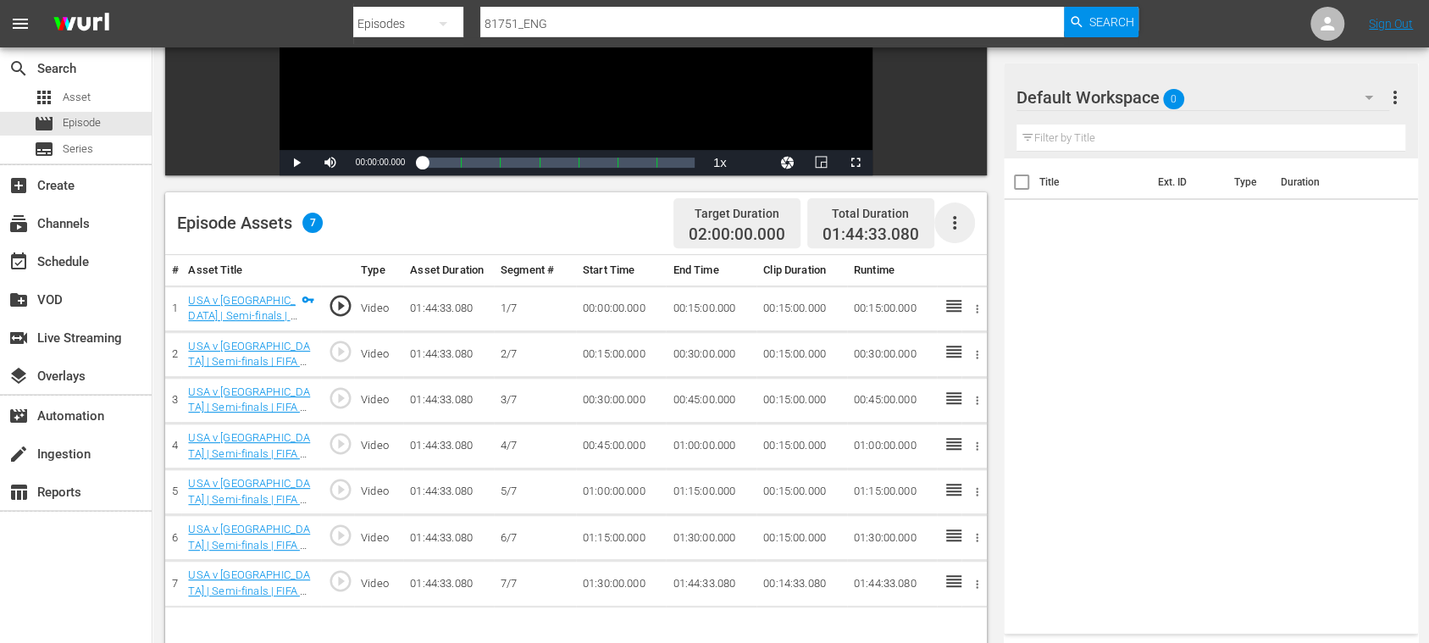
click at [951, 222] on icon "button" at bounding box center [954, 223] width 20 height 20
click at [977, 230] on div "Fill with Ads" at bounding box center [1004, 229] width 115 height 41
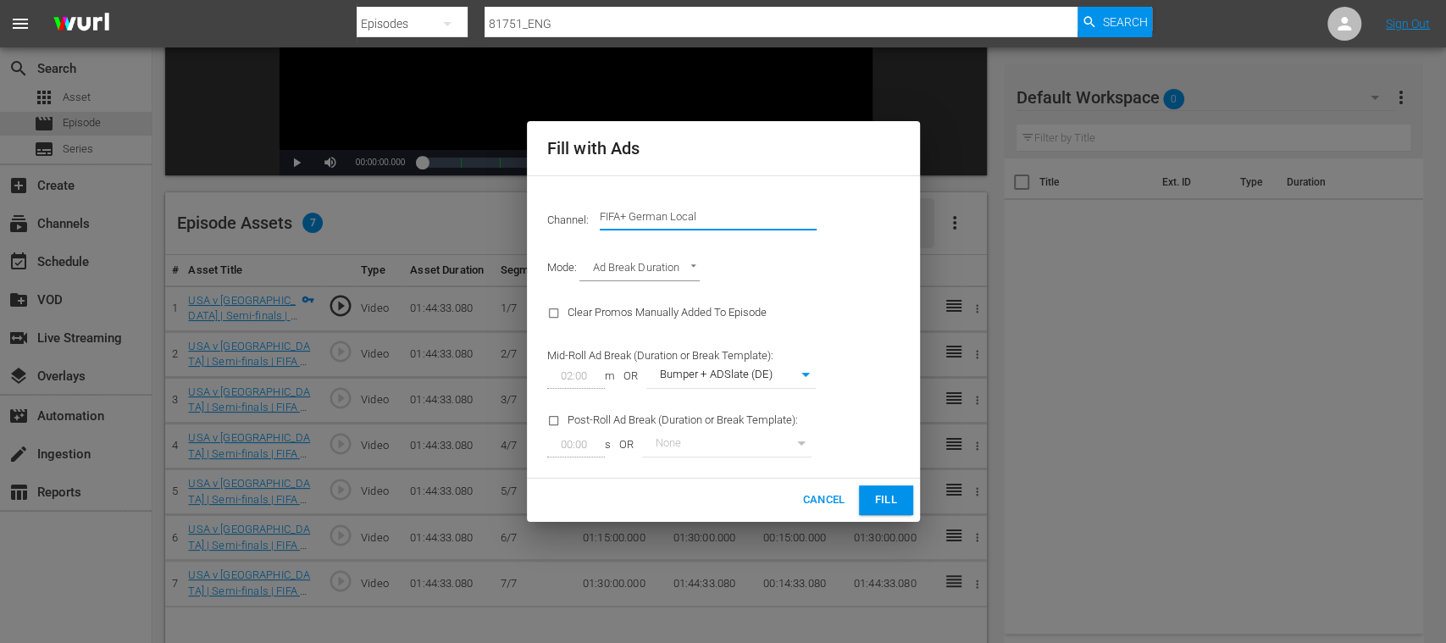
drag, startPoint x: 747, startPoint y: 224, endPoint x: 788, endPoint y: 225, distance: 40.7
click at [783, 225] on input "FIFA+ German Local" at bounding box center [708, 216] width 217 height 41
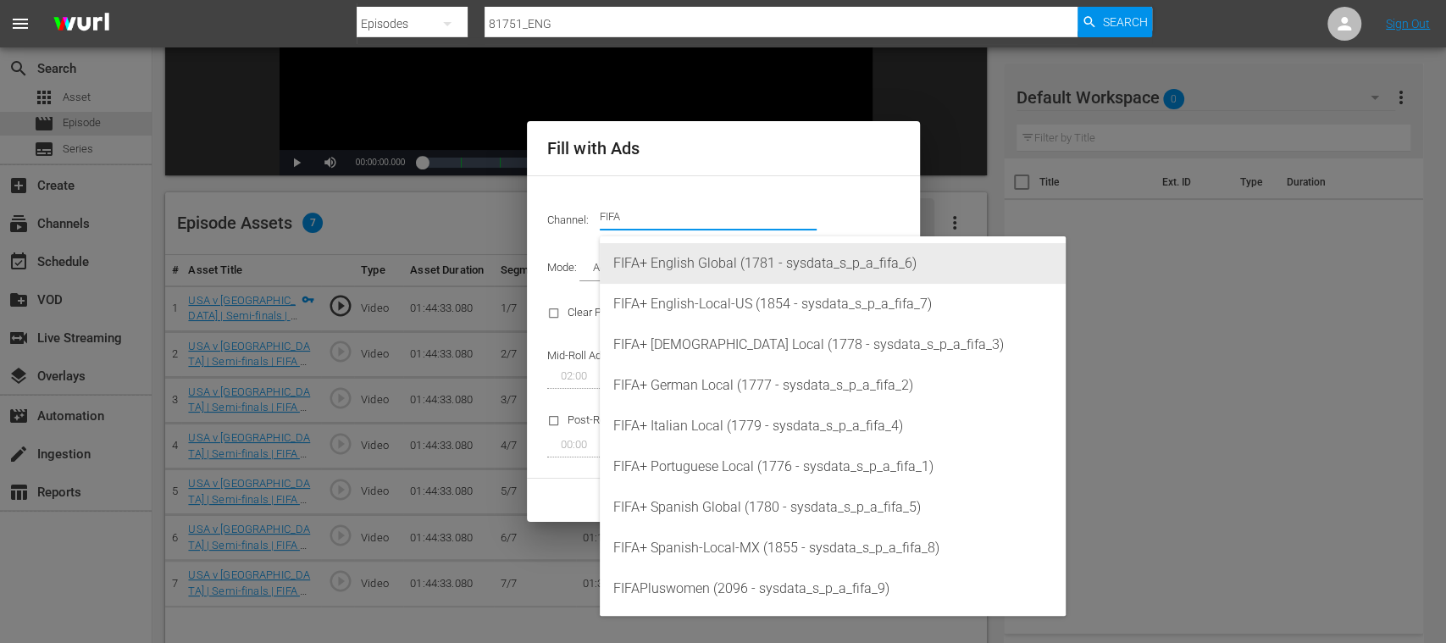
click at [777, 275] on div "FIFA+ English Global (1781 - sysdata_s_p_a_fifa_6)" at bounding box center [832, 263] width 439 height 41
type input "FIFA+ English Global (1781)"
type input "340"
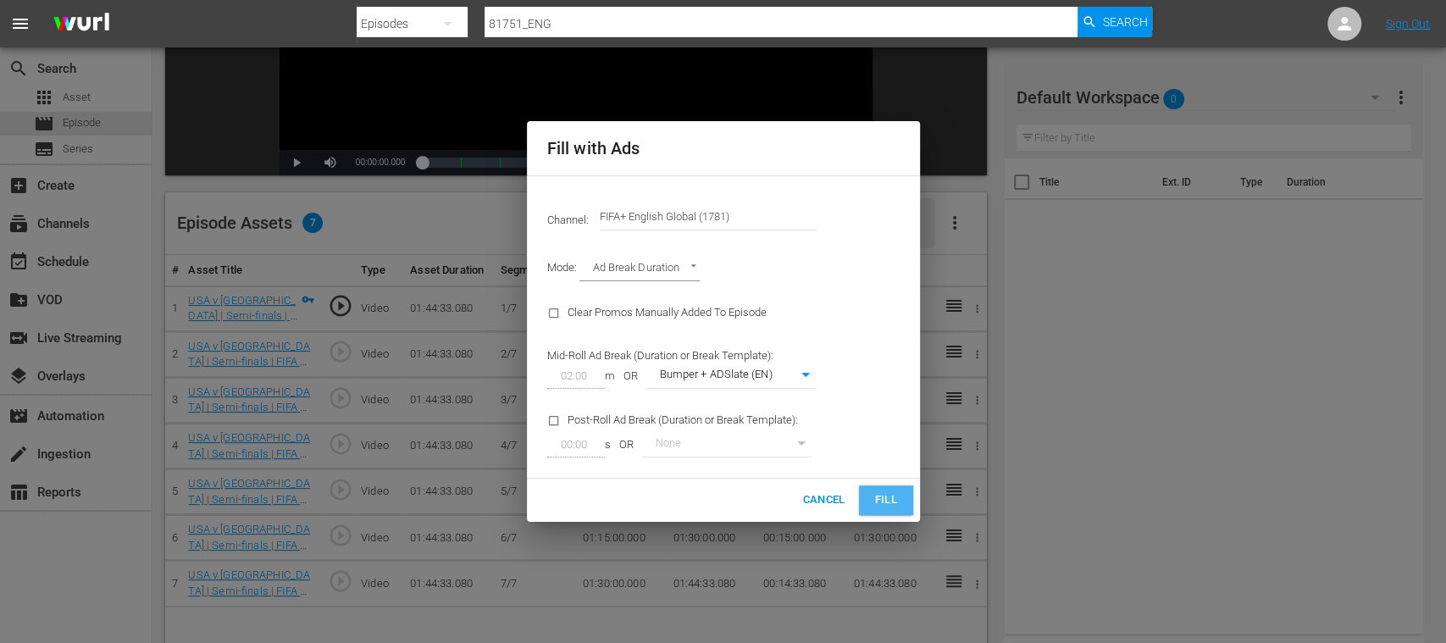
click at [887, 500] on span "Fill" at bounding box center [885, 499] width 27 height 19
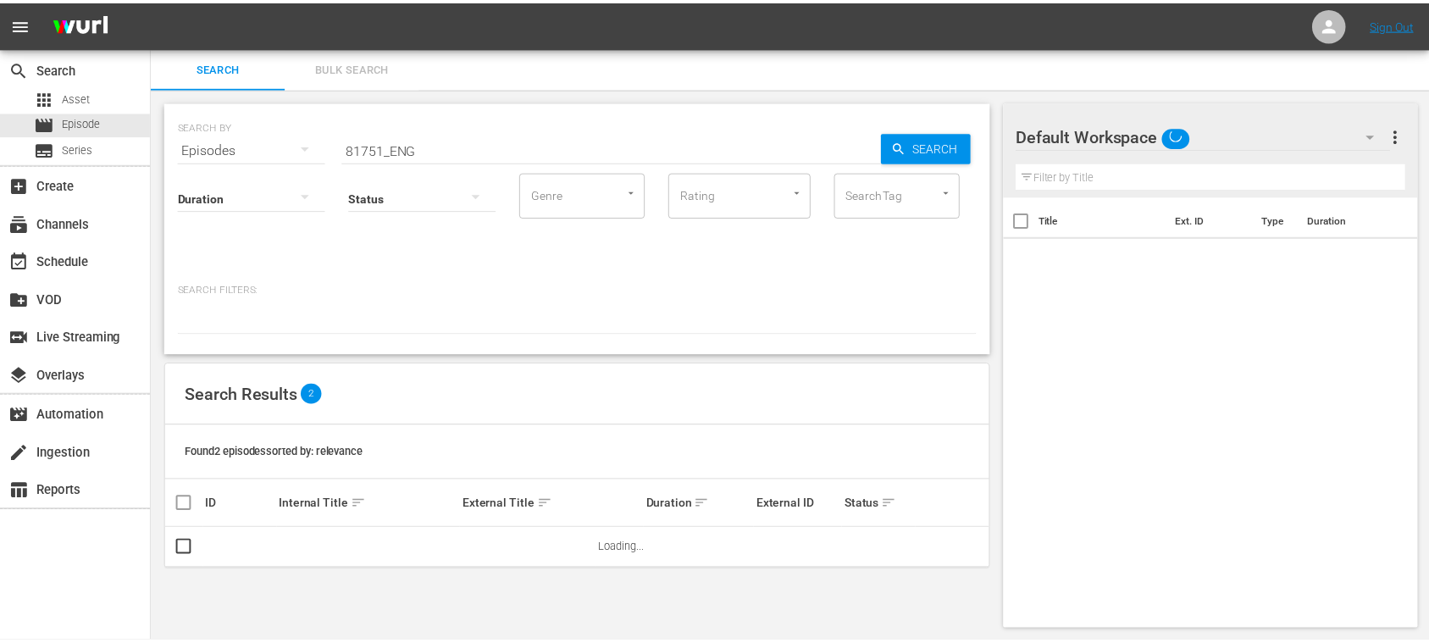
scroll to position [2, 0]
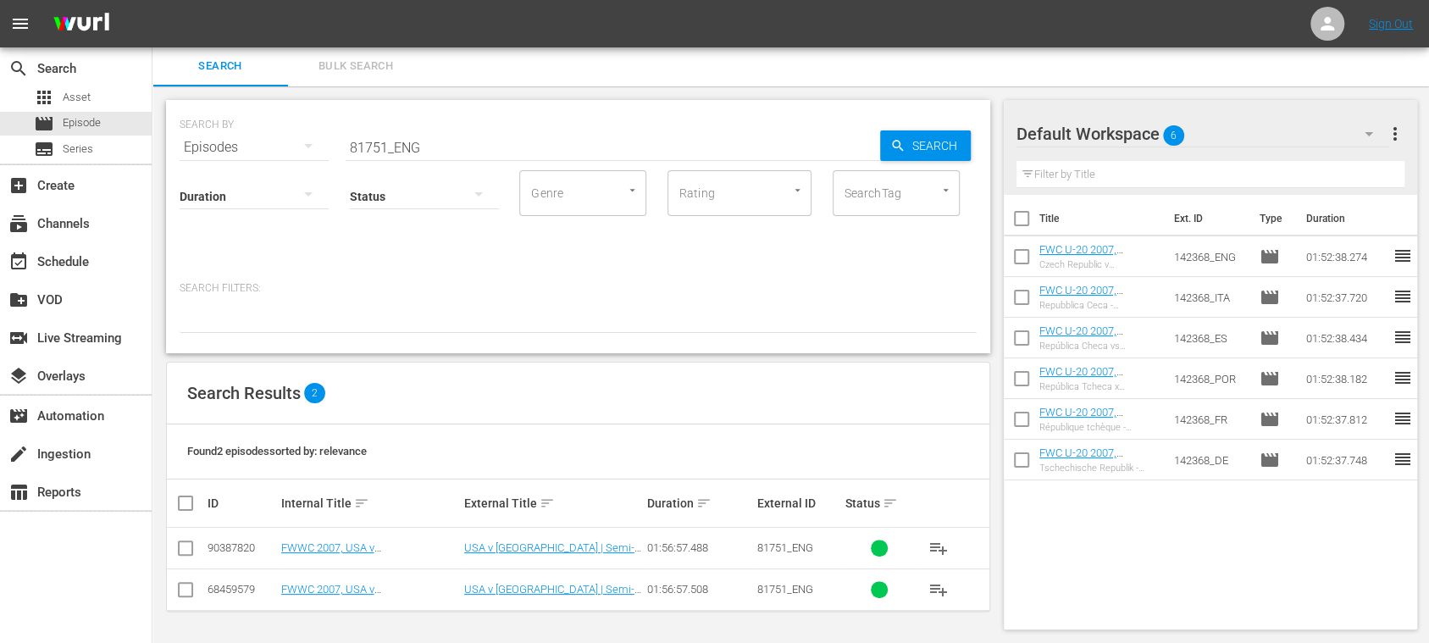
click at [183, 591] on input "checkbox" at bounding box center [185, 593] width 20 height 20
checkbox input "true"
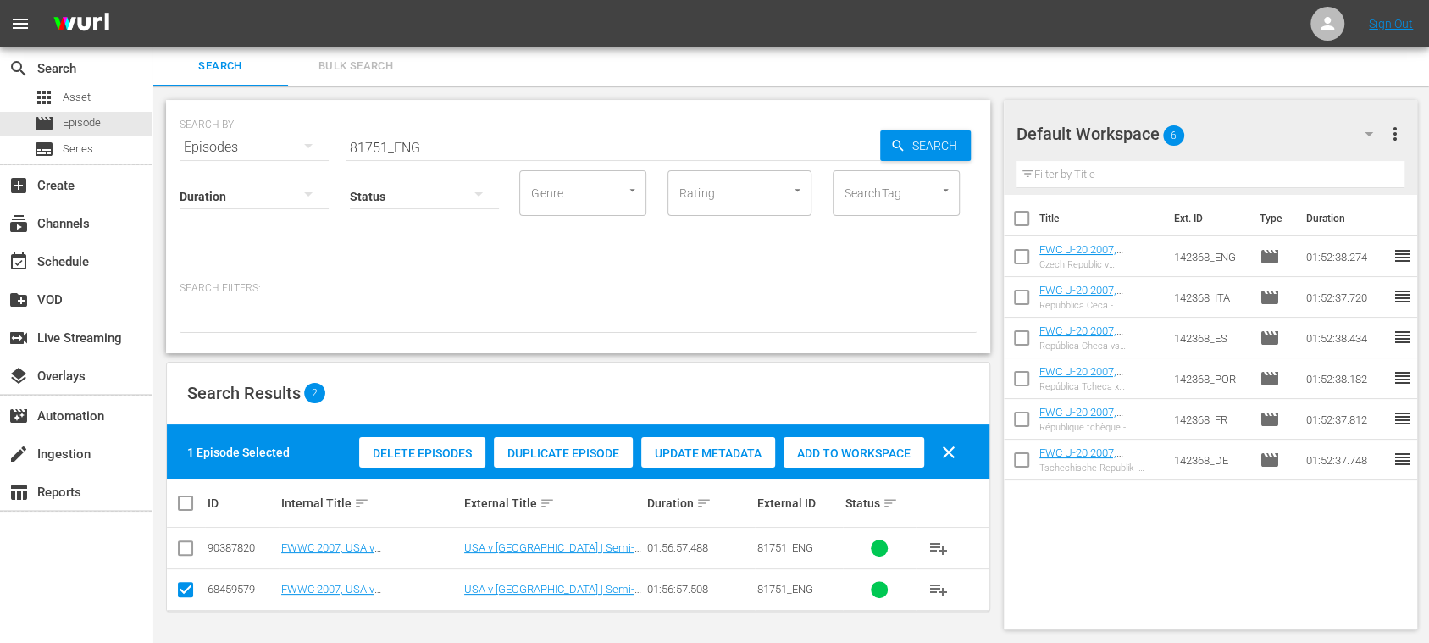
click at [407, 453] on span "Delete Episodes" at bounding box center [422, 453] width 126 height 14
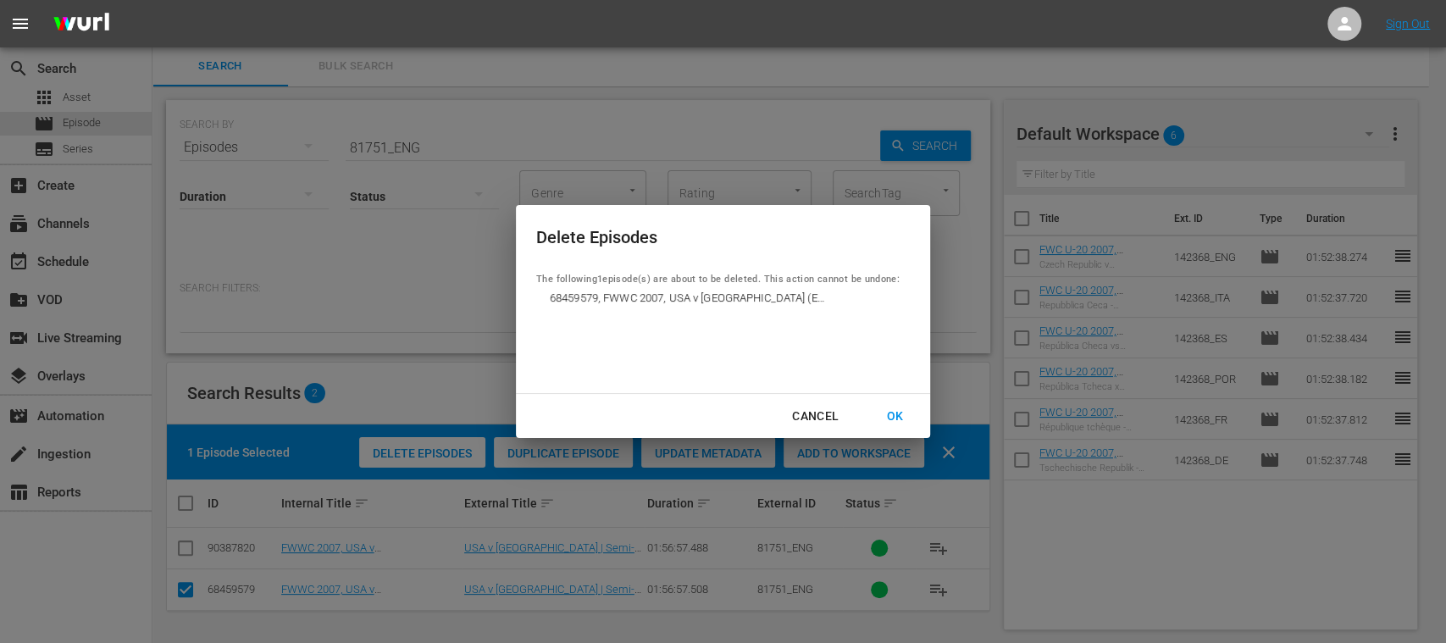
click at [898, 415] on div "OK" at bounding box center [894, 416] width 44 height 21
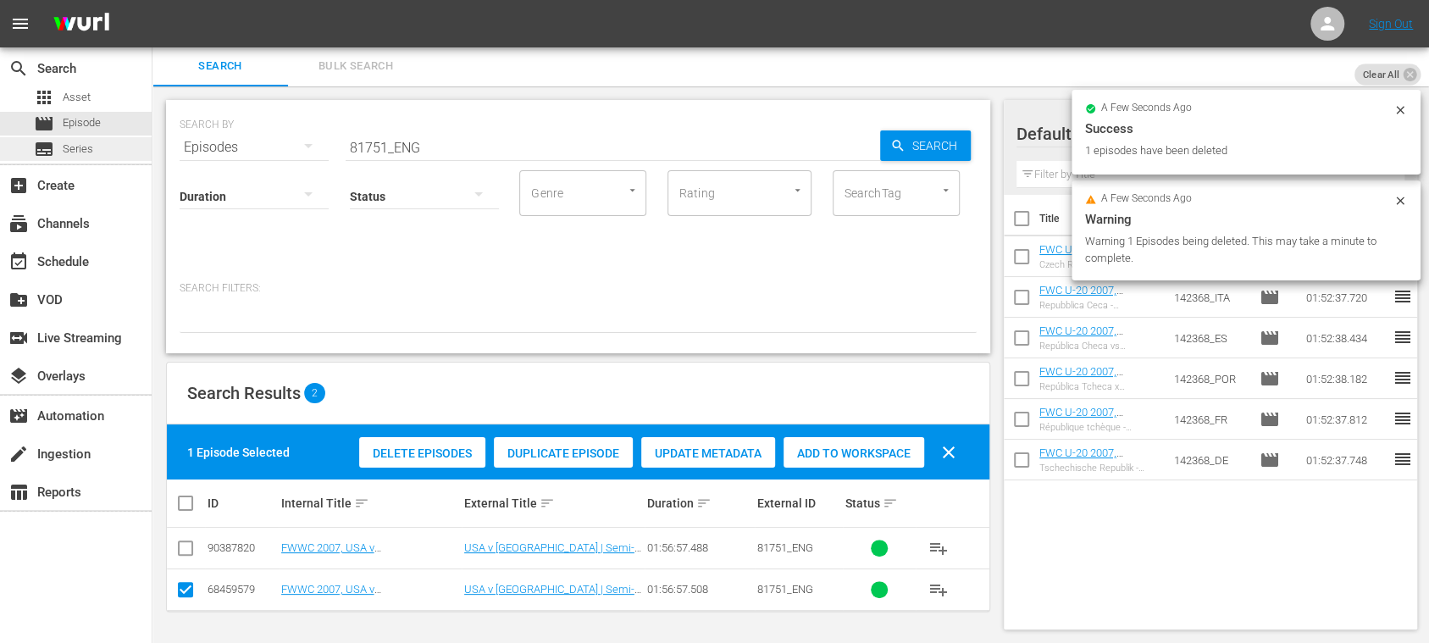
click at [80, 146] on span "Series" at bounding box center [78, 149] width 30 height 17
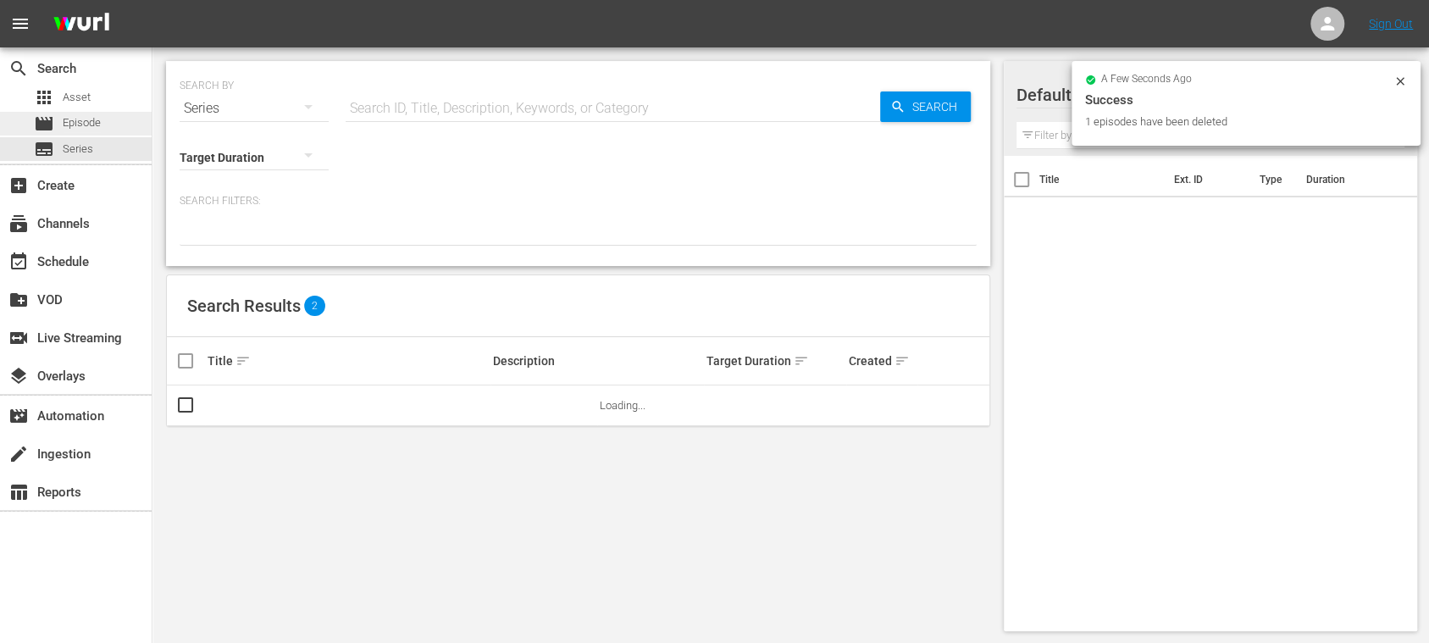
click at [88, 126] on span "Episode" at bounding box center [82, 122] width 38 height 17
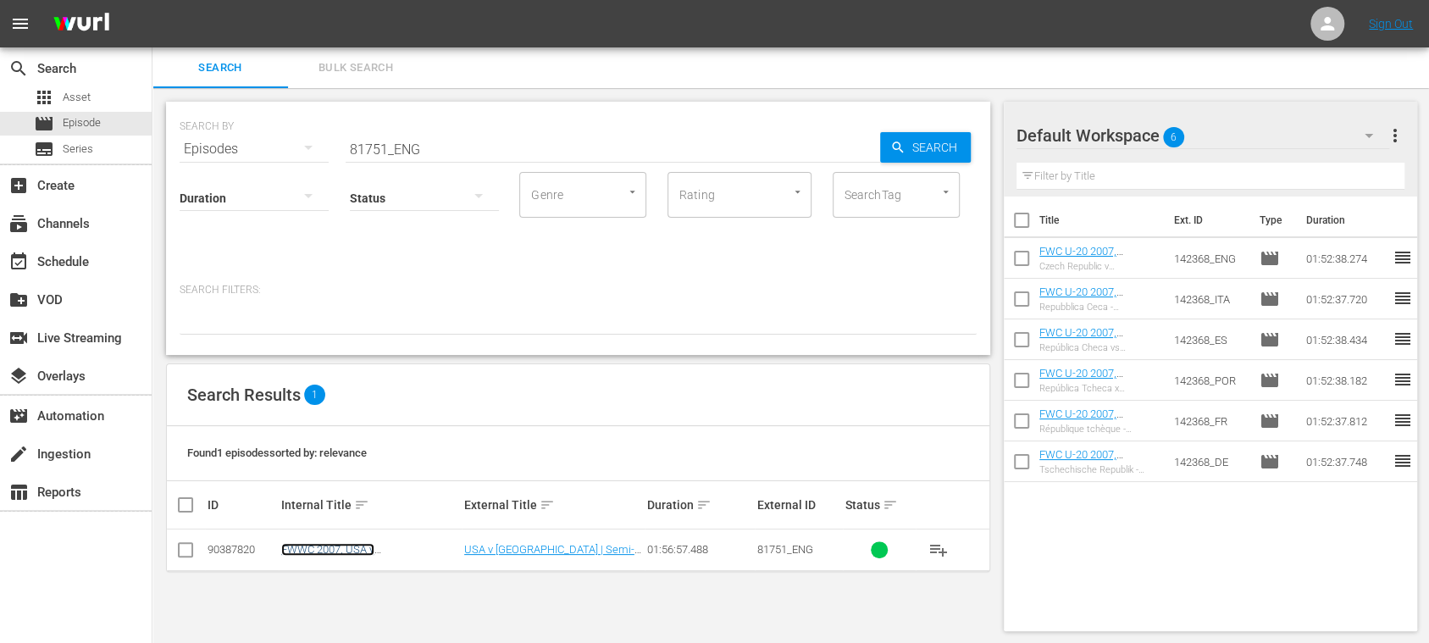
click at [412, 551] on link "FWWC 2007, USA v Brazil, Semi-Finals - FMR (EN)" at bounding box center [366, 562] width 171 height 38
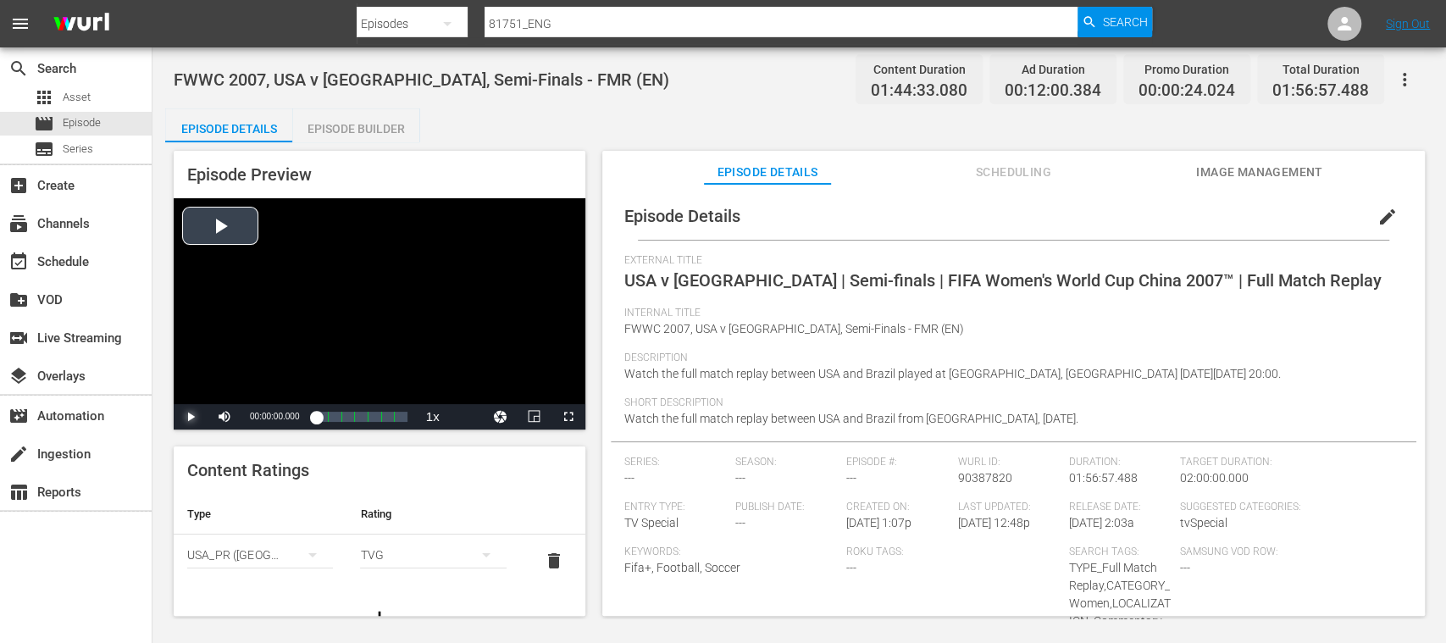
click at [191, 417] on span "Video Player" at bounding box center [191, 417] width 0 height 0
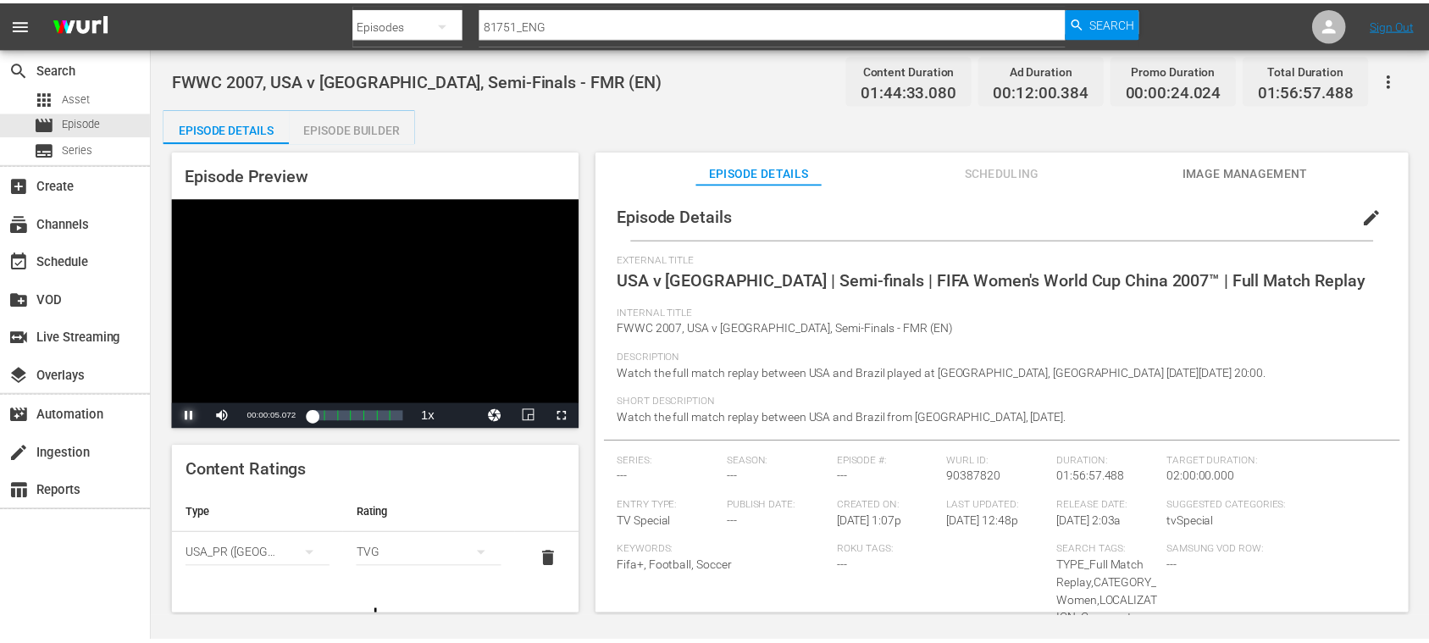
scroll to position [149, 0]
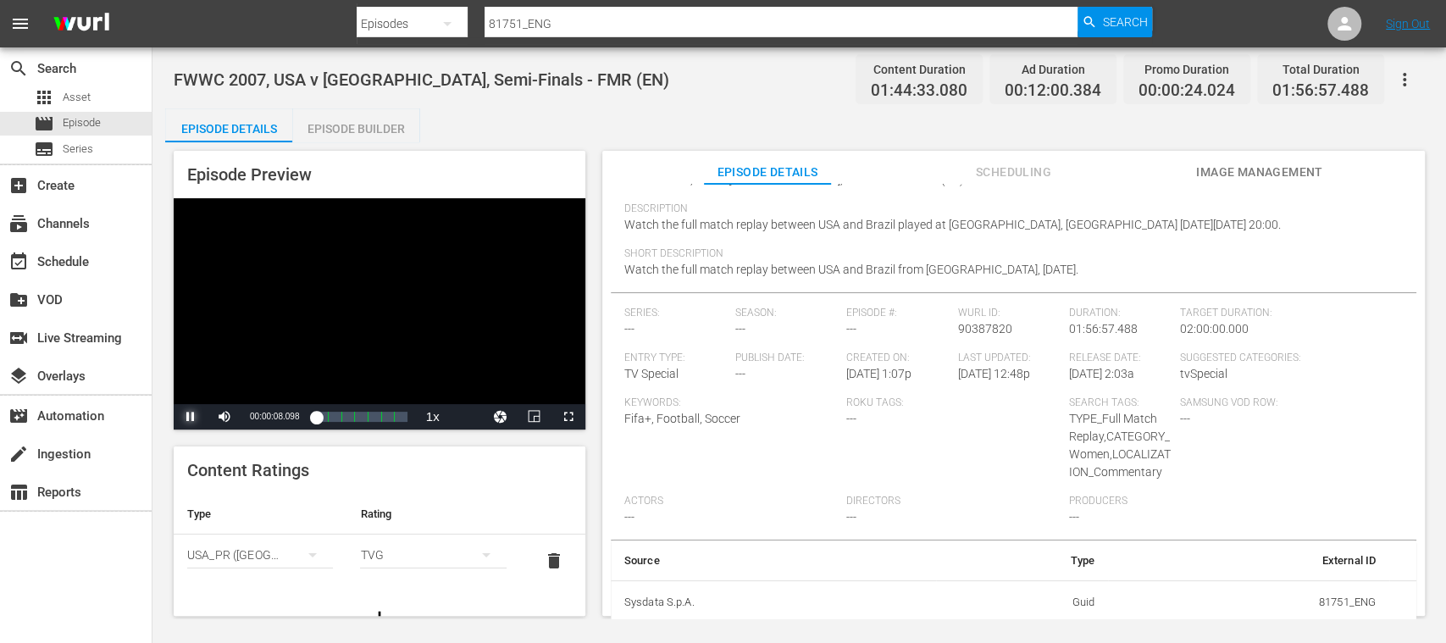
click at [191, 417] on span "Video Player" at bounding box center [191, 417] width 0 height 0
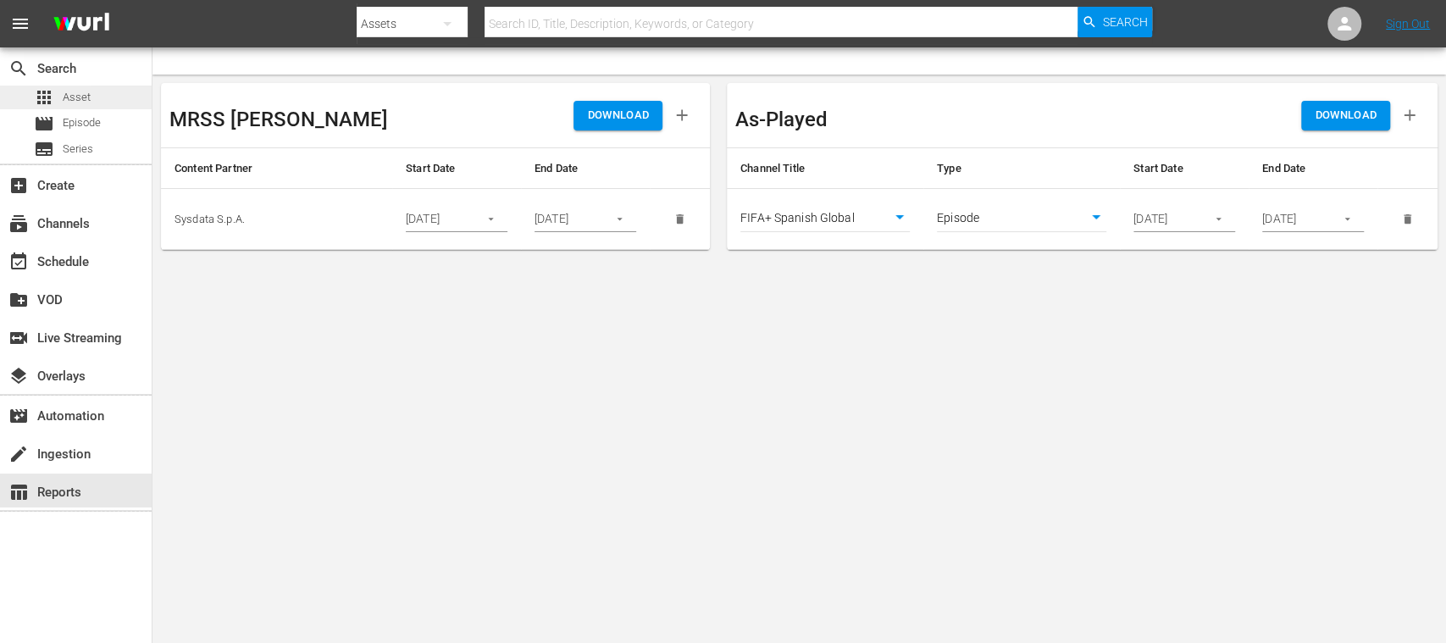
click at [74, 93] on span "Asset" at bounding box center [77, 97] width 28 height 17
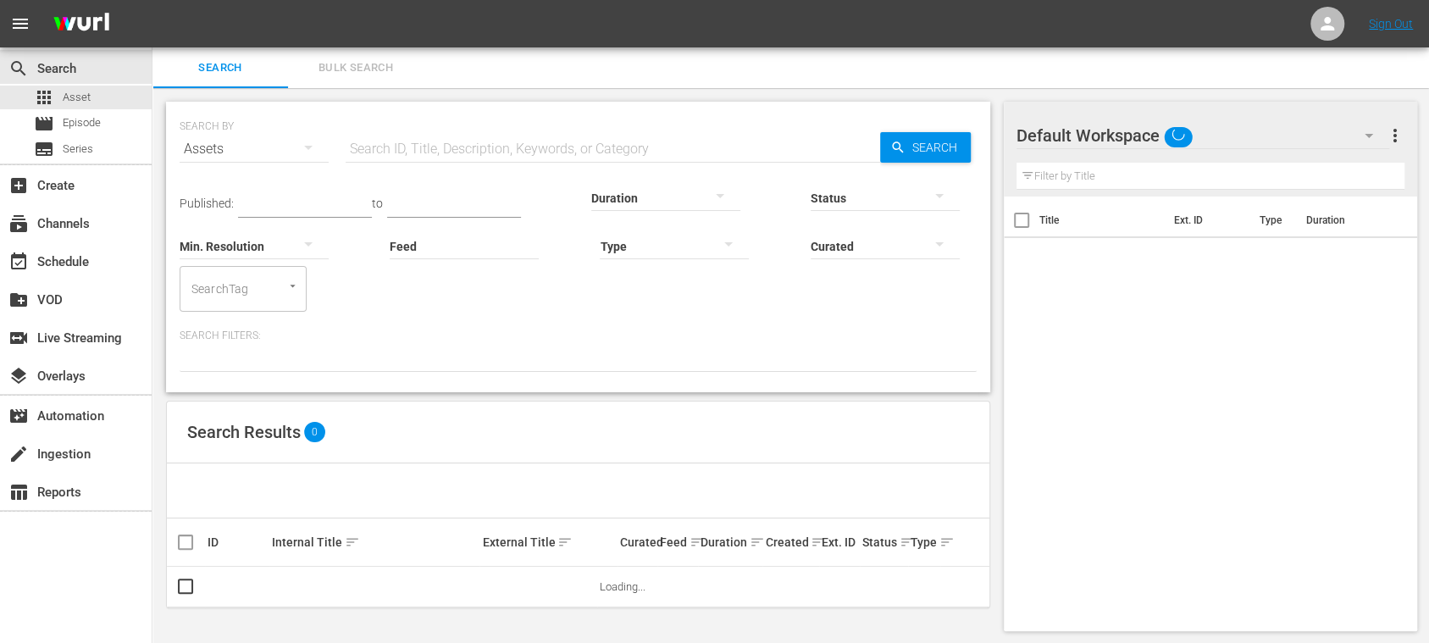
click at [371, 142] on input "text" at bounding box center [613, 149] width 534 height 41
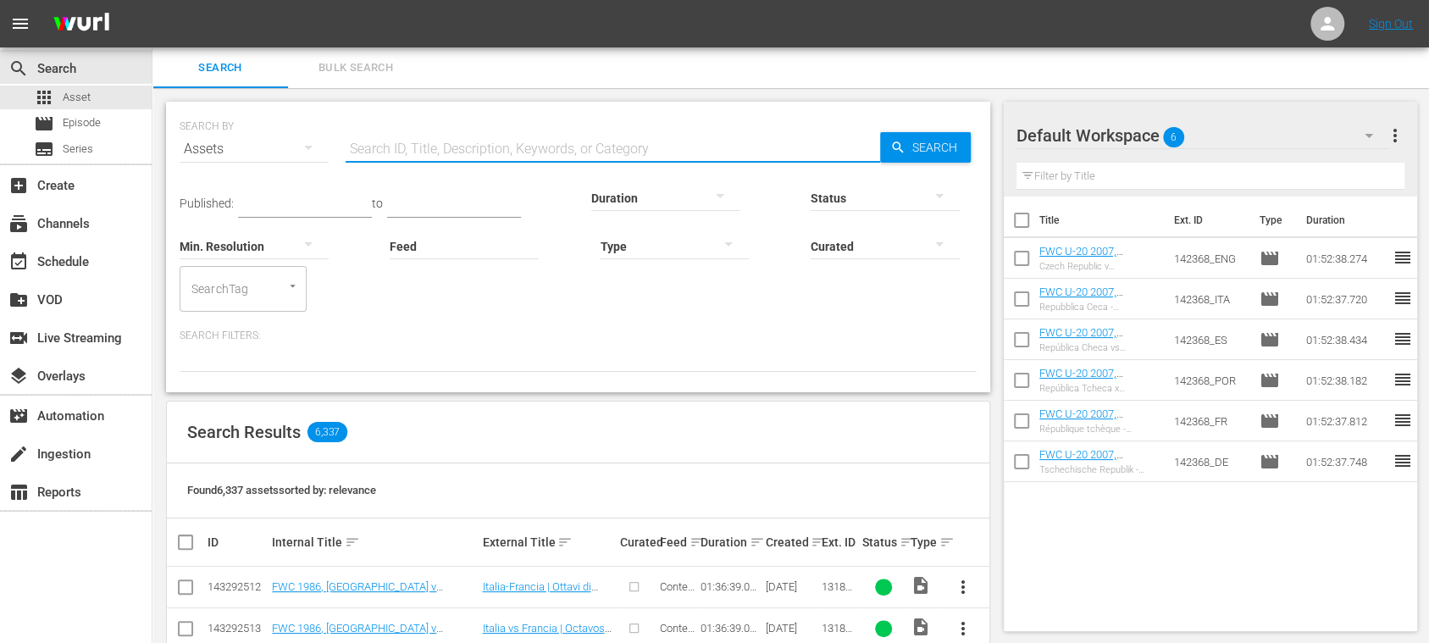
paste input "13255_esp.mp4"
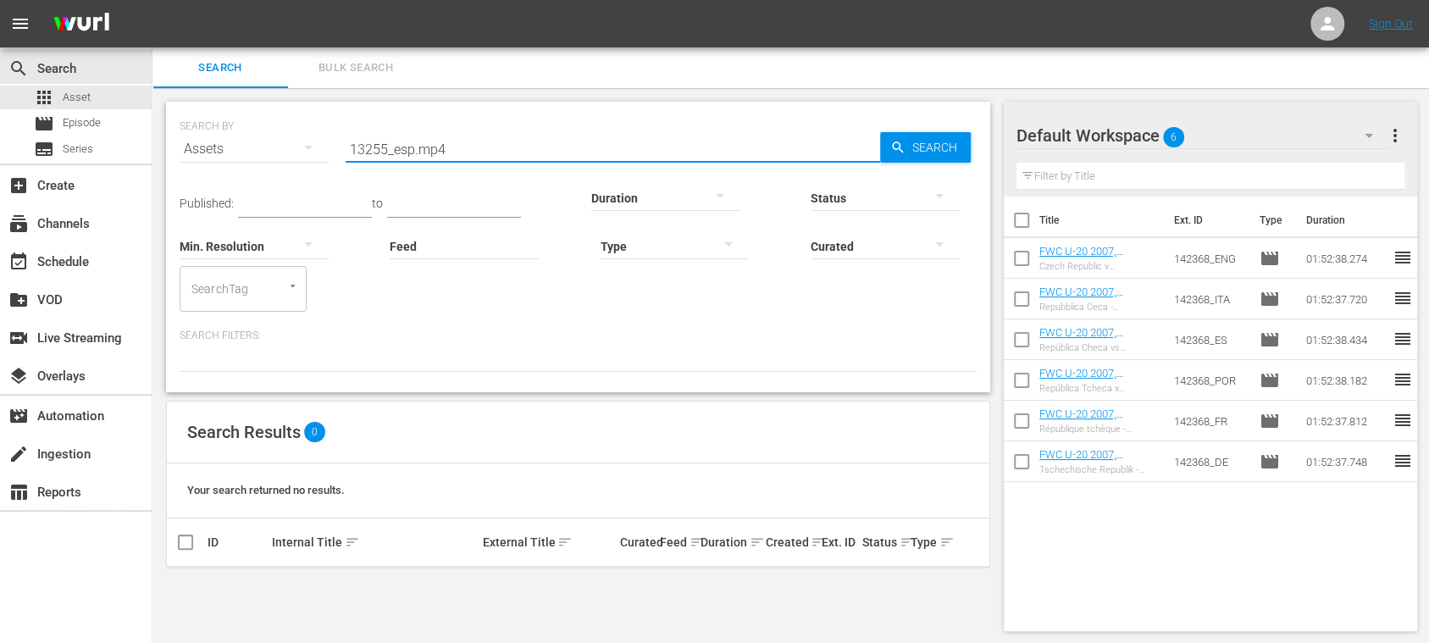
drag, startPoint x: 439, startPoint y: 154, endPoint x: 594, endPoint y: 154, distance: 155.8
click at [594, 154] on input "13255_esp.mp4" at bounding box center [613, 149] width 534 height 41
type input "13255_ES"
click at [925, 149] on span "Search" at bounding box center [937, 147] width 65 height 30
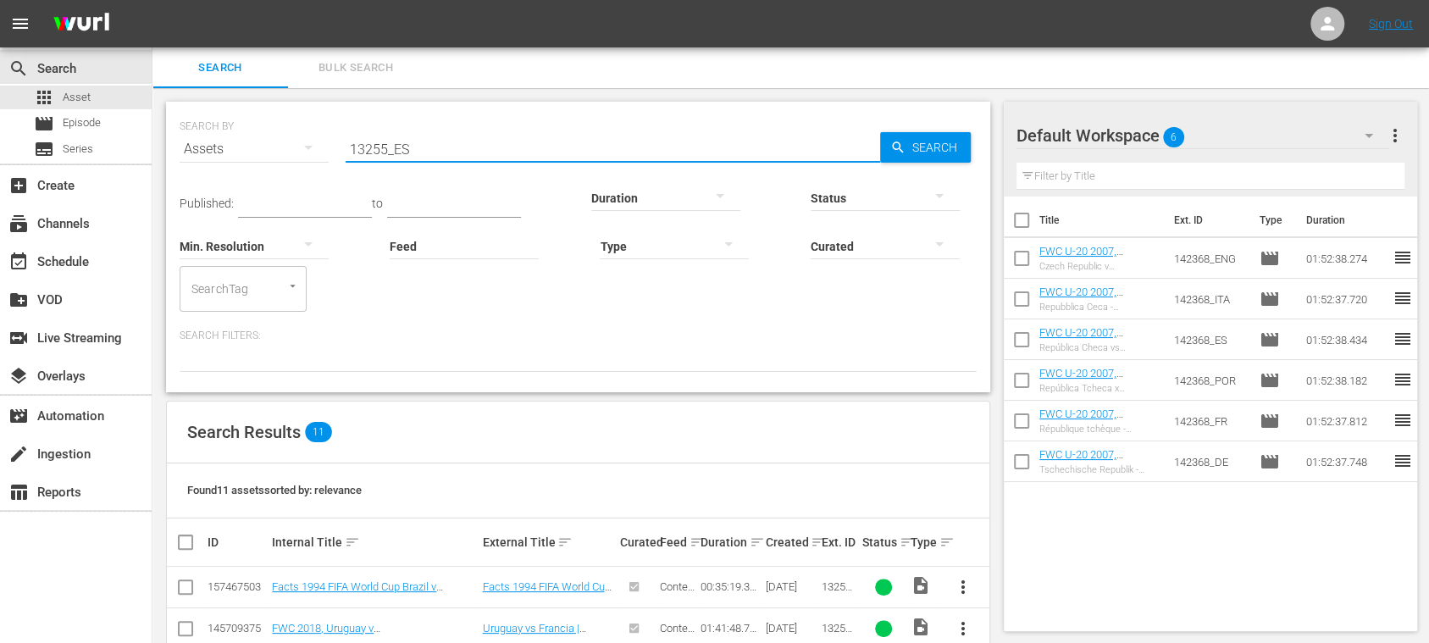
drag, startPoint x: 422, startPoint y: 145, endPoint x: 318, endPoint y: 147, distance: 103.3
click at [318, 147] on div "SEARCH BY Search By Assets Search ID, Title, Description, Keywords, or Category…" at bounding box center [578, 138] width 797 height 61
